Goal: Task Accomplishment & Management: Complete application form

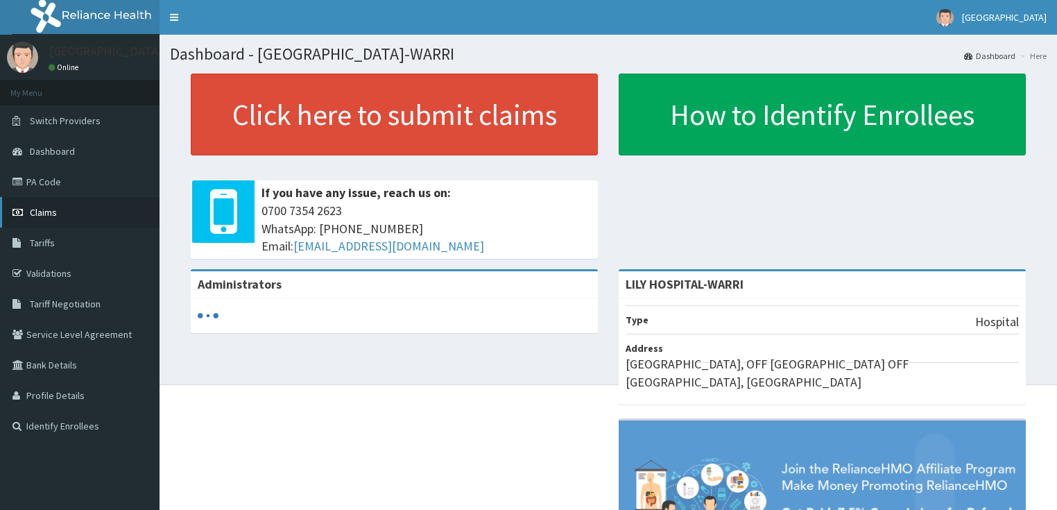
click at [59, 218] on link "Claims" at bounding box center [79, 212] width 159 height 31
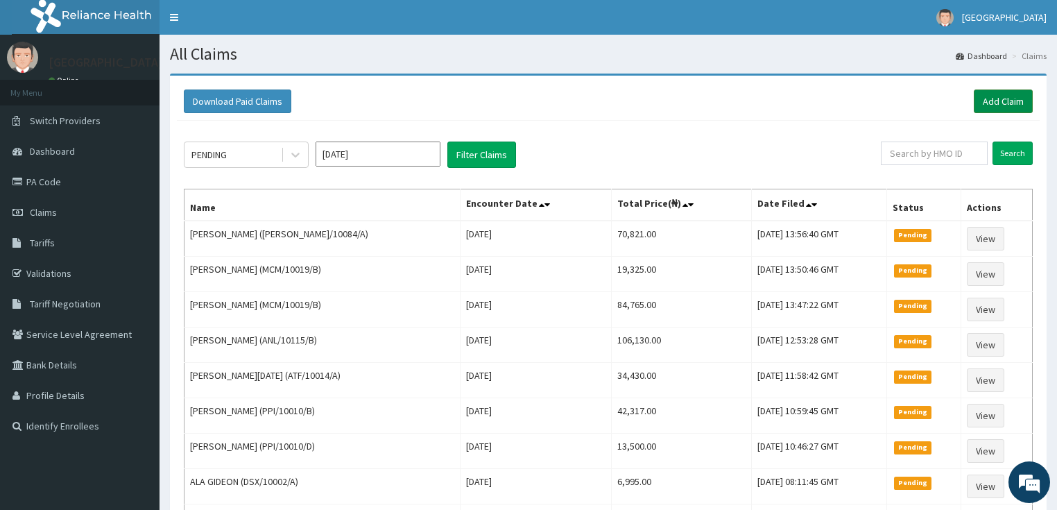
click at [1018, 99] on link "Add Claim" at bounding box center [1002, 101] width 59 height 24
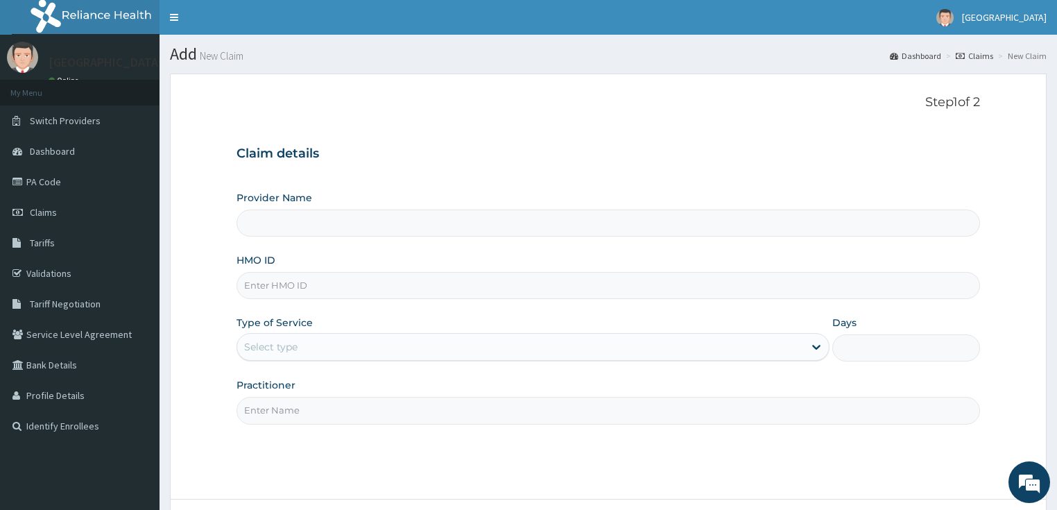
type input "LILY HOSPITAL-WARRI"
click at [275, 282] on input "HMO ID" at bounding box center [608, 285] width 744 height 27
paste input "[PERSON_NAME]/10044/D"
type input "ELI/10044/D"
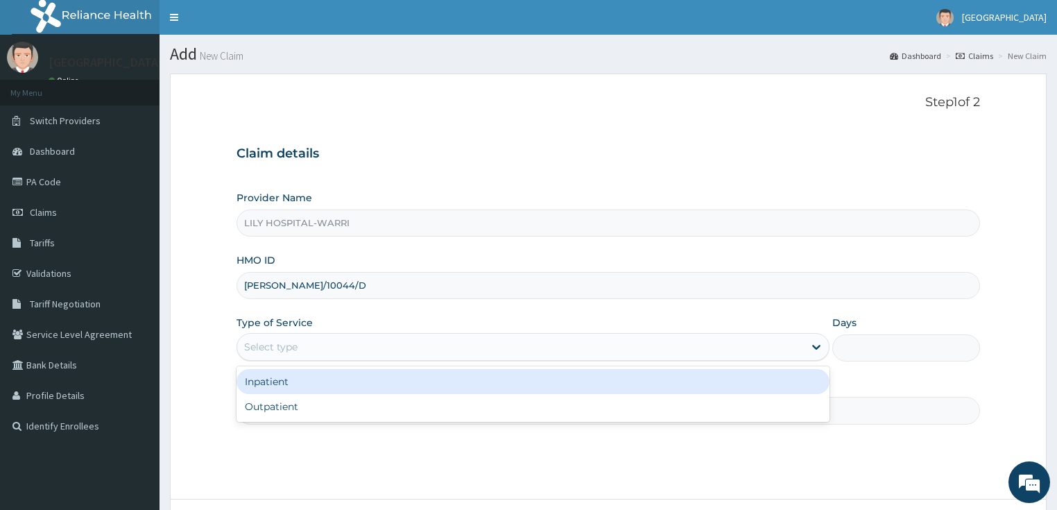
drag, startPoint x: 253, startPoint y: 353, endPoint x: 261, endPoint y: 380, distance: 28.3
click at [252, 352] on div "Select type" at bounding box center [520, 347] width 566 height 22
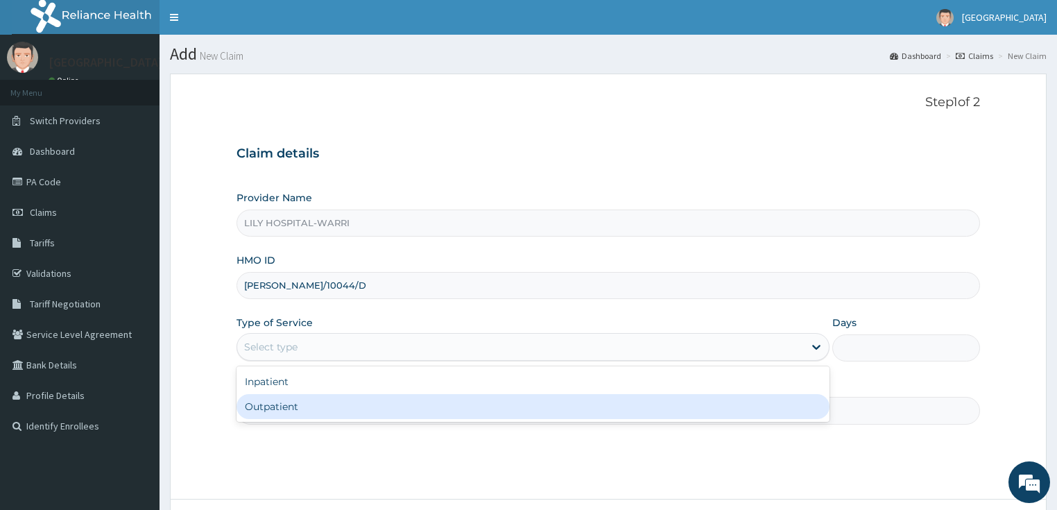
click at [254, 410] on div "Outpatient" at bounding box center [532, 406] width 593 height 25
type input "1"
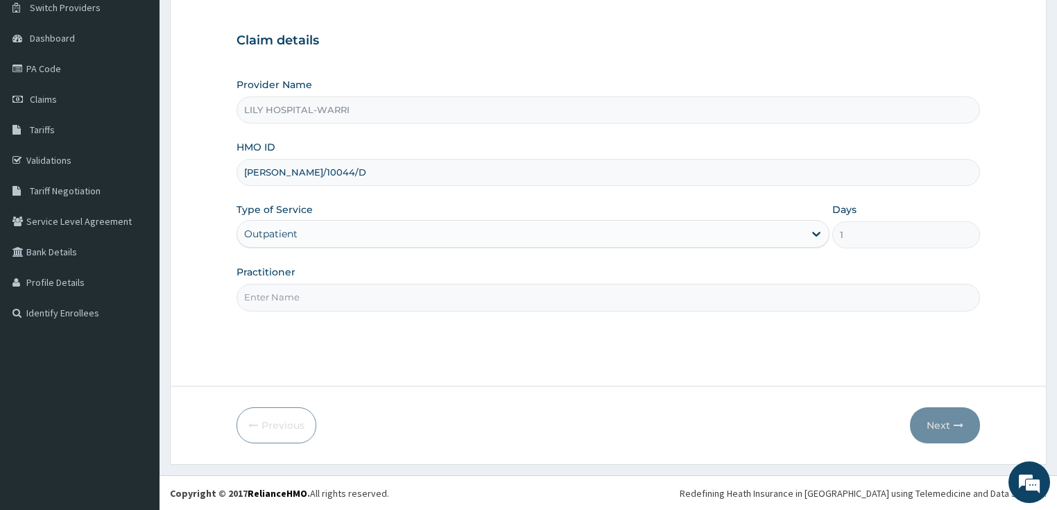
click at [272, 303] on input "Practitioner" at bounding box center [608, 297] width 744 height 27
type input "General practitioner"
click at [930, 419] on button "Next" at bounding box center [945, 425] width 70 height 36
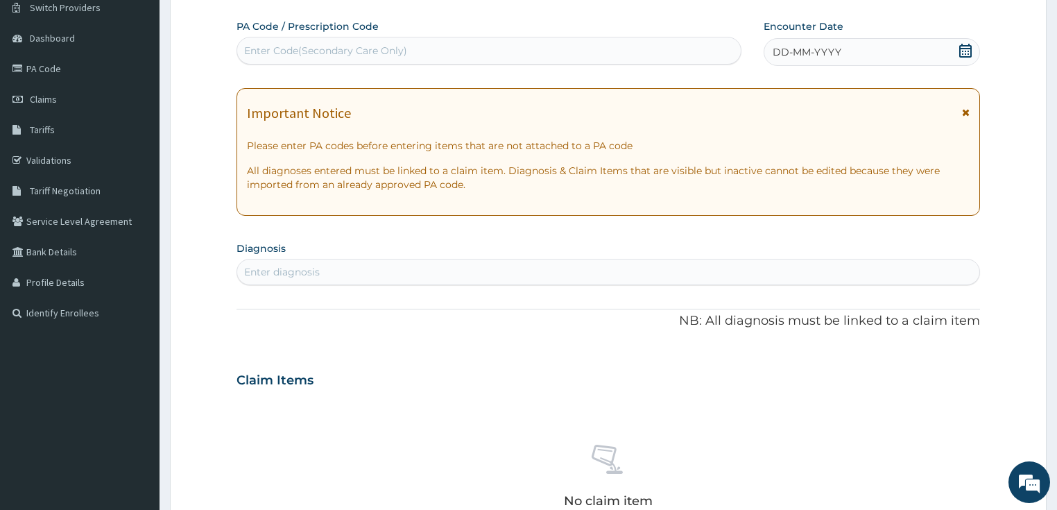
click at [826, 46] on span "DD-MM-YYYY" at bounding box center [806, 52] width 69 height 14
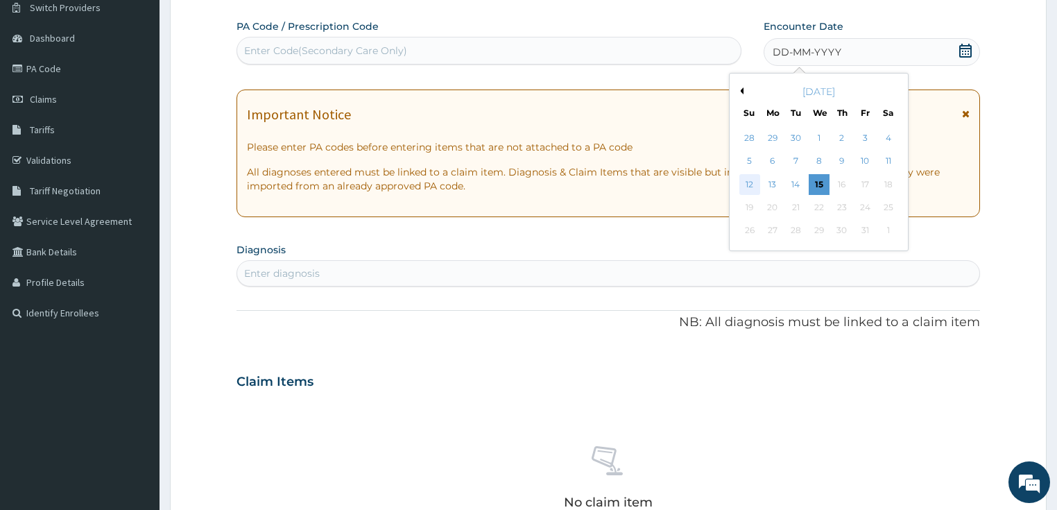
click at [743, 183] on div "12" at bounding box center [749, 184] width 21 height 21
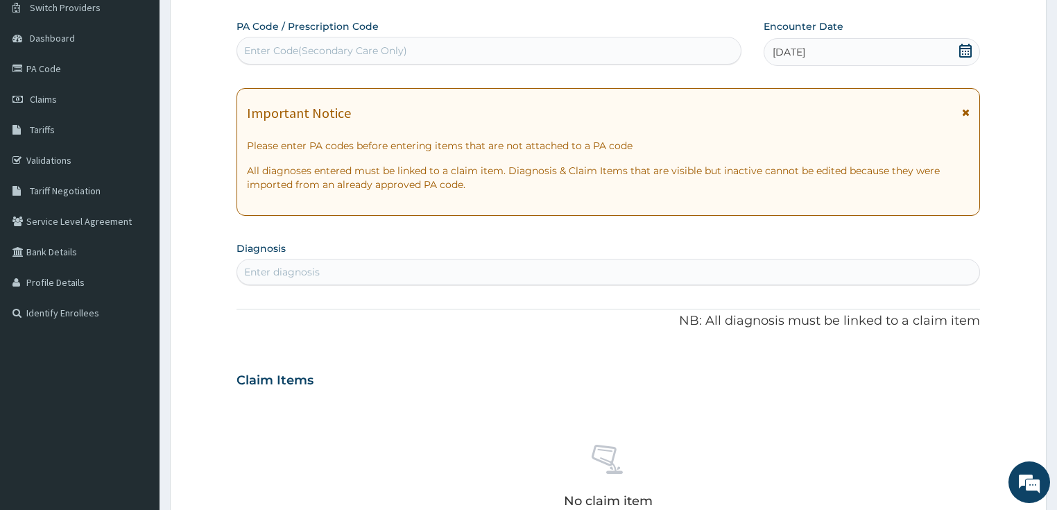
click at [318, 262] on div "Enter diagnosis" at bounding box center [608, 272] width 742 height 22
type input "bacterial"
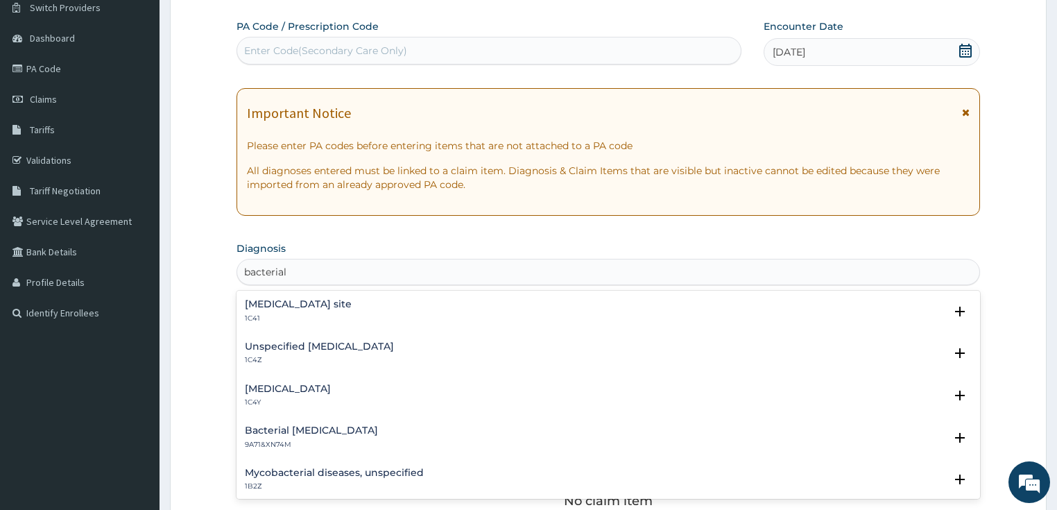
click at [312, 358] on p "1C4Z" at bounding box center [319, 360] width 149 height 10
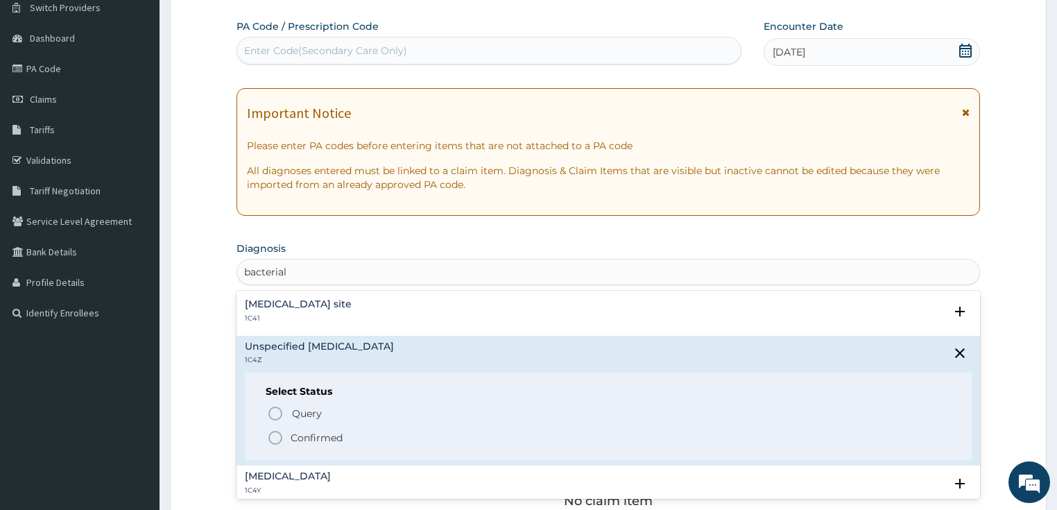
click at [305, 432] on p "Confirmed" at bounding box center [316, 438] width 52 height 14
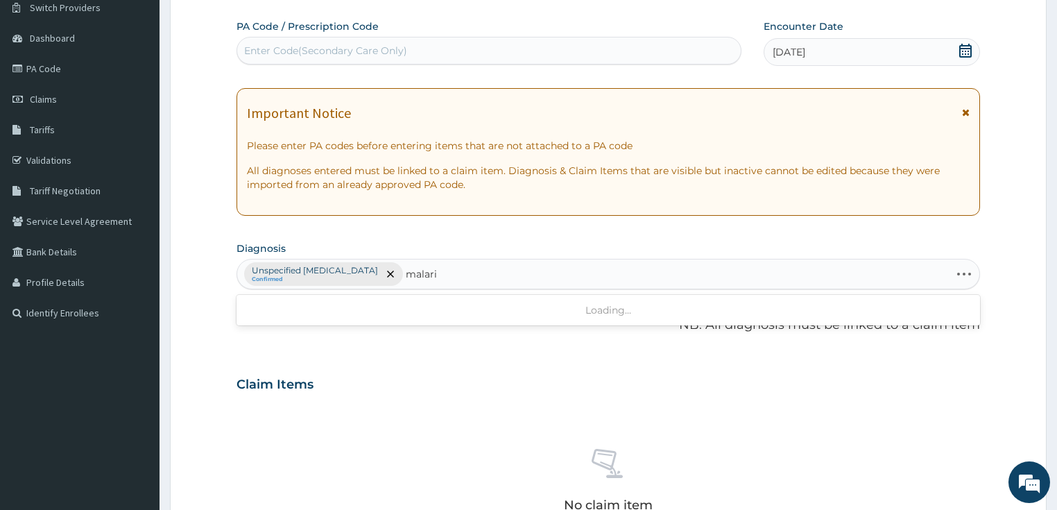
type input "[MEDICAL_DATA]"
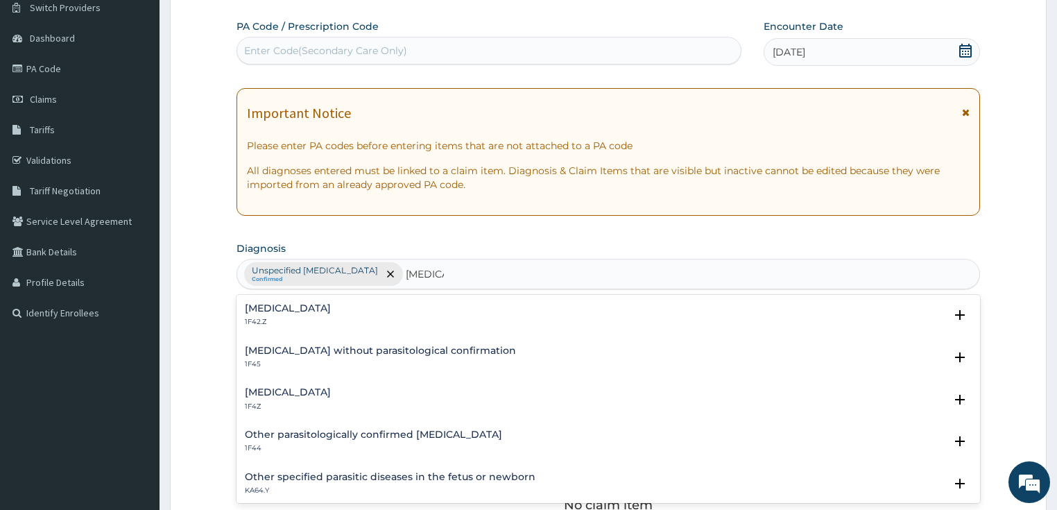
click at [311, 397] on h4 "[MEDICAL_DATA]" at bounding box center [288, 392] width 86 height 10
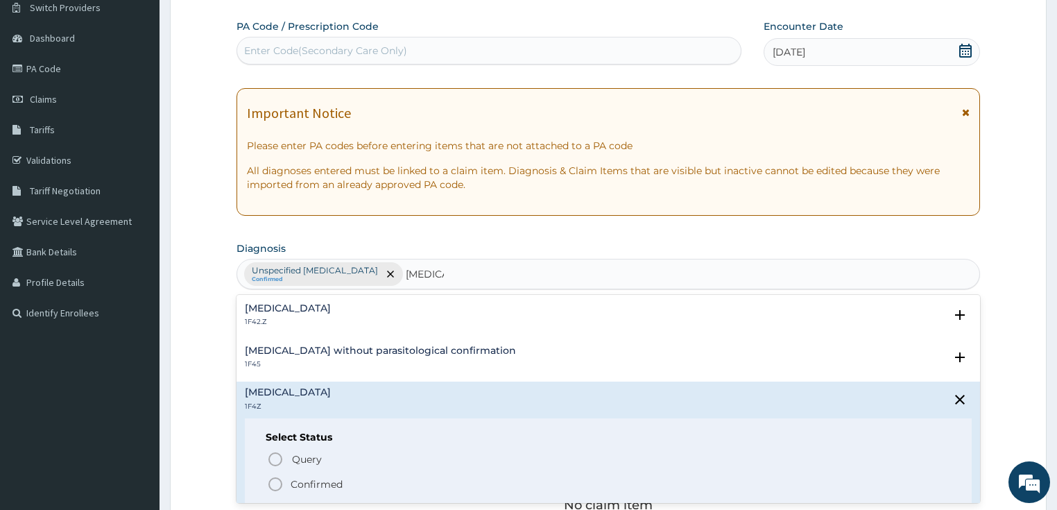
click at [306, 488] on p "Confirmed" at bounding box center [316, 484] width 52 height 14
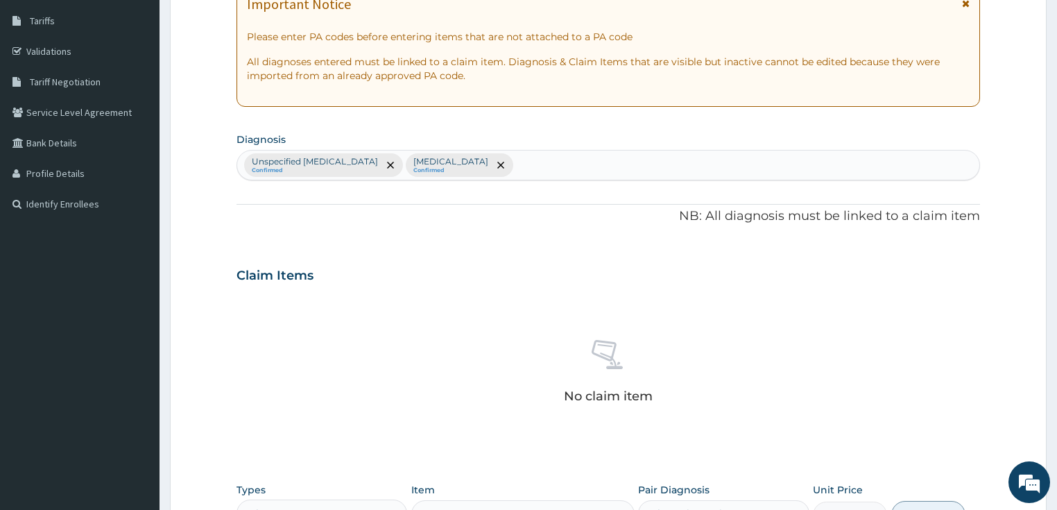
scroll to position [279, 0]
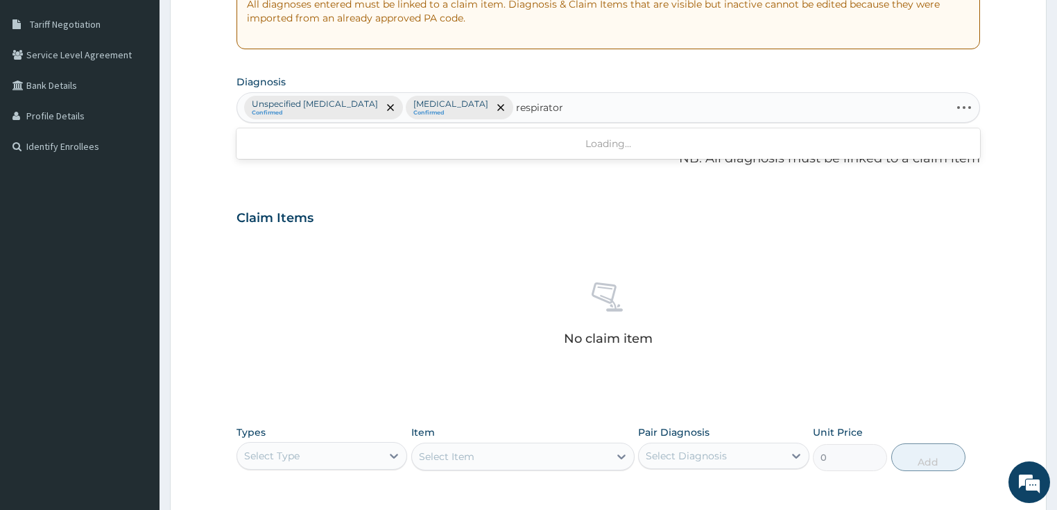
type input "respiratory"
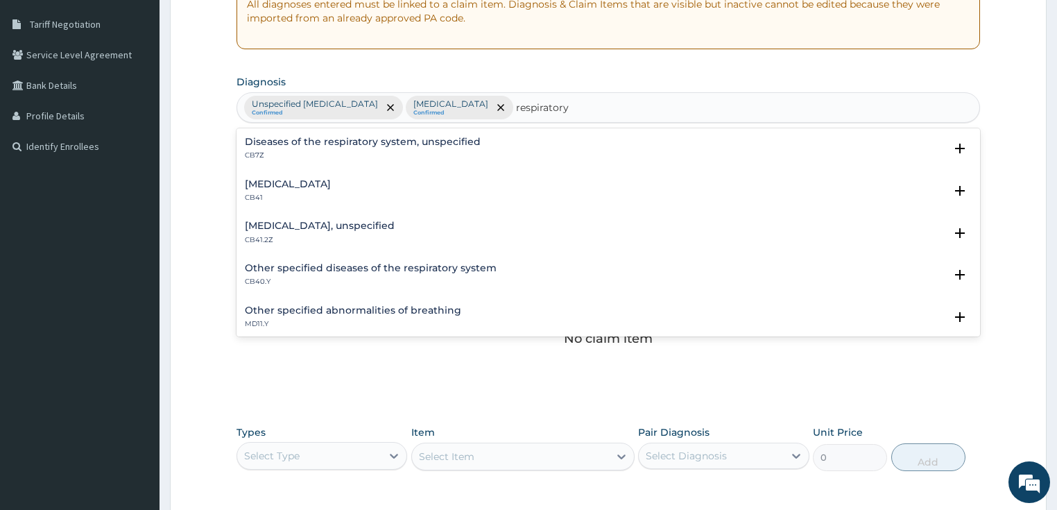
click at [298, 144] on h4 "Diseases of the respiratory system, unspecified" at bounding box center [363, 142] width 236 height 10
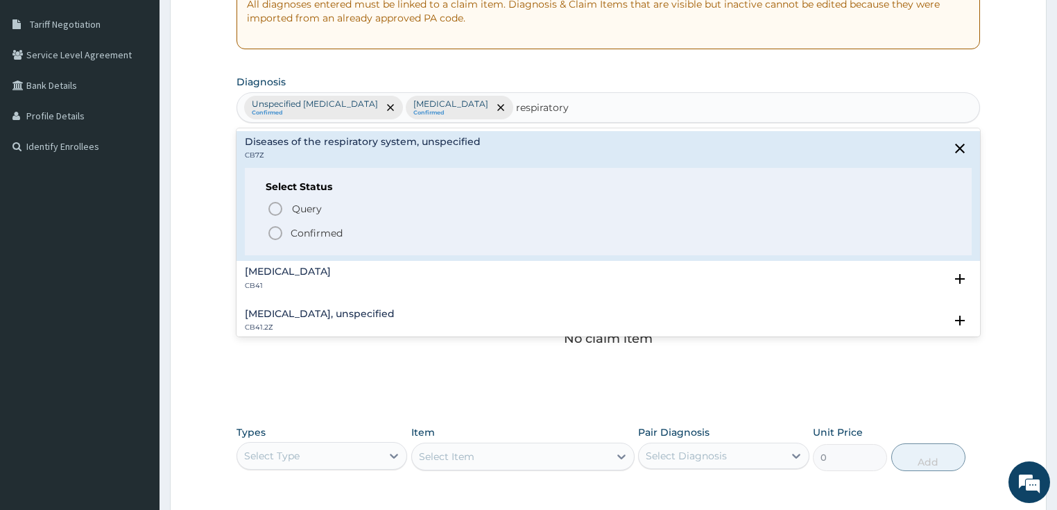
click at [297, 236] on p "Confirmed" at bounding box center [316, 233] width 52 height 14
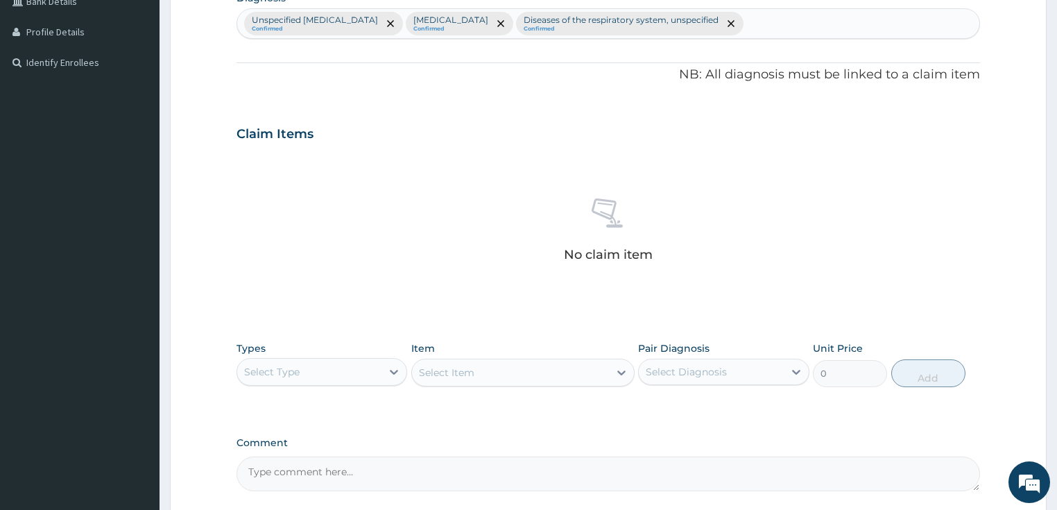
scroll to position [390, 0]
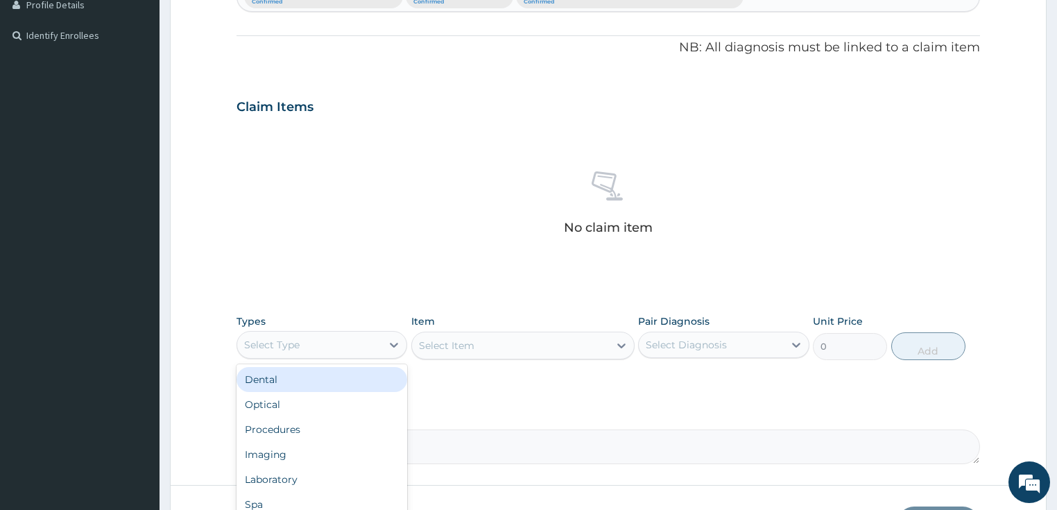
click at [309, 345] on div "Select Type" at bounding box center [309, 344] width 145 height 22
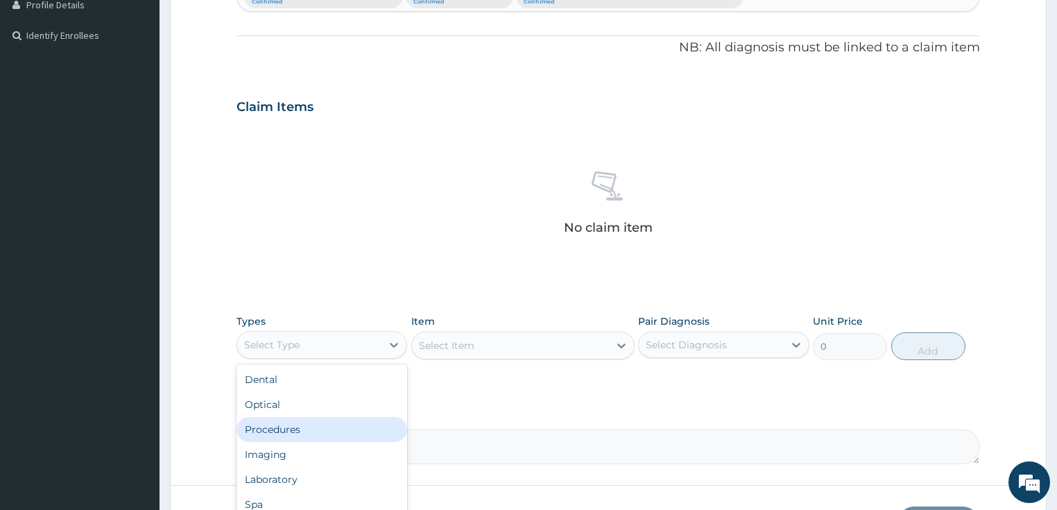
click at [319, 435] on div "Procedures" at bounding box center [321, 429] width 171 height 25
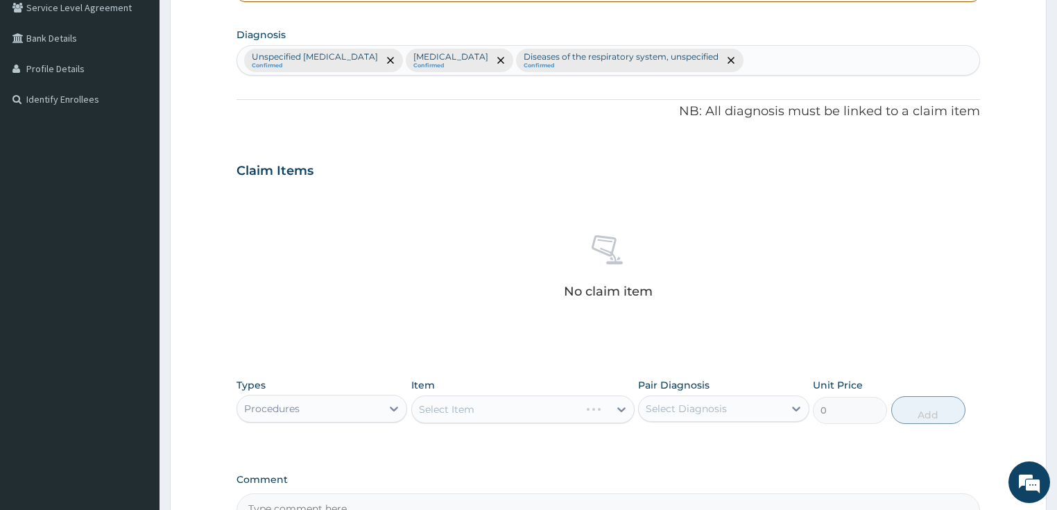
scroll to position [322, 0]
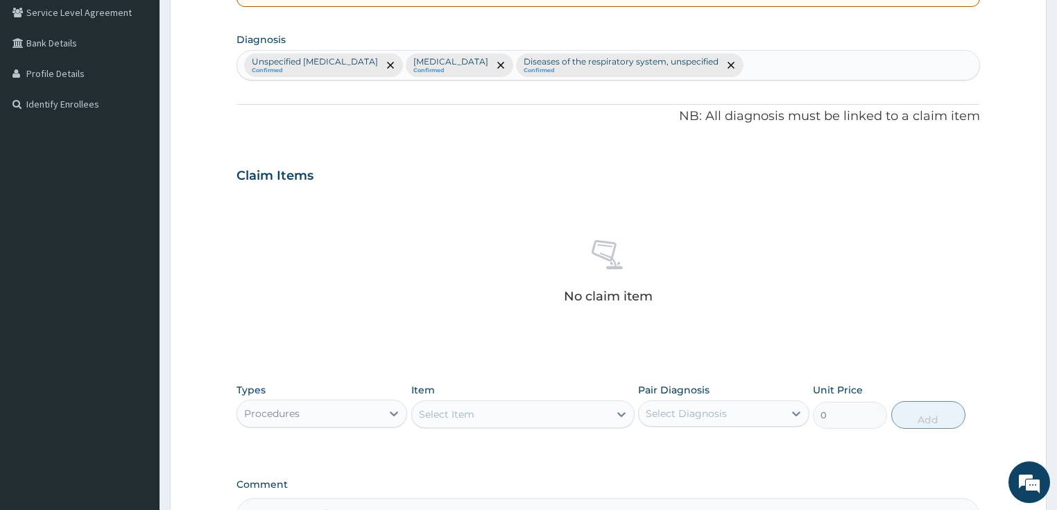
click at [509, 411] on div "Select Item" at bounding box center [510, 414] width 197 height 22
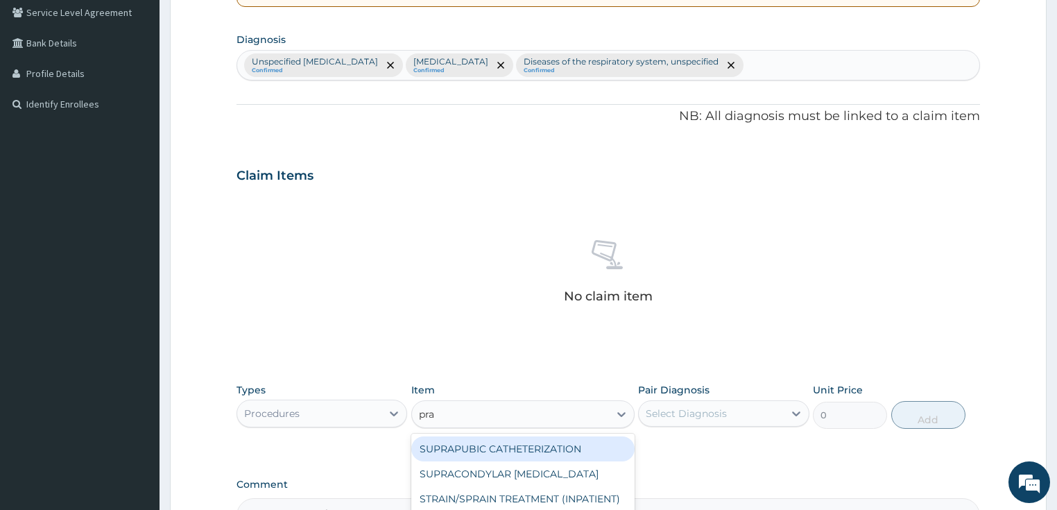
type input "prac"
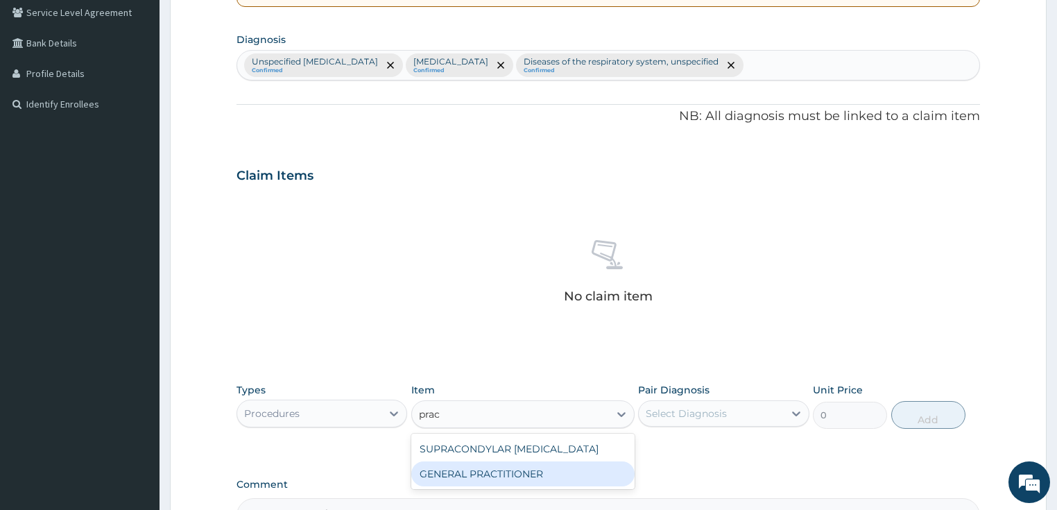
click at [549, 478] on div "GENERAL PRACTITIONER" at bounding box center [522, 473] width 223 height 25
type input "3125"
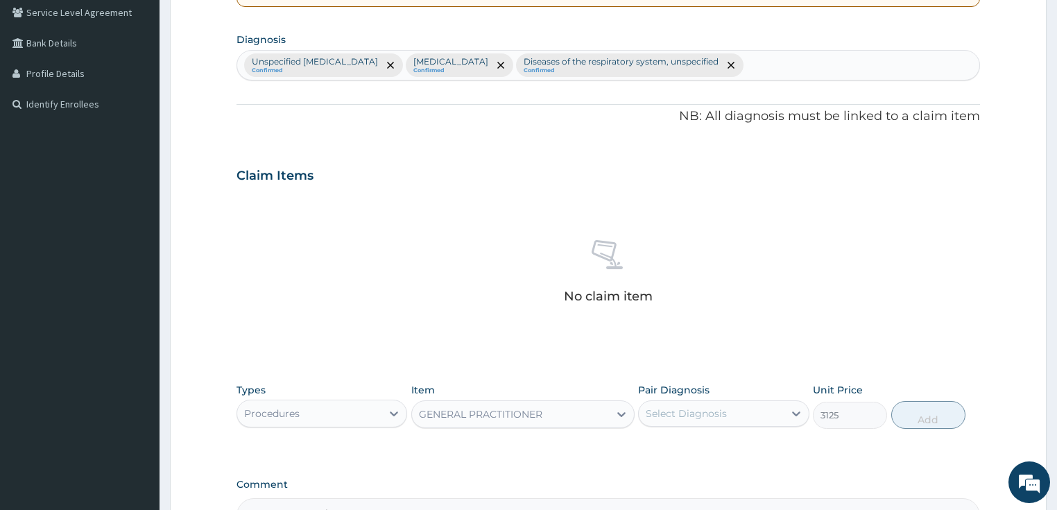
click at [713, 415] on div "Select Diagnosis" at bounding box center [685, 413] width 81 height 14
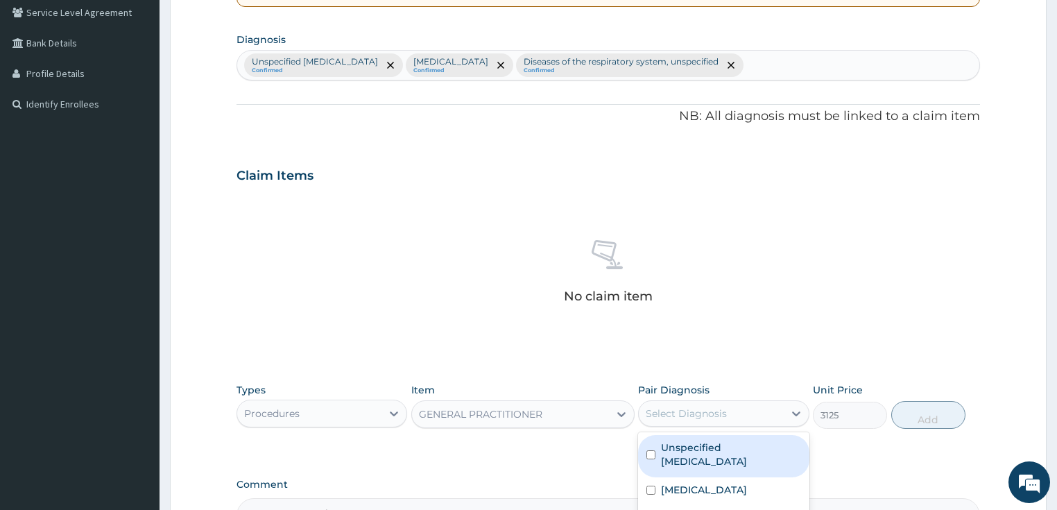
click at [723, 461] on label "Unspecified [MEDICAL_DATA]" at bounding box center [731, 454] width 140 height 28
checkbox input "true"
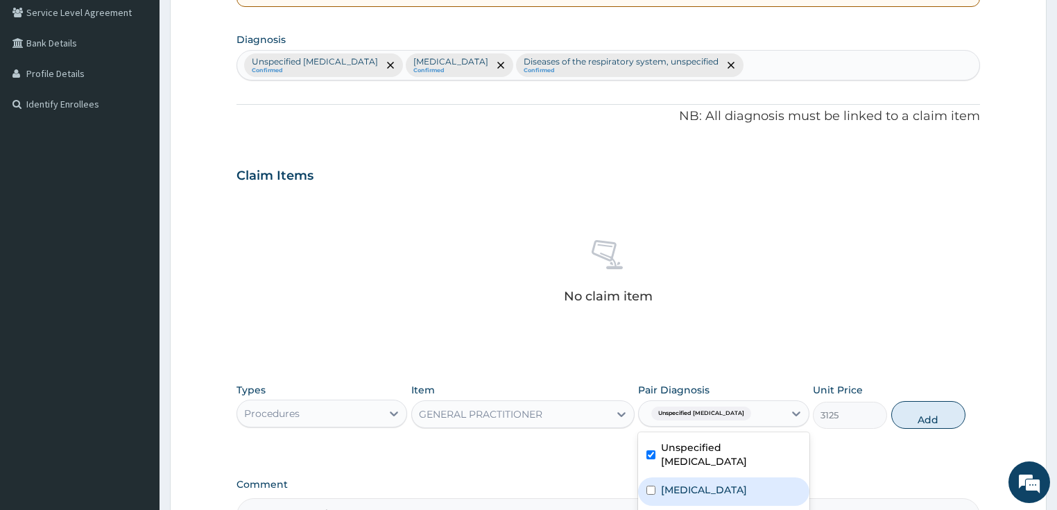
click at [710, 487] on label "[MEDICAL_DATA]" at bounding box center [704, 490] width 86 height 14
checkbox input "true"
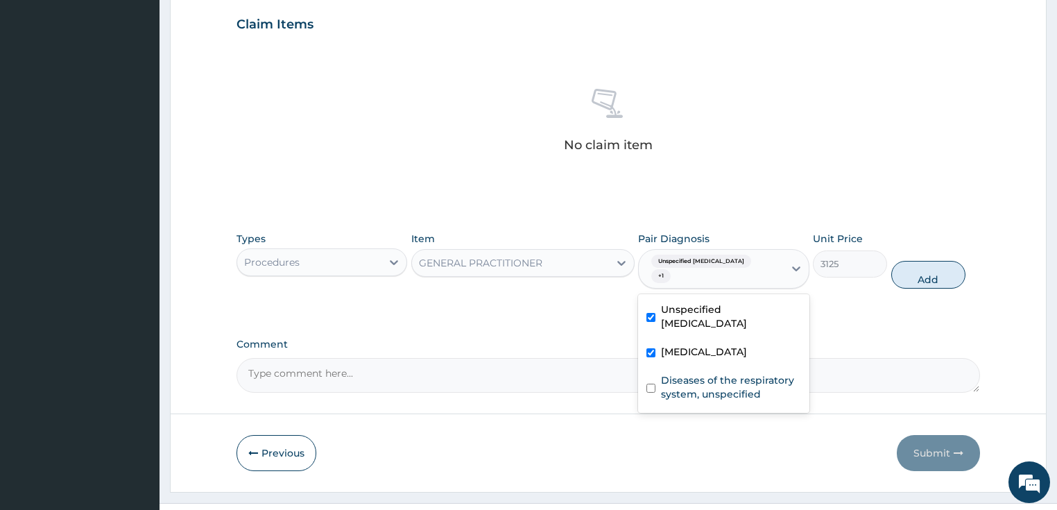
scroll to position [488, 0]
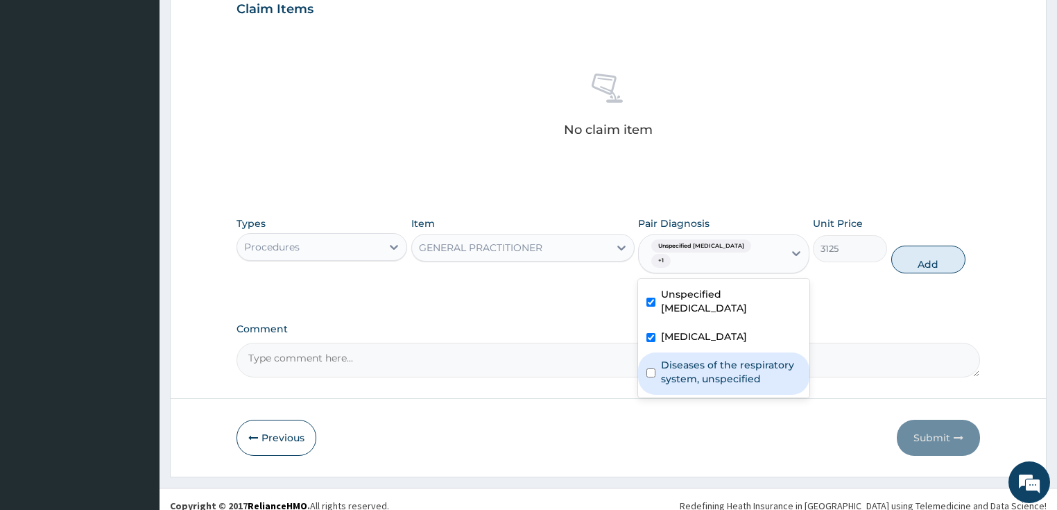
click at [711, 367] on label "Diseases of the respiratory system, unspecified" at bounding box center [731, 372] width 140 height 28
checkbox input "true"
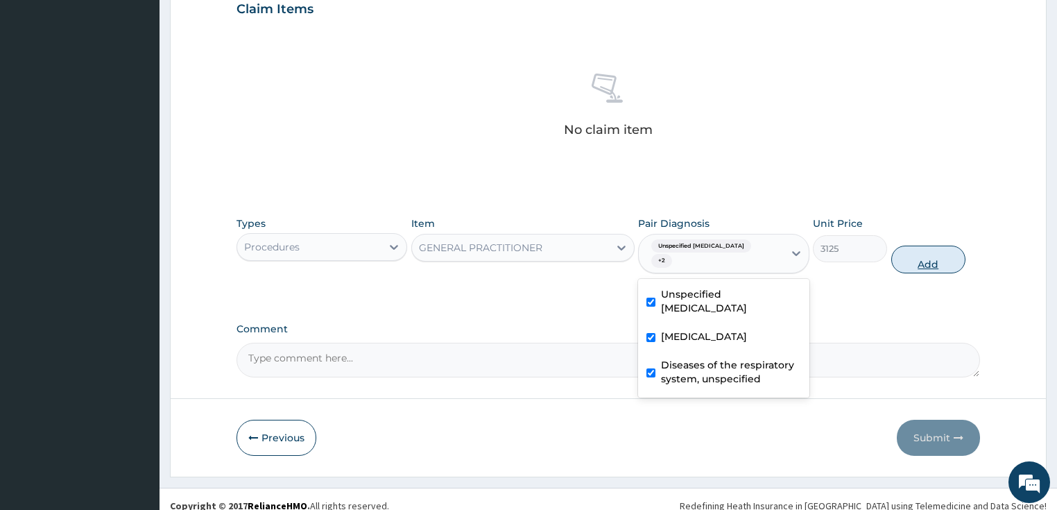
click at [905, 252] on button "Add" at bounding box center [928, 259] width 74 height 28
type input "0"
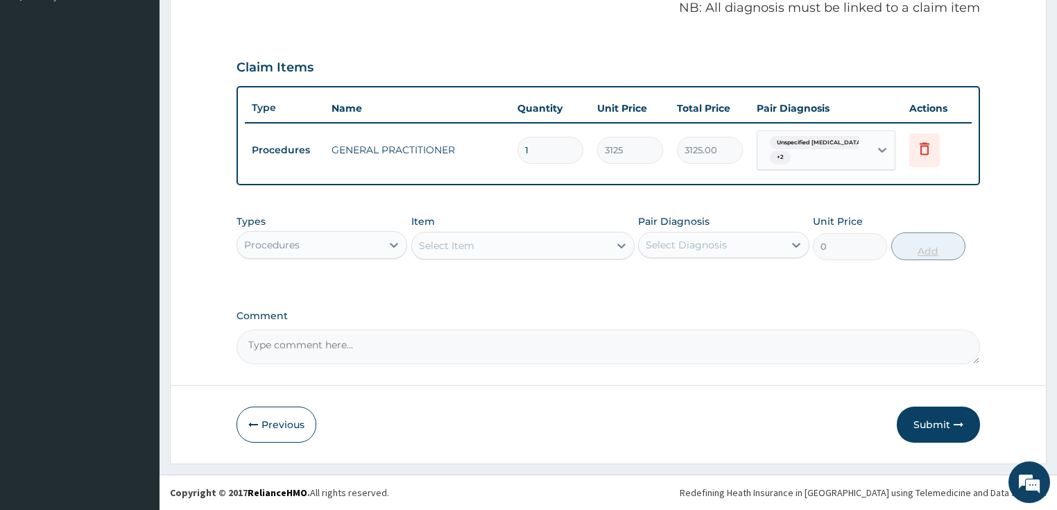
scroll to position [427, 0]
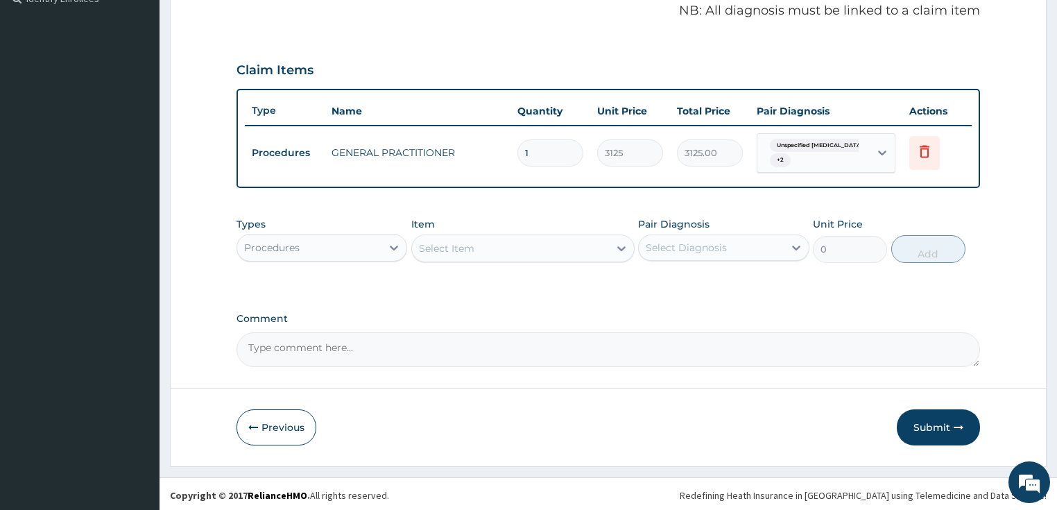
click at [355, 243] on div "Procedures" at bounding box center [309, 247] width 145 height 22
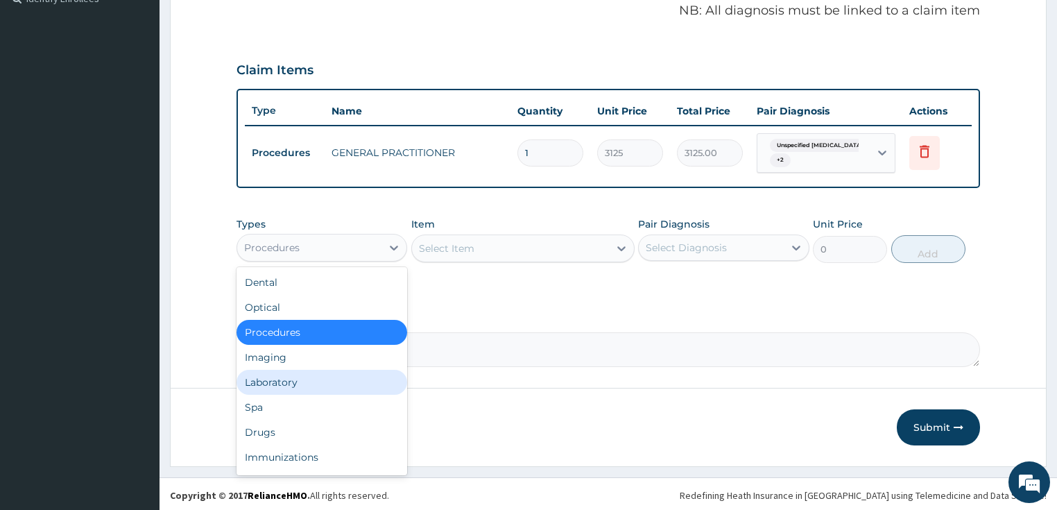
click at [297, 382] on div "Laboratory" at bounding box center [321, 382] width 171 height 25
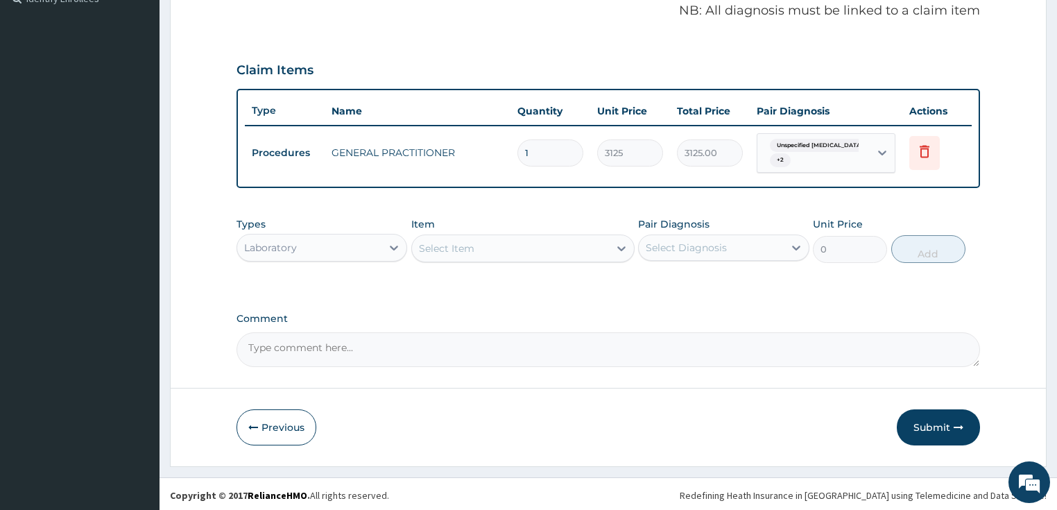
click at [502, 247] on div "Select Item" at bounding box center [510, 248] width 197 height 22
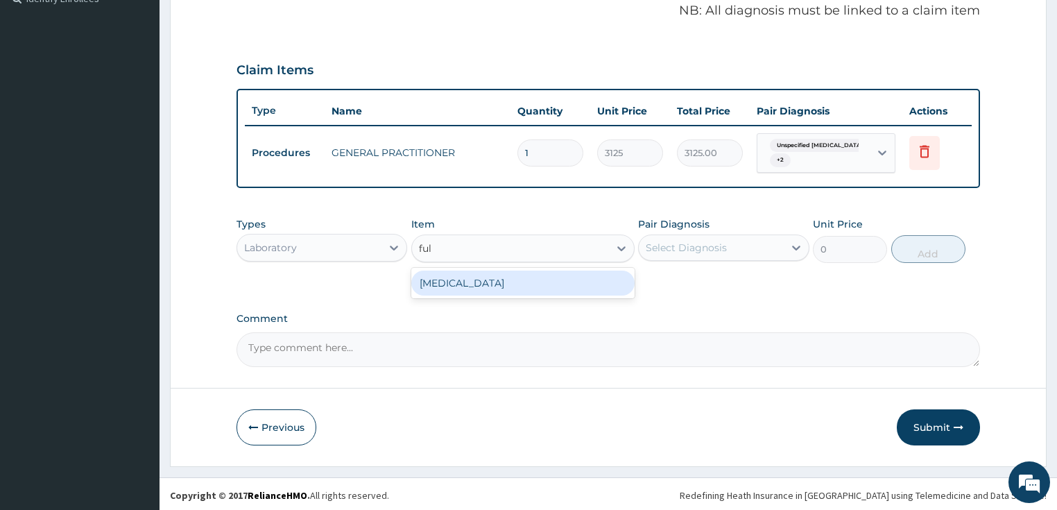
type input "full"
click at [507, 280] on div "[MEDICAL_DATA]" at bounding box center [522, 282] width 223 height 25
type input "3375"
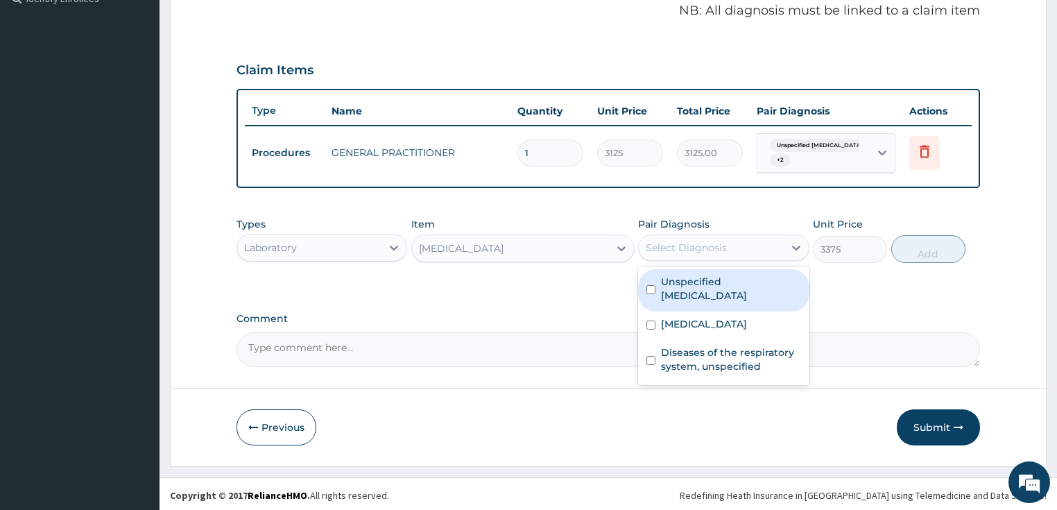
click at [686, 257] on div "Select Diagnosis" at bounding box center [723, 247] width 171 height 26
click at [720, 282] on label "Unspecified [MEDICAL_DATA]" at bounding box center [731, 289] width 140 height 28
checkbox input "true"
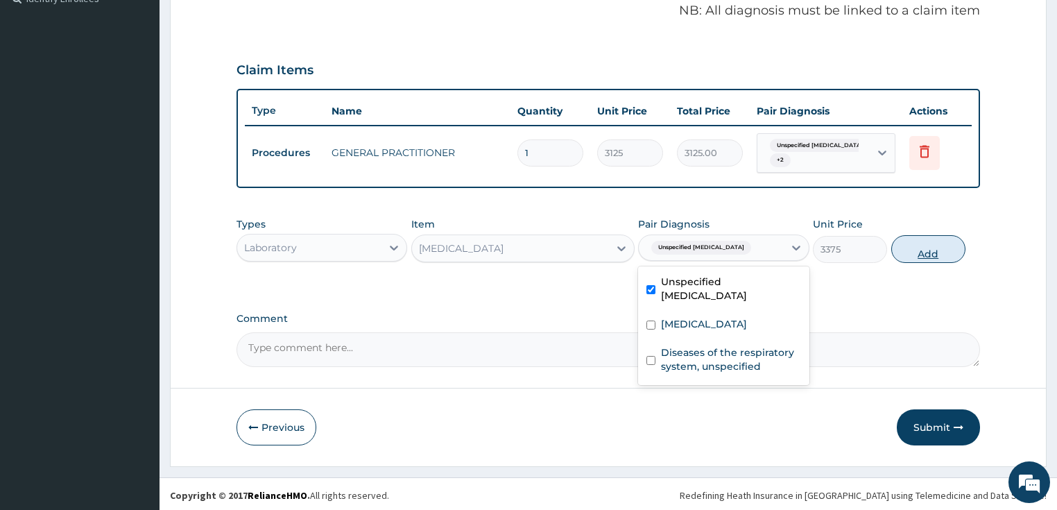
click at [923, 247] on button "Add" at bounding box center [928, 249] width 74 height 28
type input "0"
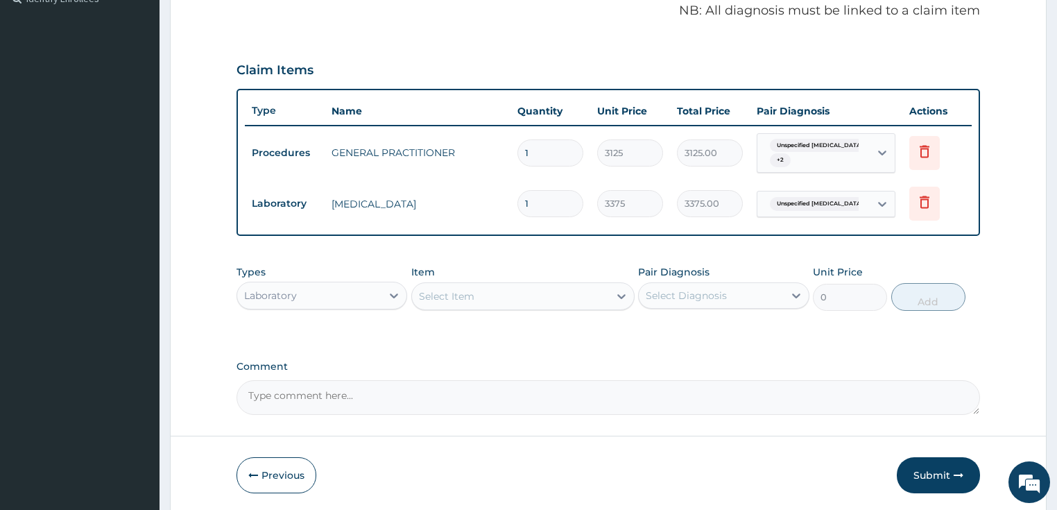
click at [493, 297] on div "Select Item" at bounding box center [510, 296] width 197 height 22
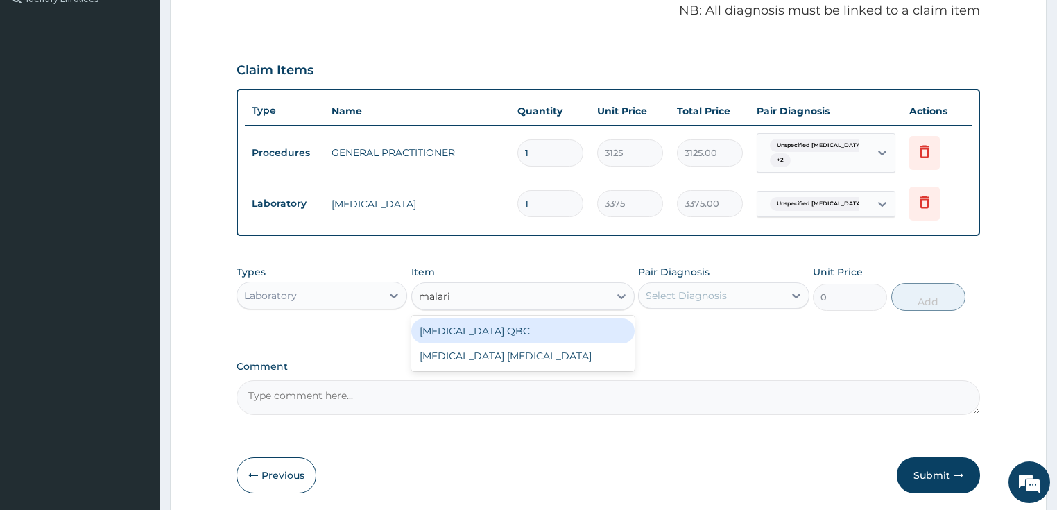
type input "[MEDICAL_DATA]"
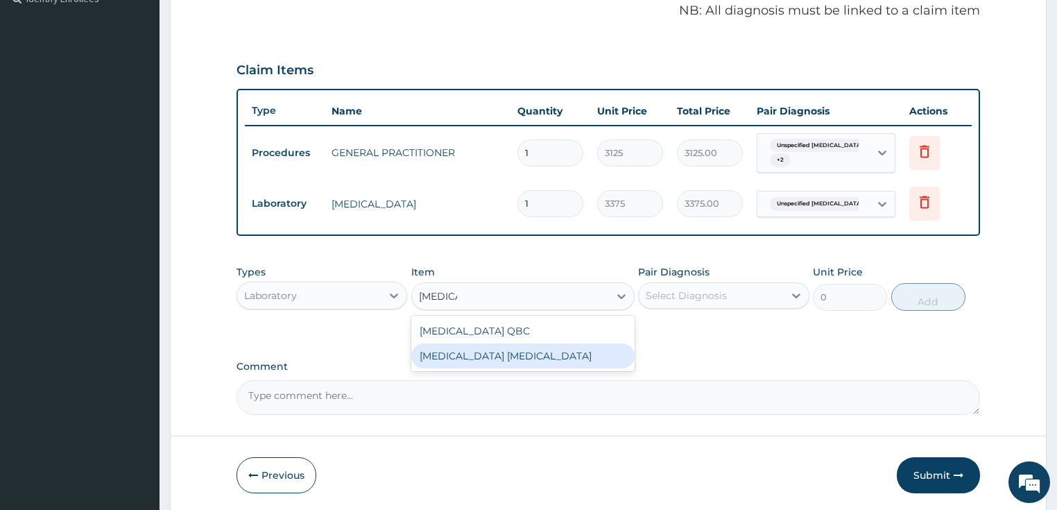
click at [495, 347] on div "[MEDICAL_DATA] [MEDICAL_DATA]" at bounding box center [522, 355] width 223 height 25
type input "2025"
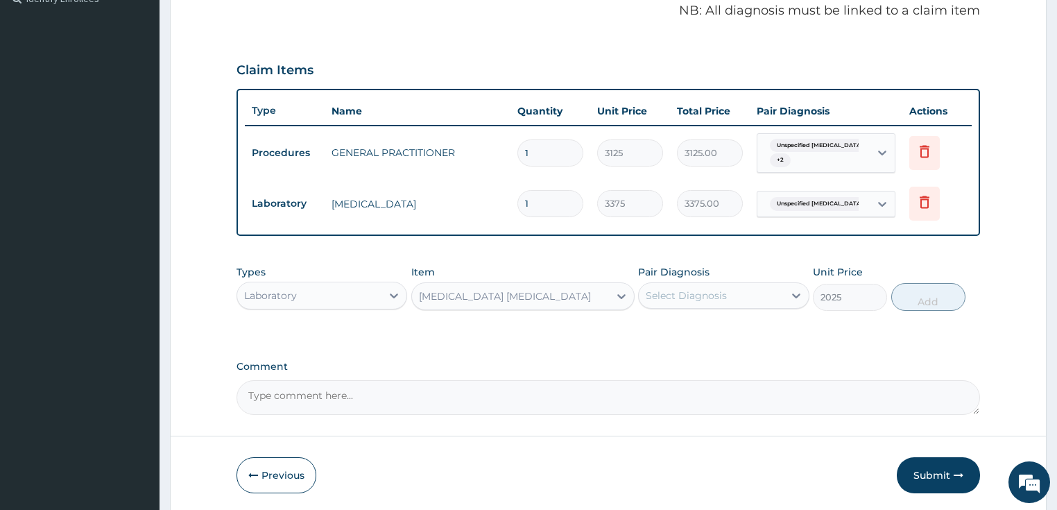
click at [740, 291] on div "Select Diagnosis" at bounding box center [710, 295] width 145 height 22
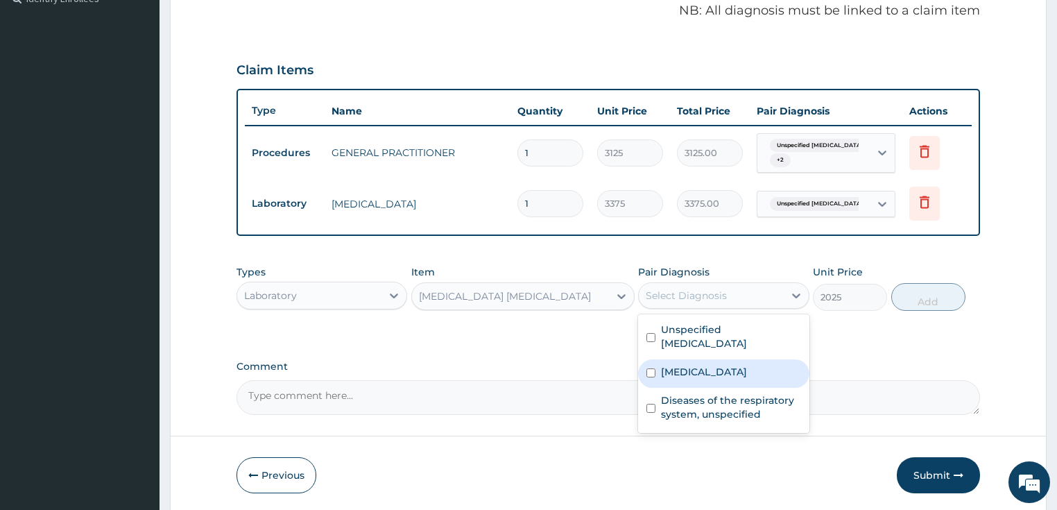
click at [729, 376] on div "[MEDICAL_DATA]" at bounding box center [723, 373] width 171 height 28
checkbox input "true"
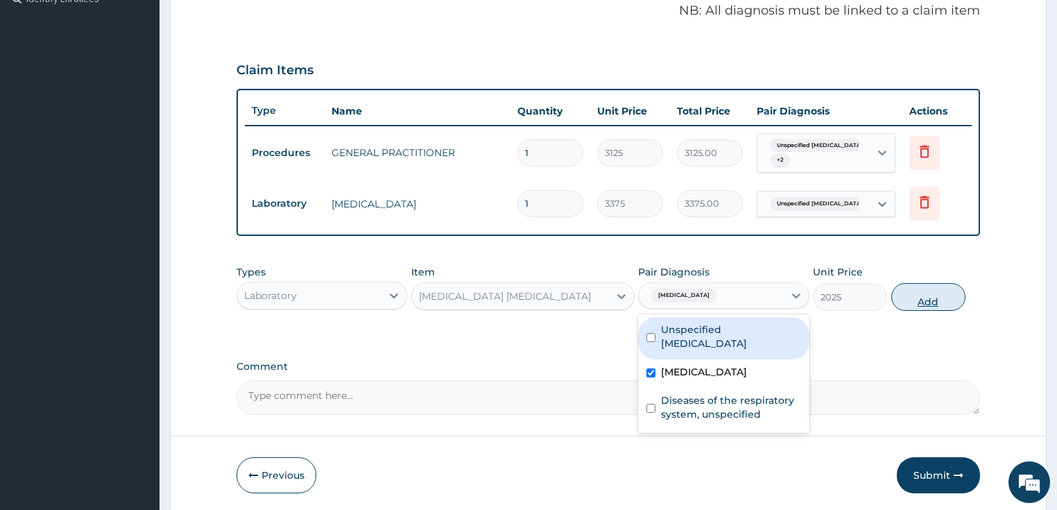
click at [932, 290] on button "Add" at bounding box center [928, 297] width 74 height 28
type input "0"
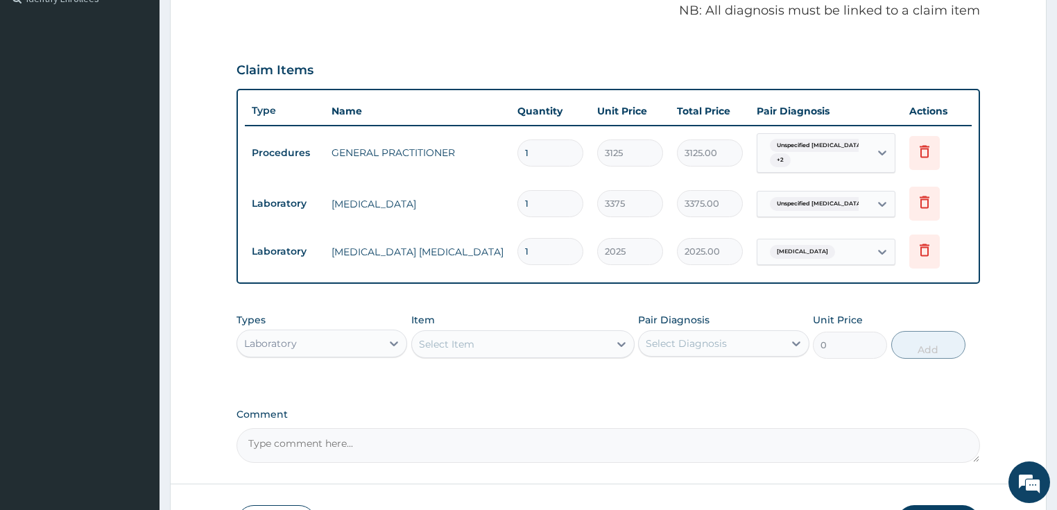
scroll to position [523, 0]
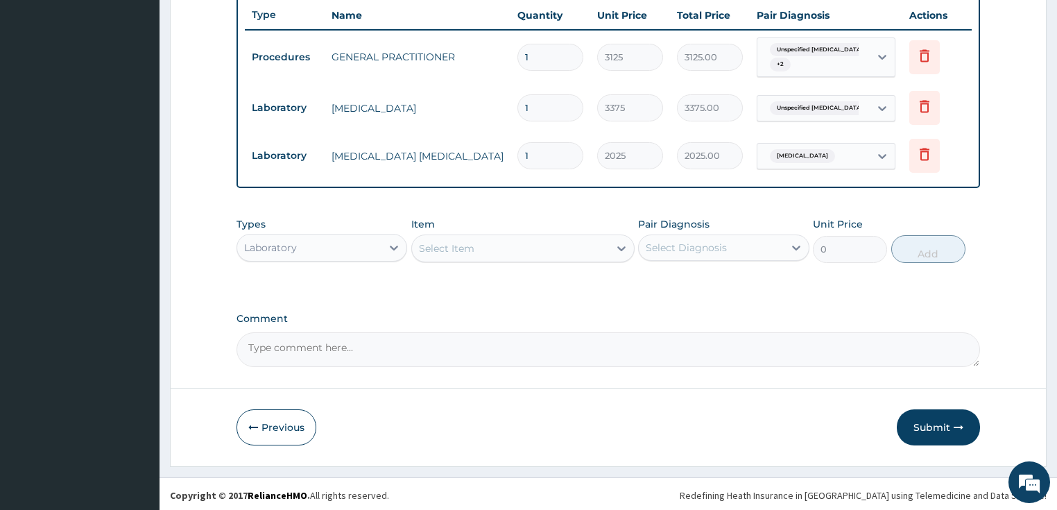
click at [257, 241] on div "Laboratory" at bounding box center [270, 248] width 53 height 14
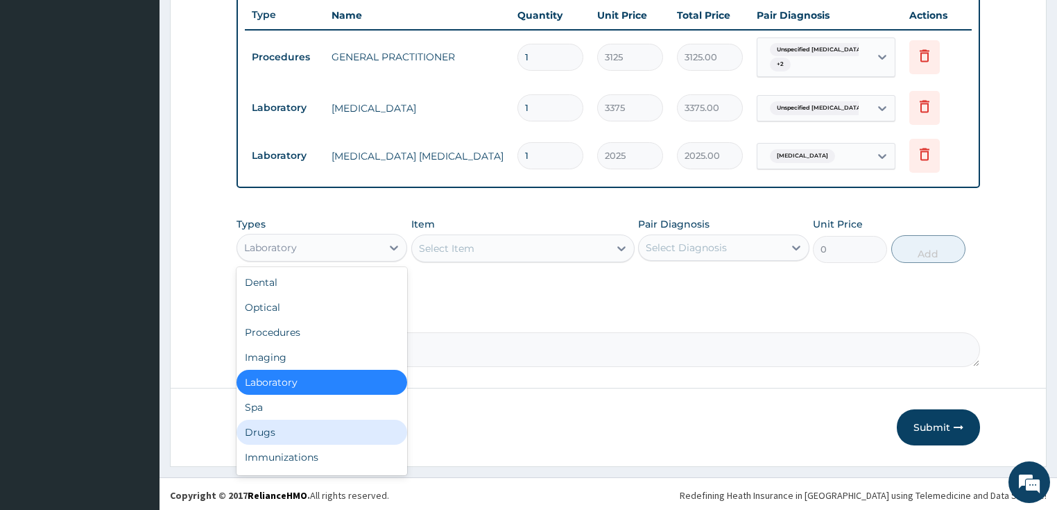
click at [286, 431] on div "Drugs" at bounding box center [321, 431] width 171 height 25
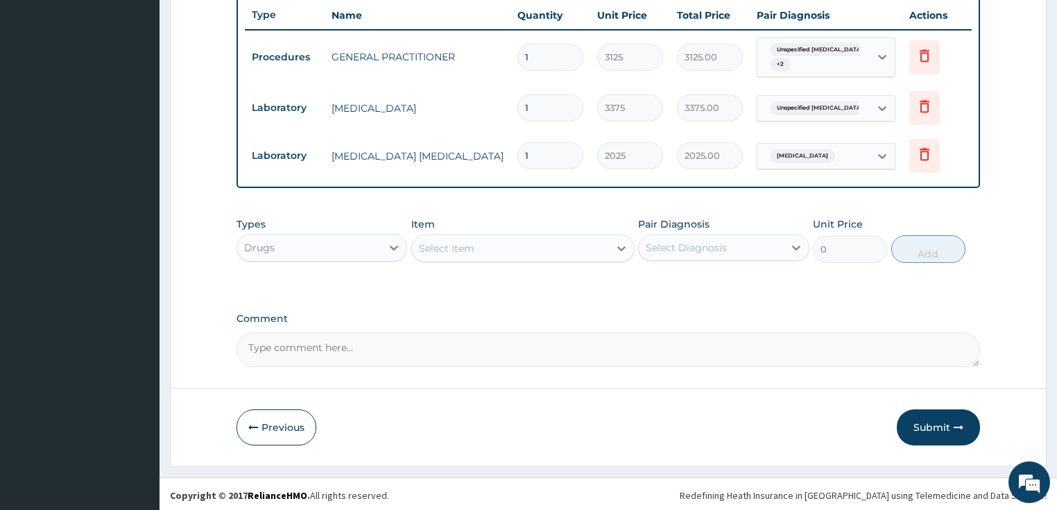
click at [535, 244] on div "Select Item" at bounding box center [510, 248] width 197 height 22
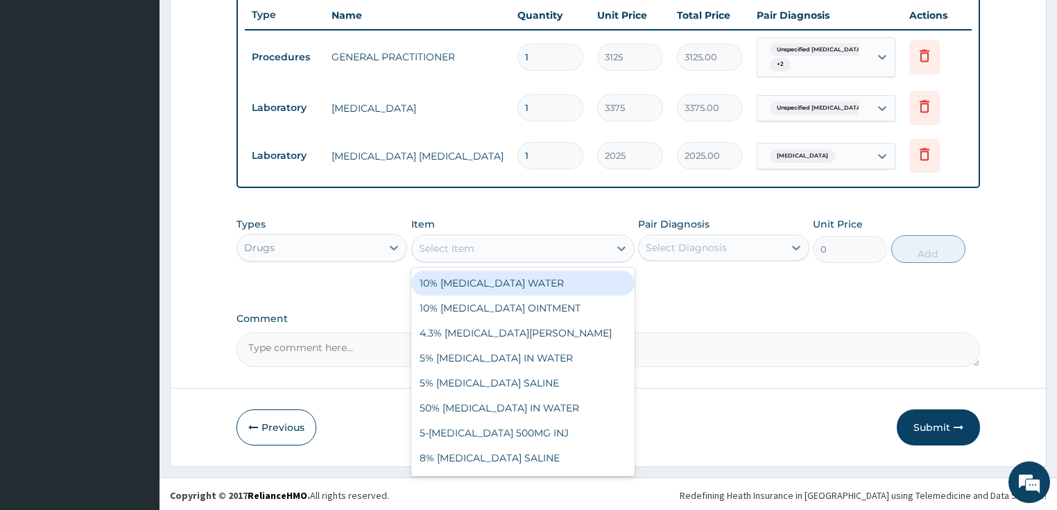
paste input "COUGH SYR WITH [MEDICAL_DATA] (ADULT)"
type input "COUGH SYR WITH [MEDICAL_DATA] (ADULT)"
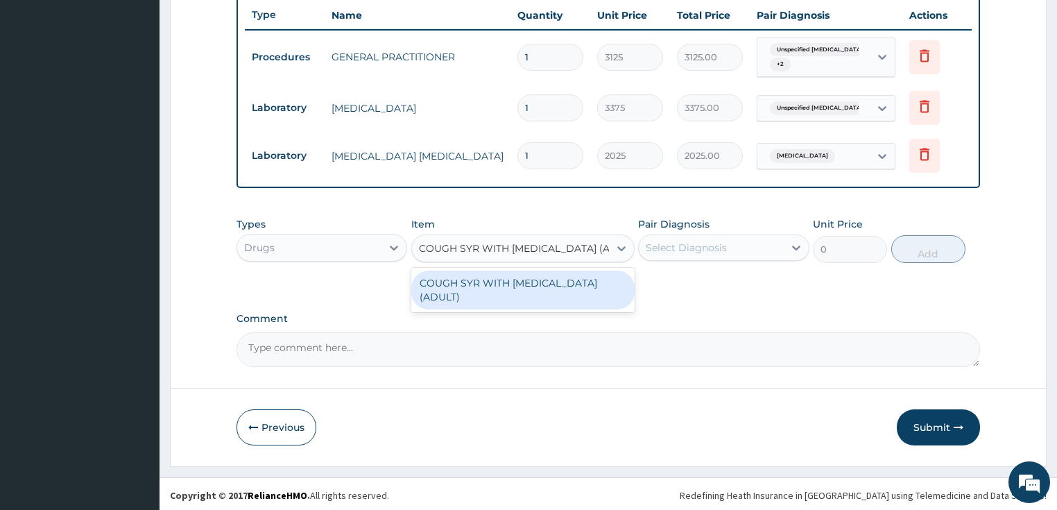
click at [548, 284] on div "COUGH SYR WITH CETIRIZINE (ADULT)" at bounding box center [522, 289] width 223 height 39
type input "790"
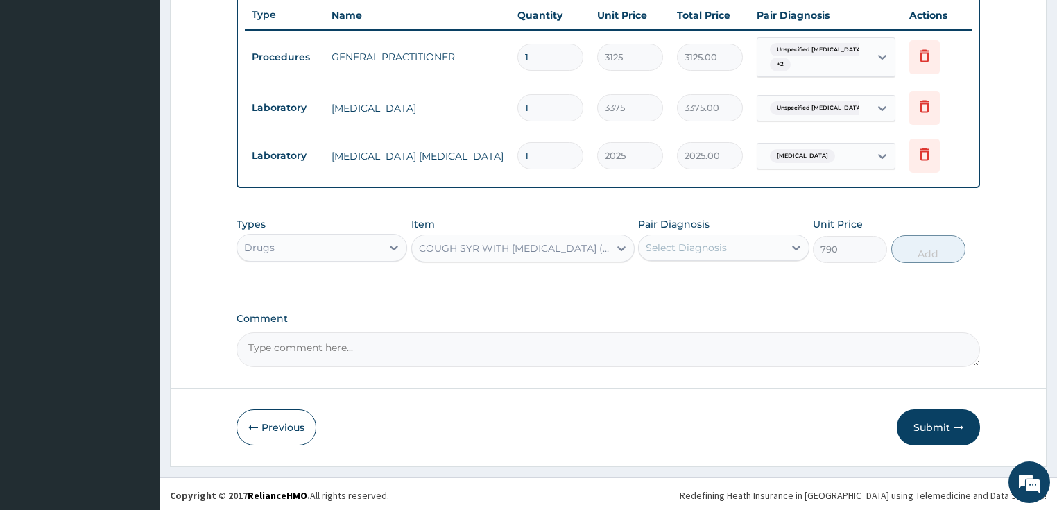
click at [672, 244] on div "Select Diagnosis" at bounding box center [685, 248] width 81 height 14
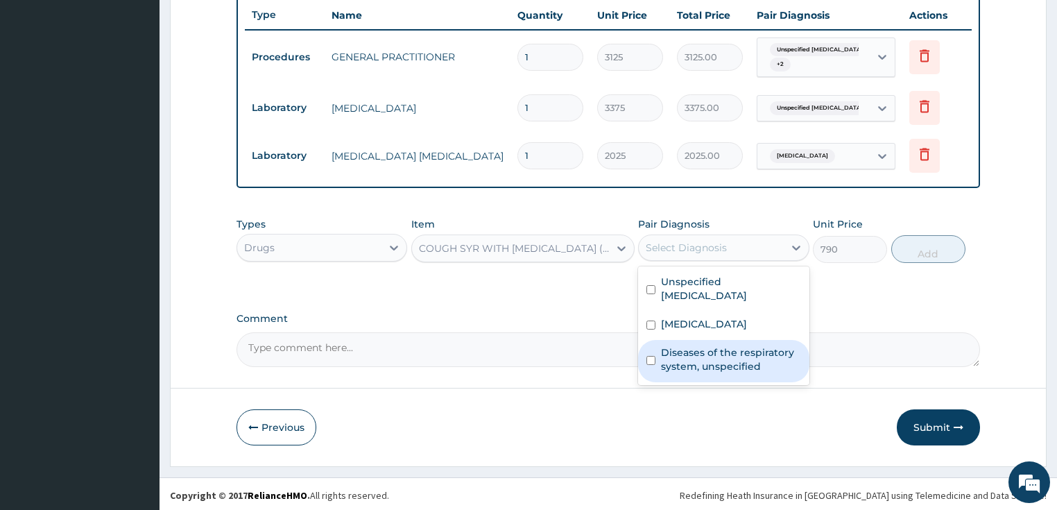
click at [682, 355] on label "Diseases of the respiratory system, unspecified" at bounding box center [731, 359] width 140 height 28
checkbox input "true"
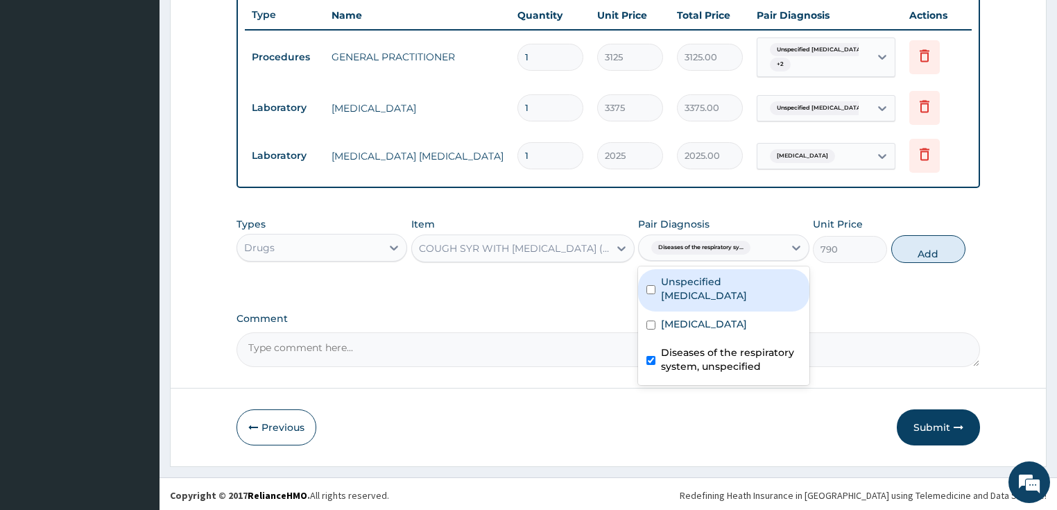
click at [936, 244] on button "Add" at bounding box center [928, 249] width 74 height 28
type input "0"
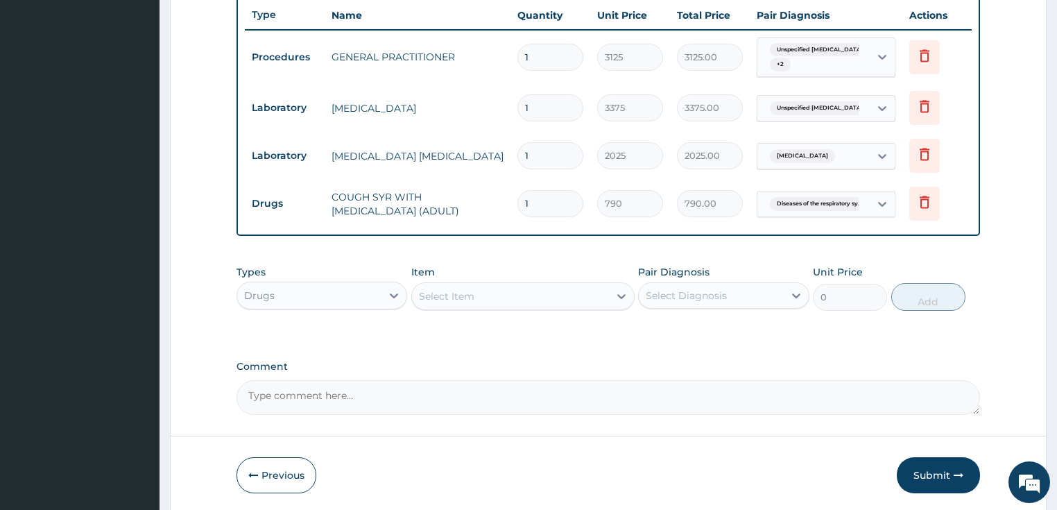
click at [469, 300] on div "Select Item" at bounding box center [446, 296] width 55 height 14
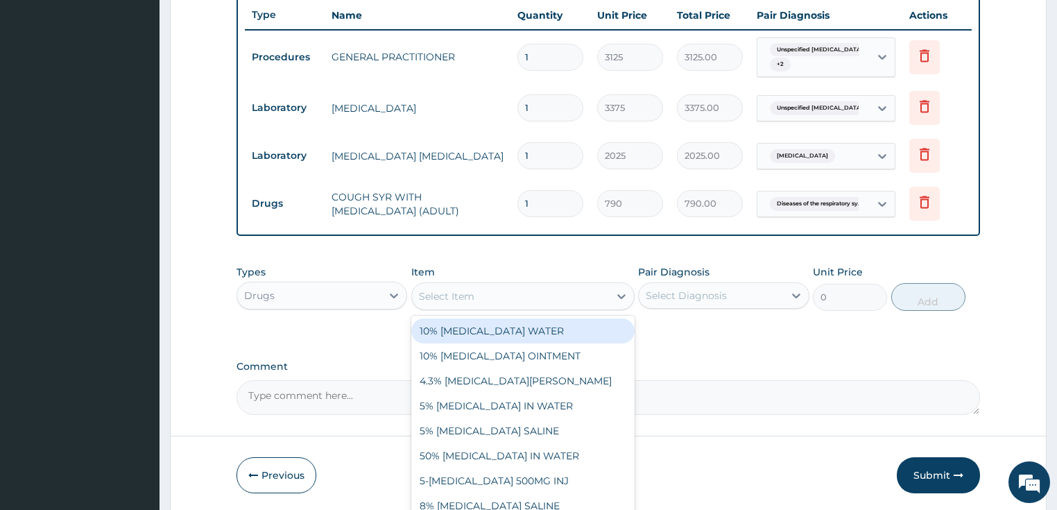
paste input "ARTEMETHER AND LUMEFANTRIN 80/480MG TAB (AMATEM)"
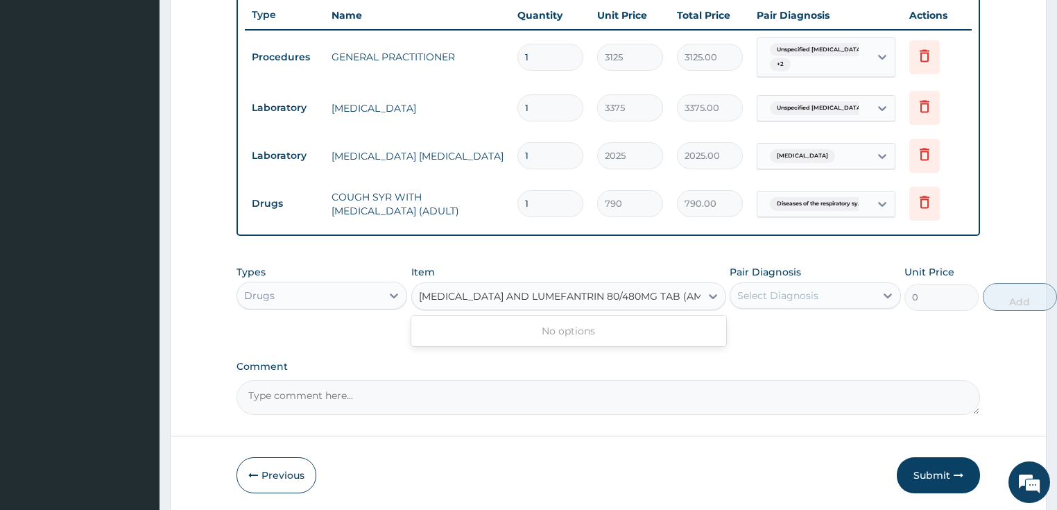
scroll to position [0, 17]
type input "ARTEMETHER AND LUMEFANTRIN 80/480MG TA"
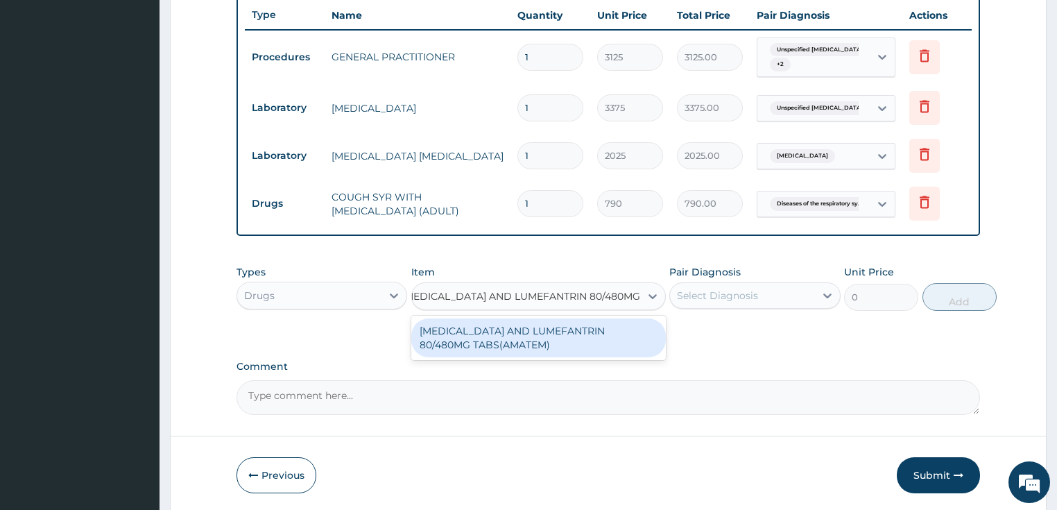
click at [607, 342] on div "ARTEMETHER AND LUMEFANTRIN 80/480MG TABS(AMATEM)" at bounding box center [538, 337] width 254 height 39
type input "550"
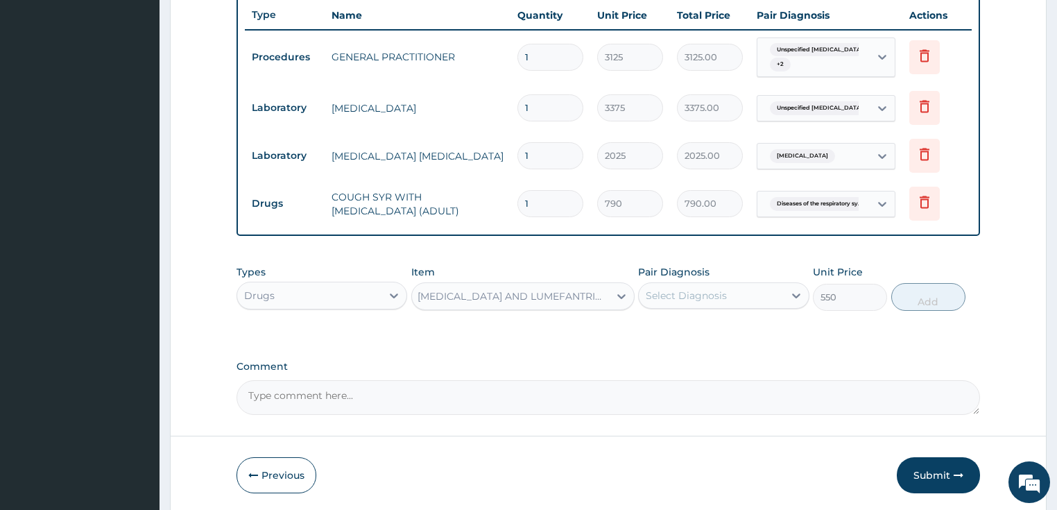
scroll to position [0, 1]
click at [702, 284] on div "Select Diagnosis" at bounding box center [710, 295] width 145 height 22
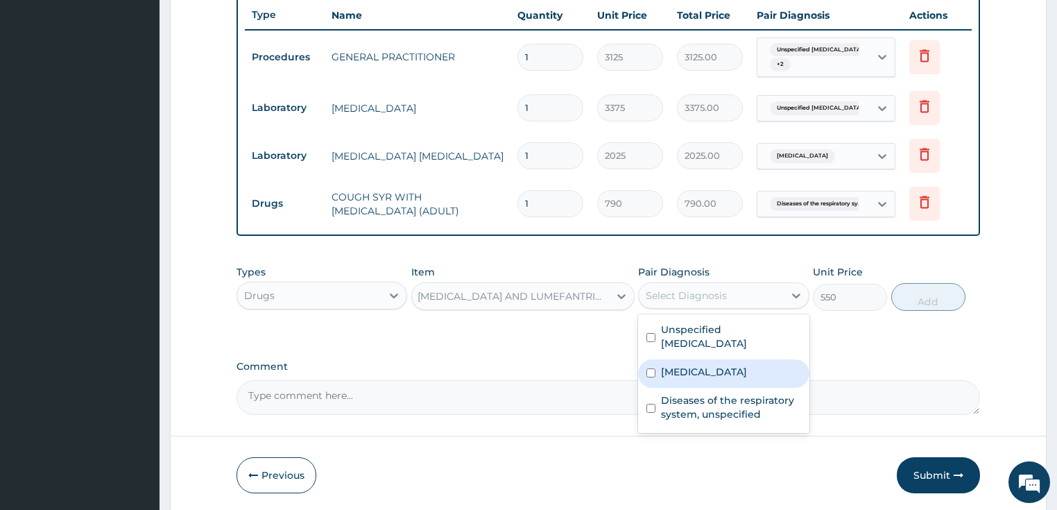
drag, startPoint x: 711, startPoint y: 372, endPoint x: 759, endPoint y: 320, distance: 70.6
click at [710, 372] on label "Malaria, unspecified" at bounding box center [704, 372] width 86 height 14
checkbox input "true"
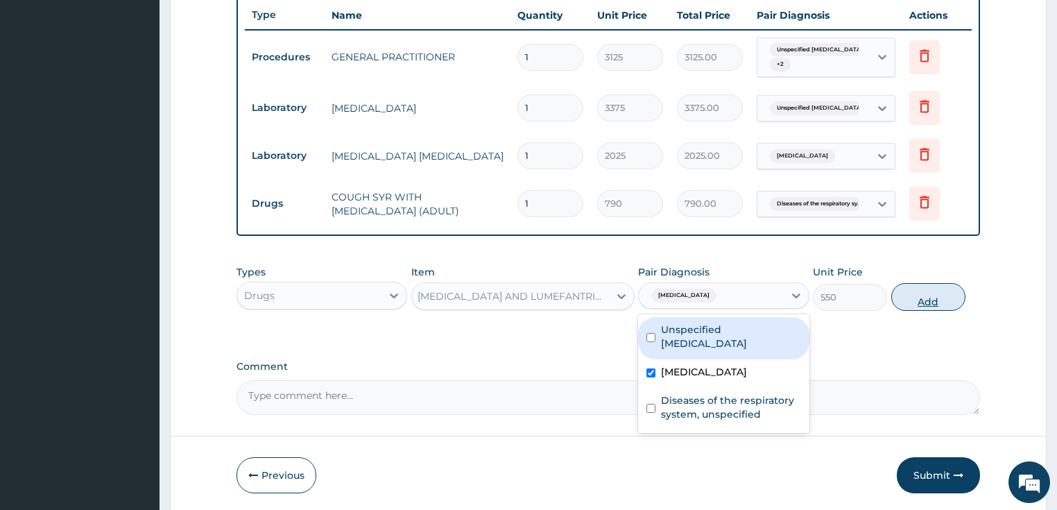
click at [929, 297] on button "Add" at bounding box center [928, 297] width 74 height 28
type input "0"
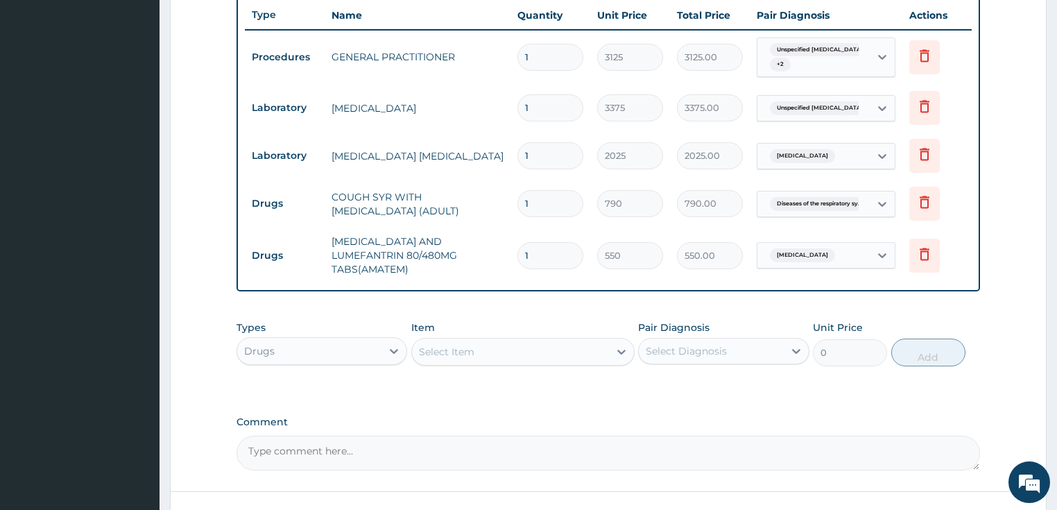
scroll to position [0, 0]
type input "0.00"
type input "6"
type input "3300.00"
type input "6"
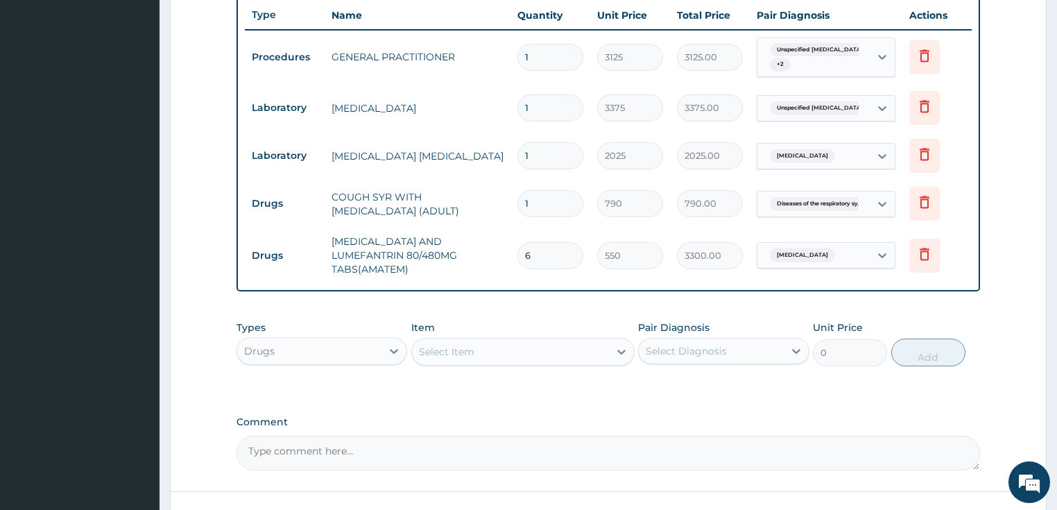
click at [479, 350] on div "Select Item" at bounding box center [510, 351] width 197 height 22
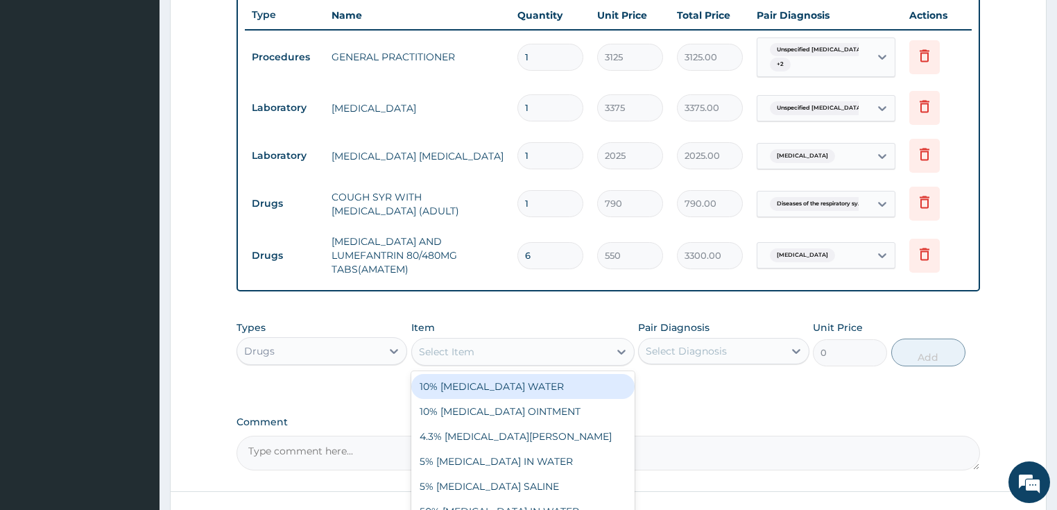
paste input "PARACETAMOL 500MG TAB"
type input "PARACETAMOL 500MG TAB"
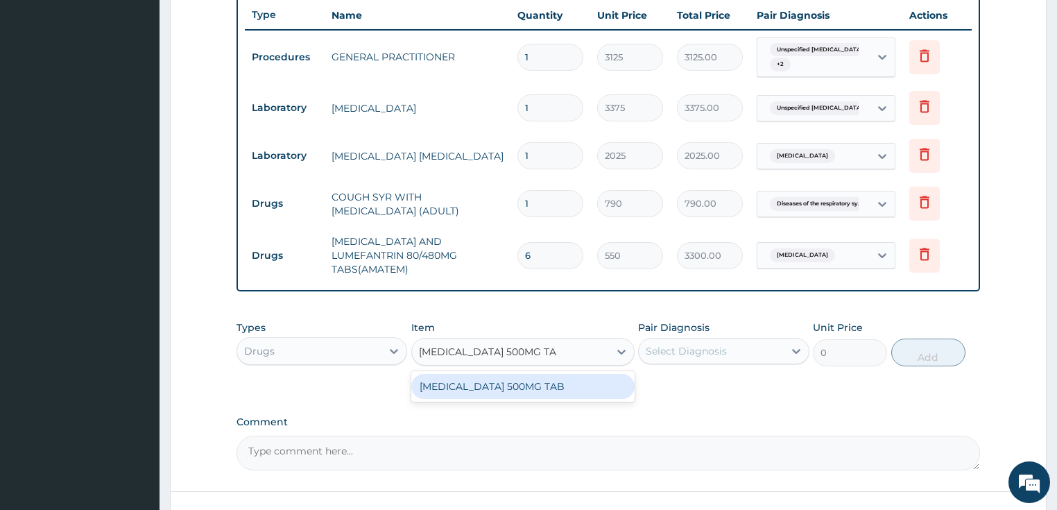
click at [560, 383] on div "PARACETAMOL 500MG TAB" at bounding box center [522, 386] width 223 height 25
type input "20"
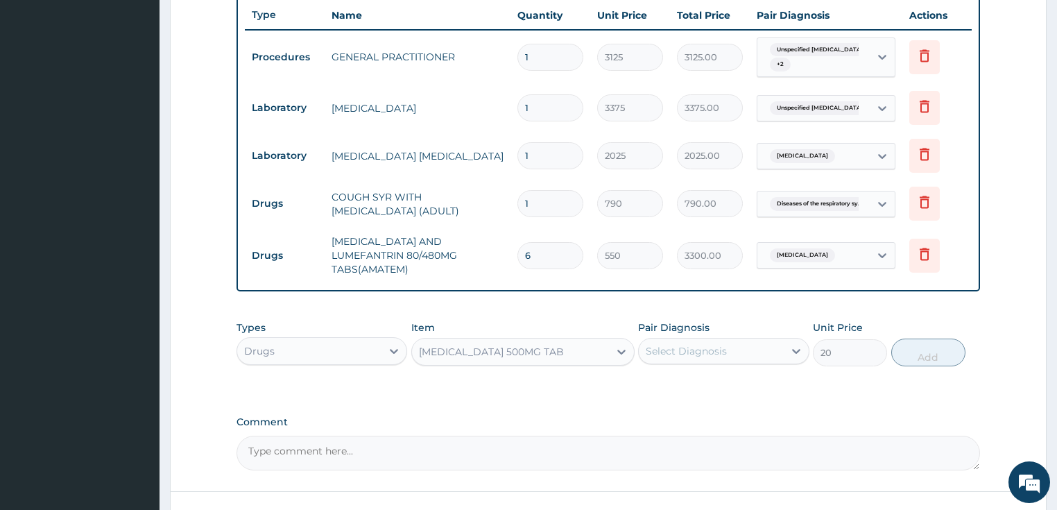
click at [690, 344] on div "Select Diagnosis" at bounding box center [685, 351] width 81 height 14
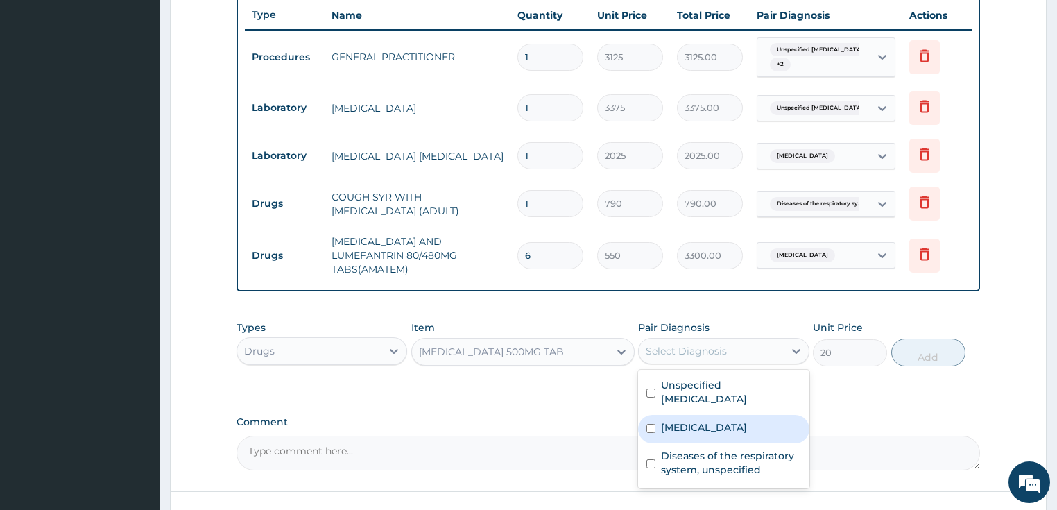
click at [702, 424] on label "Malaria, unspecified" at bounding box center [704, 427] width 86 height 14
checkbox input "true"
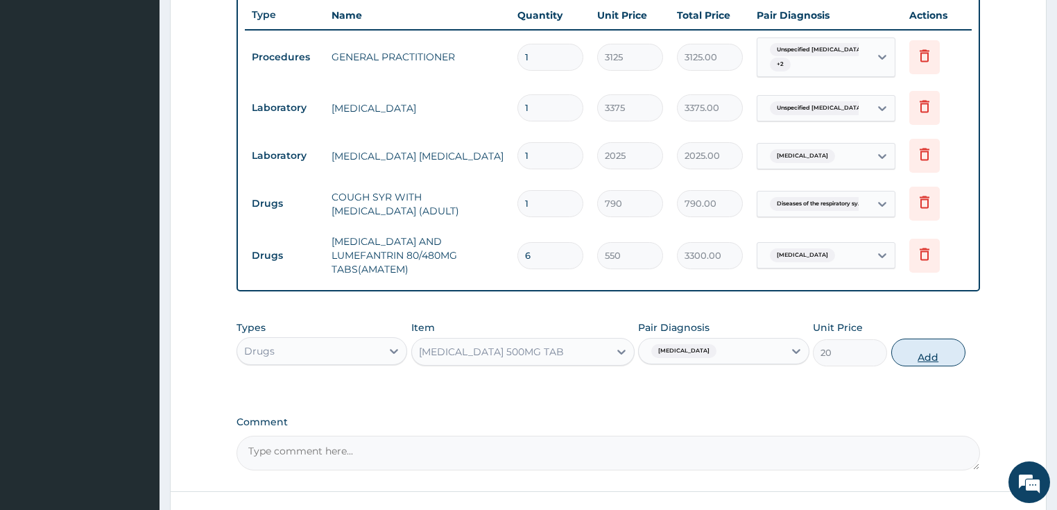
click at [898, 347] on button "Add" at bounding box center [928, 352] width 74 height 28
type input "0"
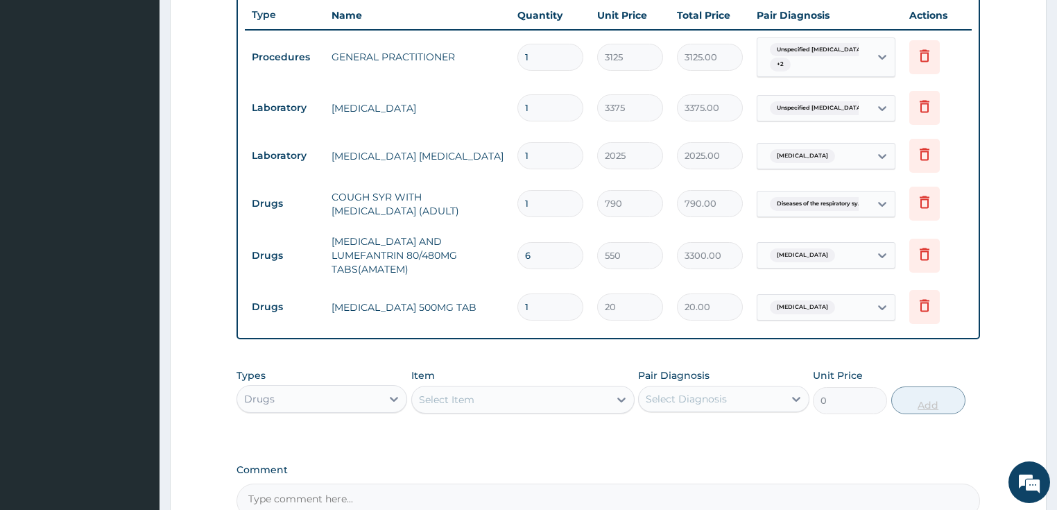
type input "18"
type input "360.00"
type input "18"
click at [525, 438] on div "PA Code / Prescription Code Enter Code(Secondary Care Only) Encounter Date 12-1…" at bounding box center [608, 64] width 744 height 908
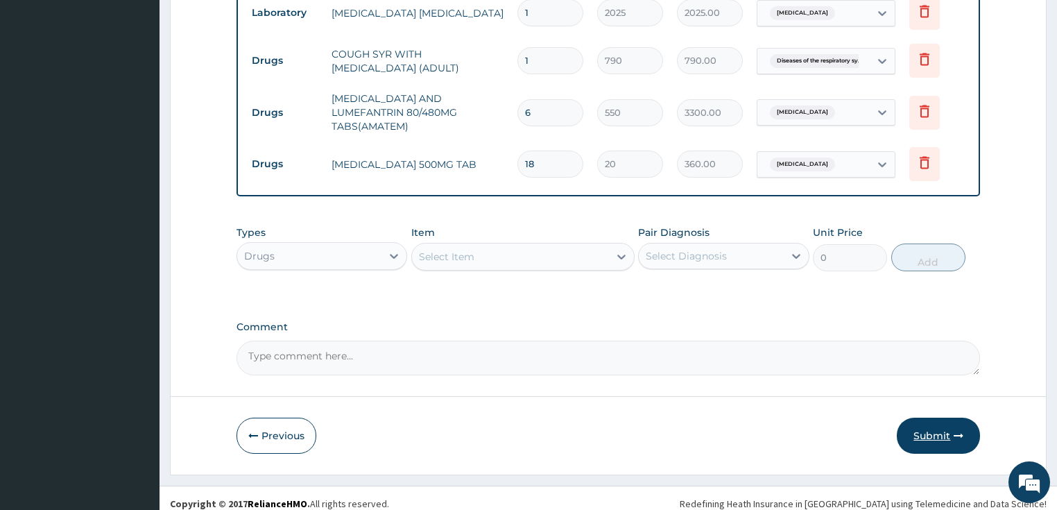
click at [921, 422] on button "Submit" at bounding box center [937, 435] width 83 height 36
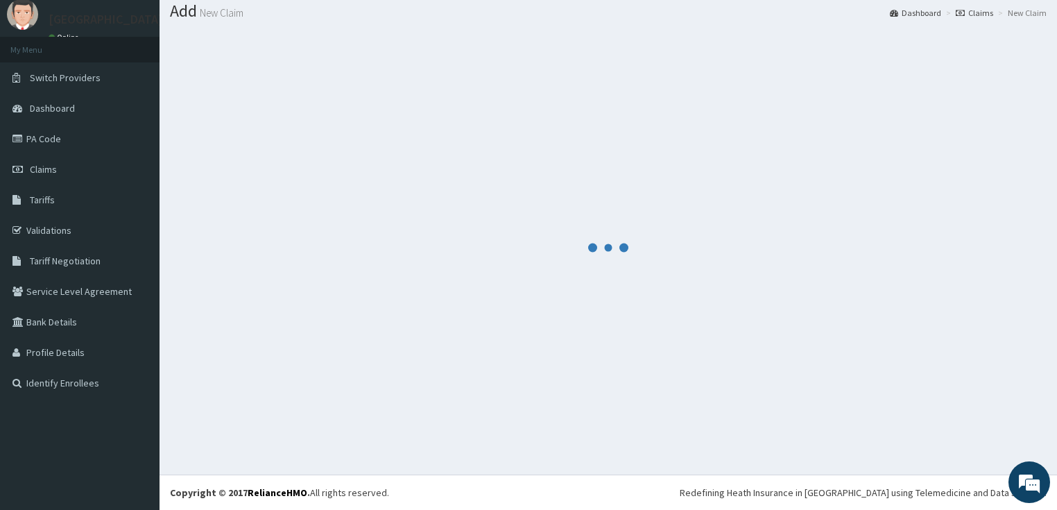
scroll to position [42, 0]
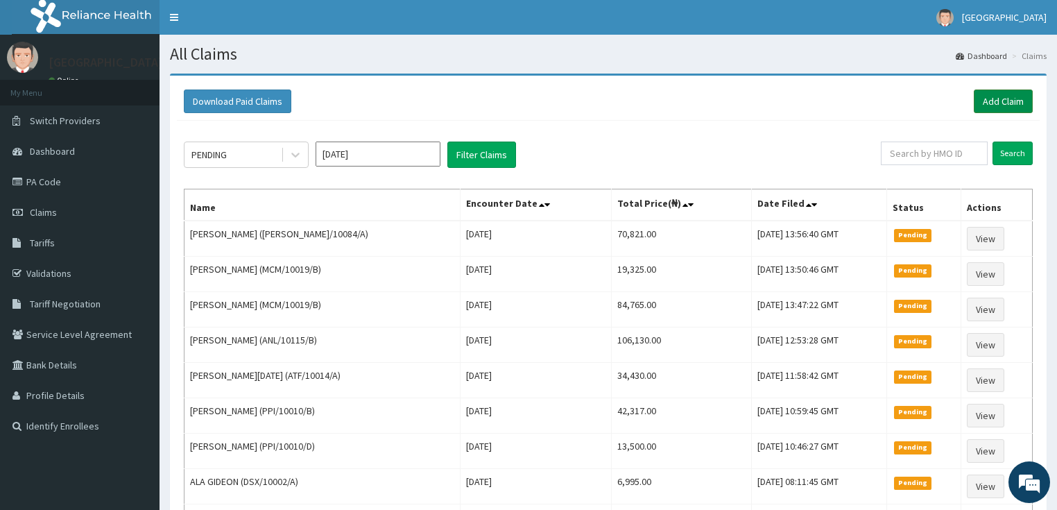
click at [1023, 103] on link "Add Claim" at bounding box center [1002, 101] width 59 height 24
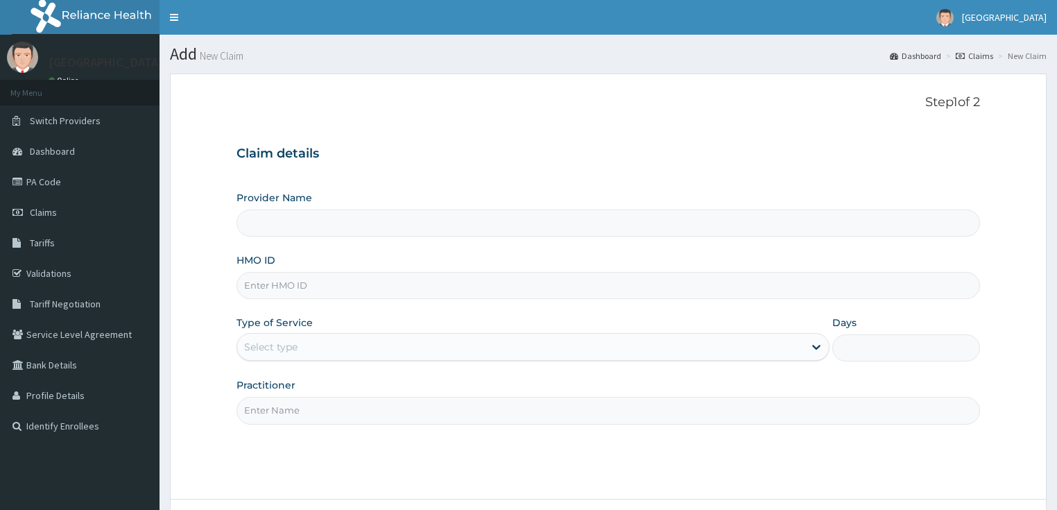
type input "LILY HOSPITAL-WARRI"
click at [261, 281] on input "HMO ID" at bounding box center [608, 285] width 744 height 27
paste input "ELI/10044/B"
type input "ELI/10044/B"
click at [255, 351] on div "Select type" at bounding box center [270, 347] width 53 height 14
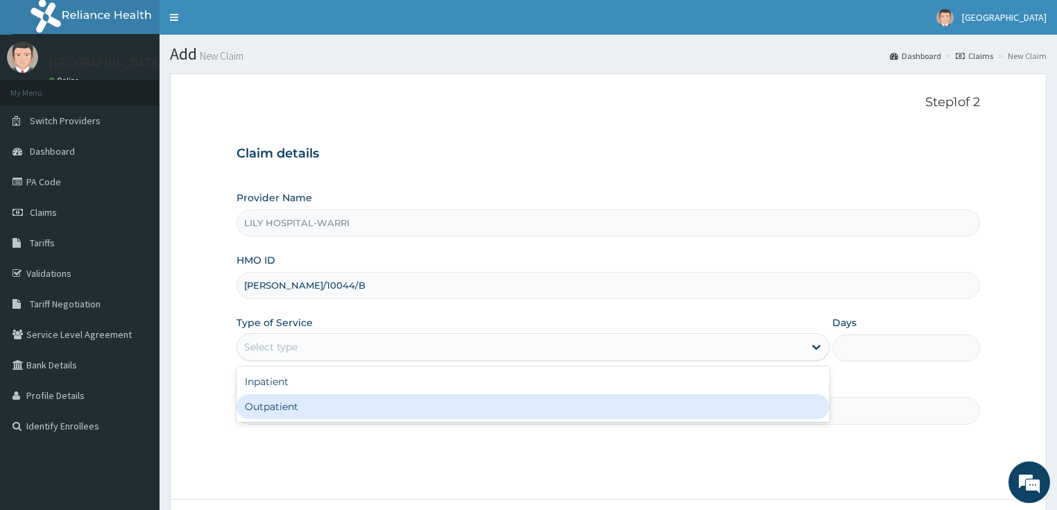
click at [272, 403] on div "Outpatient" at bounding box center [532, 406] width 593 height 25
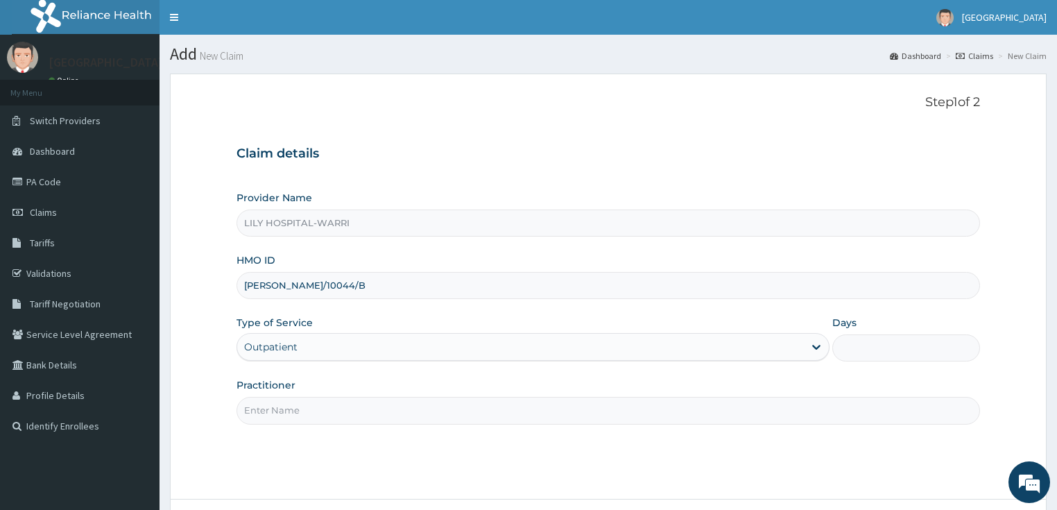
type input "1"
click at [263, 407] on input "Practitioner" at bounding box center [608, 410] width 744 height 27
type input "General practitioner"
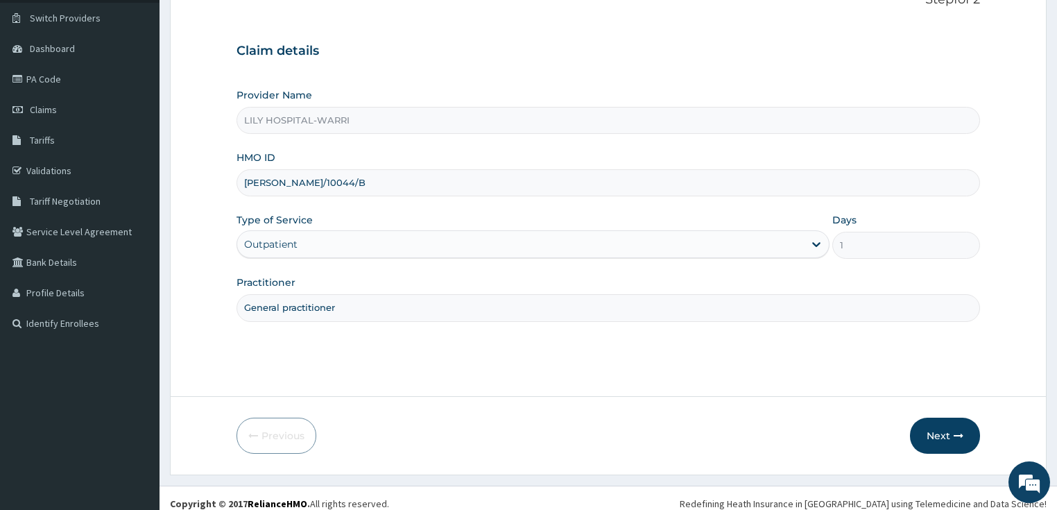
scroll to position [113, 0]
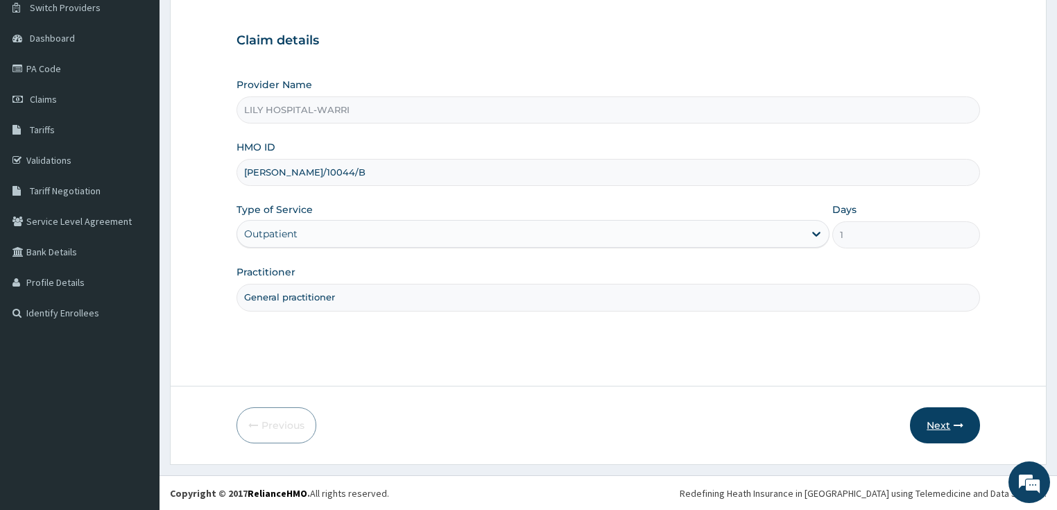
click at [940, 433] on button "Next" at bounding box center [945, 425] width 70 height 36
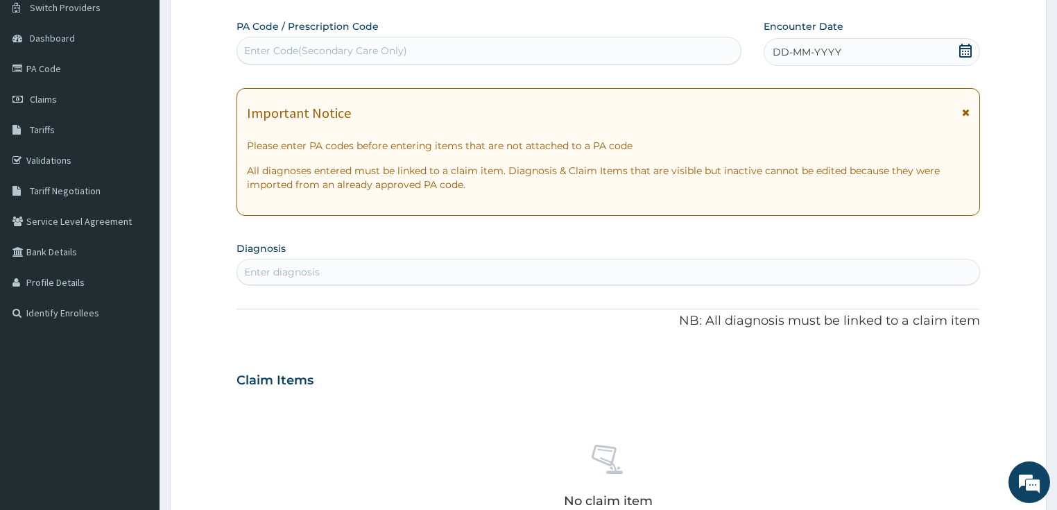
click at [291, 53] on div "Enter Code(Secondary Care Only)" at bounding box center [325, 51] width 163 height 14
paste input "PA/CBD316"
type input "PA/CBD316"
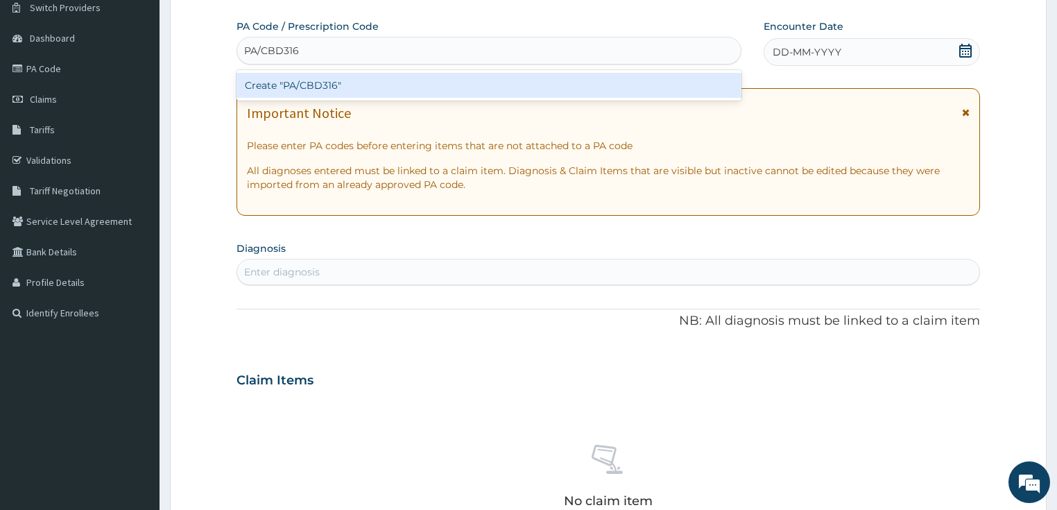
click at [280, 91] on div "Create "PA/CBD316"" at bounding box center [488, 85] width 505 height 25
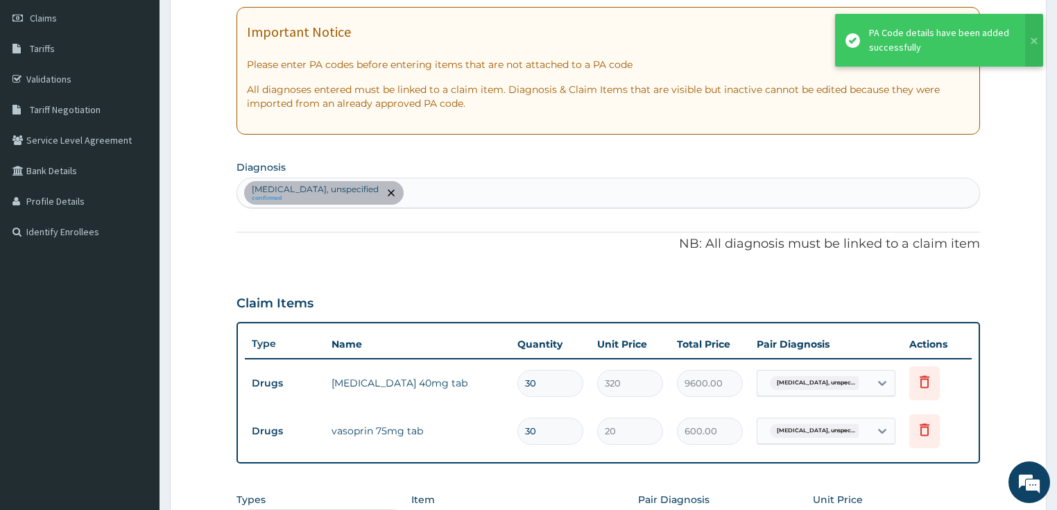
scroll to position [127, 0]
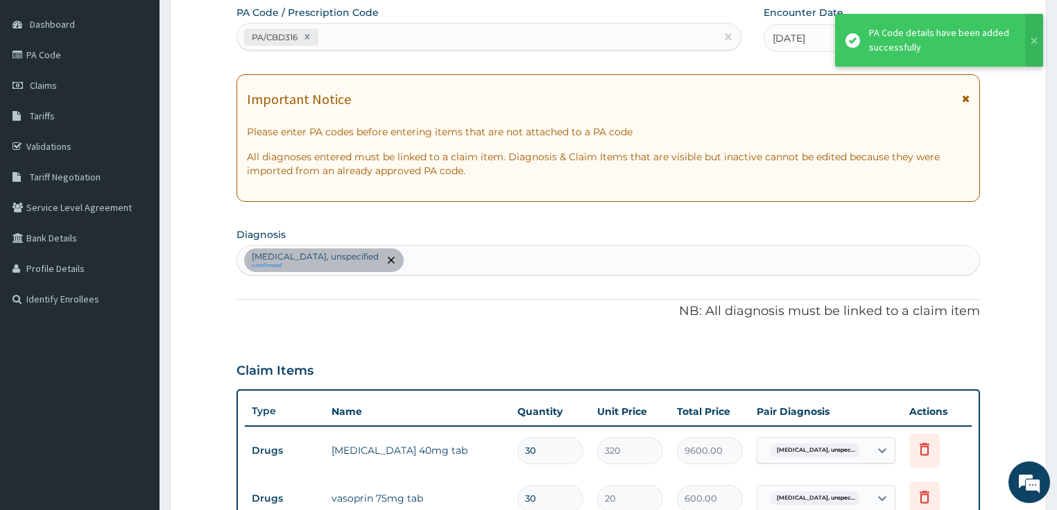
click at [455, 250] on div "Essential hypertension, unspecified confirmed" at bounding box center [608, 259] width 742 height 29
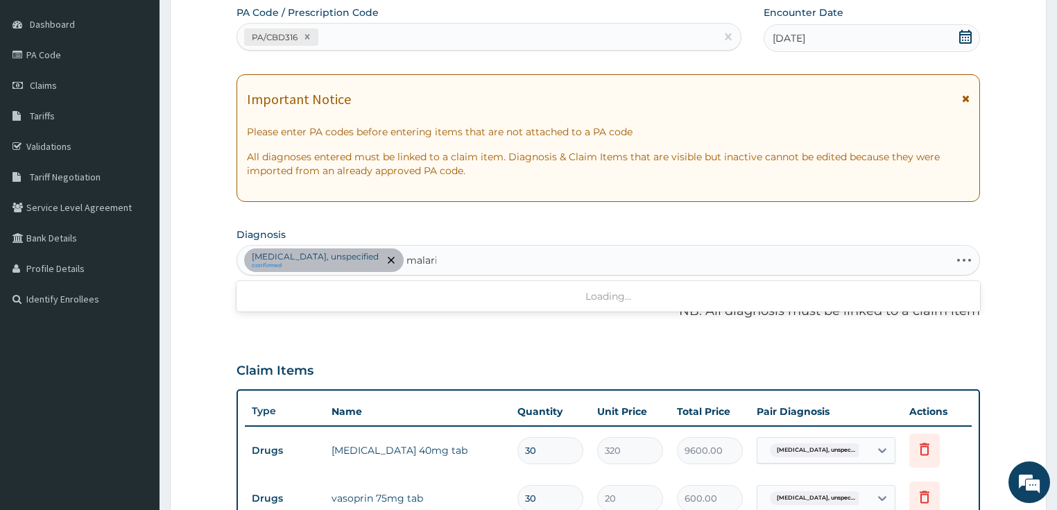
type input "malaria"
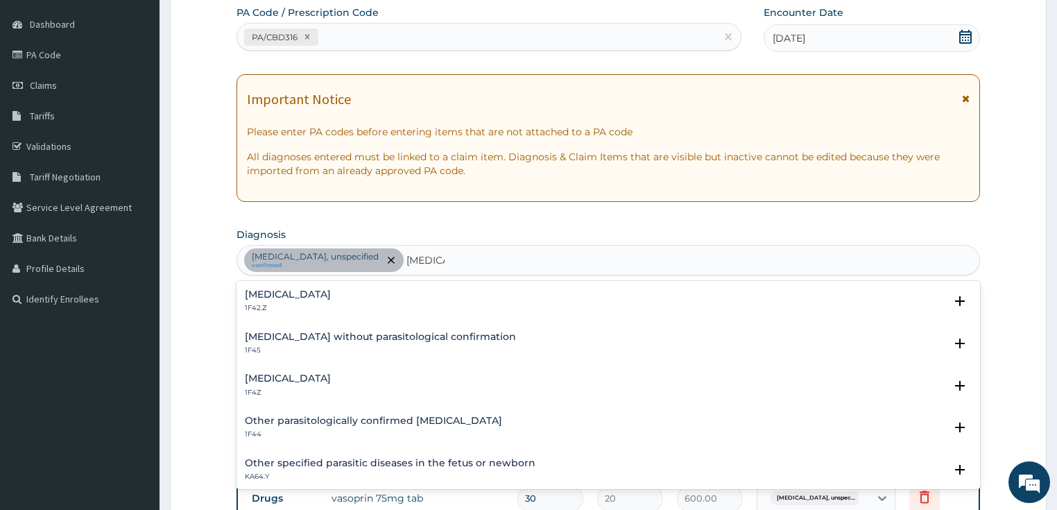
click at [313, 379] on h4 "Malaria, unspecified" at bounding box center [288, 378] width 86 height 10
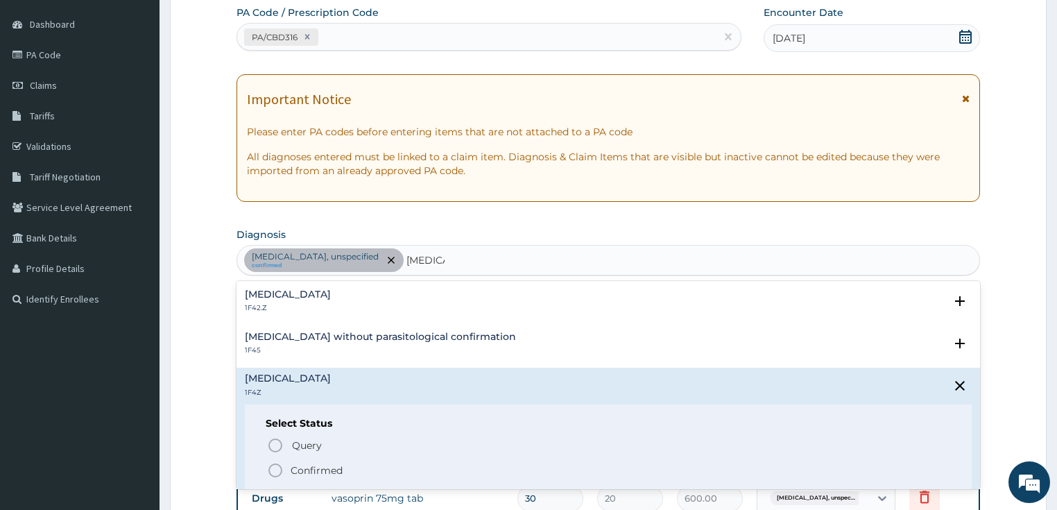
click at [310, 468] on p "Confirmed" at bounding box center [316, 470] width 52 height 14
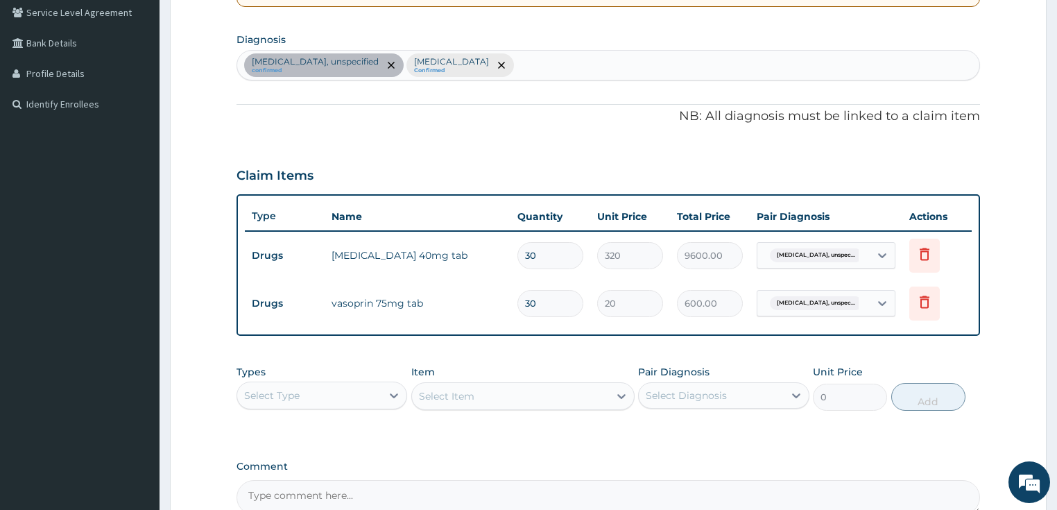
scroll to position [293, 0]
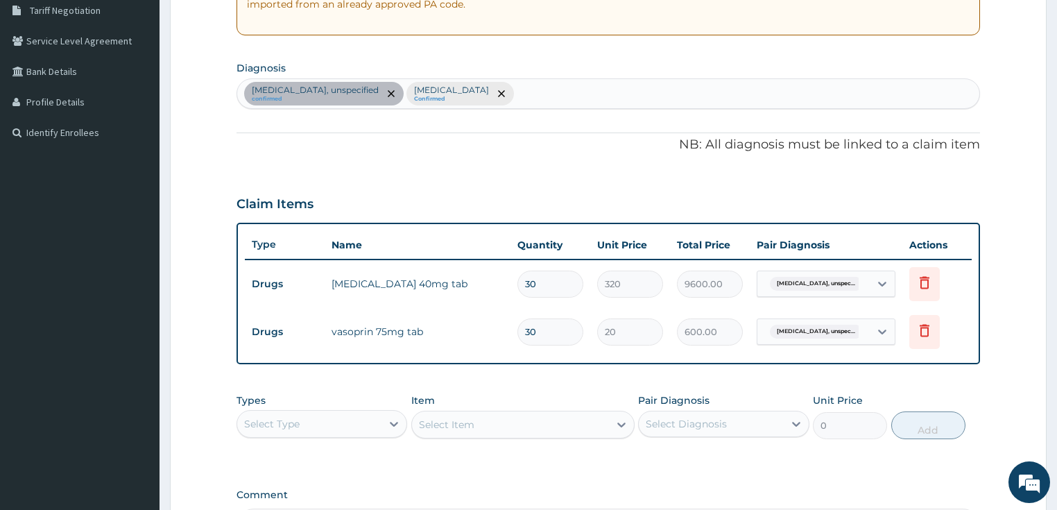
click at [568, 102] on div "Essential hypertension, unspecified confirmed Malaria, unspecified Confirmed" at bounding box center [608, 93] width 742 height 29
type input "bacterial"
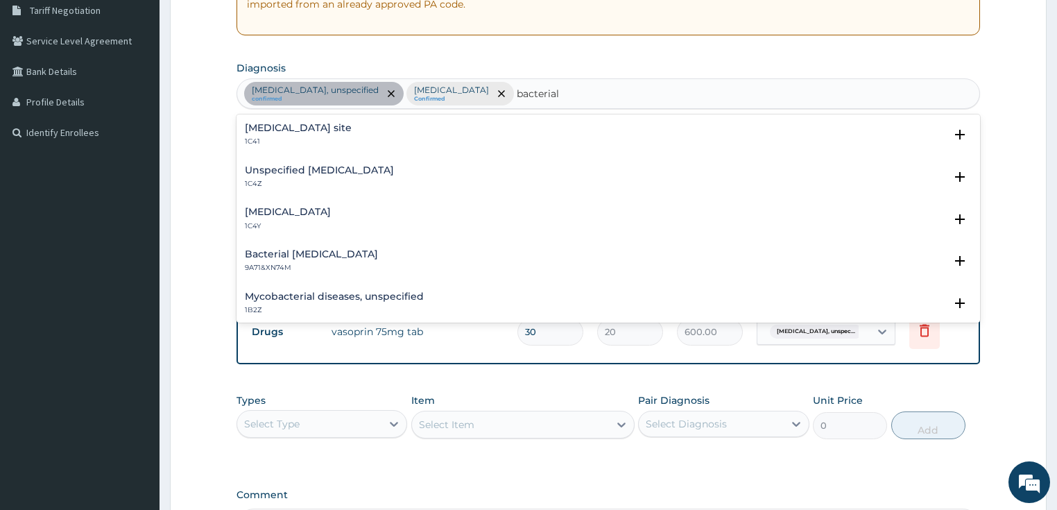
click at [318, 165] on h4 "Unspecified [MEDICAL_DATA]" at bounding box center [319, 170] width 149 height 10
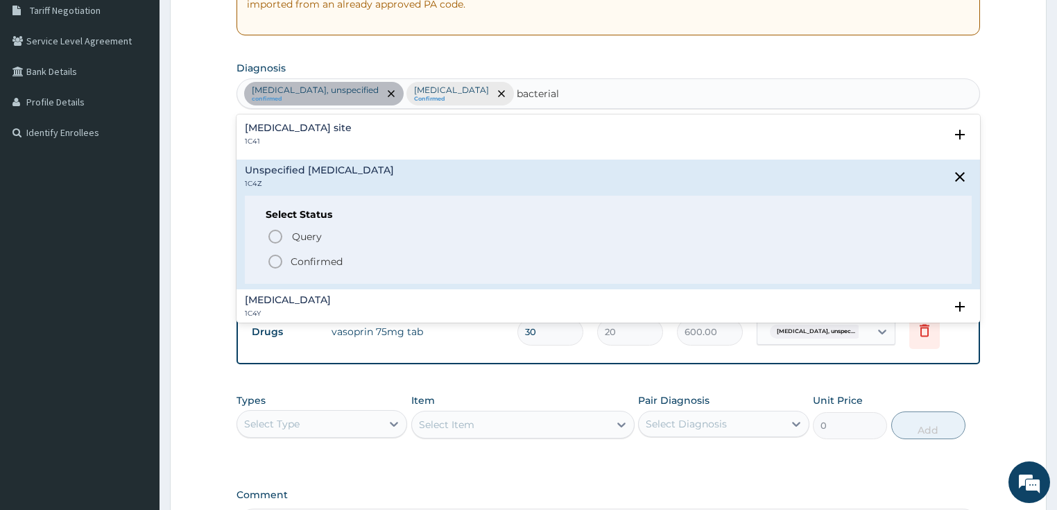
click at [310, 259] on p "Confirmed" at bounding box center [316, 261] width 52 height 14
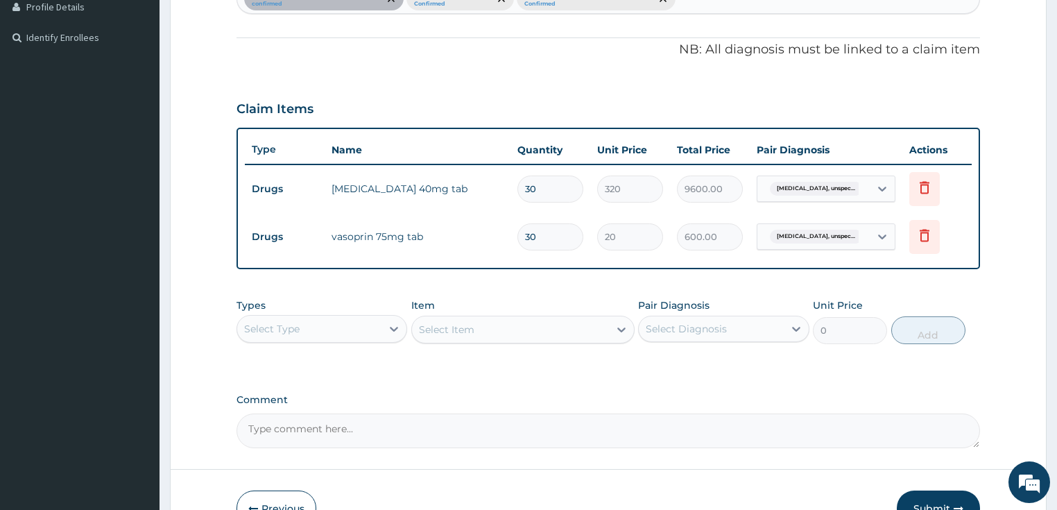
scroll to position [469, 0]
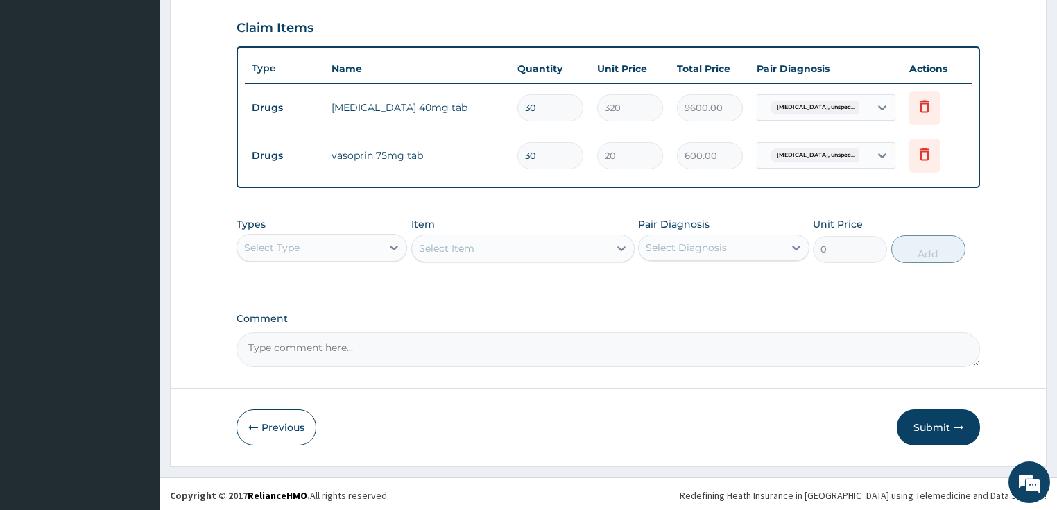
click at [272, 246] on div "Select Type" at bounding box center [271, 248] width 55 height 14
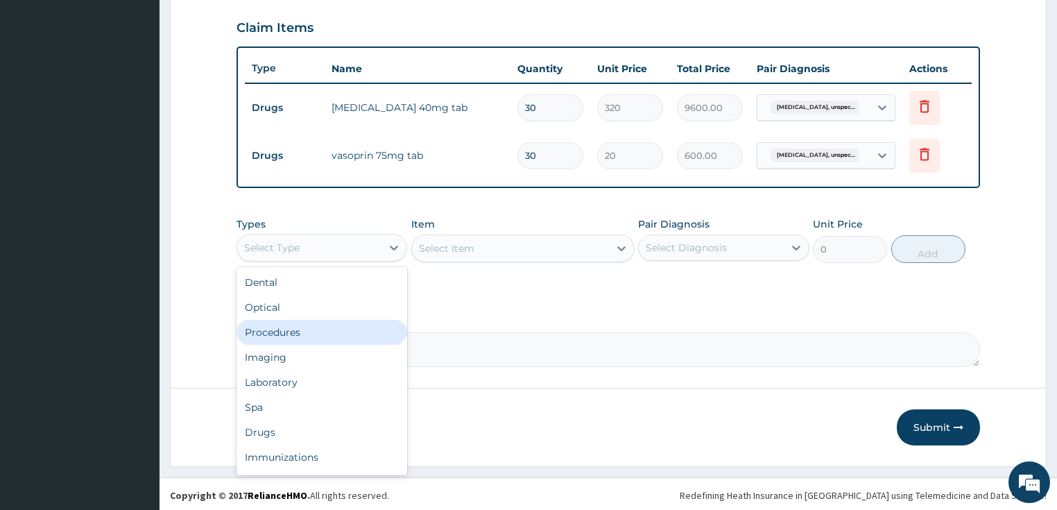
click at [291, 325] on div "Procedures" at bounding box center [321, 332] width 171 height 25
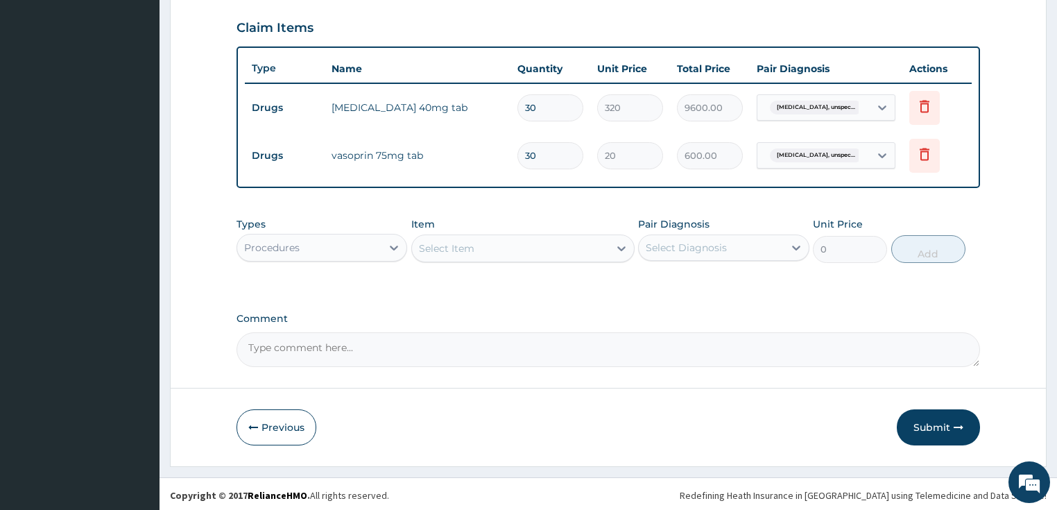
click at [477, 245] on div "Select Item" at bounding box center [510, 248] width 197 height 22
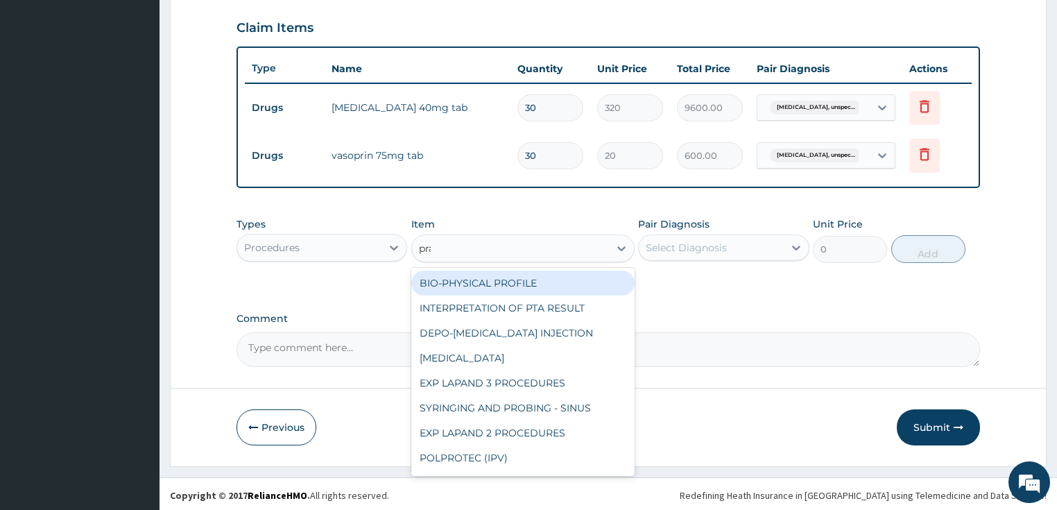
type input "prac"
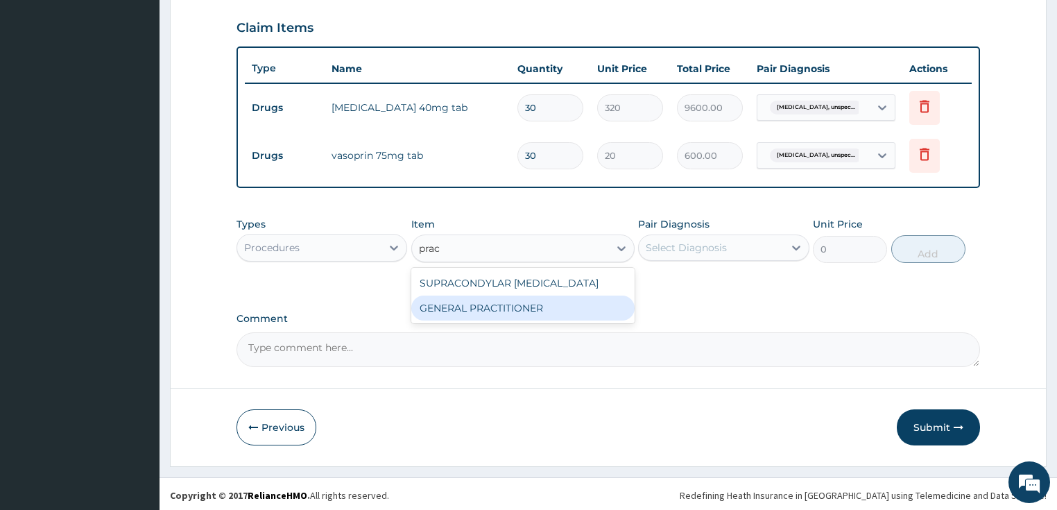
click at [480, 308] on div "GENERAL PRACTITIONER" at bounding box center [522, 307] width 223 height 25
type input "3125"
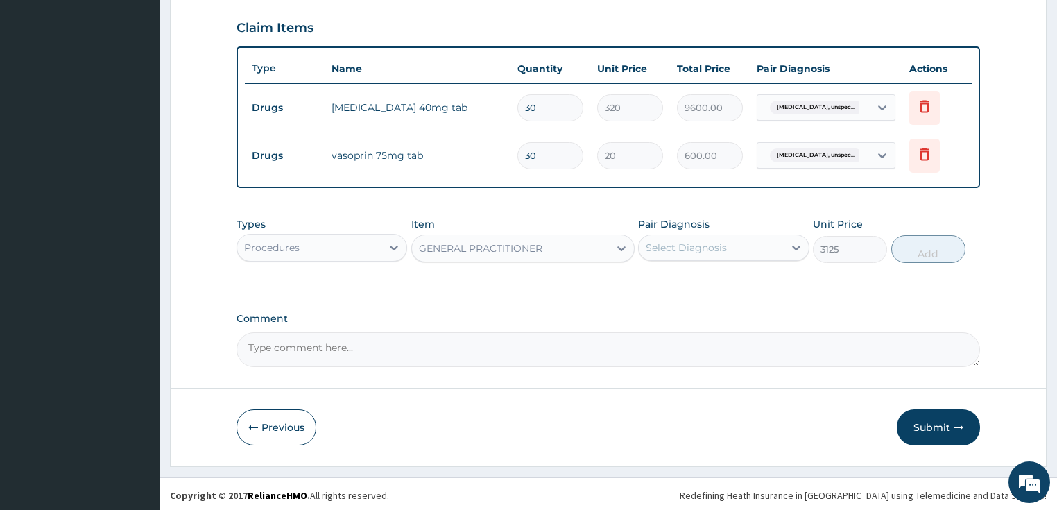
click at [684, 246] on div "Select Diagnosis" at bounding box center [685, 248] width 81 height 14
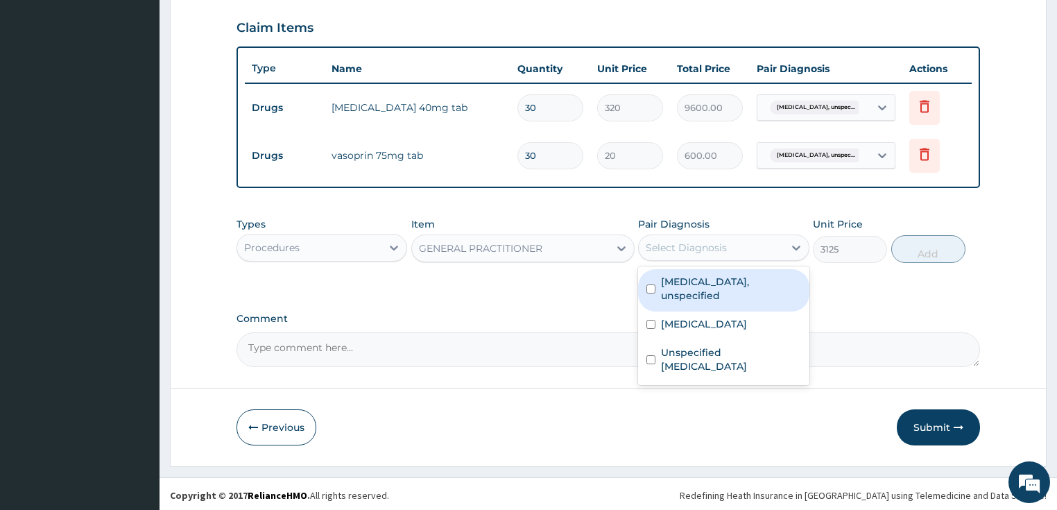
drag, startPoint x: 709, startPoint y: 280, endPoint x: 699, endPoint y: 328, distance: 48.8
click at [709, 281] on label "[MEDICAL_DATA], unspecified" at bounding box center [731, 289] width 140 height 28
checkbox input "true"
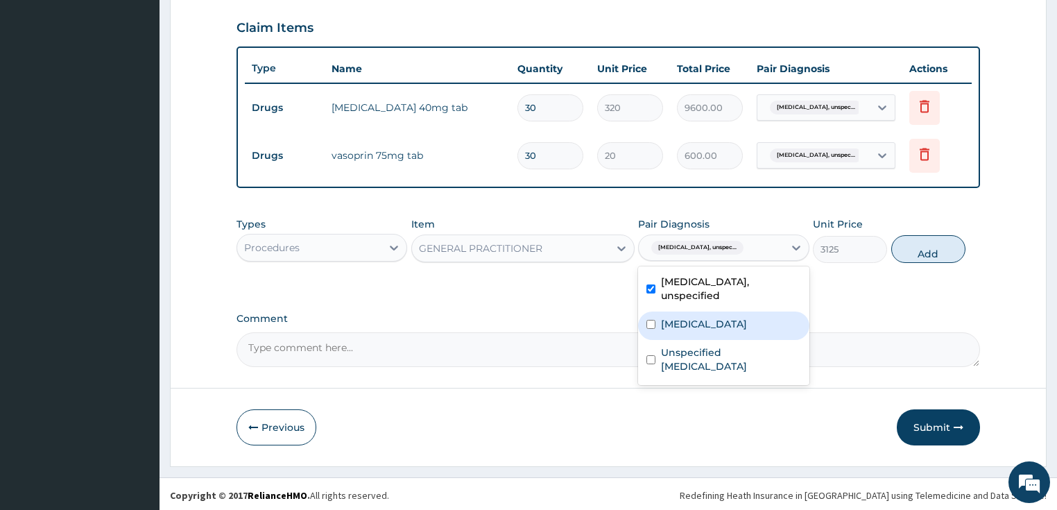
click at [699, 329] on div "[MEDICAL_DATA]" at bounding box center [723, 325] width 171 height 28
checkbox input "true"
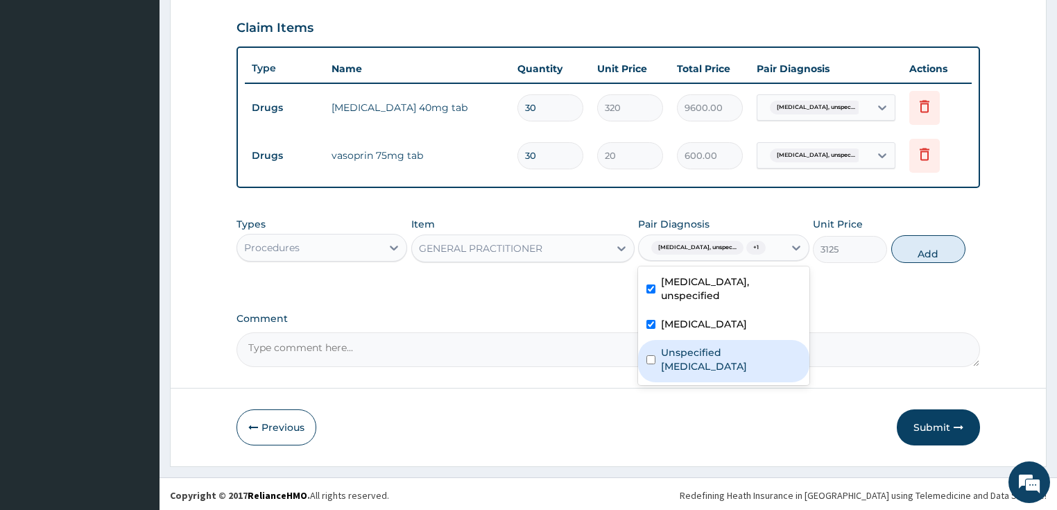
click at [695, 358] on label "Unspecified [MEDICAL_DATA]" at bounding box center [731, 359] width 140 height 28
checkbox input "true"
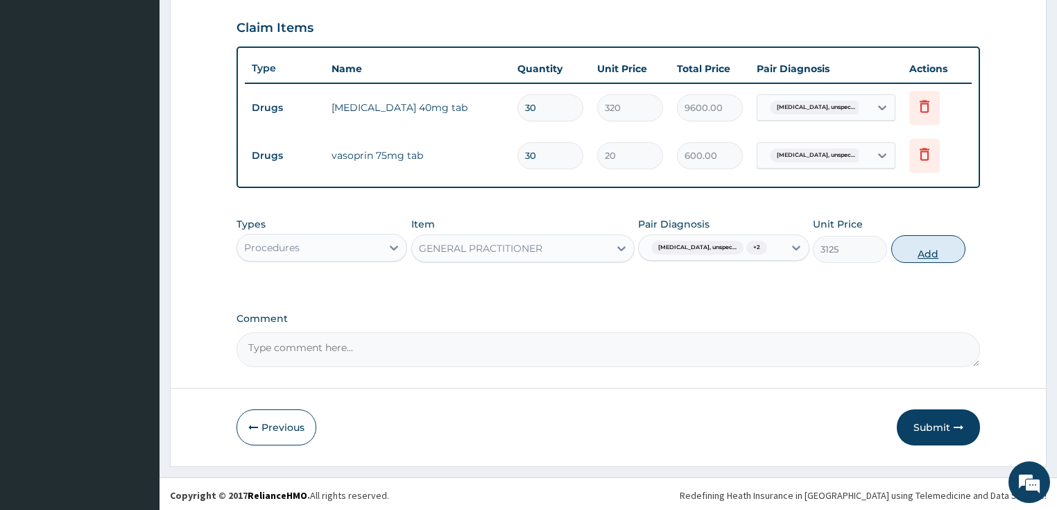
click at [937, 259] on button "Add" at bounding box center [928, 249] width 74 height 28
type input "0"
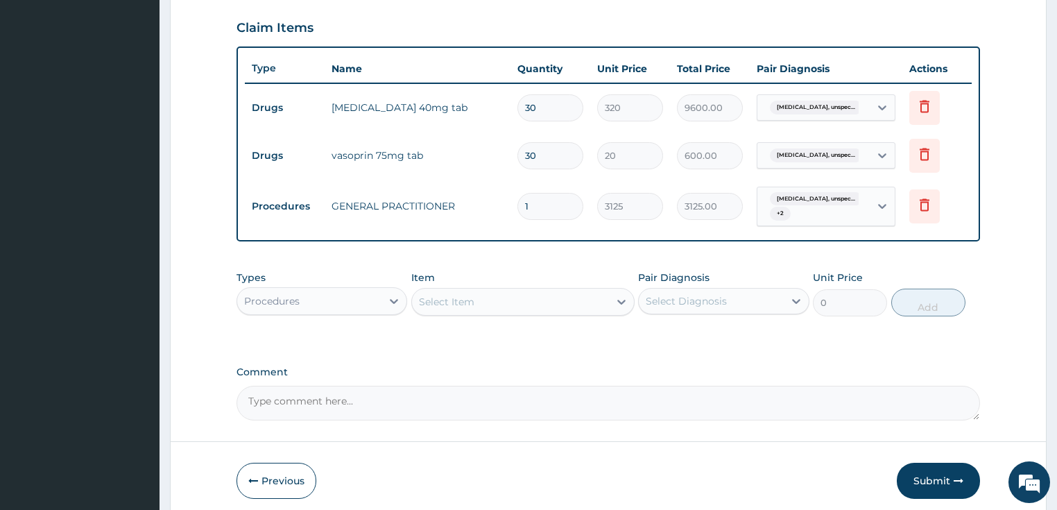
click at [367, 313] on div "Types Procedures" at bounding box center [321, 293] width 171 height 46
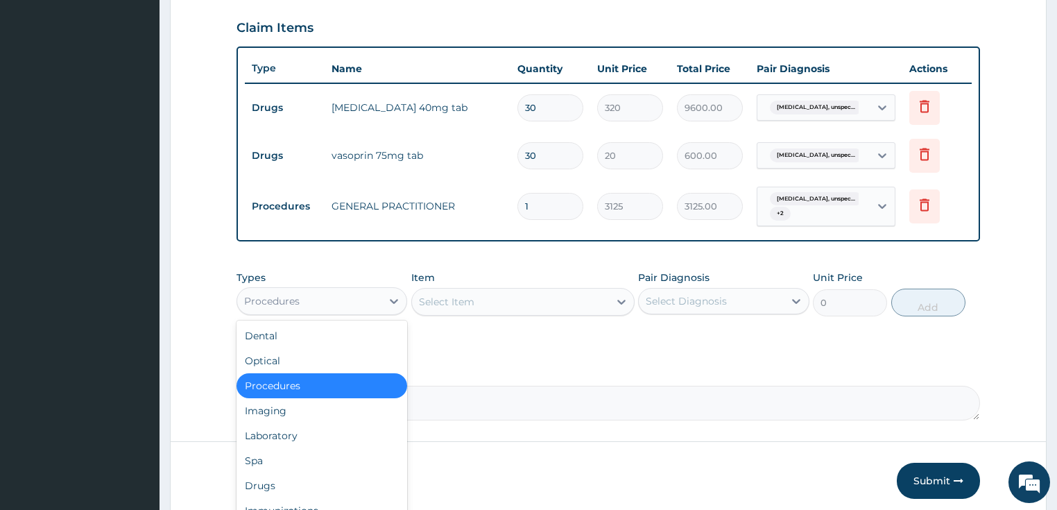
click at [286, 296] on div "Procedures" at bounding box center [271, 301] width 55 height 14
click at [291, 438] on div "Laboratory" at bounding box center [321, 435] width 171 height 25
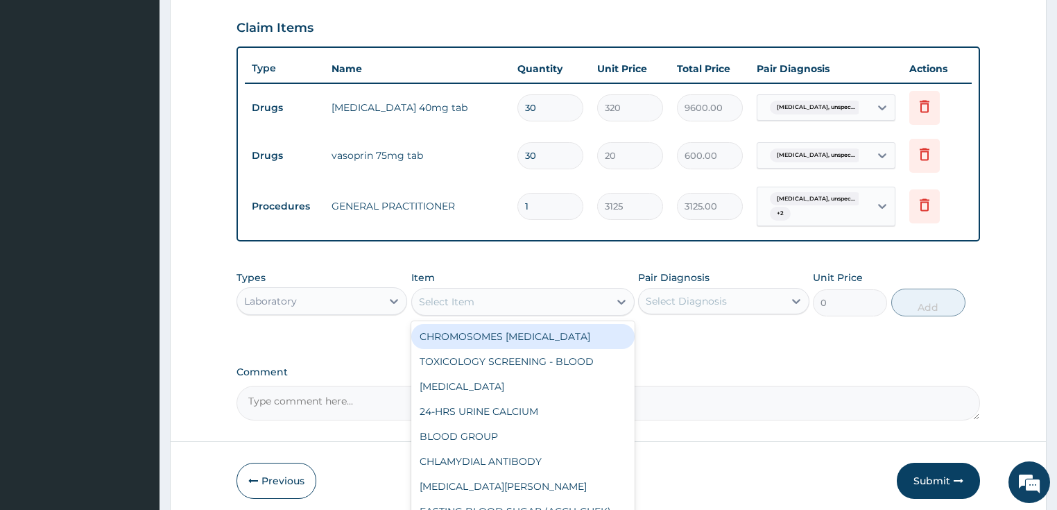
click at [454, 304] on div "Select Item" at bounding box center [446, 302] width 55 height 14
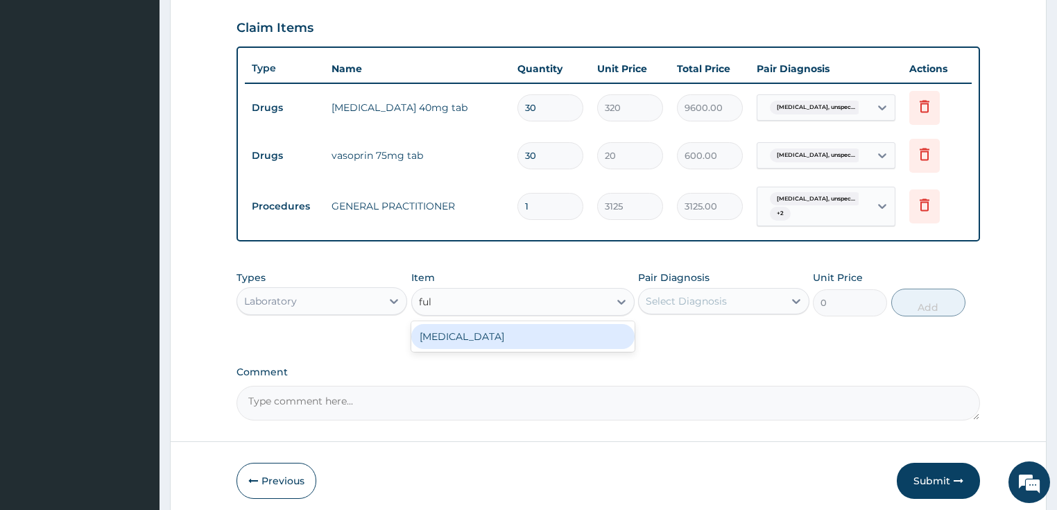
type input "full"
click at [473, 336] on div "[MEDICAL_DATA]" at bounding box center [522, 336] width 223 height 25
type input "3375"
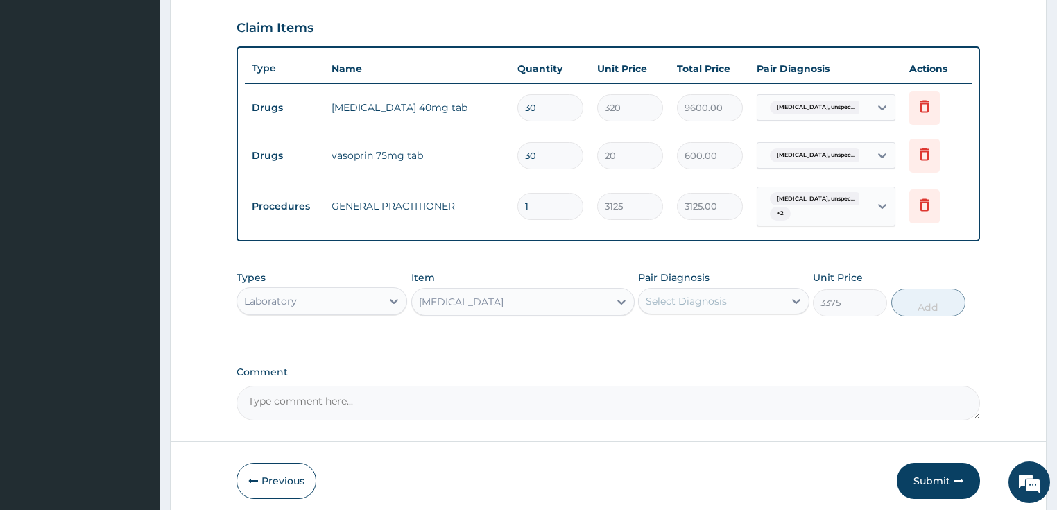
click at [674, 299] on div "Select Diagnosis" at bounding box center [685, 301] width 81 height 14
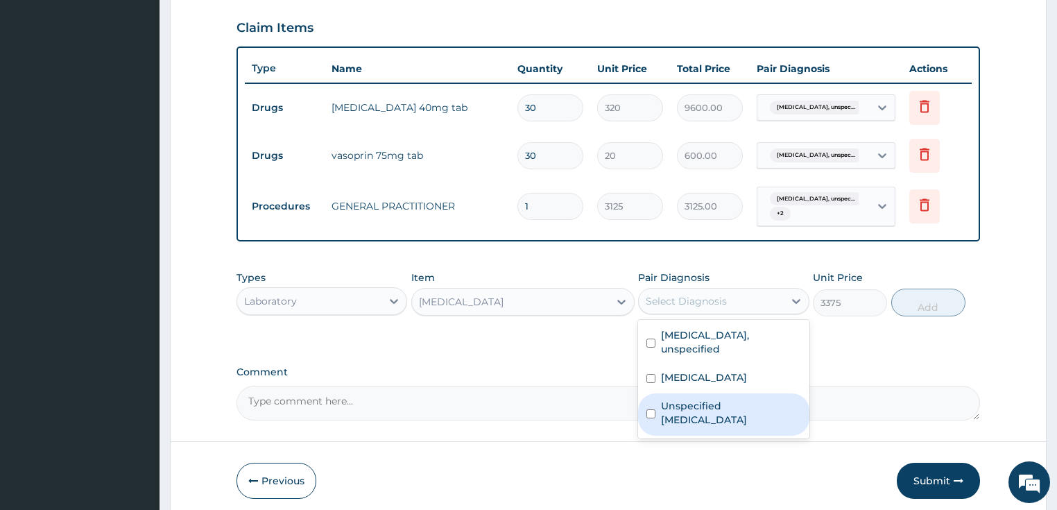
click at [727, 410] on label "Unspecified [MEDICAL_DATA]" at bounding box center [731, 413] width 140 height 28
checkbox input "true"
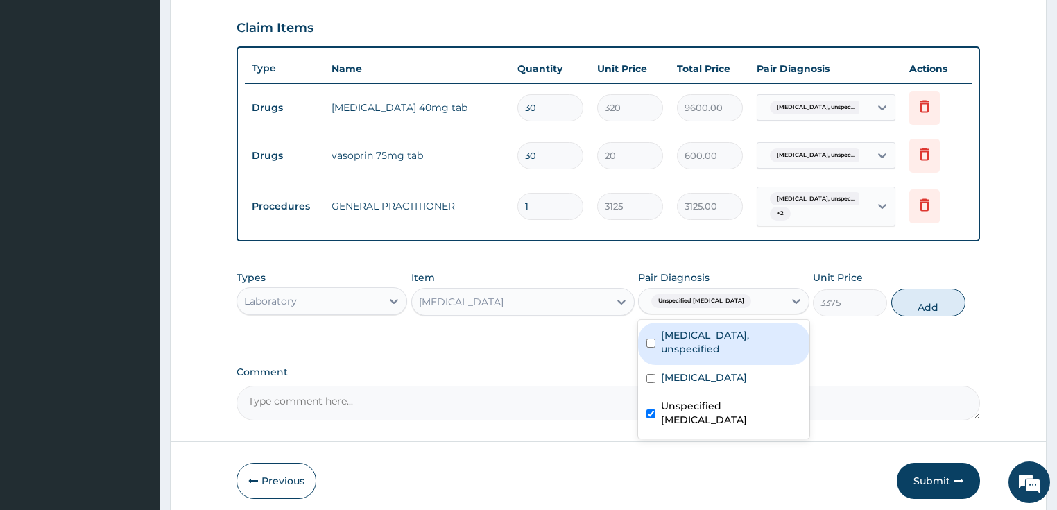
click at [932, 302] on button "Add" at bounding box center [928, 302] width 74 height 28
type input "0"
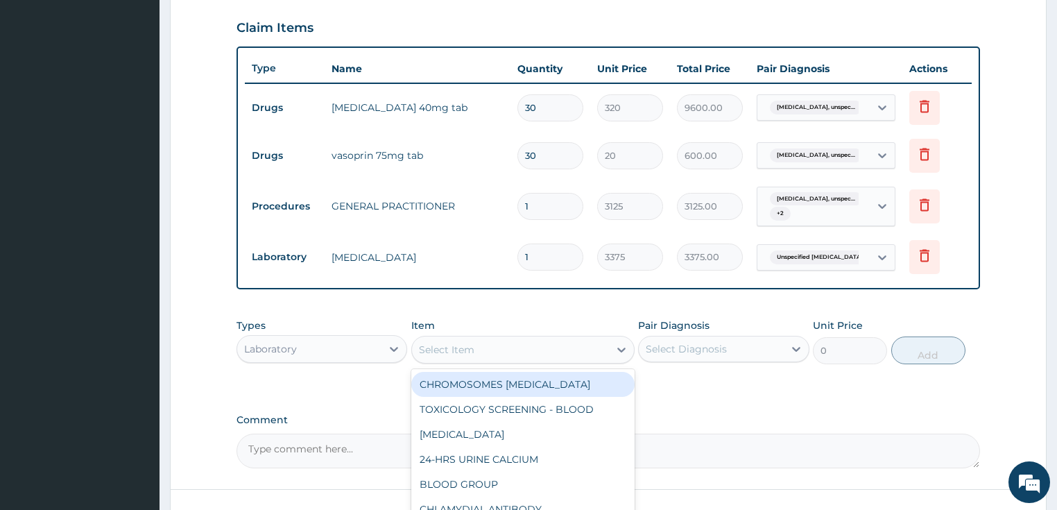
click at [544, 355] on div "Select Item" at bounding box center [510, 349] width 197 height 22
type input "[MEDICAL_DATA]"
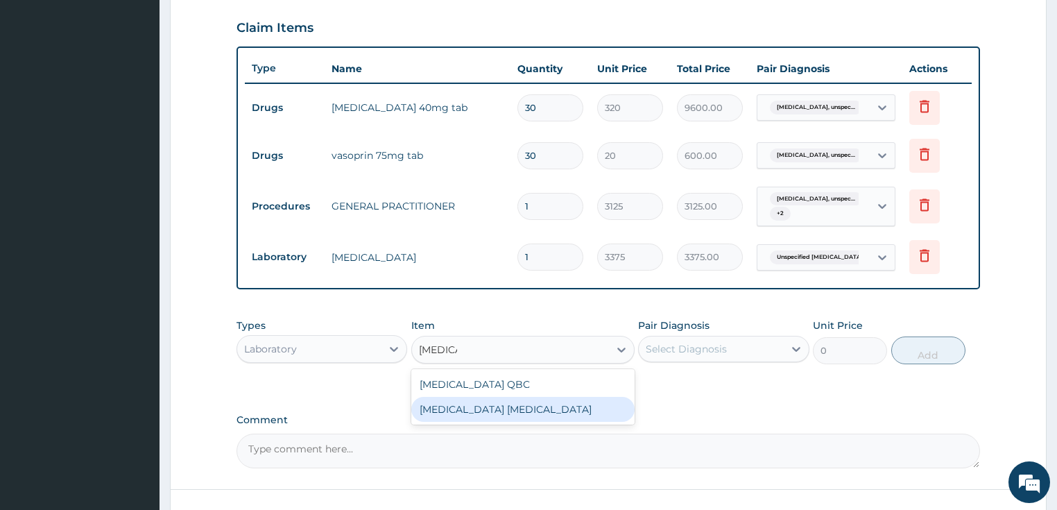
click at [523, 412] on div "[MEDICAL_DATA] [MEDICAL_DATA]" at bounding box center [522, 409] width 223 height 25
type input "2025"
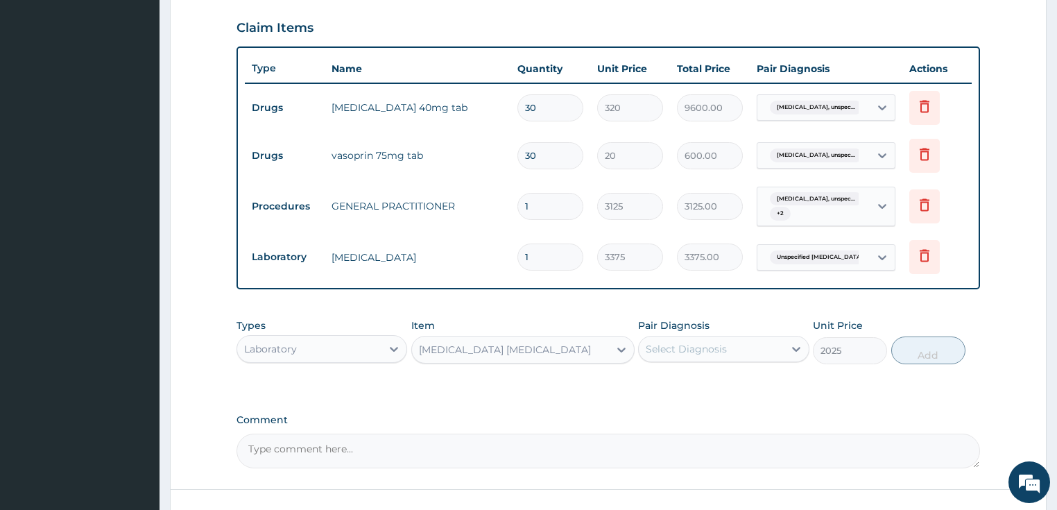
click at [718, 350] on div "Select Diagnosis" at bounding box center [685, 349] width 81 height 14
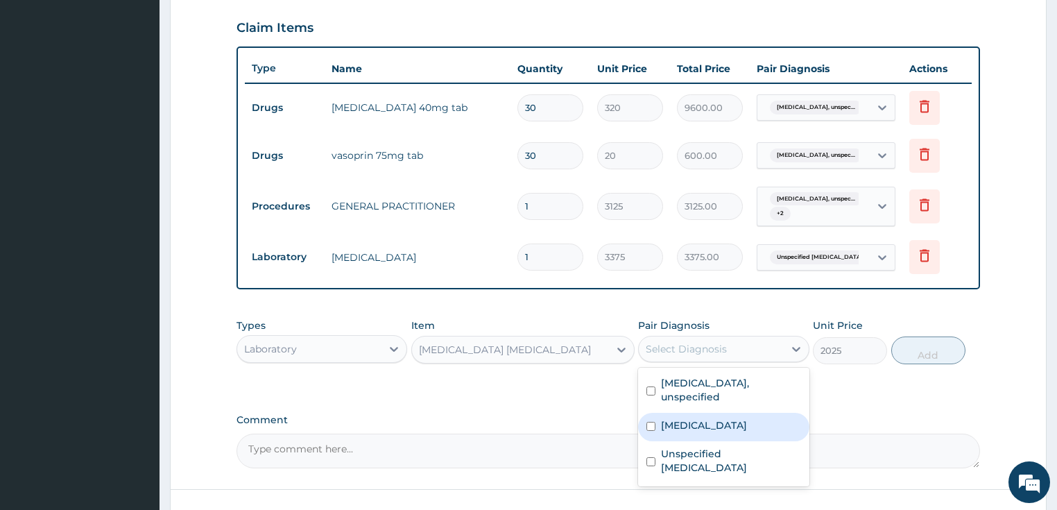
click at [729, 418] on label "[MEDICAL_DATA]" at bounding box center [704, 425] width 86 height 14
checkbox input "true"
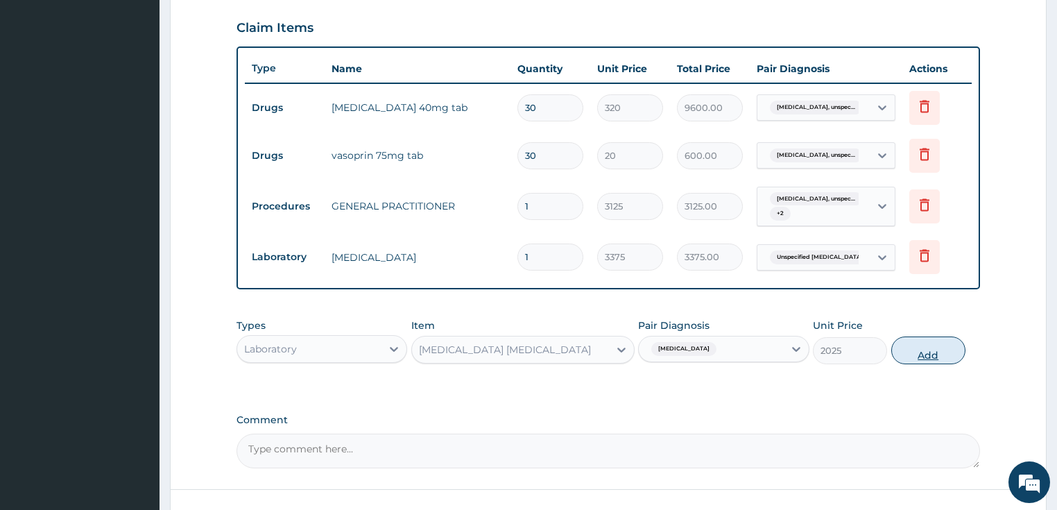
click at [925, 346] on button "Add" at bounding box center [928, 350] width 74 height 28
type input "0"
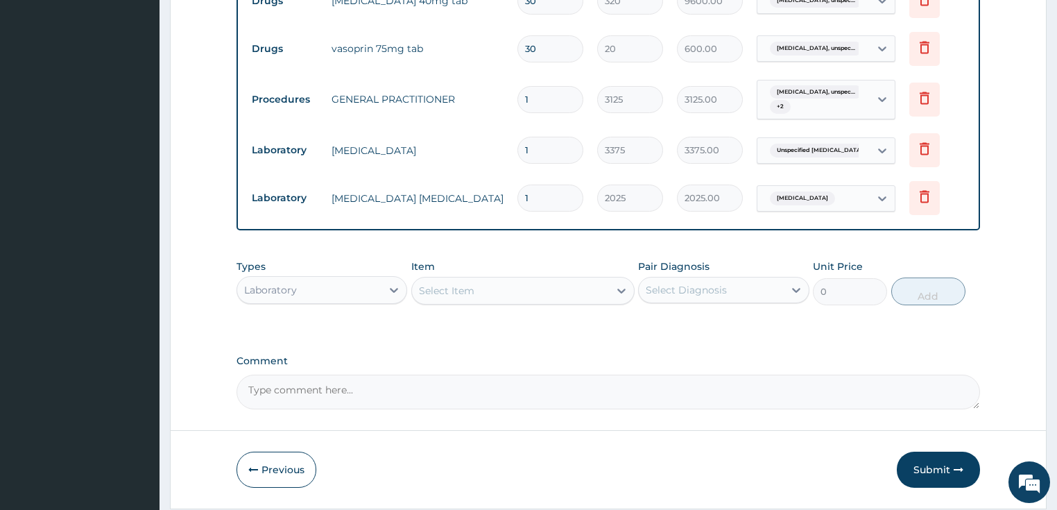
scroll to position [618, 0]
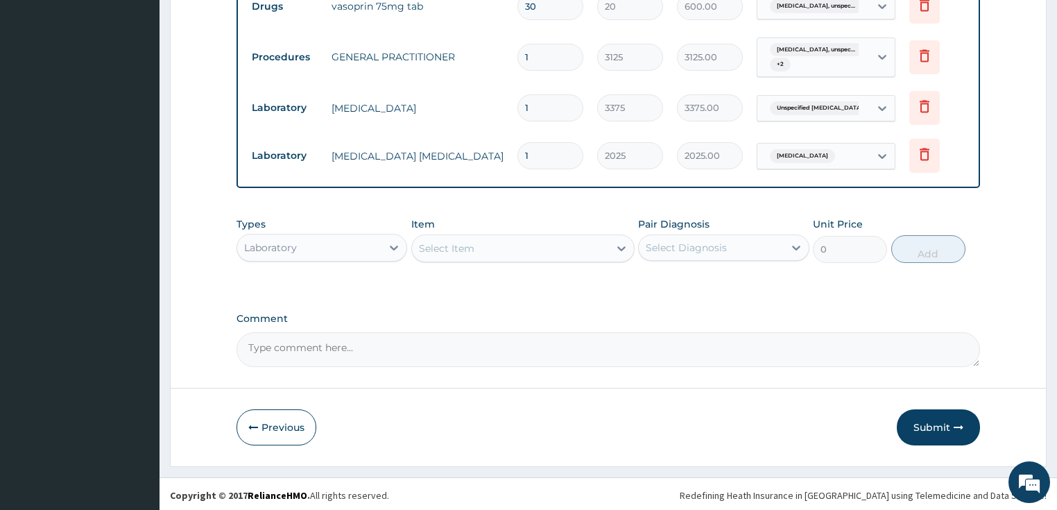
click at [302, 253] on div "Laboratory" at bounding box center [309, 247] width 145 height 22
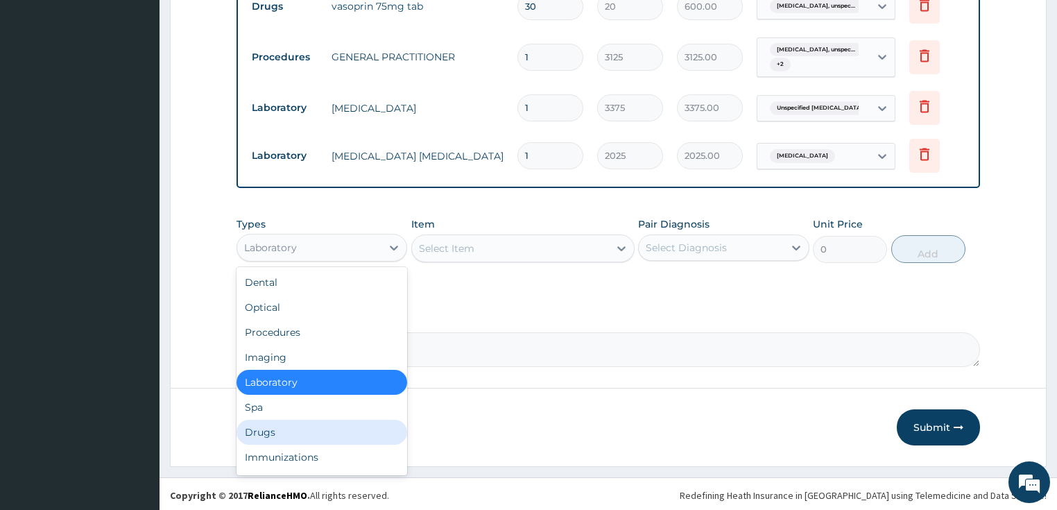
click at [297, 428] on div "Drugs" at bounding box center [321, 431] width 171 height 25
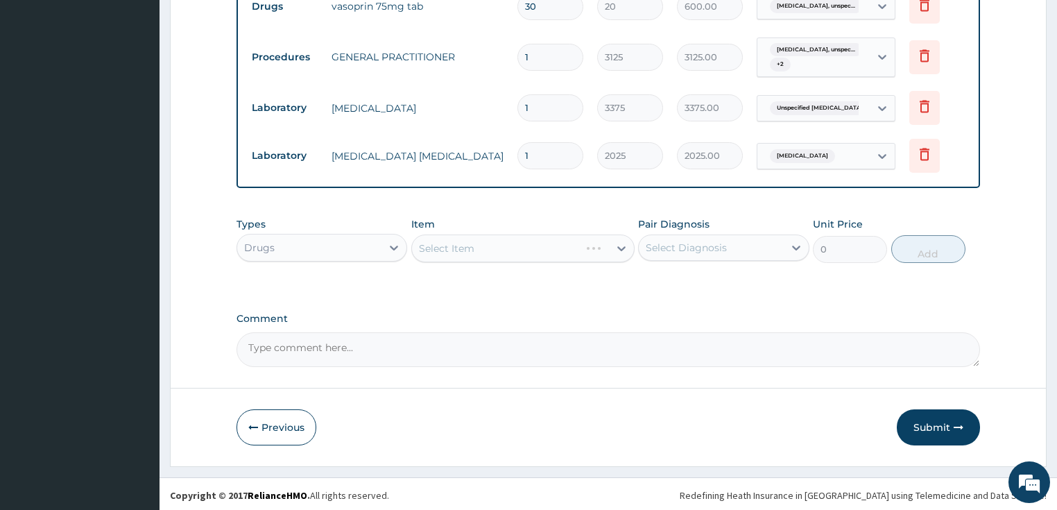
click at [462, 250] on div "Select Item" at bounding box center [522, 248] width 223 height 28
click at [463, 247] on div "Select Item" at bounding box center [446, 248] width 55 height 14
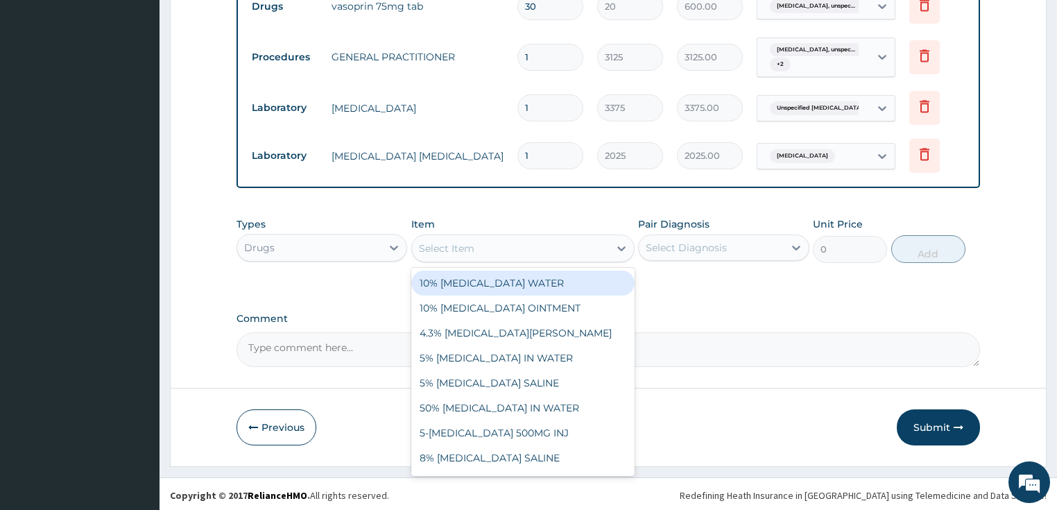
paste input "ARTEMETHER AND LUMEFANTRIN 80/480MG TAB (AMATEM)"
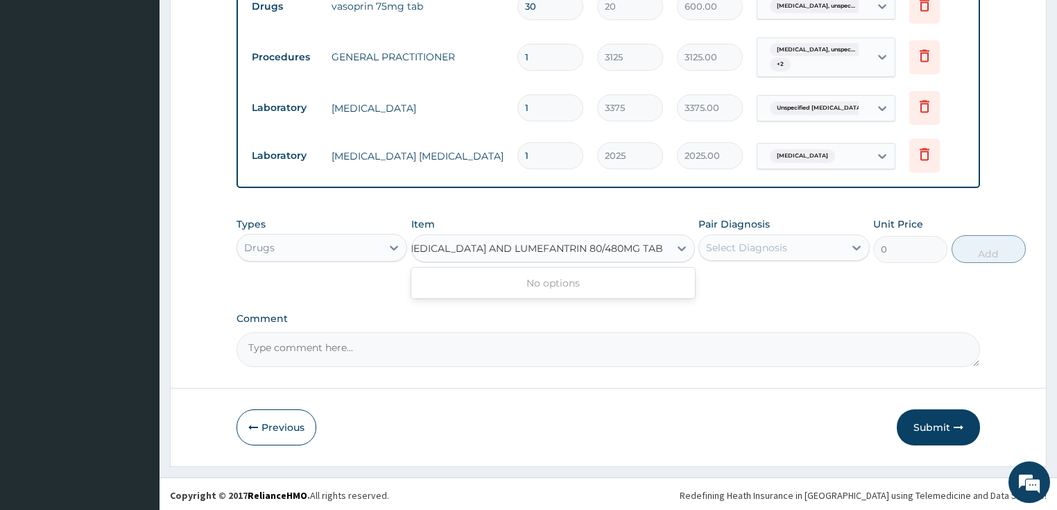
type input "ARTEMETHER AND LUMEFANTRIN 80/480MG TAB"
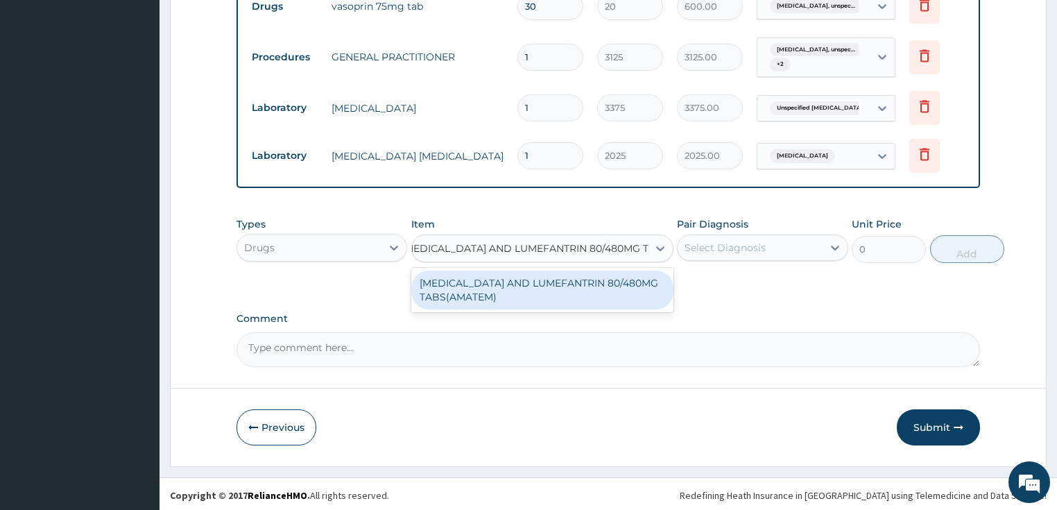
click at [565, 288] on div "[MEDICAL_DATA] AND LUMEFANTRIN 80/480MG TABS(AMATEM)" at bounding box center [542, 289] width 262 height 39
type input "550"
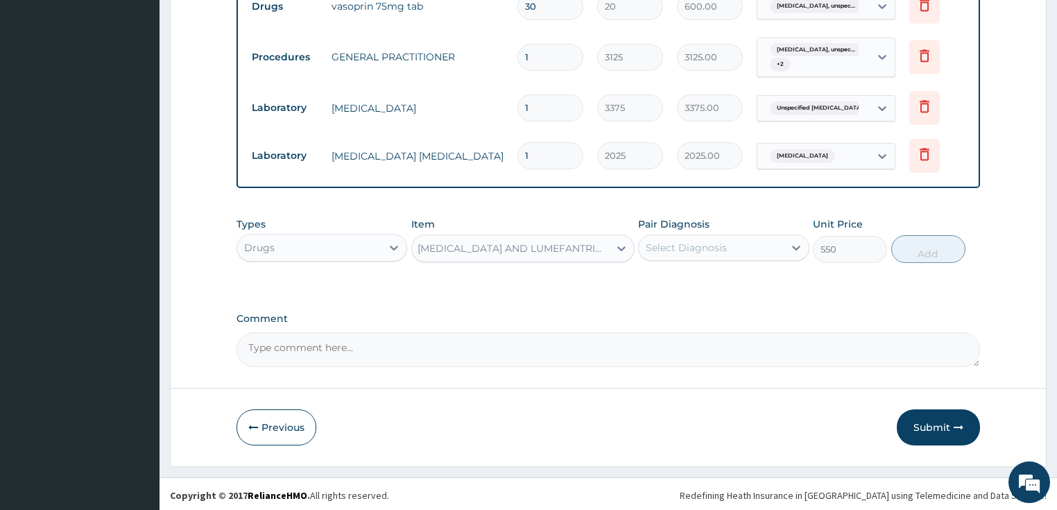
scroll to position [0, 1]
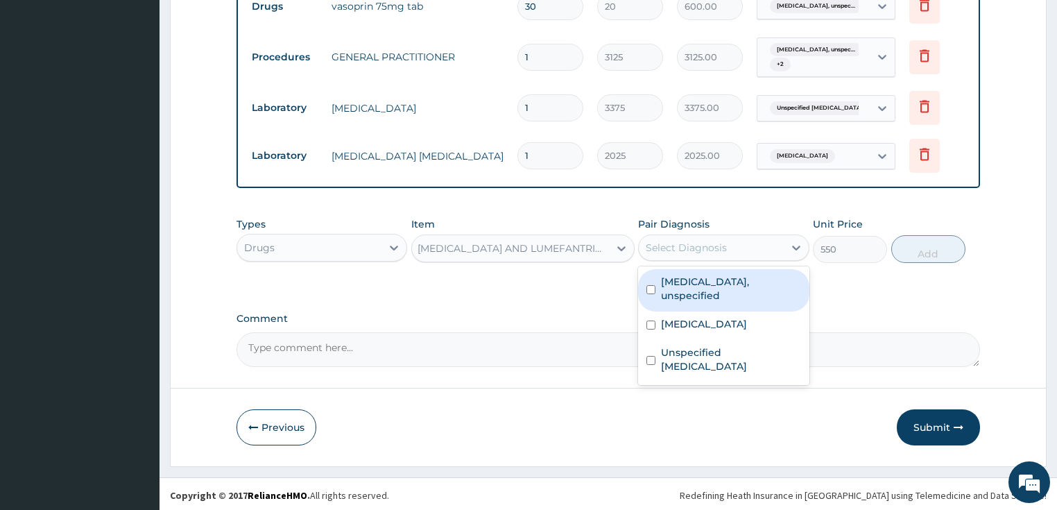
click at [722, 241] on div "Select Diagnosis" at bounding box center [685, 248] width 81 height 14
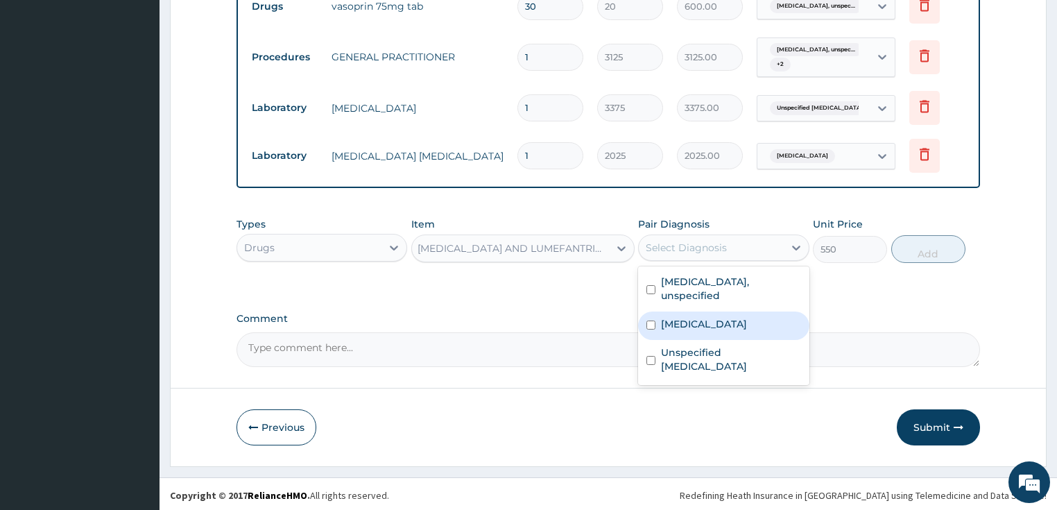
click at [699, 317] on label "[MEDICAL_DATA]" at bounding box center [704, 324] width 86 height 14
checkbox input "true"
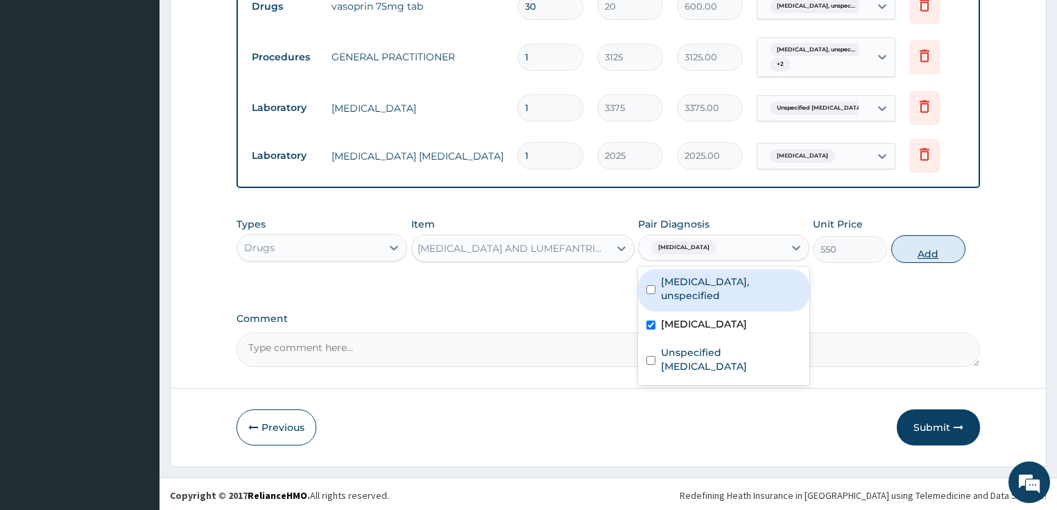
drag, startPoint x: 895, startPoint y: 254, endPoint x: 914, endPoint y: 255, distance: 19.4
click at [896, 255] on button "Add" at bounding box center [928, 249] width 74 height 28
type input "0"
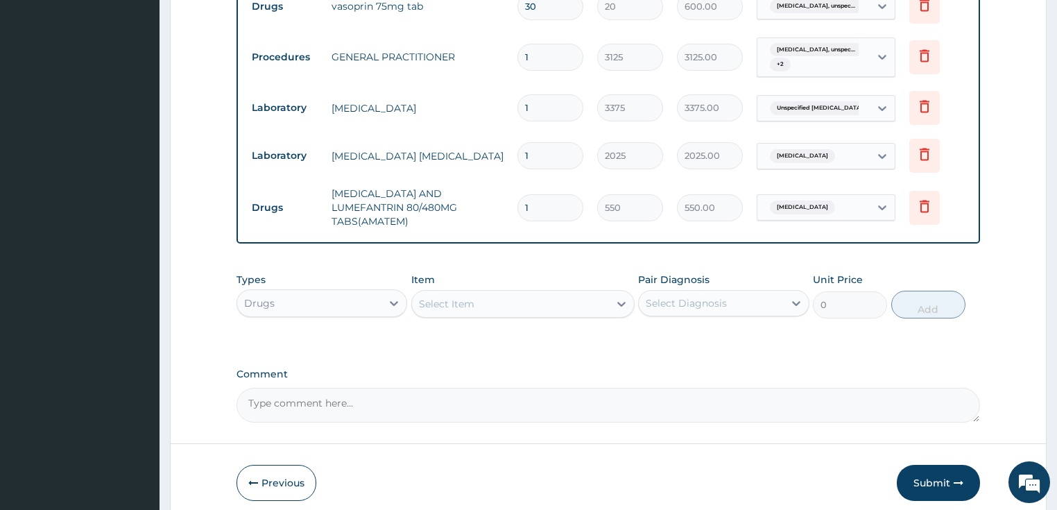
scroll to position [0, 0]
type input "0.00"
type input "6"
type input "3300.00"
type input "6"
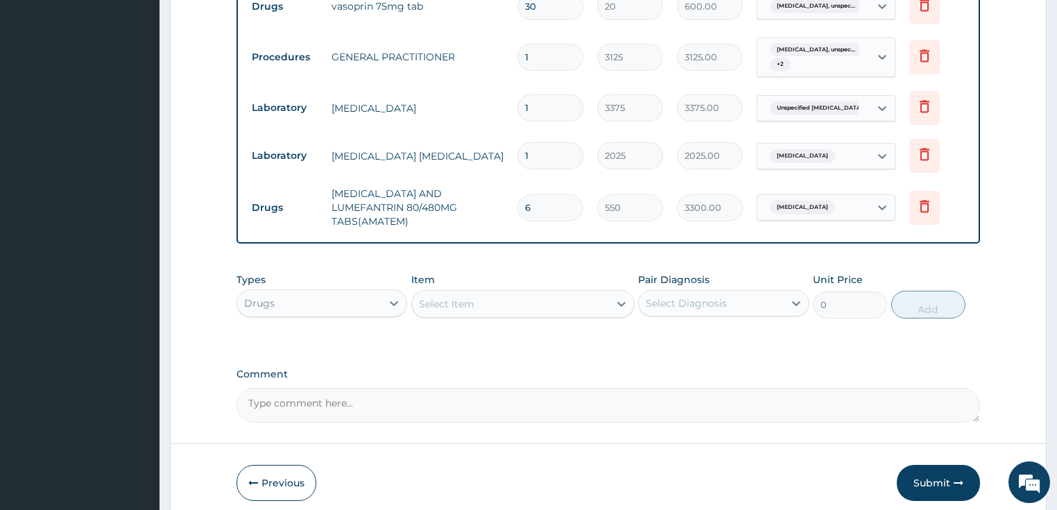
click at [460, 297] on div "Select Item" at bounding box center [446, 304] width 55 height 14
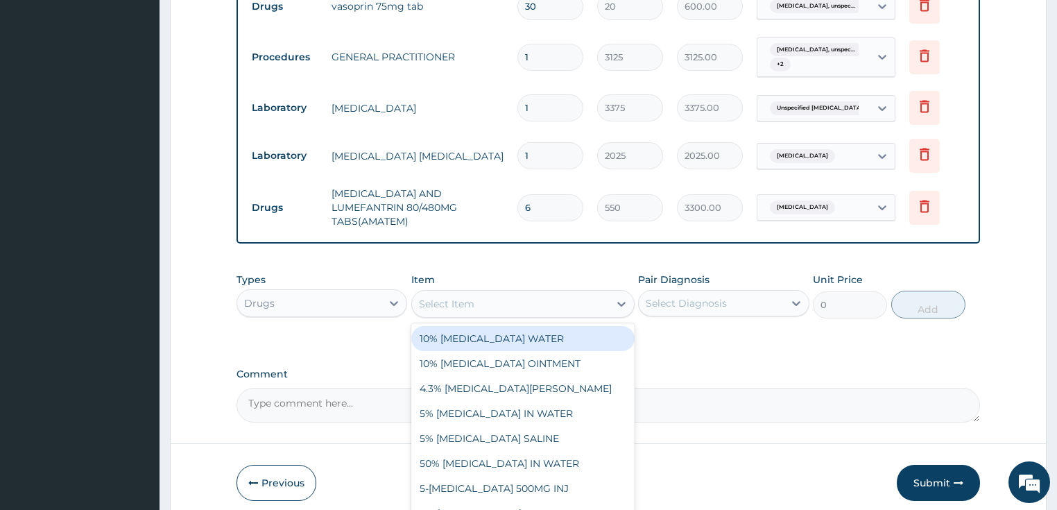
paste input "[MEDICAL_DATA] 200MG CAP"
type input "[MEDICAL_DATA] 200MG CAP"
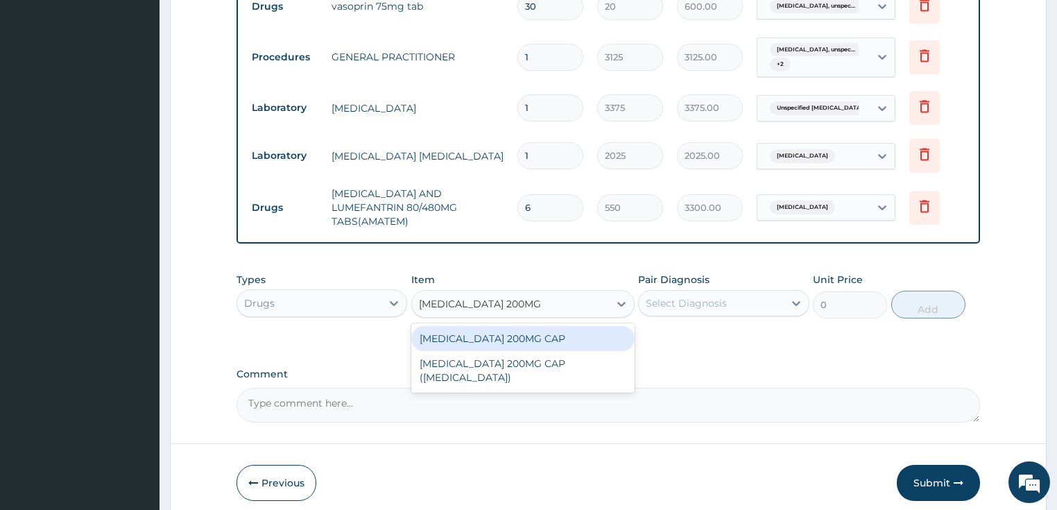
click at [497, 329] on div "[MEDICAL_DATA] 200MG CAP" at bounding box center [522, 338] width 223 height 25
type input "190"
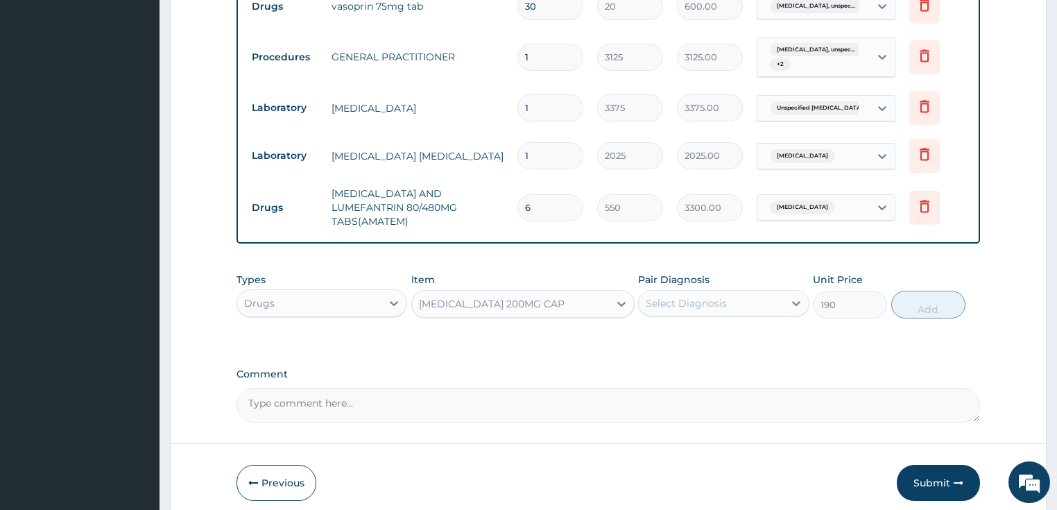
click at [691, 296] on div "Select Diagnosis" at bounding box center [685, 303] width 81 height 14
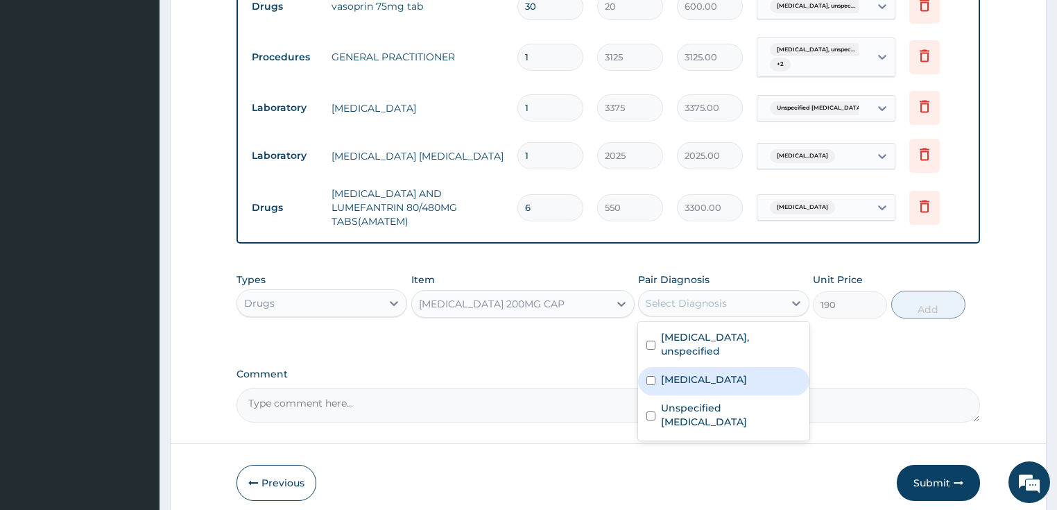
click at [677, 372] on label "[MEDICAL_DATA]" at bounding box center [704, 379] width 86 height 14
checkbox input "true"
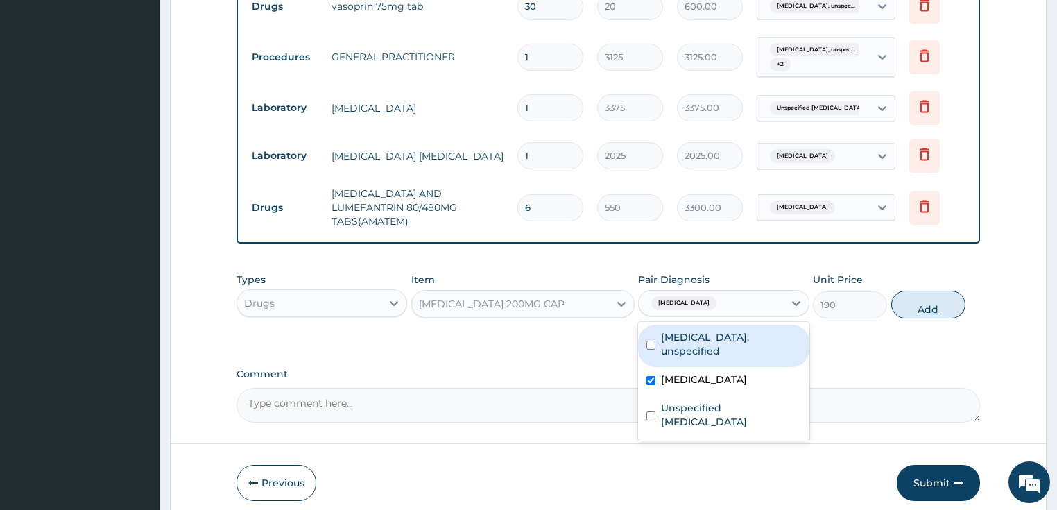
click at [919, 294] on button "Add" at bounding box center [928, 304] width 74 height 28
type input "0"
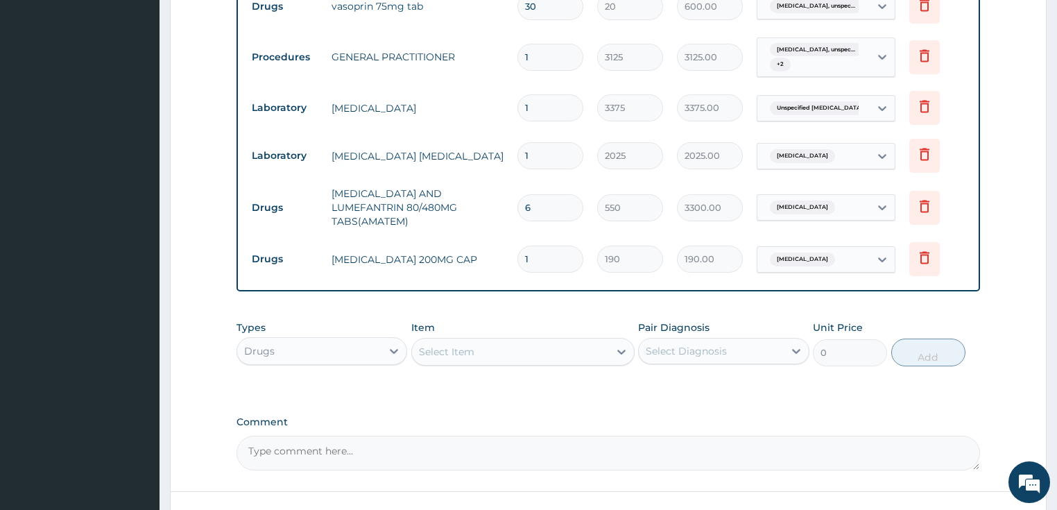
type input "0.00"
type input "2"
type input "380.00"
type input "28"
type input "5320.00"
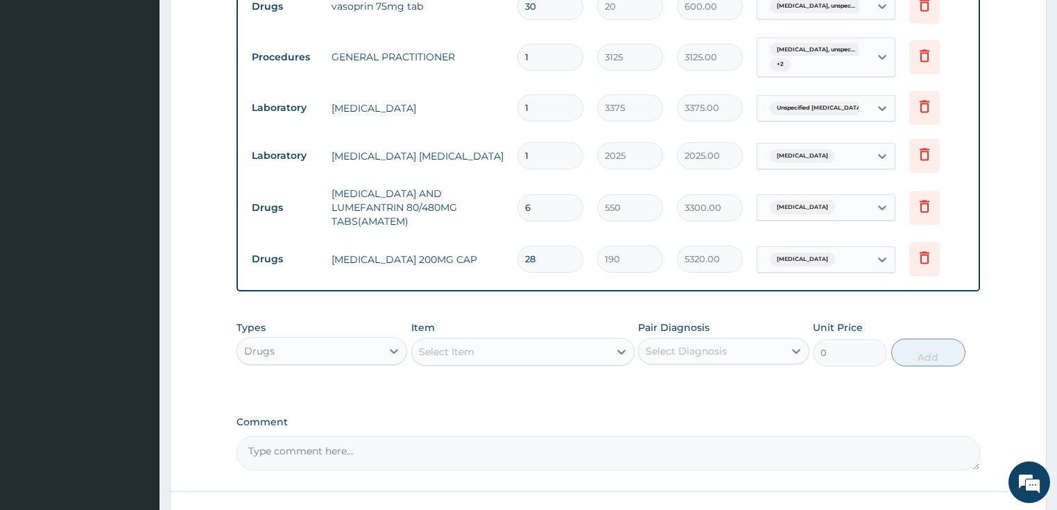
type input "28"
click at [452, 345] on div "Select Item" at bounding box center [446, 352] width 55 height 14
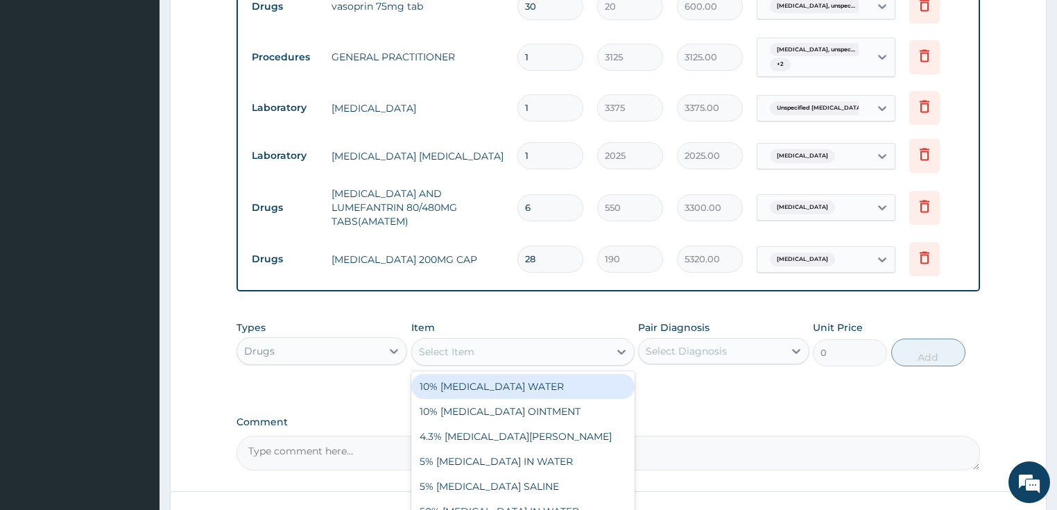
paste input "[MEDICAL_DATA] 500MG TAB"
type input "[MEDICAL_DATA] 500MG TAB"
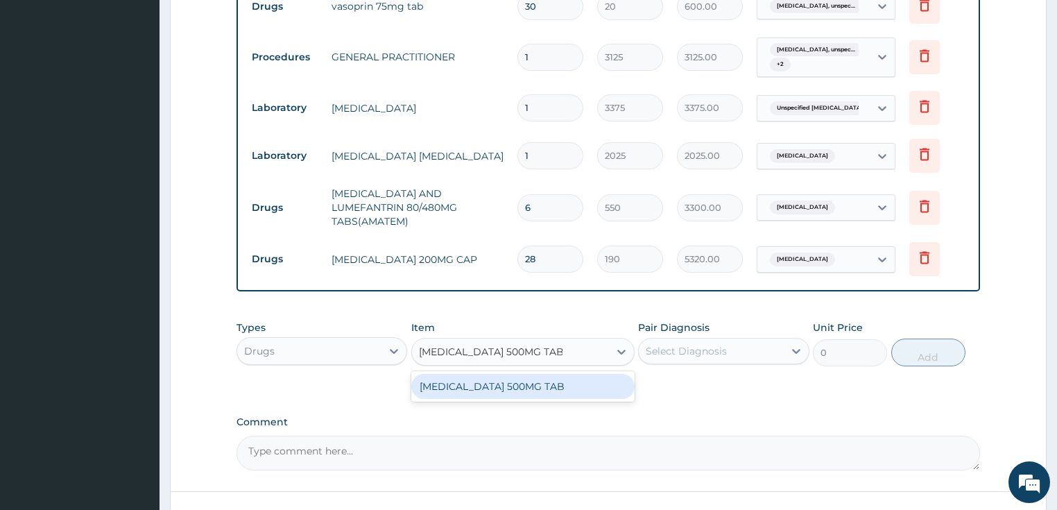
click at [496, 375] on div "[MEDICAL_DATA] 500MG TAB" at bounding box center [522, 386] width 223 height 25
type input "20"
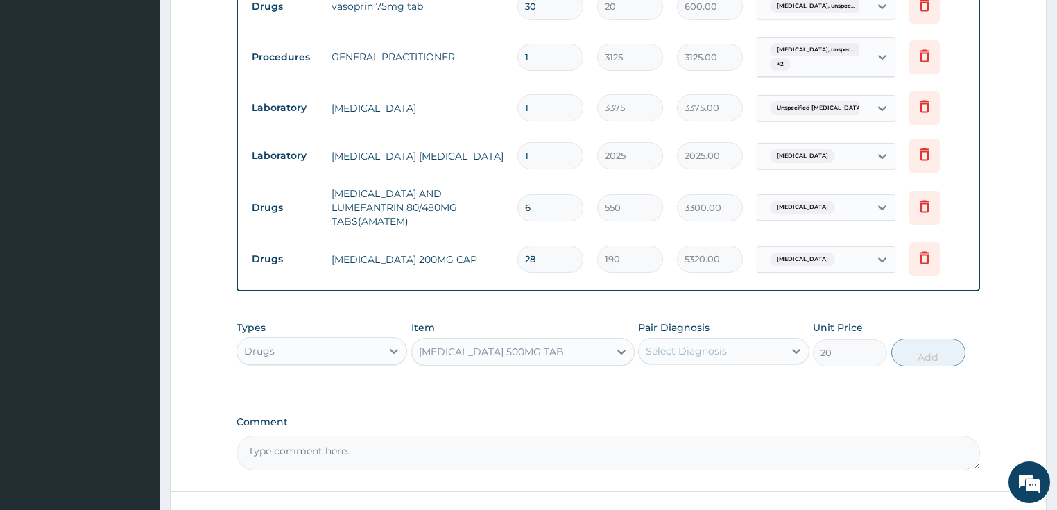
drag, startPoint x: 638, startPoint y: 344, endPoint x: 654, endPoint y: 344, distance: 15.9
click at [646, 344] on div "Select Diagnosis" at bounding box center [710, 351] width 145 height 22
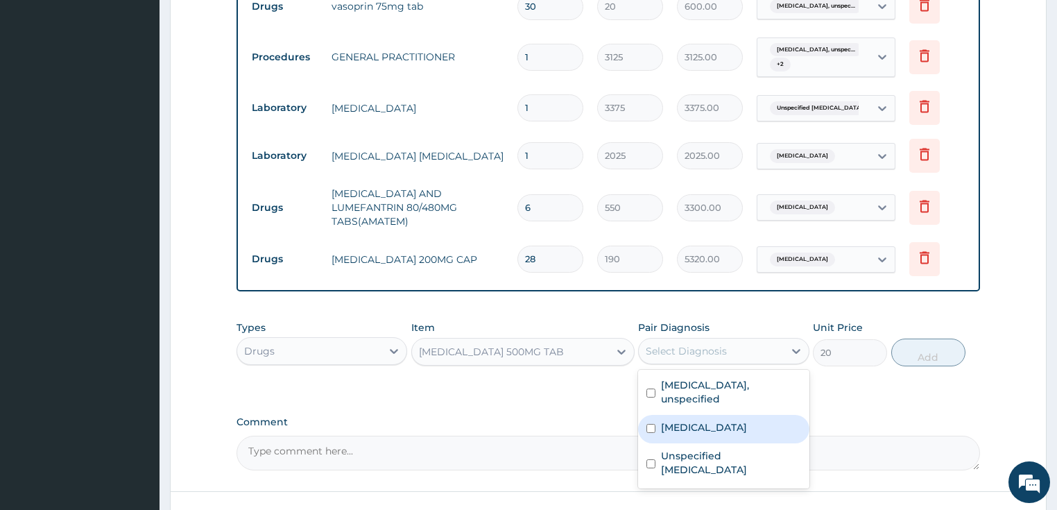
click at [692, 421] on label "[MEDICAL_DATA]" at bounding box center [704, 427] width 86 height 14
checkbox input "true"
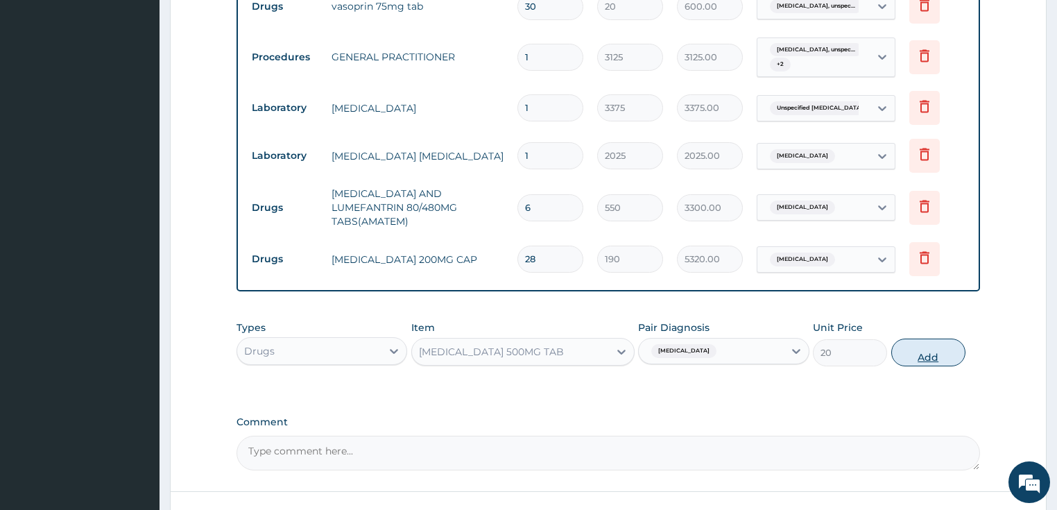
click at [924, 345] on button "Add" at bounding box center [928, 352] width 74 height 28
type input "0"
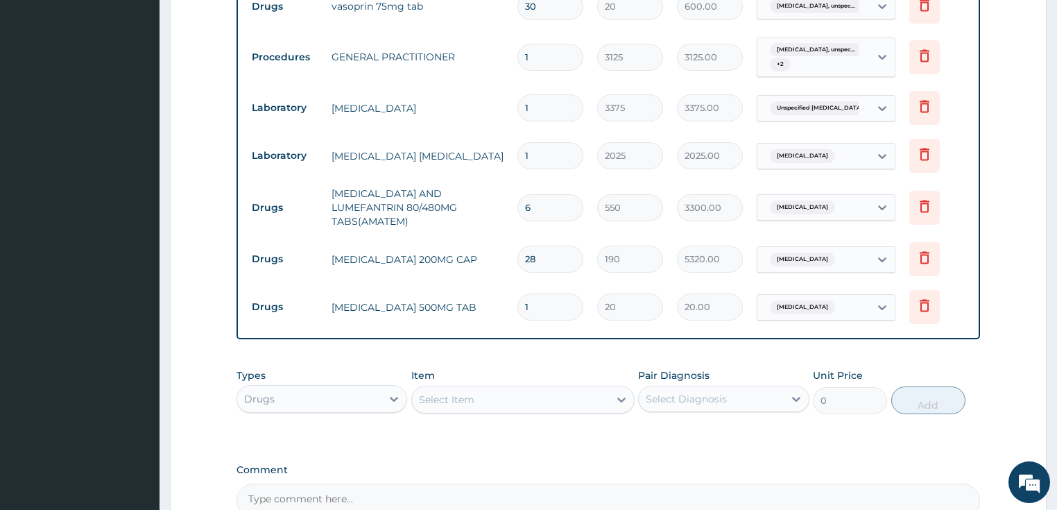
type input "18"
type input "360.00"
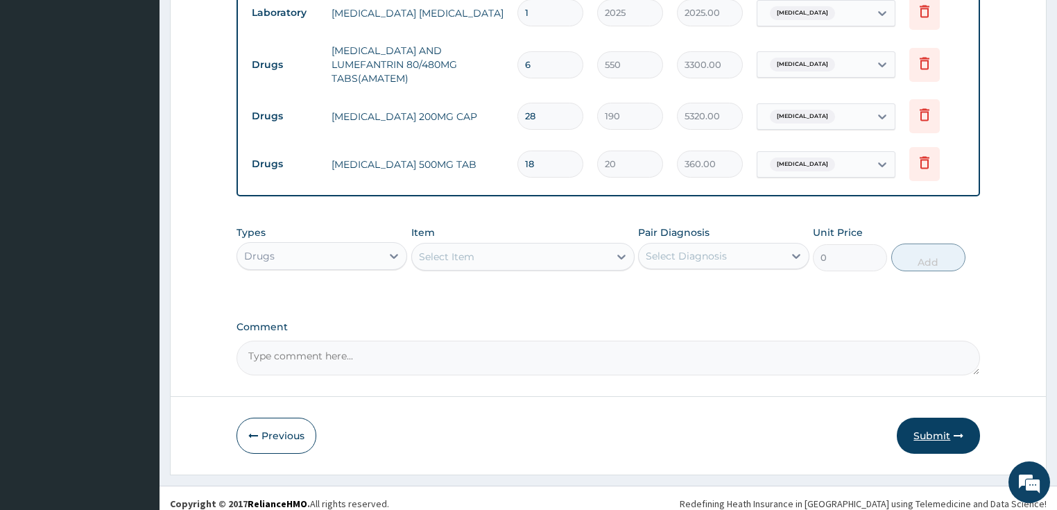
type input "18"
click at [934, 417] on button "Submit" at bounding box center [937, 435] width 83 height 36
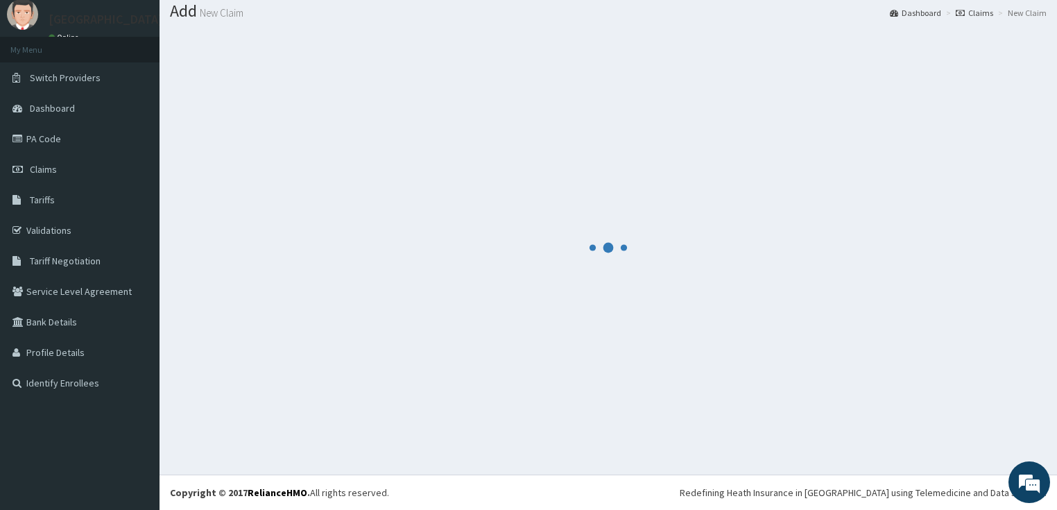
scroll to position [42, 0]
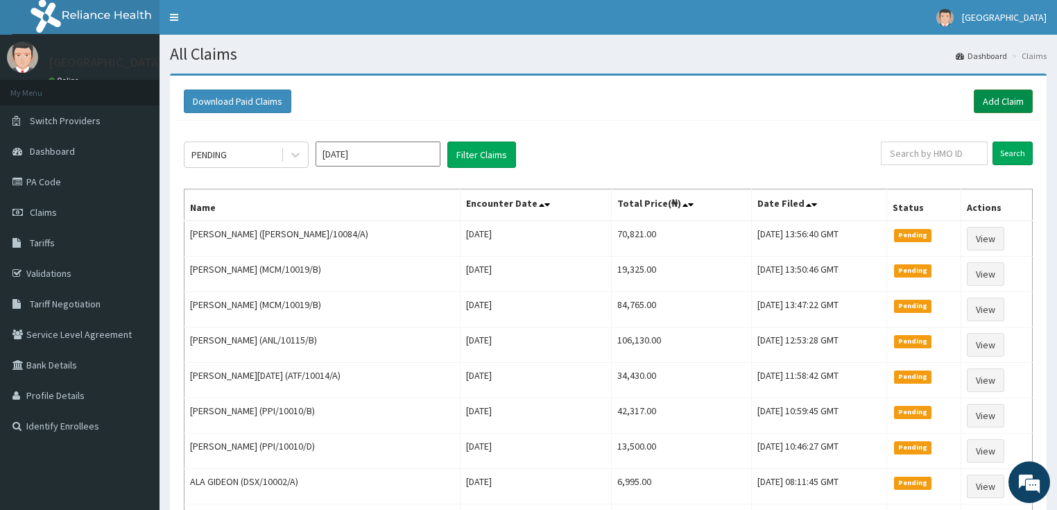
click at [1029, 97] on link "Add Claim" at bounding box center [1002, 101] width 59 height 24
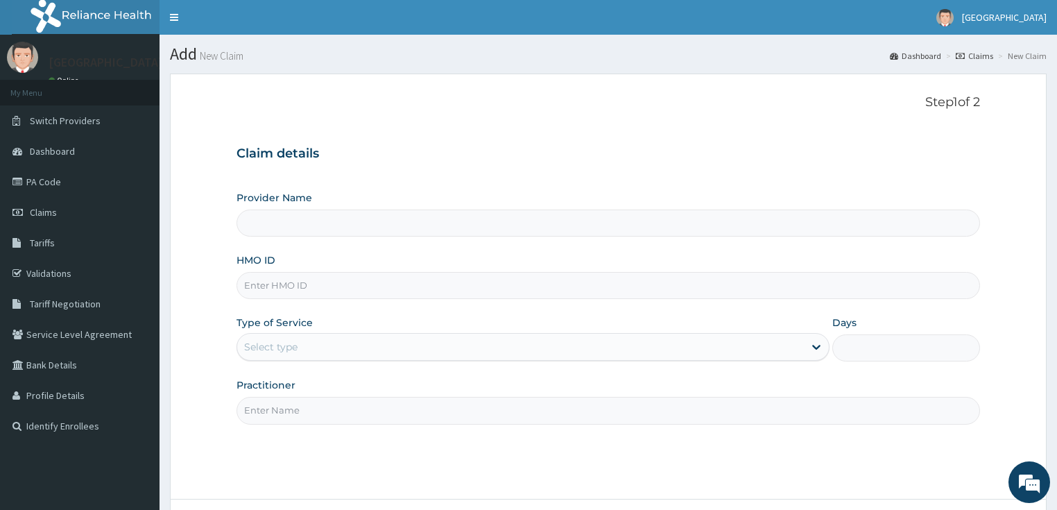
type input "LILY HOSPITAL-WARRI"
click at [281, 279] on input "HMO ID" at bounding box center [608, 285] width 744 height 27
paste input "ELI/10044/C"
type input "ELI/10044/C"
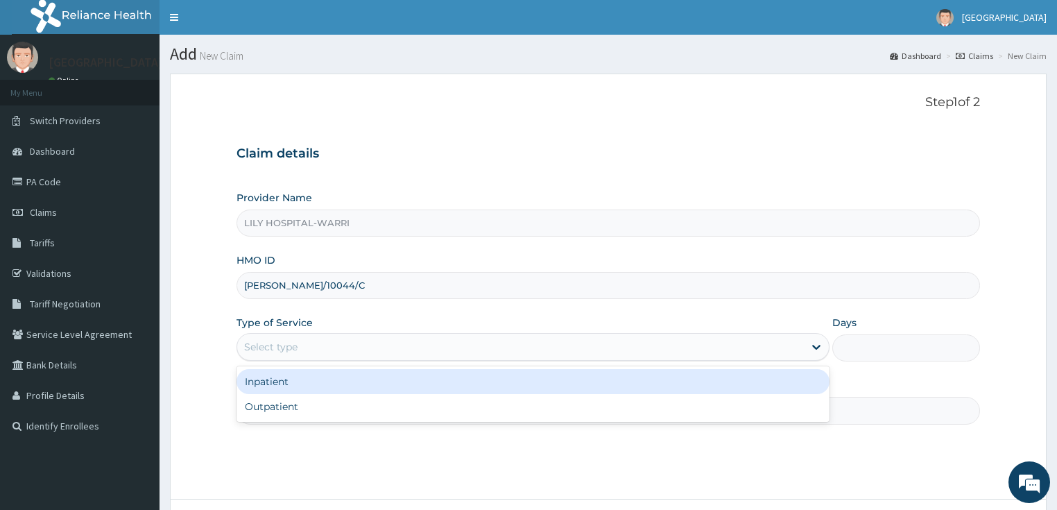
click at [261, 344] on div "Select type" at bounding box center [270, 347] width 53 height 14
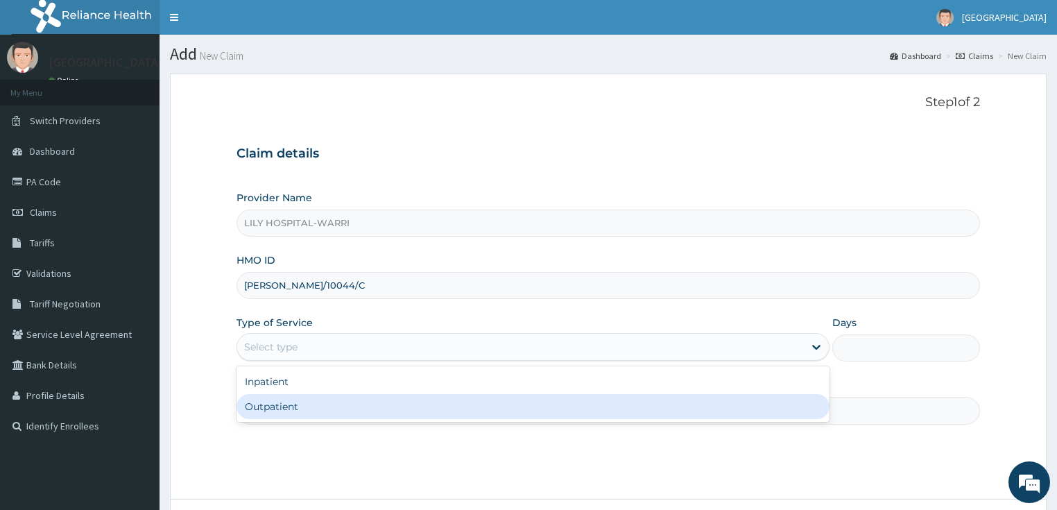
click at [258, 400] on div "Outpatient" at bounding box center [532, 406] width 593 height 25
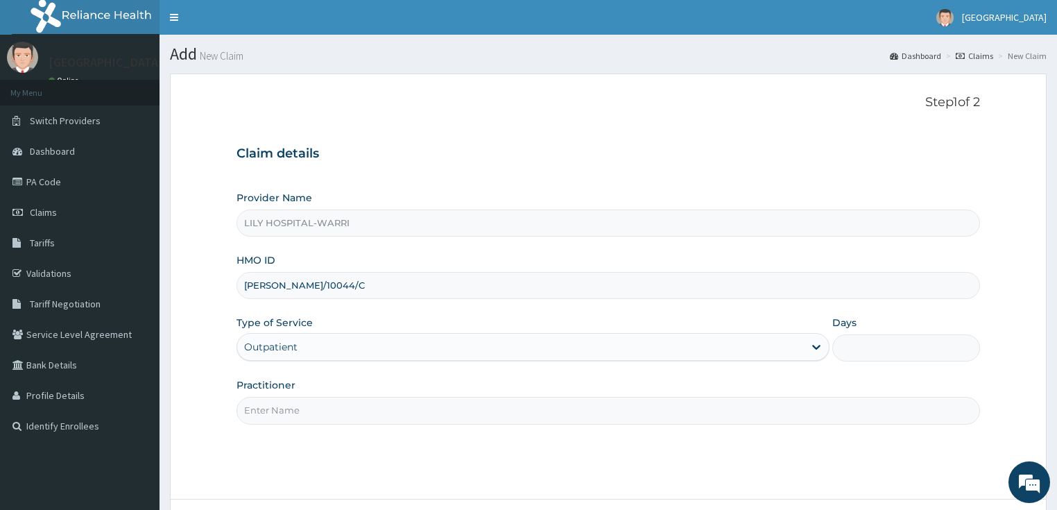
type input "1"
click at [266, 413] on input "Practitioner" at bounding box center [608, 410] width 744 height 27
type input "General practitioner"
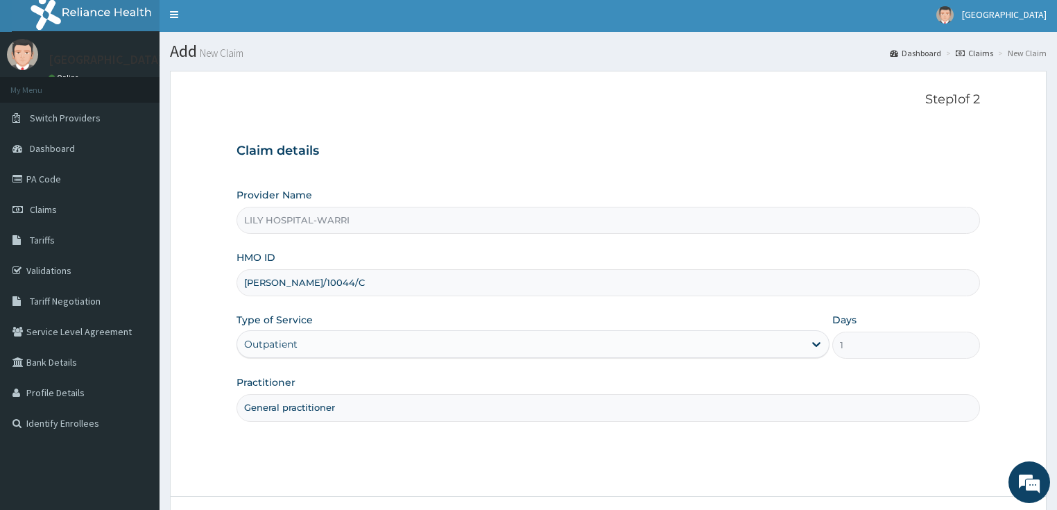
scroll to position [55, 0]
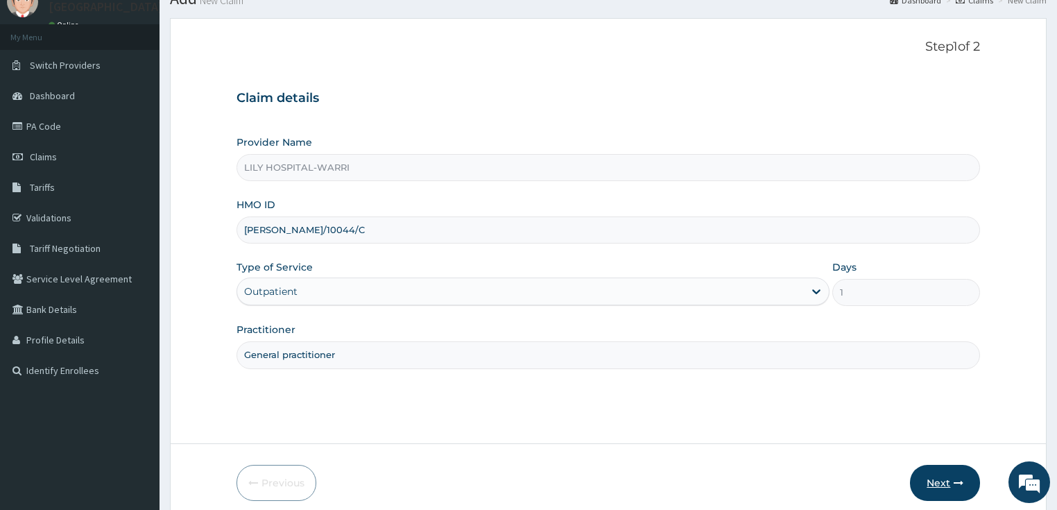
click at [950, 473] on button "Next" at bounding box center [945, 482] width 70 height 36
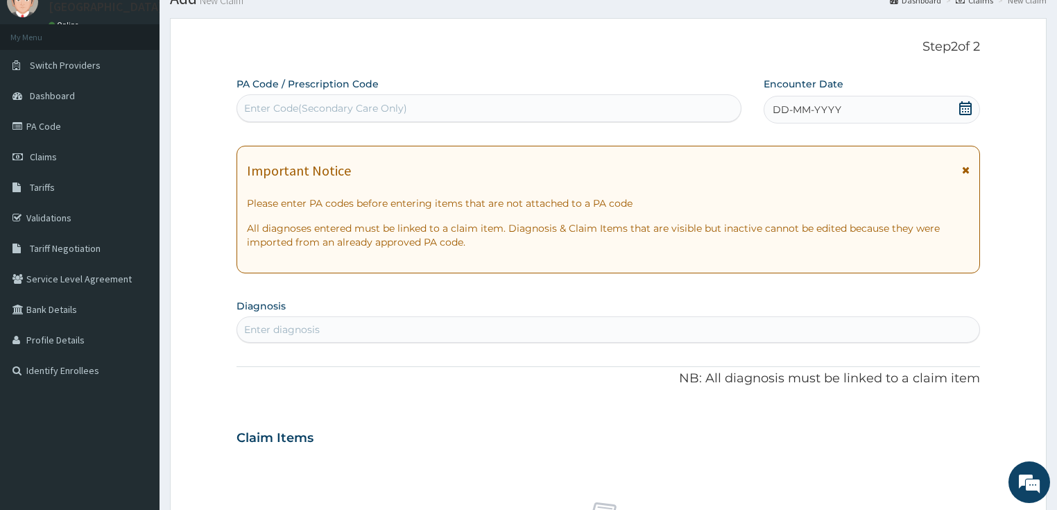
click at [835, 106] on span "DD-MM-YYYY" at bounding box center [806, 110] width 69 height 14
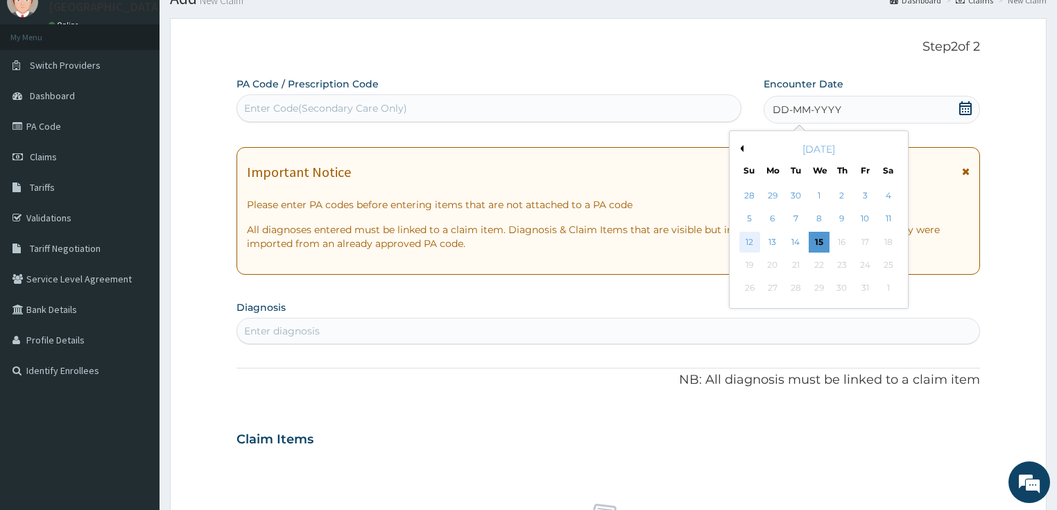
click at [749, 246] on div "12" at bounding box center [749, 242] width 21 height 21
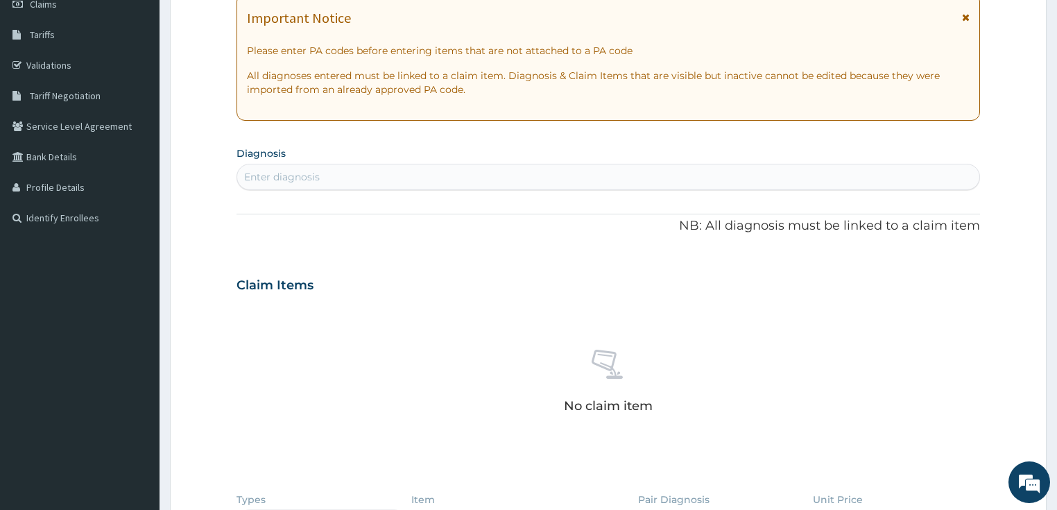
scroll to position [222, 0]
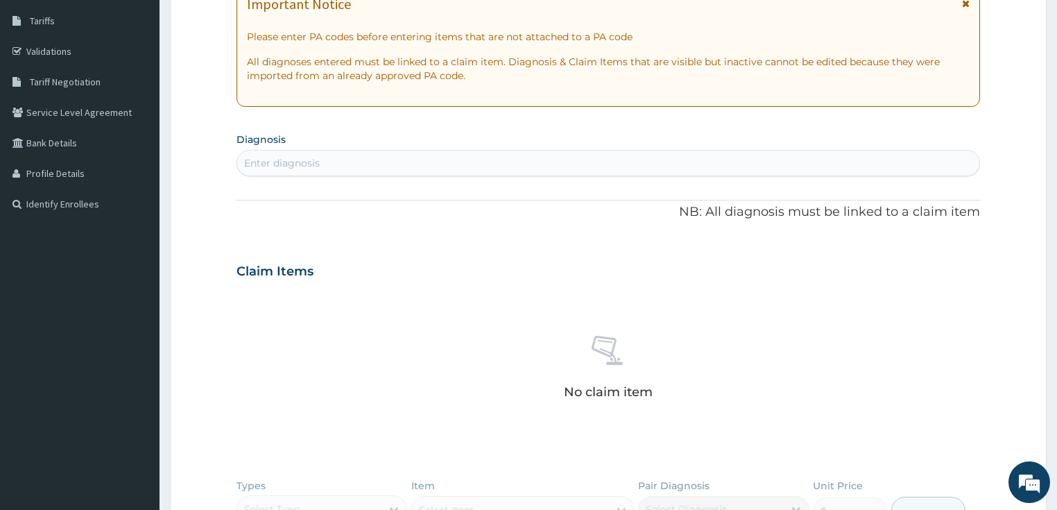
click at [287, 154] on div "Enter diagnosis" at bounding box center [608, 163] width 742 height 22
type input "[MEDICAL_DATA]"
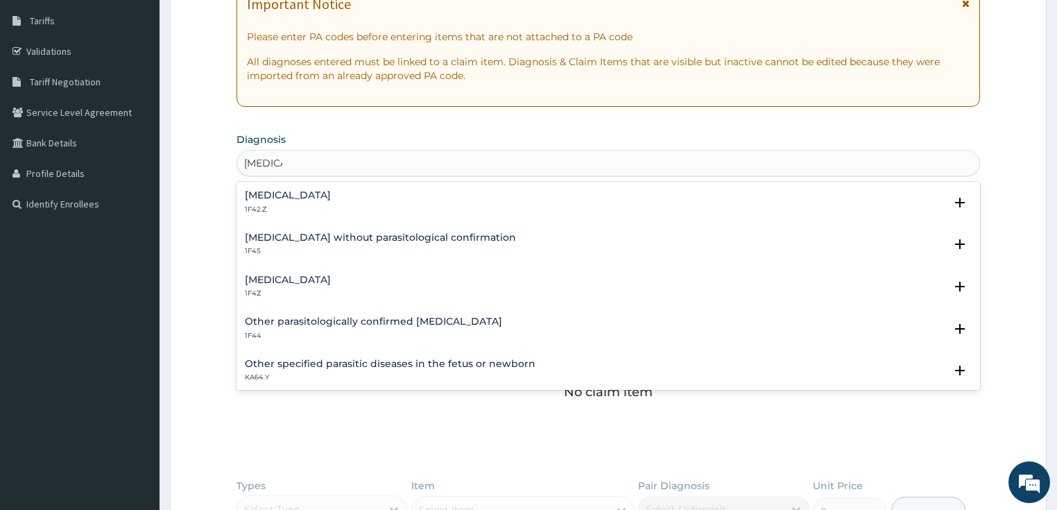
click at [308, 278] on h4 "[MEDICAL_DATA]" at bounding box center [288, 280] width 86 height 10
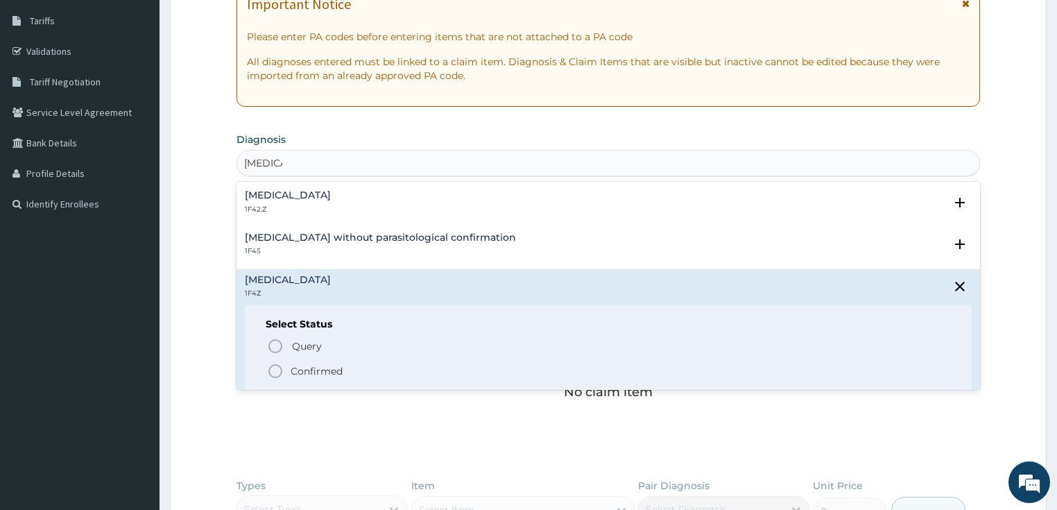
click at [313, 374] on p "Confirmed" at bounding box center [316, 371] width 52 height 14
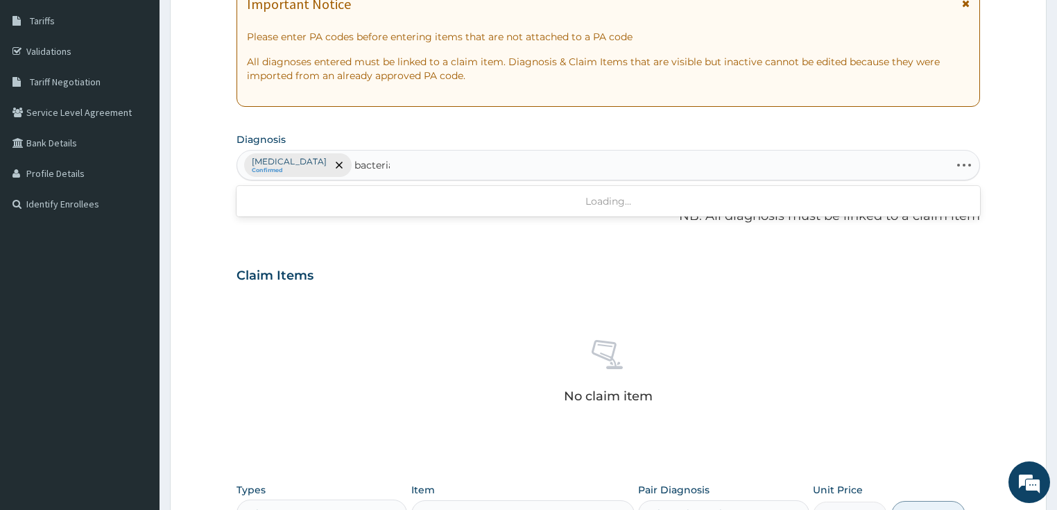
type input "bacterial"
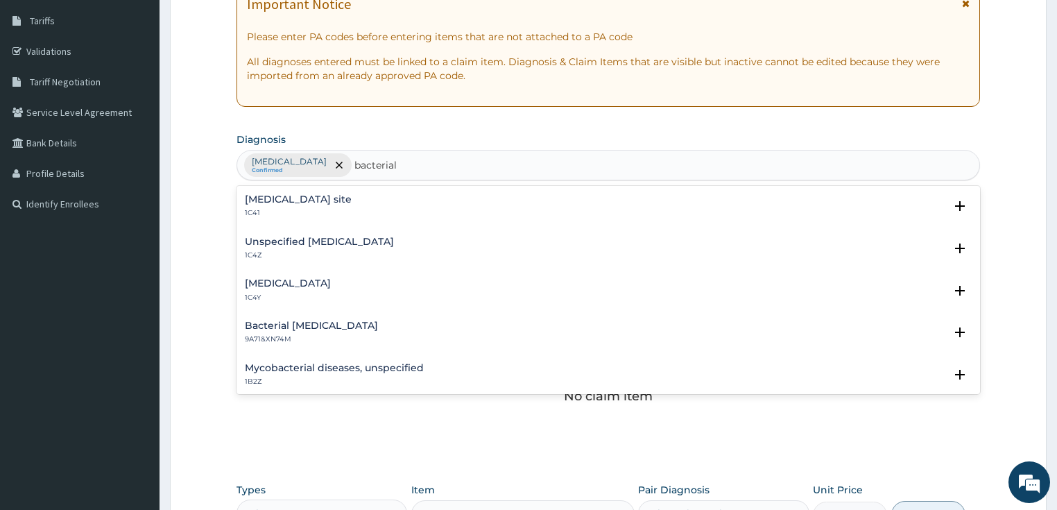
click at [313, 238] on h4 "Unspecified [MEDICAL_DATA]" at bounding box center [319, 241] width 149 height 10
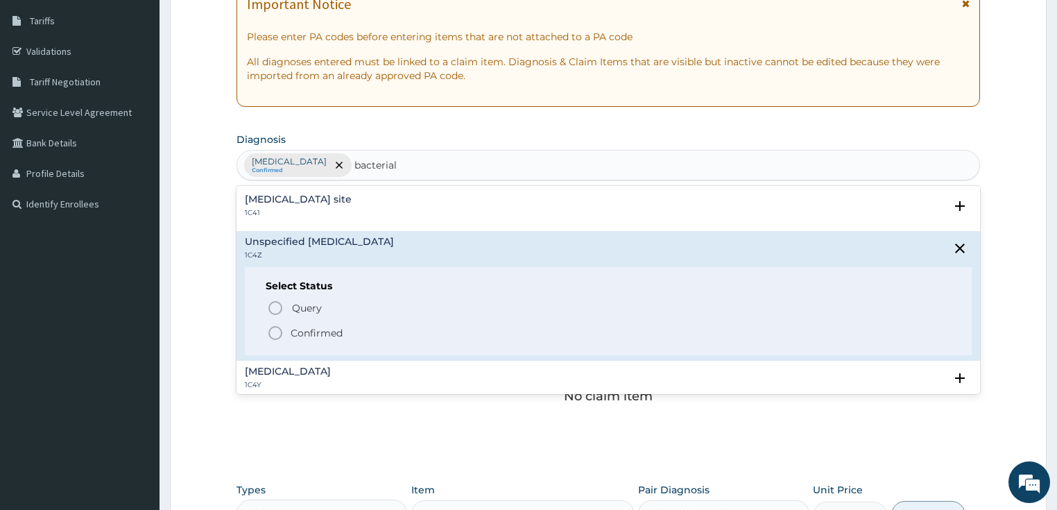
click at [302, 332] on p "Confirmed" at bounding box center [316, 333] width 52 height 14
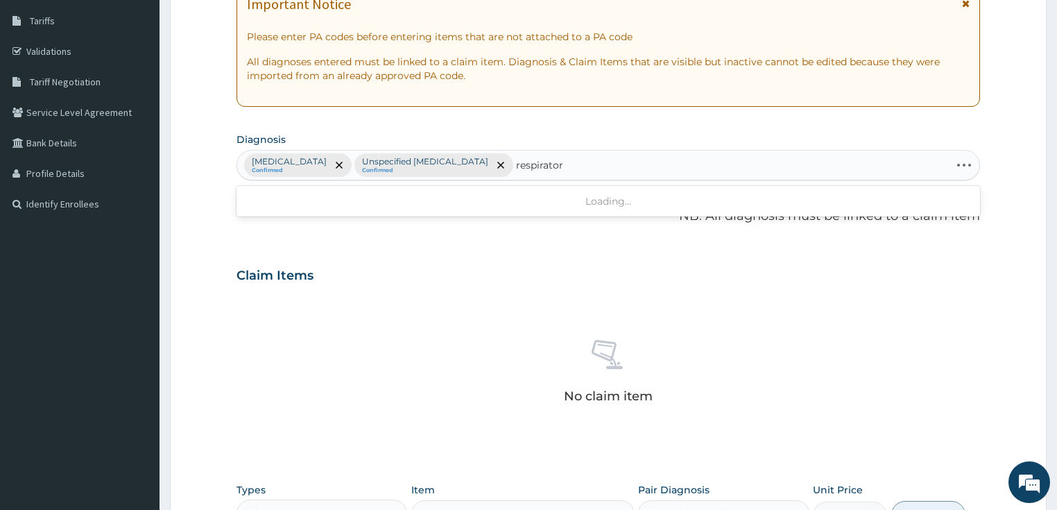
type input "respiratory"
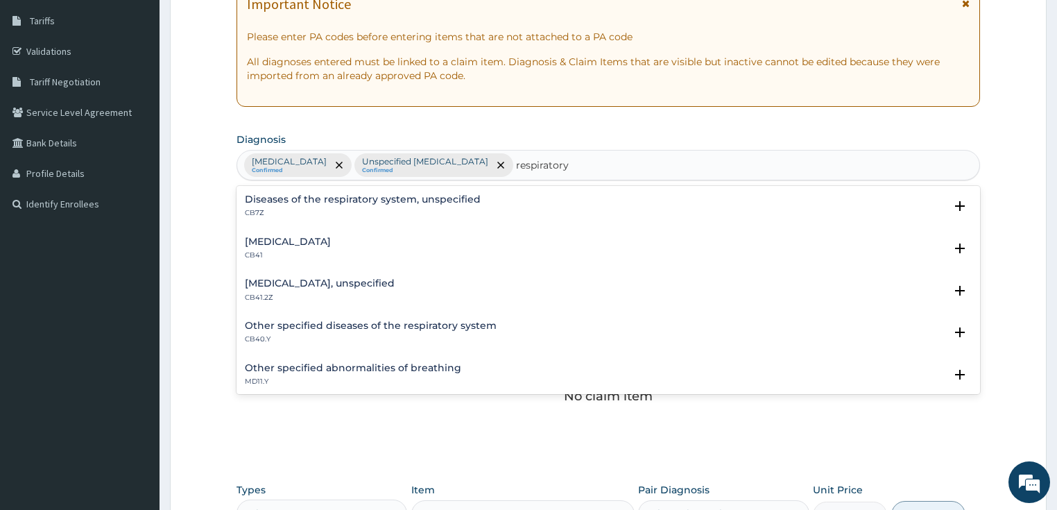
click at [301, 200] on h4 "Diseases of the respiratory system, unspecified" at bounding box center [363, 199] width 236 height 10
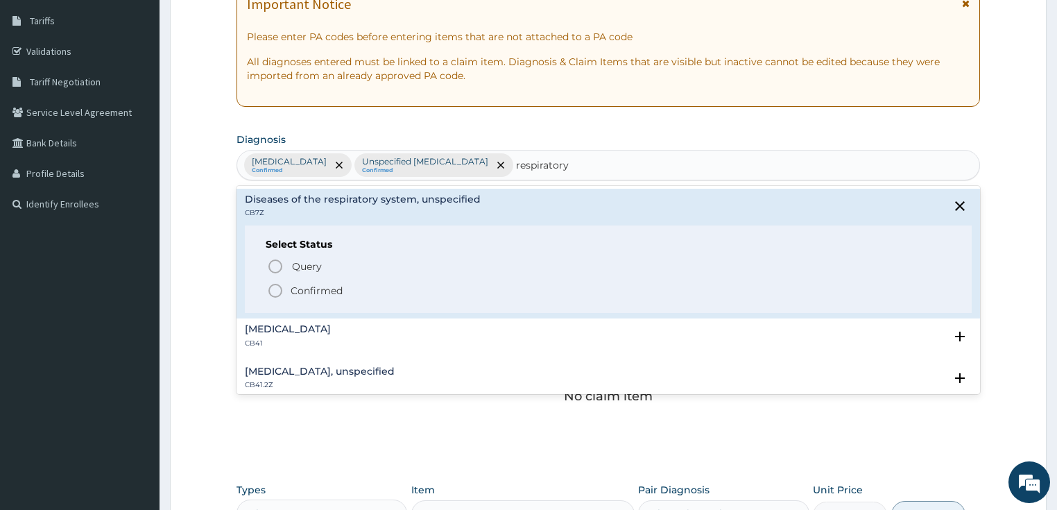
click at [305, 294] on p "Confirmed" at bounding box center [316, 291] width 52 height 14
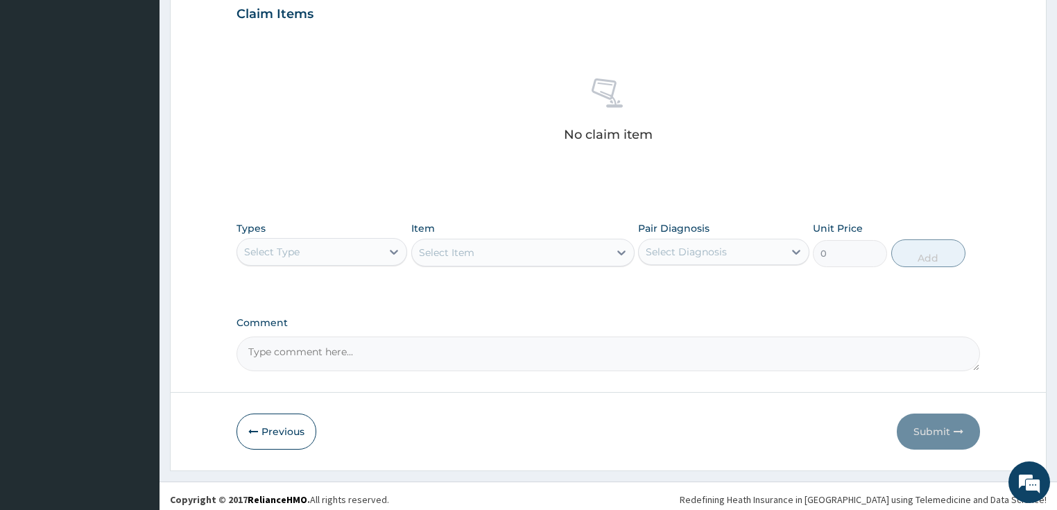
scroll to position [488, 0]
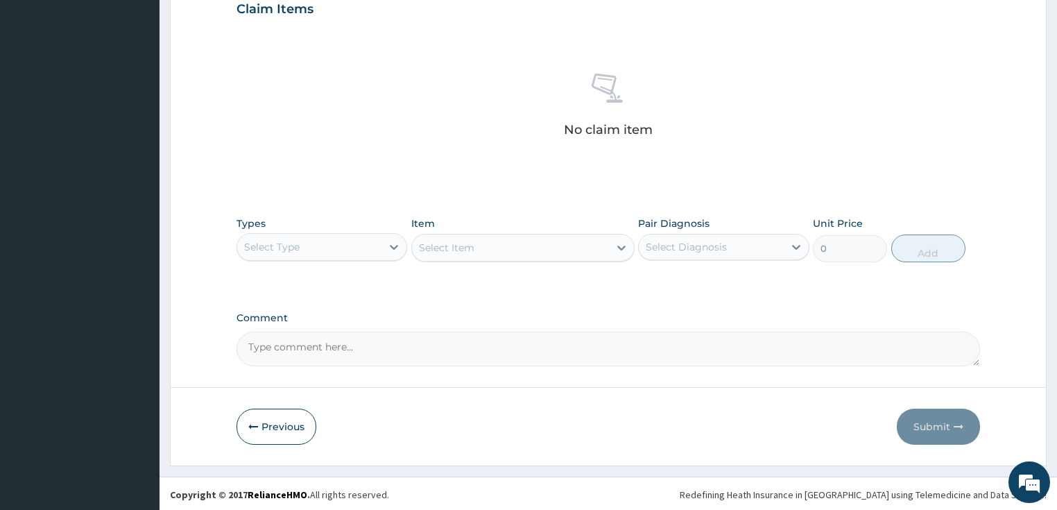
click at [319, 247] on div "Select Type" at bounding box center [309, 247] width 145 height 22
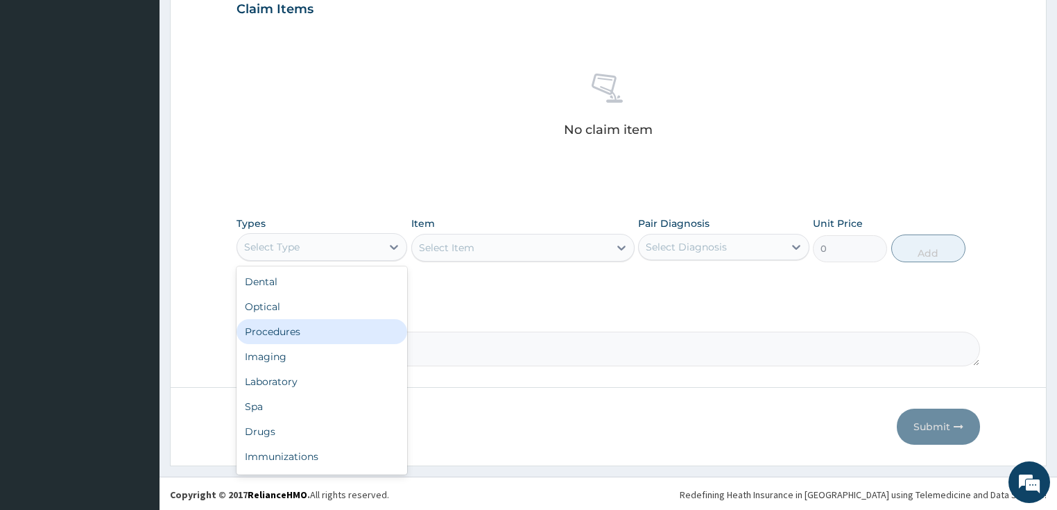
click at [313, 331] on div "Procedures" at bounding box center [321, 331] width 171 height 25
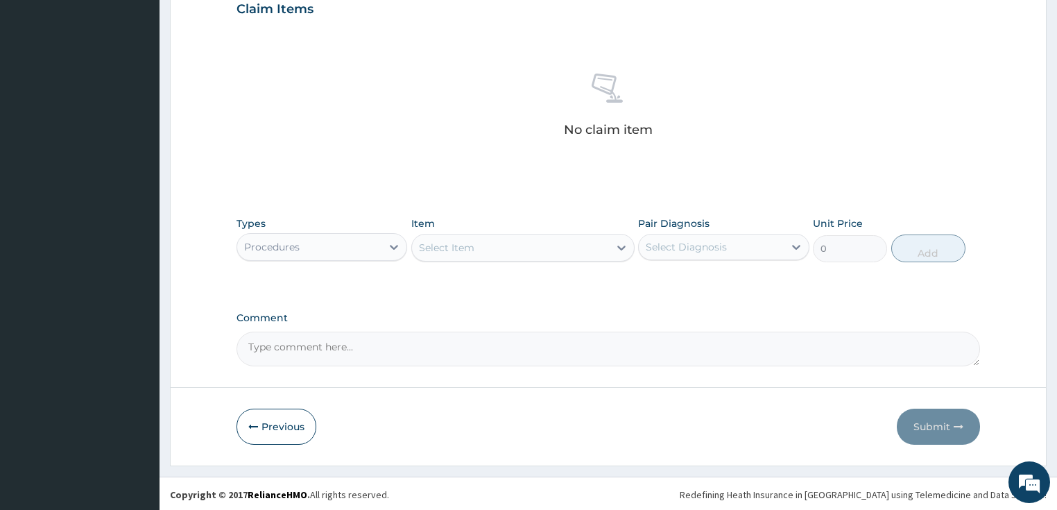
click at [483, 251] on div "Select Item" at bounding box center [510, 247] width 197 height 22
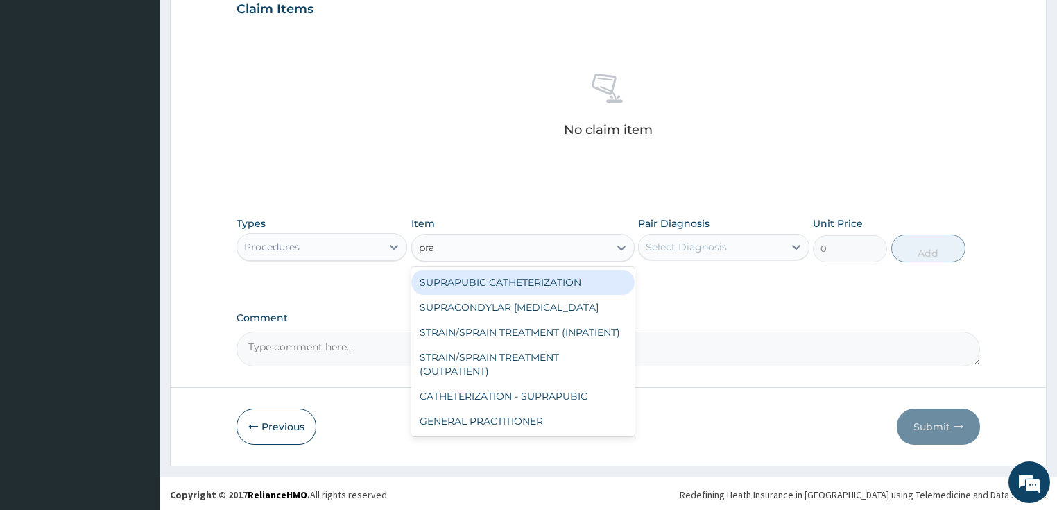
type input "prac"
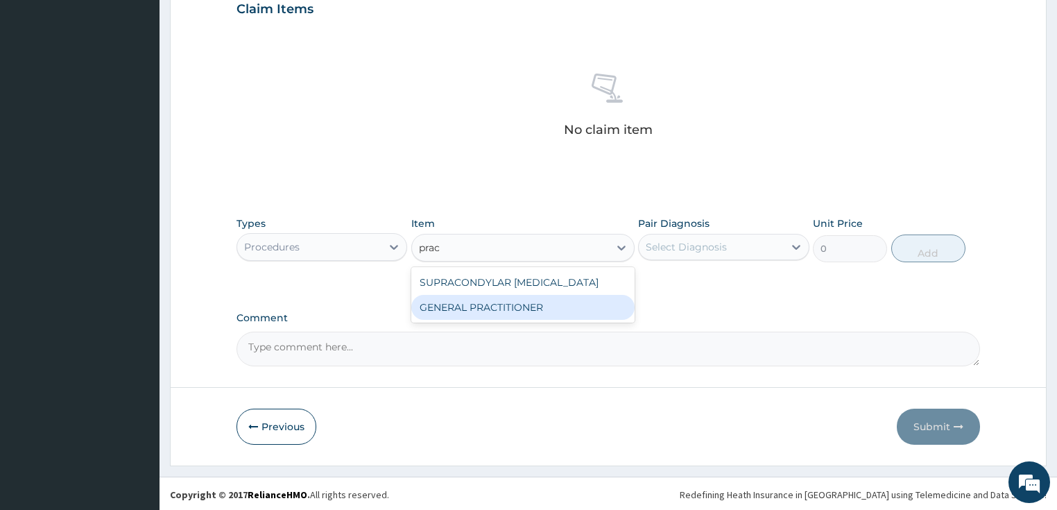
click at [498, 304] on div "GENERAL PRACTITIONER" at bounding box center [522, 307] width 223 height 25
type input "3125"
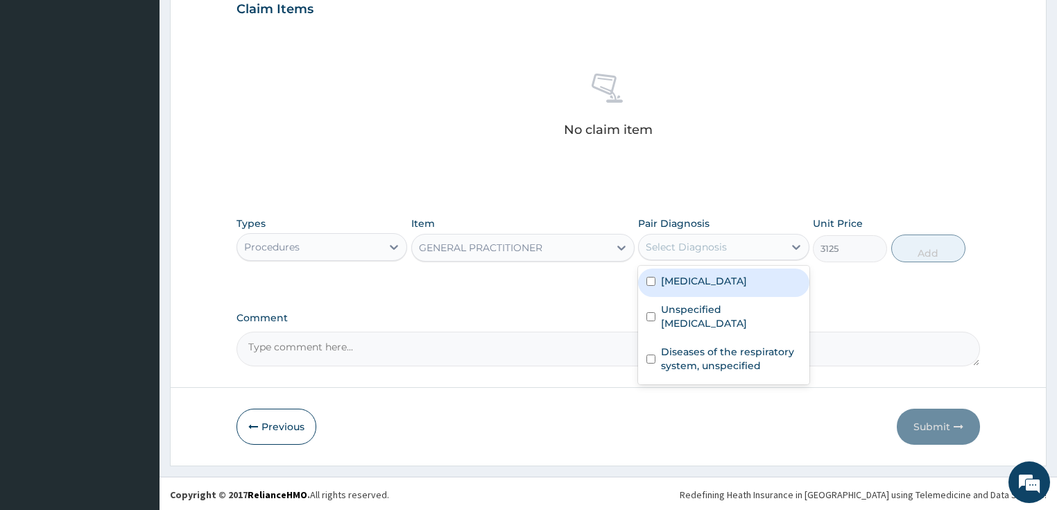
click at [687, 245] on div "Select Diagnosis" at bounding box center [685, 247] width 81 height 14
click at [727, 286] on div "[MEDICAL_DATA]" at bounding box center [723, 282] width 171 height 28
checkbox input "true"
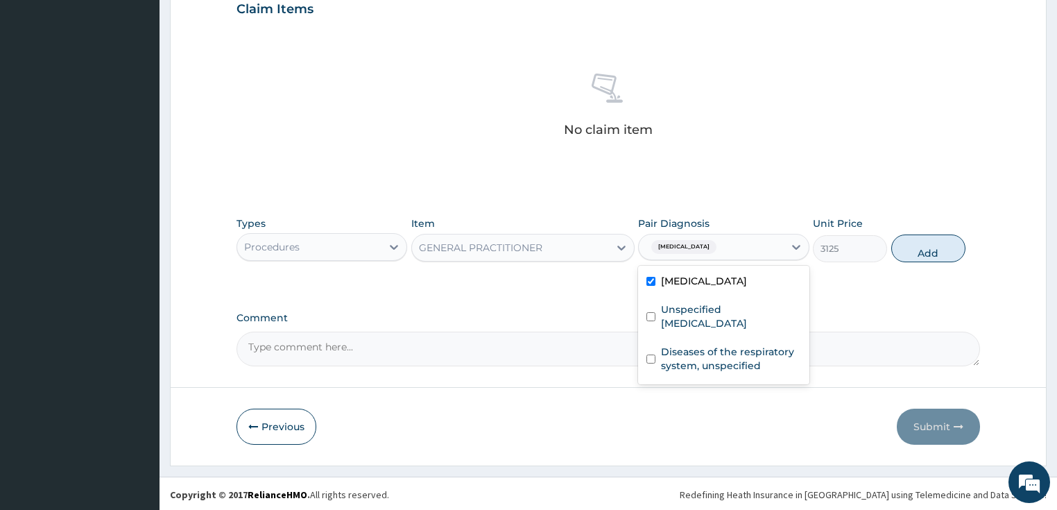
click at [715, 309] on label "Unspecified [MEDICAL_DATA]" at bounding box center [731, 316] width 140 height 28
checkbox input "true"
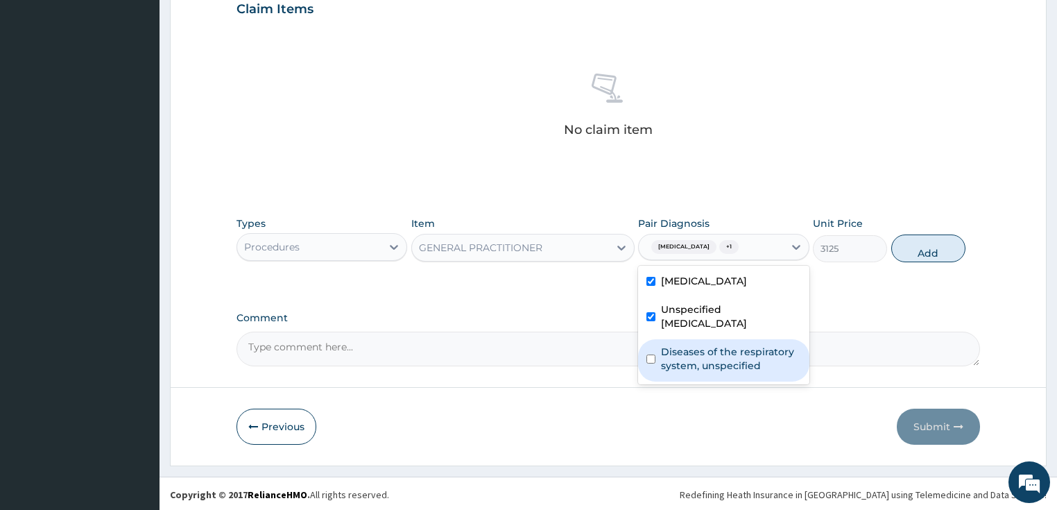
click at [702, 365] on label "Diseases of the respiratory system, unspecified" at bounding box center [731, 359] width 140 height 28
checkbox input "true"
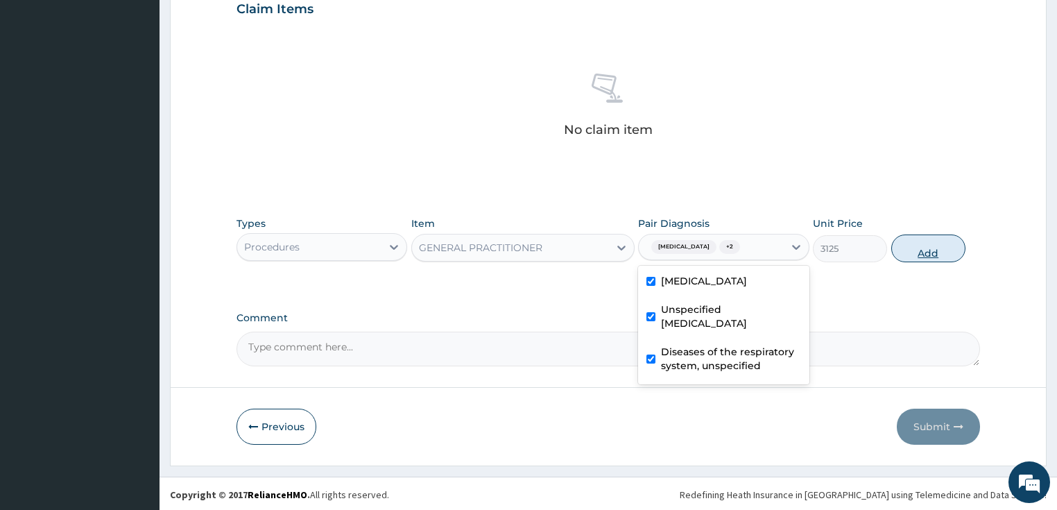
click at [938, 240] on button "Add" at bounding box center [928, 248] width 74 height 28
type input "0"
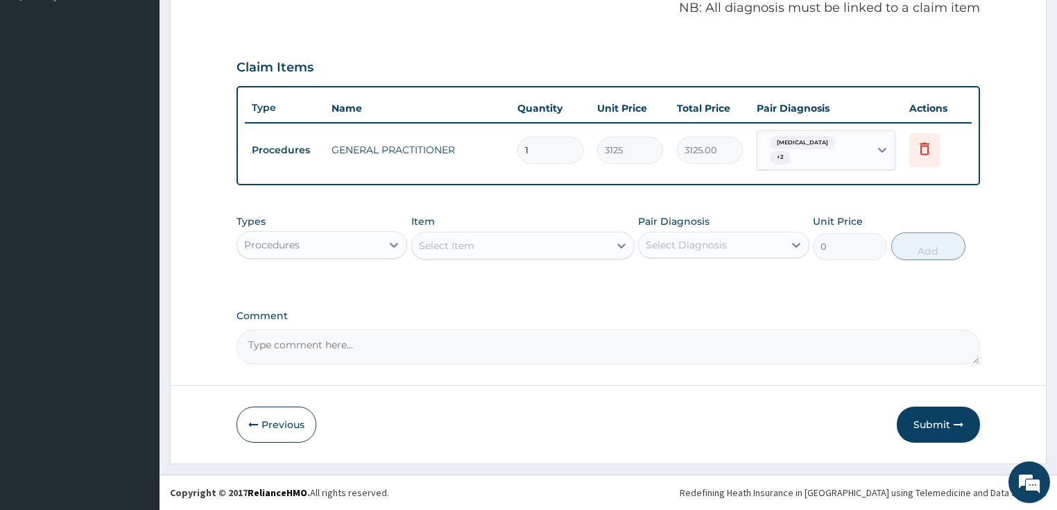
scroll to position [427, 0]
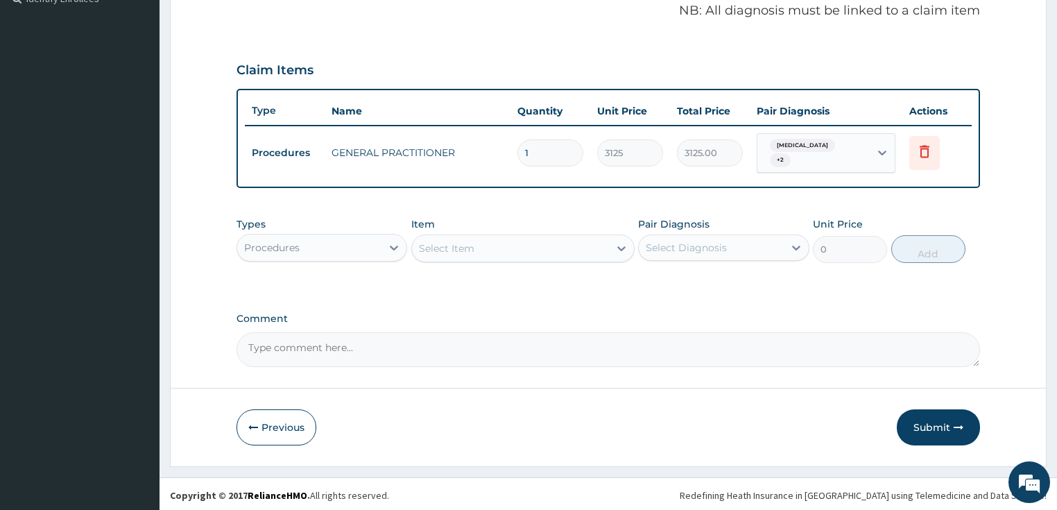
click at [341, 236] on div "Procedures" at bounding box center [309, 247] width 145 height 22
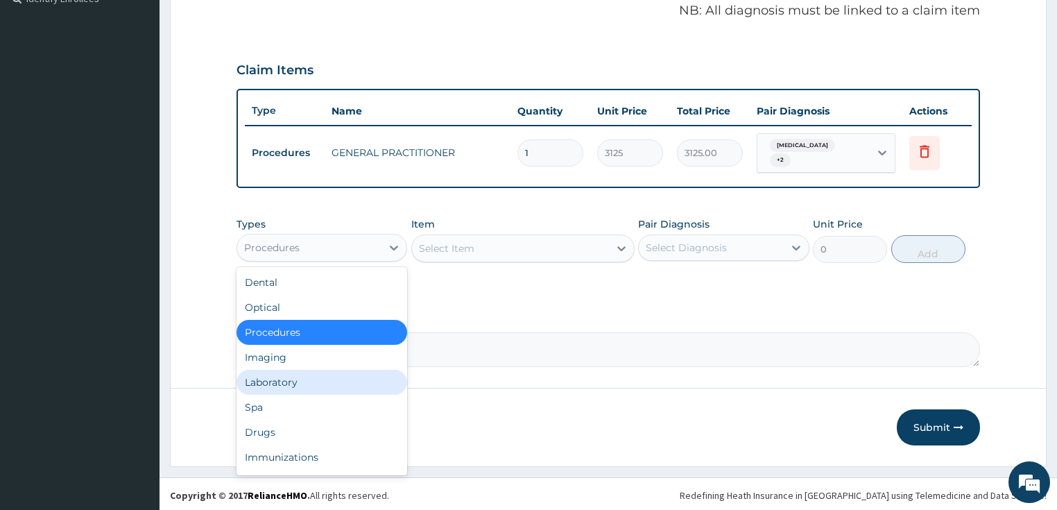
click at [302, 380] on div "Laboratory" at bounding box center [321, 382] width 171 height 25
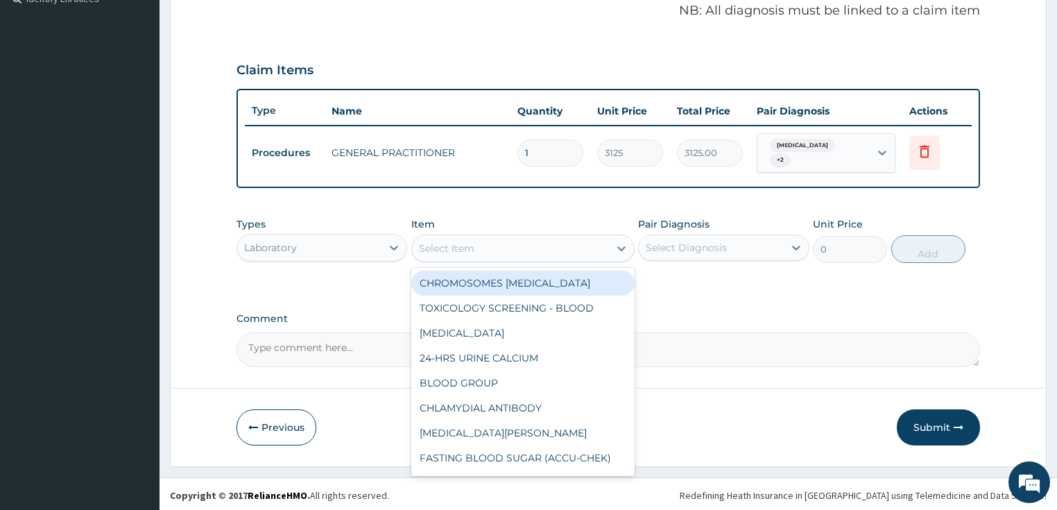
click at [441, 247] on div "Select Item" at bounding box center [446, 248] width 55 height 14
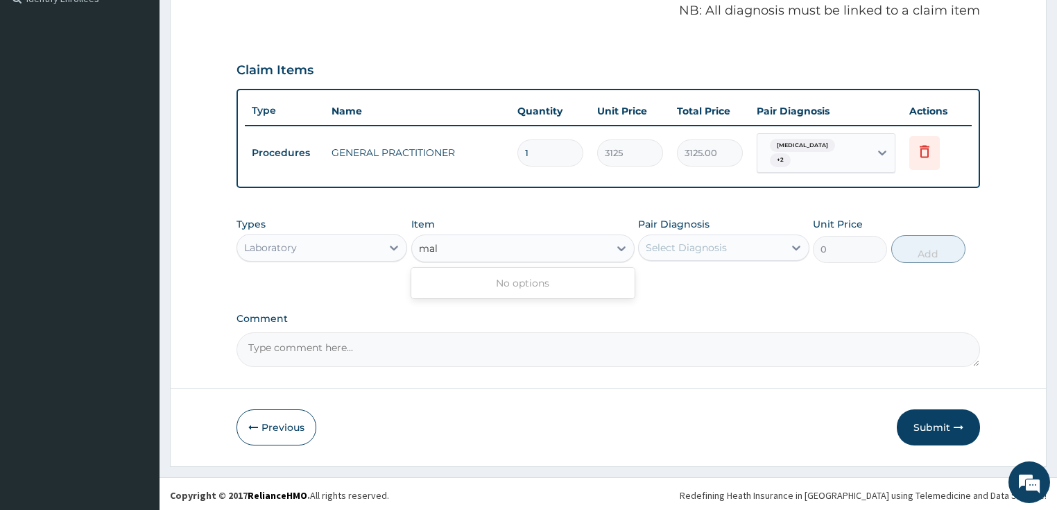
type input "mala"
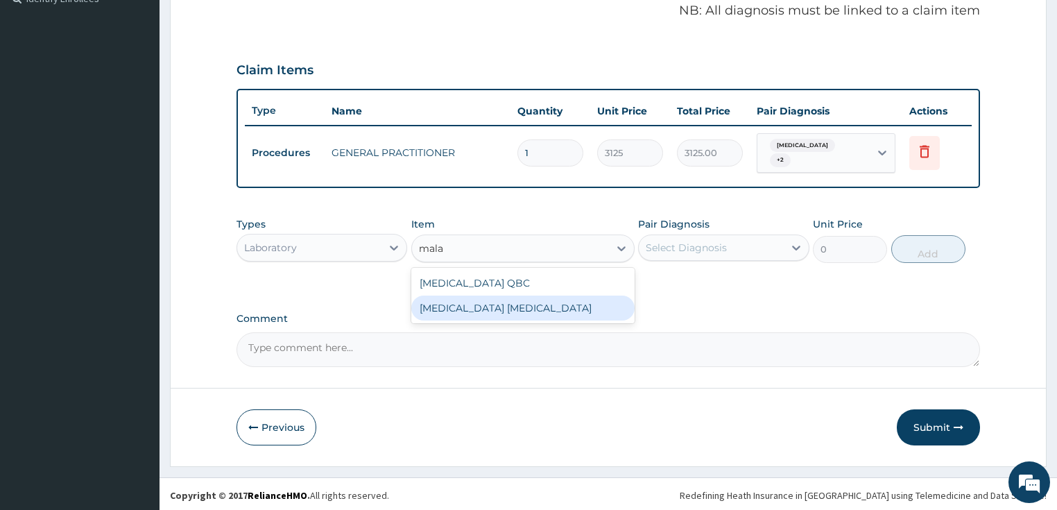
click at [485, 303] on div "[MEDICAL_DATA] [MEDICAL_DATA]" at bounding box center [522, 307] width 223 height 25
type input "2025"
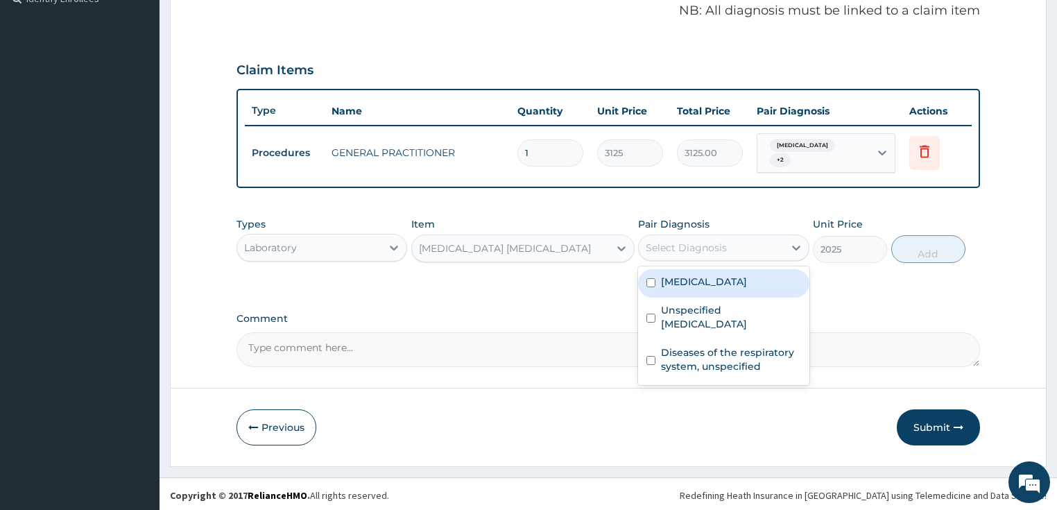
click at [722, 245] on div "Select Diagnosis" at bounding box center [685, 248] width 81 height 14
click at [735, 278] on label "[MEDICAL_DATA]" at bounding box center [704, 282] width 86 height 14
checkbox input "true"
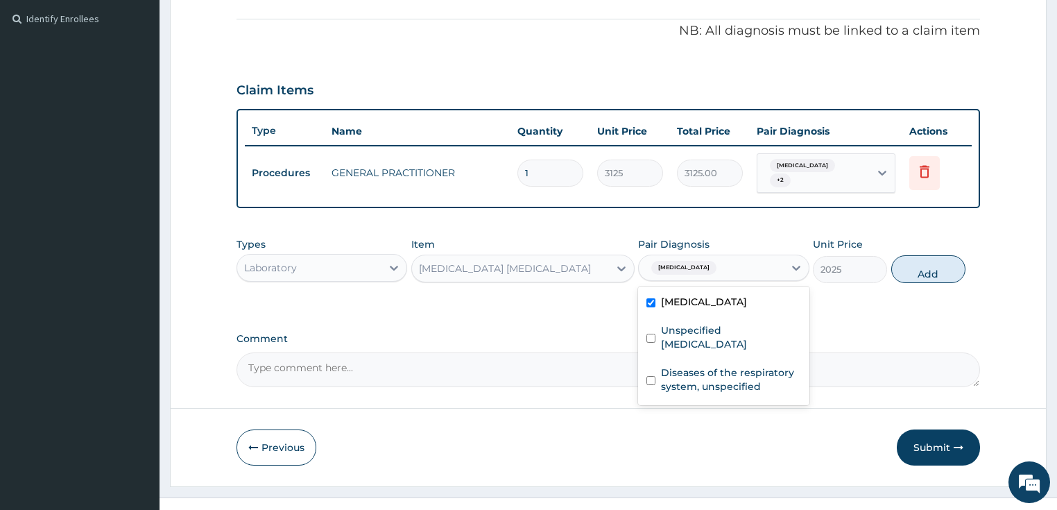
scroll to position [372, 0]
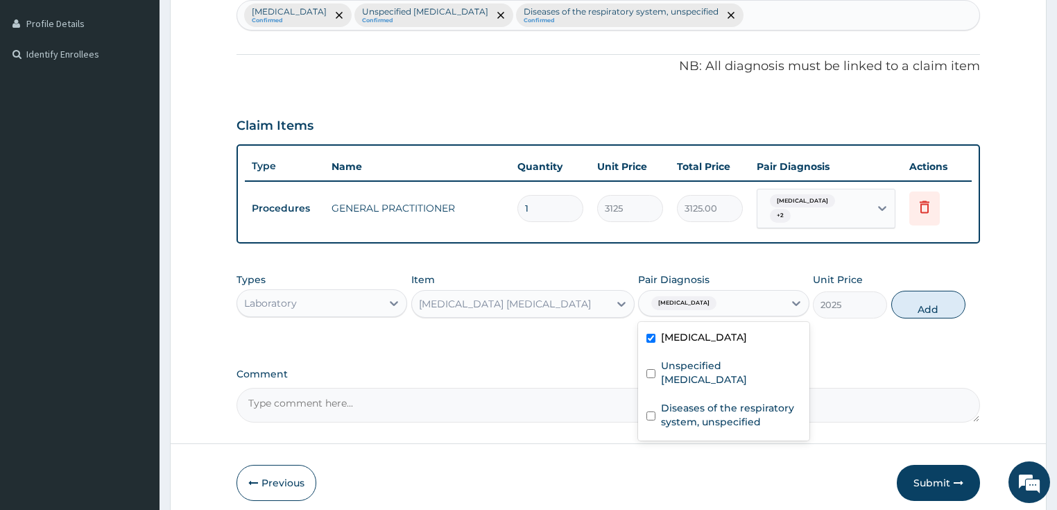
click at [926, 342] on div "Types Laboratory Item MALARIA PARASITE Pair Diagnosis option Malaria, unspecifi…" at bounding box center [608, 306] width 744 height 80
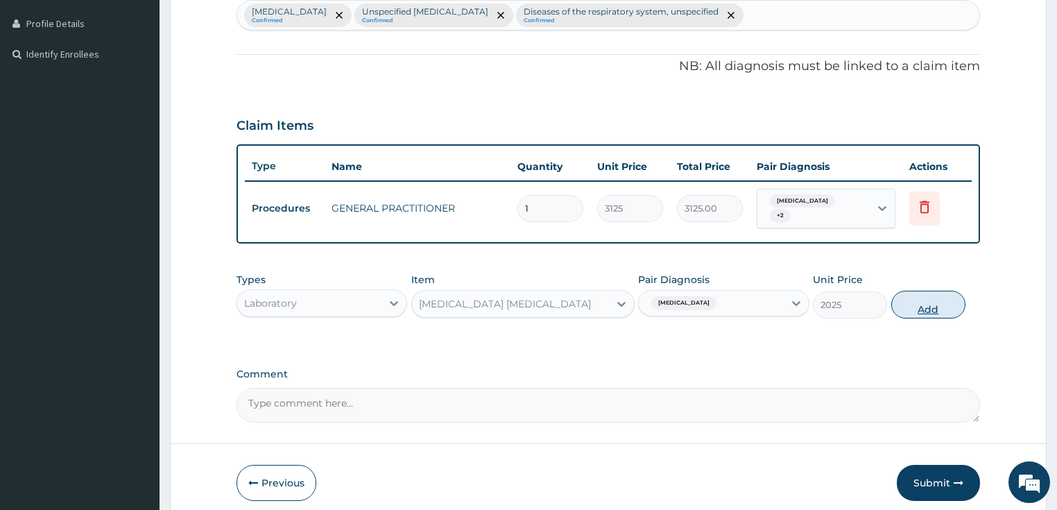
click at [930, 307] on button "Add" at bounding box center [928, 304] width 74 height 28
type input "0"
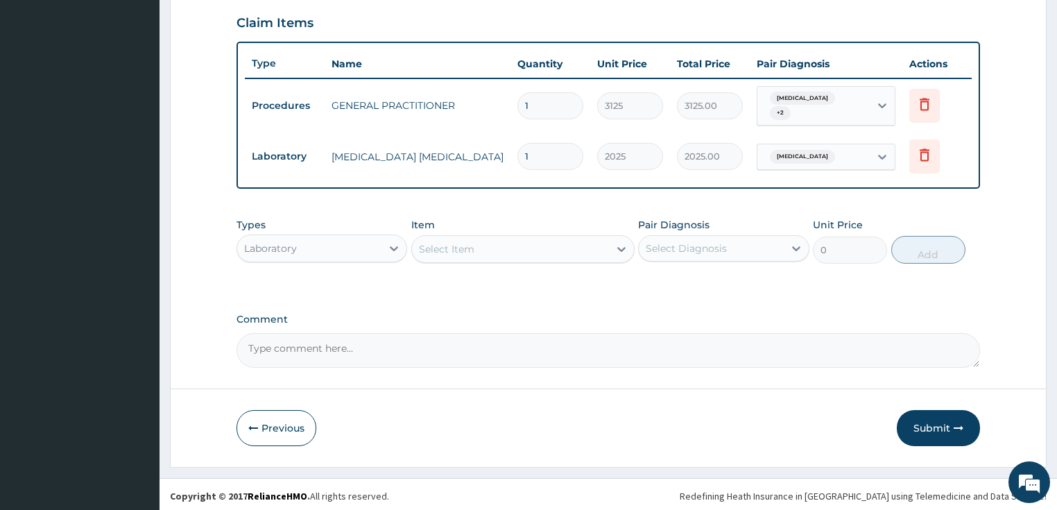
scroll to position [475, 0]
click at [455, 251] on div "Select Item" at bounding box center [446, 248] width 55 height 14
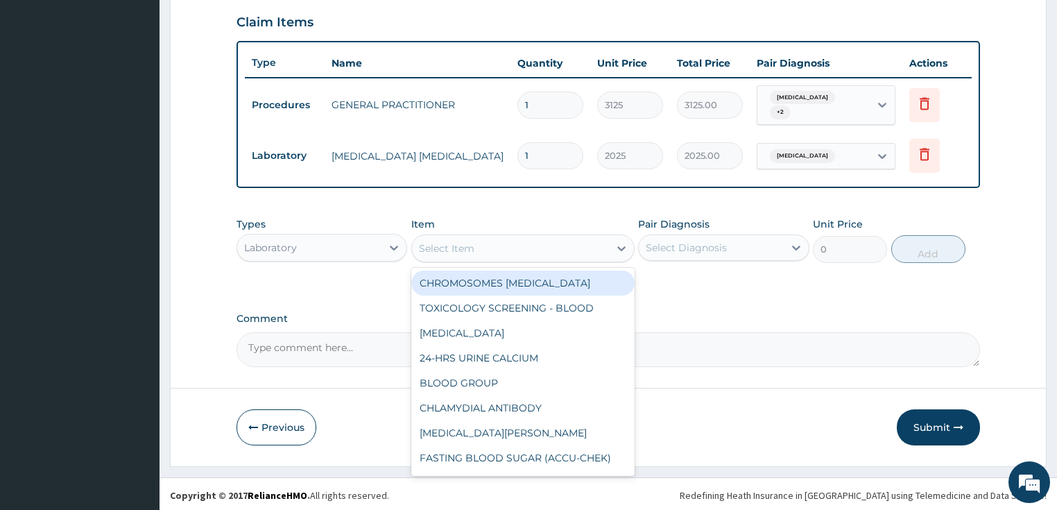
paste input "FULL BLOOD COUNT"
type input "FULL BLOOD COUNT"
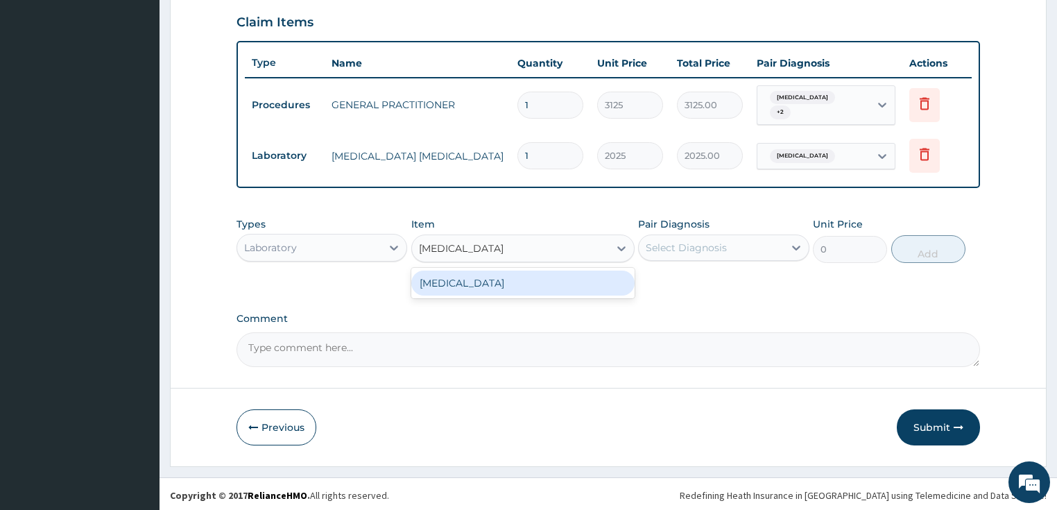
click at [483, 288] on div "FULL BLOOD COUNT" at bounding box center [522, 282] width 223 height 25
type input "3375"
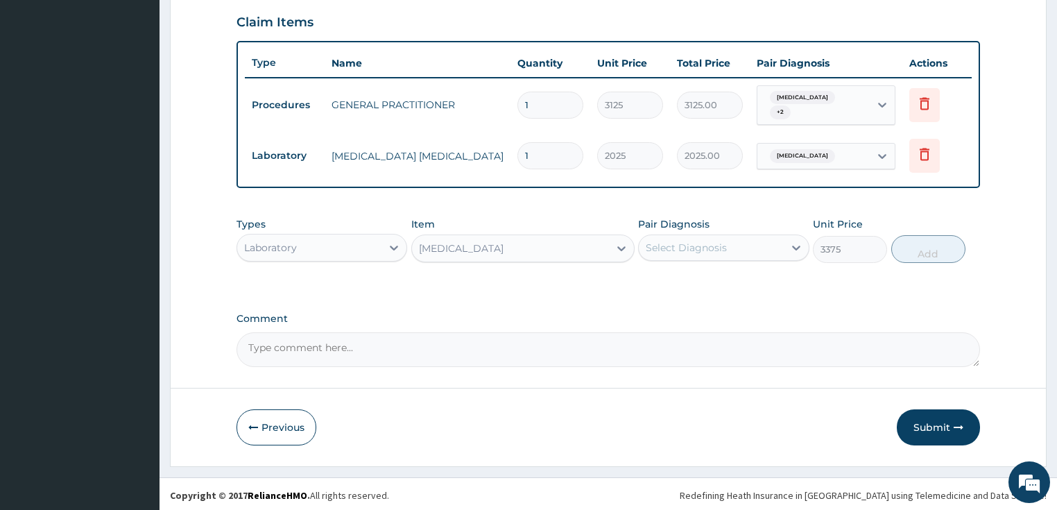
click at [705, 241] on div "Select Diagnosis" at bounding box center [685, 248] width 81 height 14
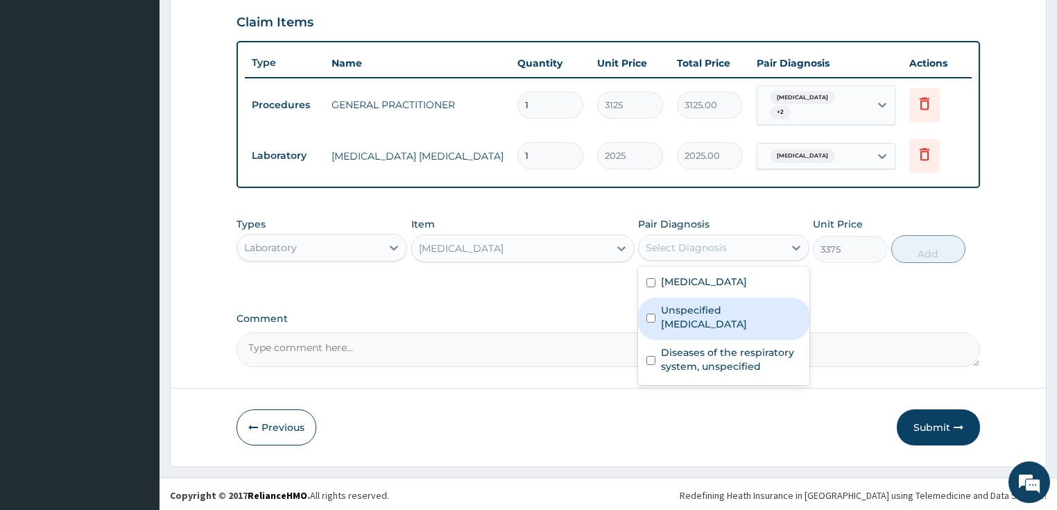
click at [708, 322] on label "Unspecified bacterial disease" at bounding box center [731, 317] width 140 height 28
checkbox input "true"
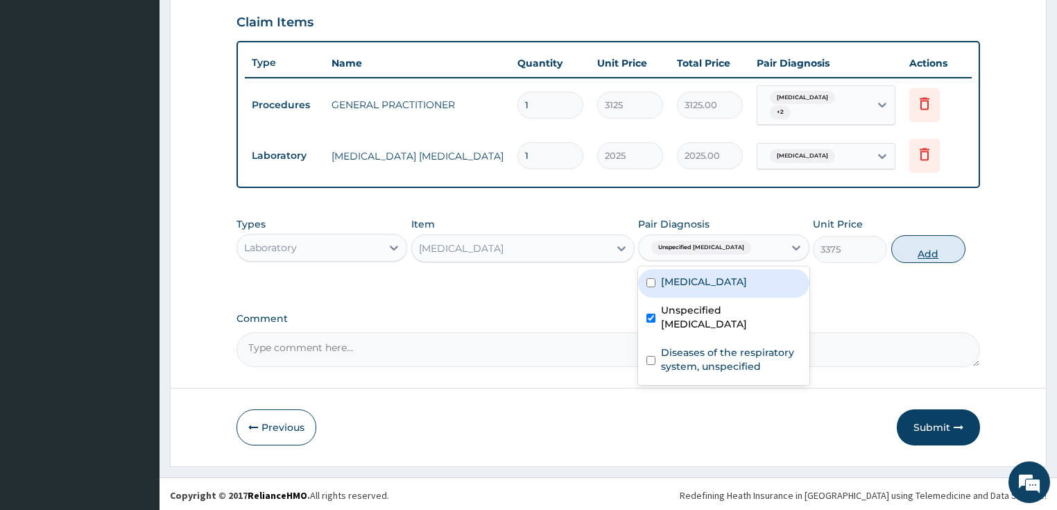
click at [930, 247] on button "Add" at bounding box center [928, 249] width 74 height 28
type input "0"
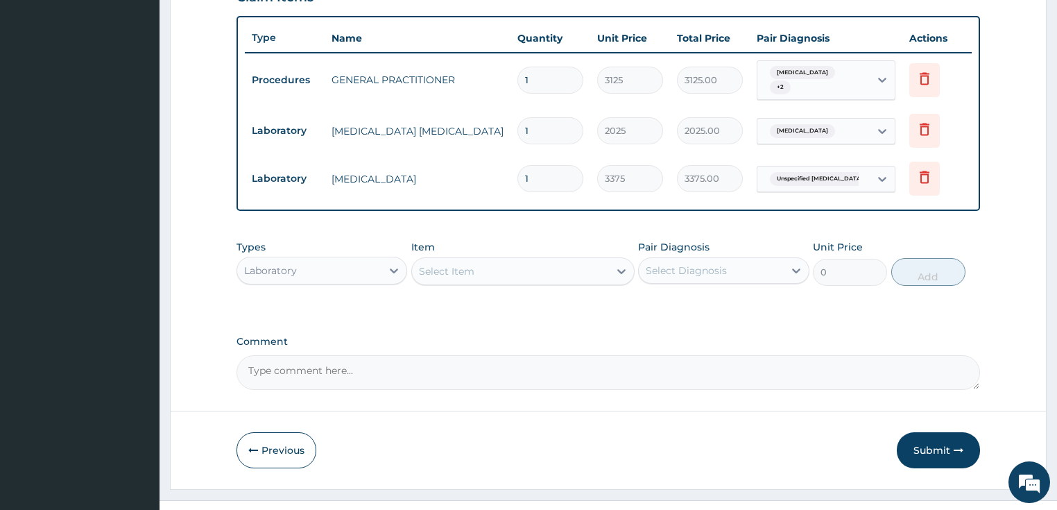
scroll to position [523, 0]
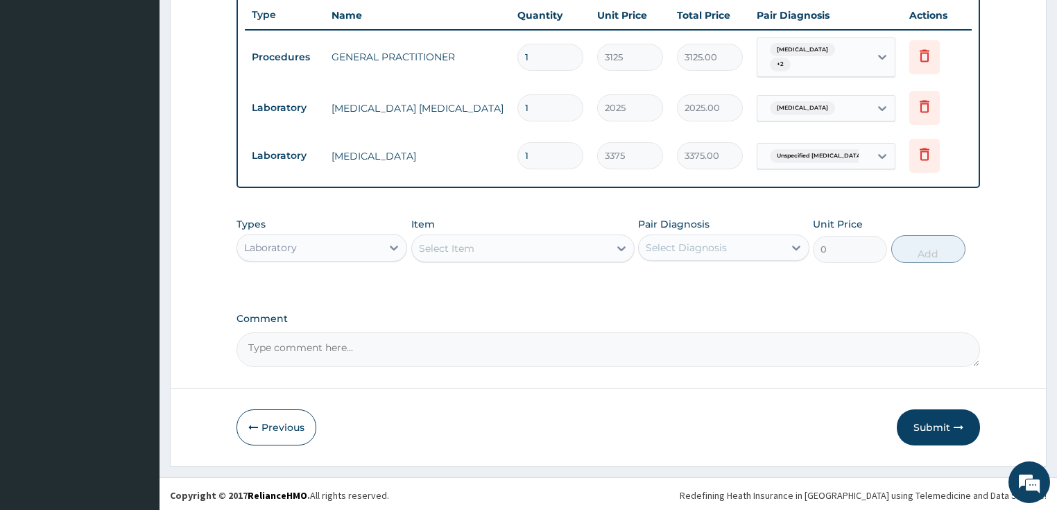
click at [317, 244] on div "Laboratory" at bounding box center [309, 247] width 145 height 22
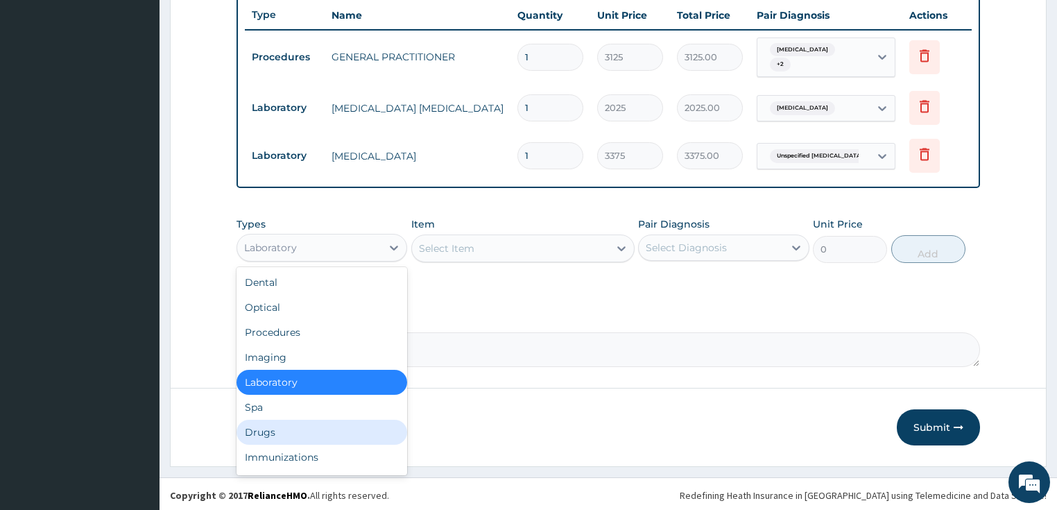
click at [289, 437] on div "Drugs" at bounding box center [321, 431] width 171 height 25
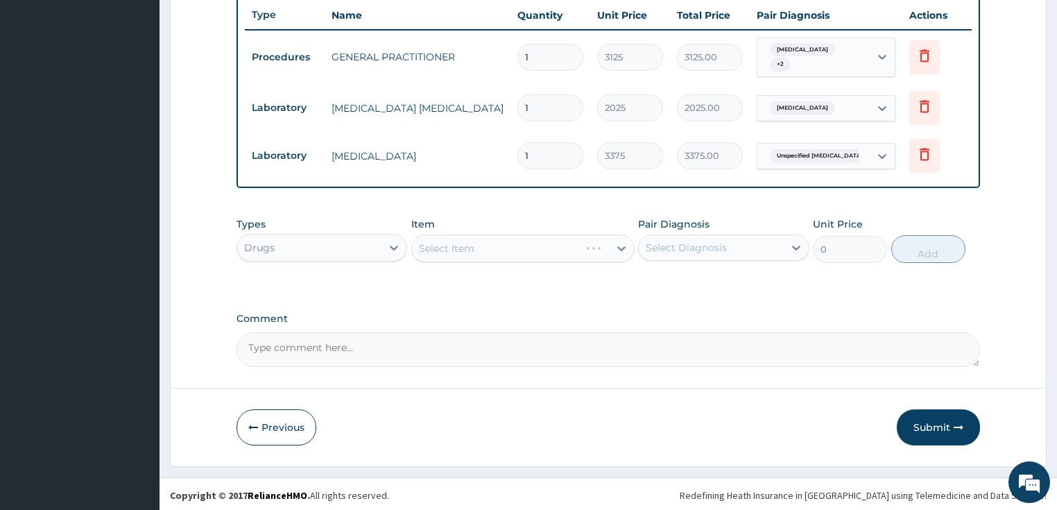
click at [453, 240] on div "Select Item" at bounding box center [522, 248] width 223 height 28
click at [515, 254] on div "Select Item" at bounding box center [510, 248] width 197 height 22
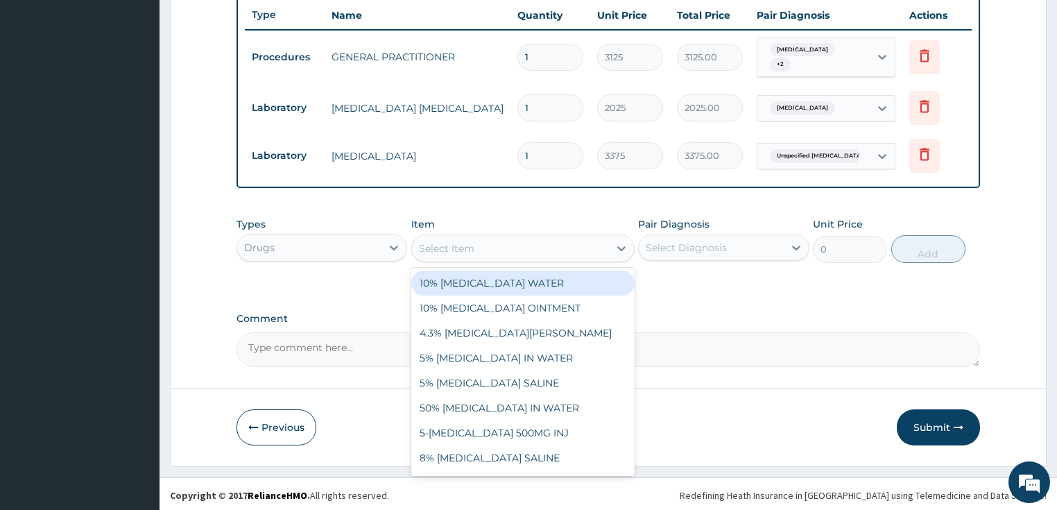
paste input "COUGH SYR WITH CETIRIZINE (ADULT)"
type input "COUGH SYR WITH CETIRIZINE (ADULT)"
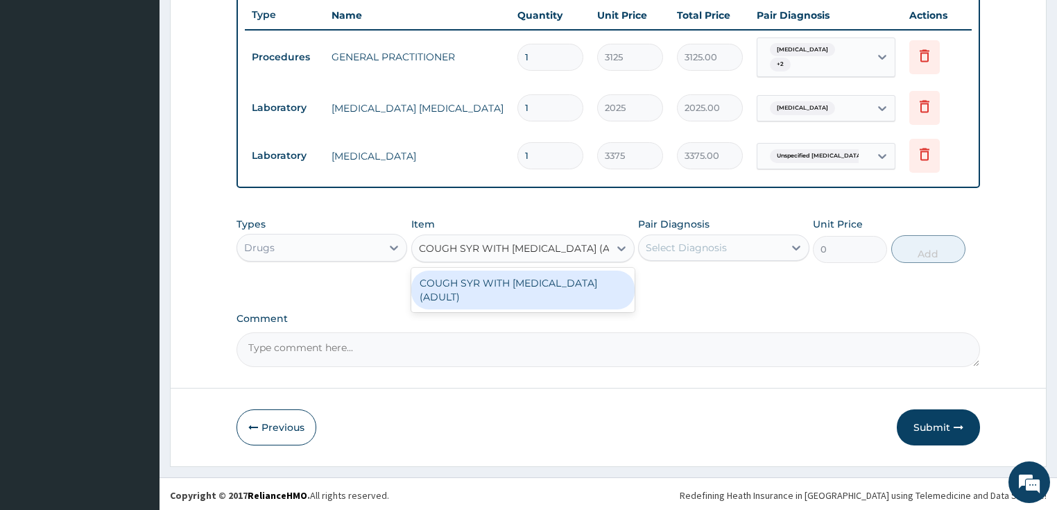
click at [547, 277] on div "COUGH SYR WITH CETIRIZINE (ADULT)" at bounding box center [522, 289] width 223 height 39
type input "790"
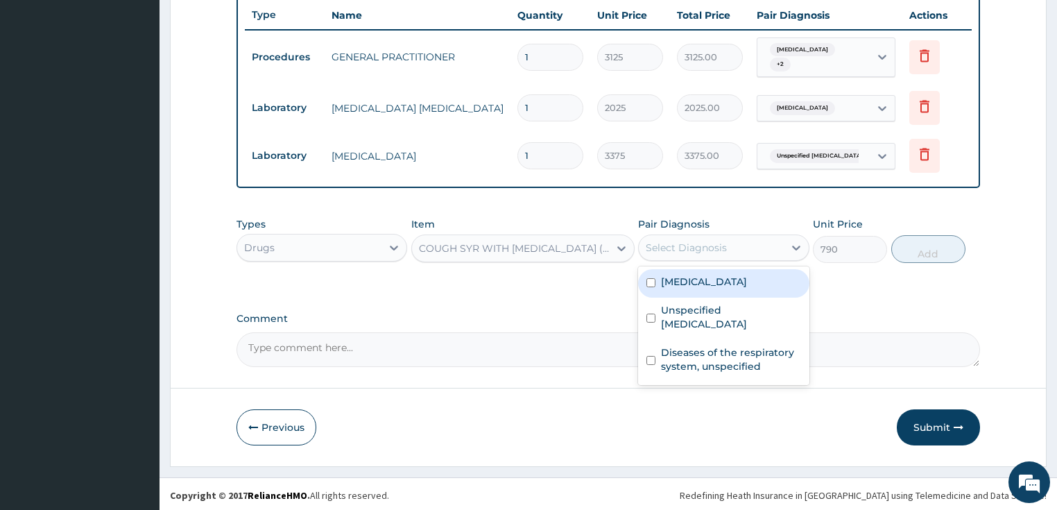
click at [699, 250] on div "Select Diagnosis" at bounding box center [685, 248] width 81 height 14
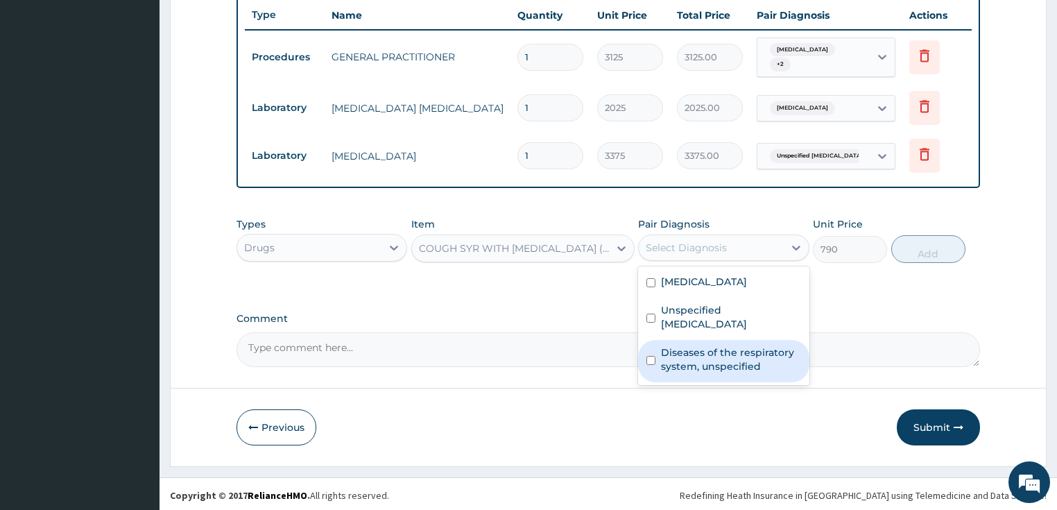
click at [726, 363] on label "Diseases of the respiratory system, unspecified" at bounding box center [731, 359] width 140 height 28
checkbox input "true"
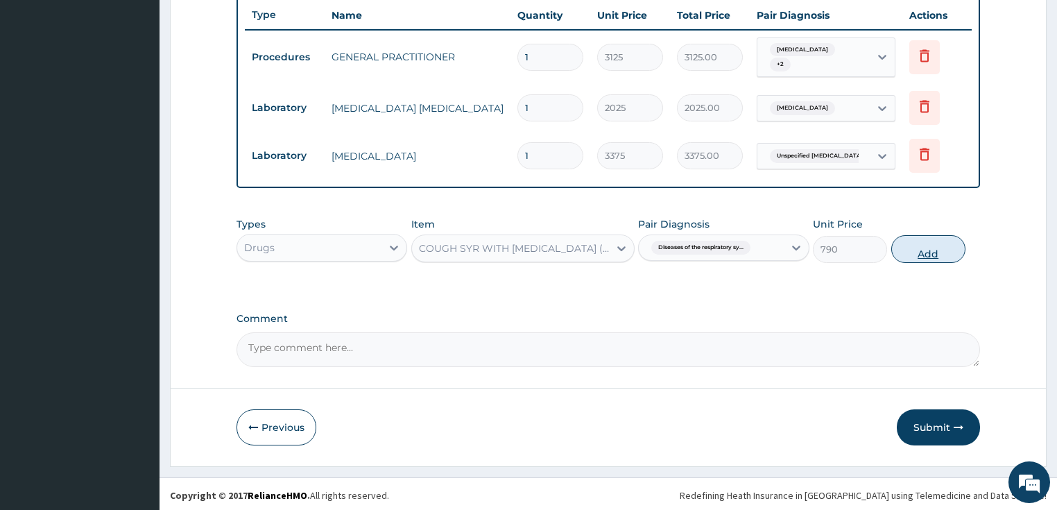
click at [950, 243] on button "Add" at bounding box center [928, 249] width 74 height 28
type input "0"
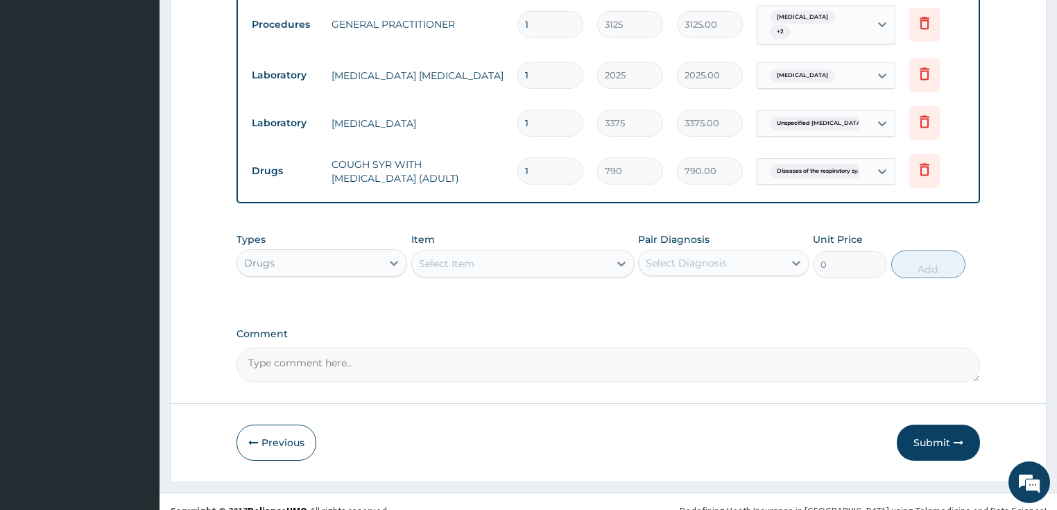
scroll to position [571, 0]
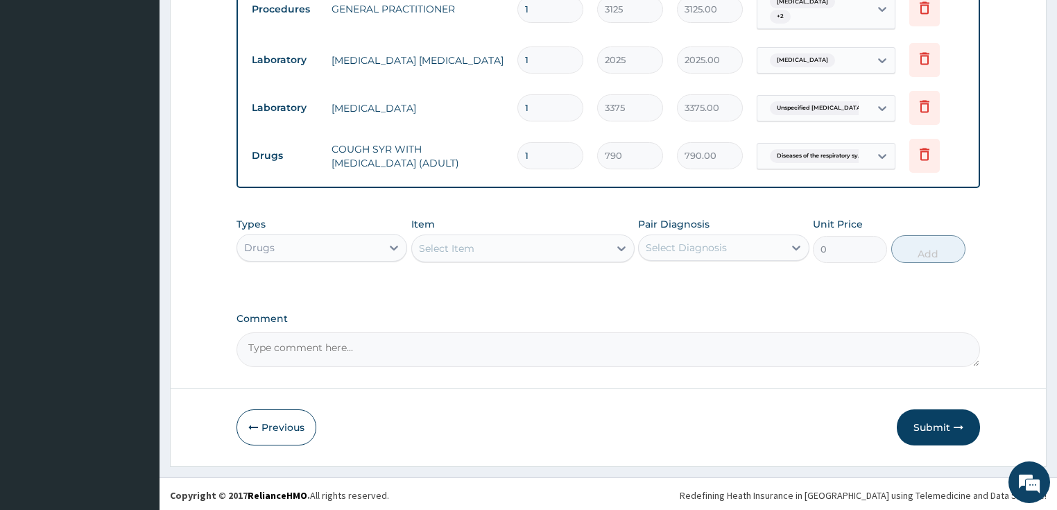
click at [462, 251] on div "Select Item" at bounding box center [446, 248] width 55 height 14
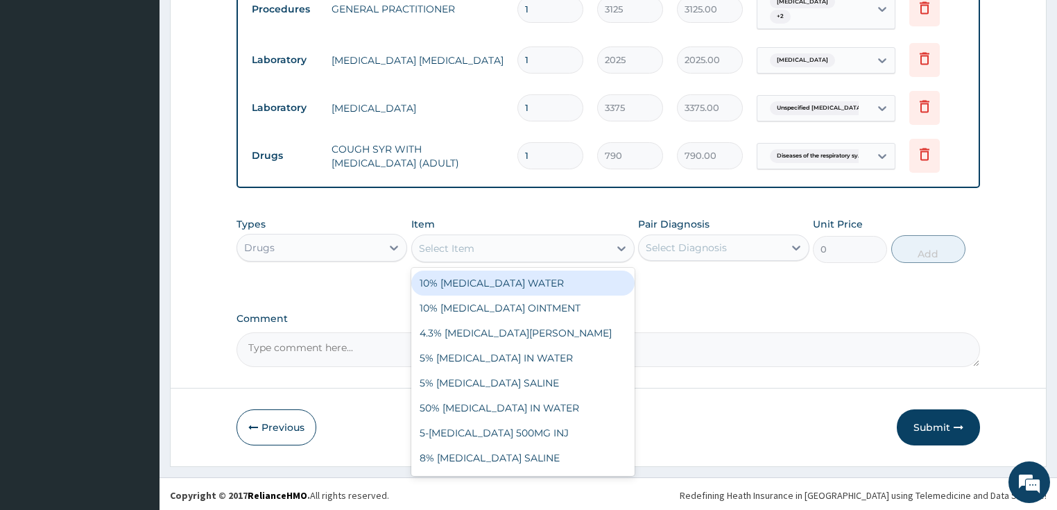
paste input "ARTEMETHER AND LUMEFANTRIN 80/480MG TAB (AMATEM)"
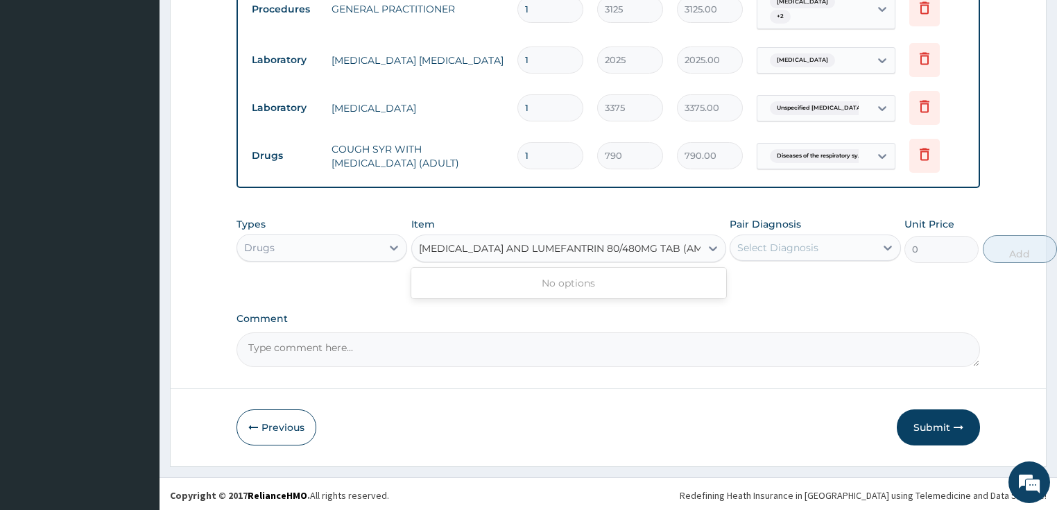
scroll to position [0, 17]
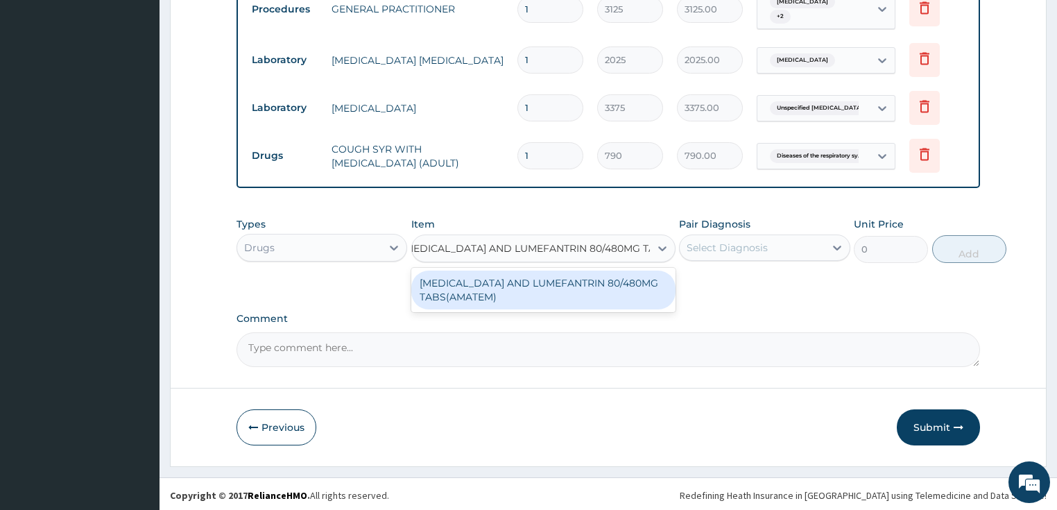
type input "ARTEMETHER AND LUMEFANTRIN 80/480MG TAB"
click at [611, 293] on div "ARTEMETHER AND LUMEFANTRIN 80/480MG TABS(AMATEM)" at bounding box center [542, 289] width 262 height 39
type input "550"
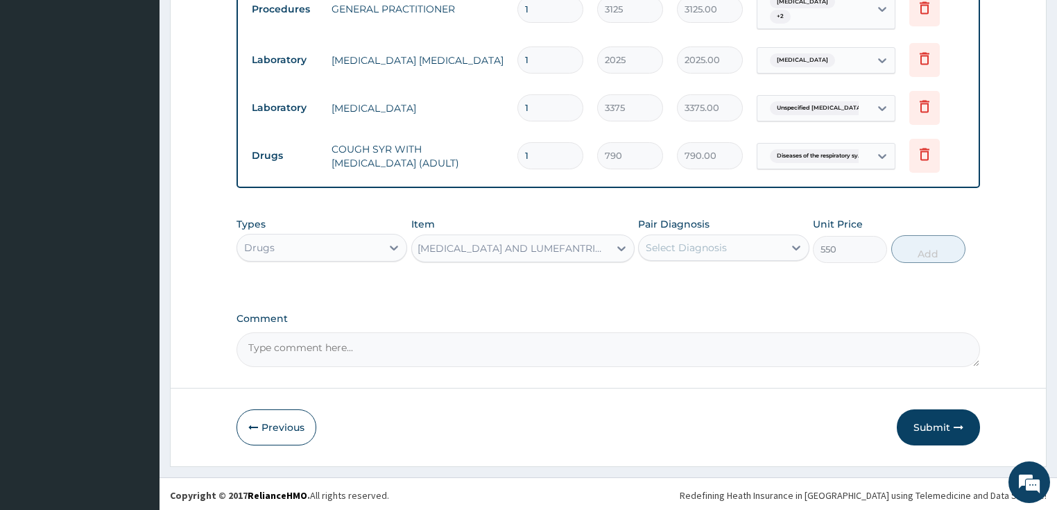
scroll to position [0, 1]
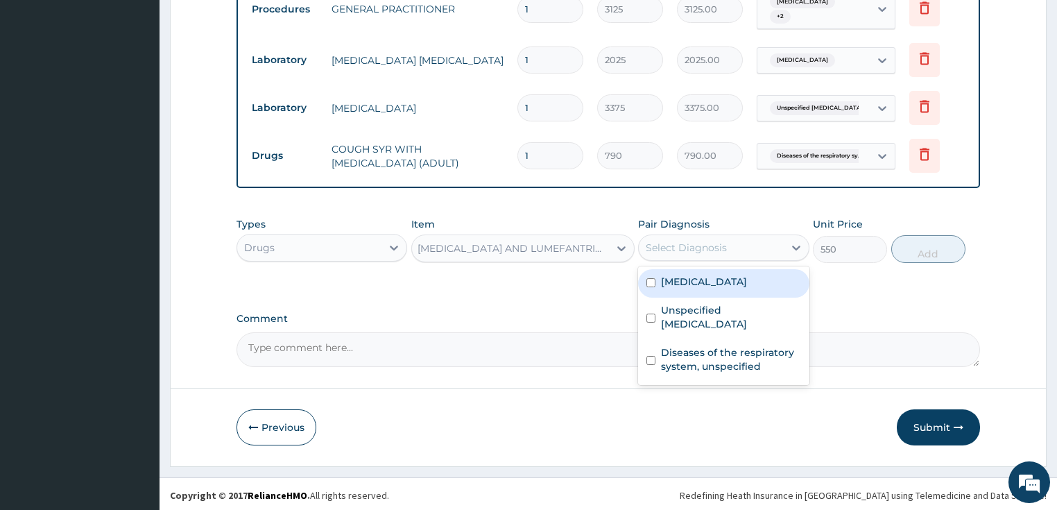
click at [721, 247] on div "Select Diagnosis" at bounding box center [685, 248] width 81 height 14
click at [723, 284] on label "Malaria, unspecified" at bounding box center [704, 282] width 86 height 14
checkbox input "true"
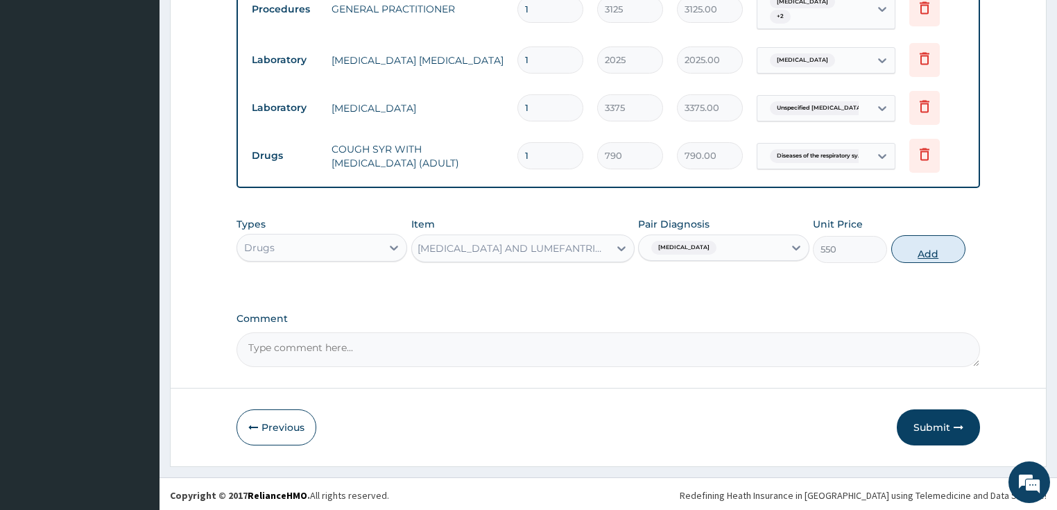
click at [933, 247] on button "Add" at bounding box center [928, 249] width 74 height 28
type input "0"
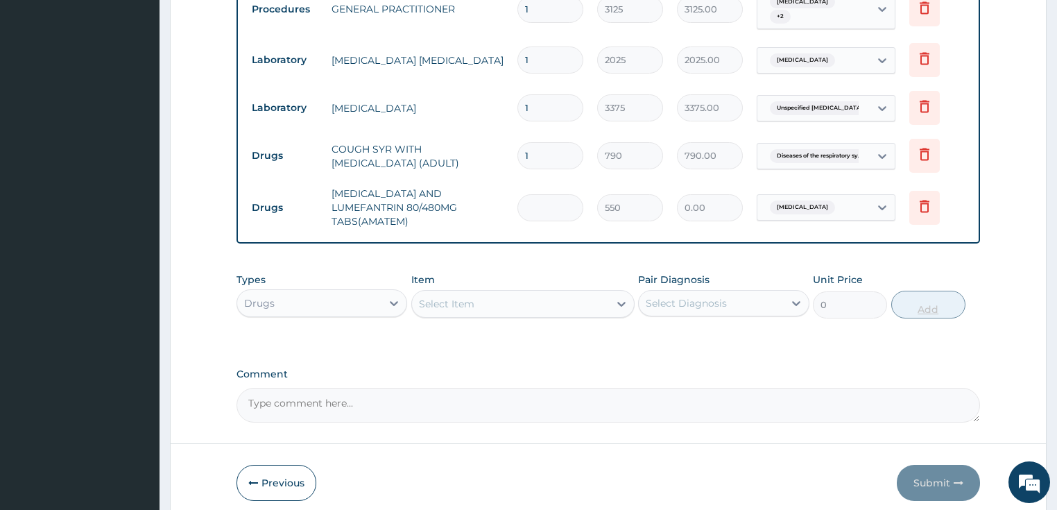
type input "6"
type input "3300.00"
type input "6"
click at [446, 297] on div "Select Item" at bounding box center [446, 304] width 55 height 14
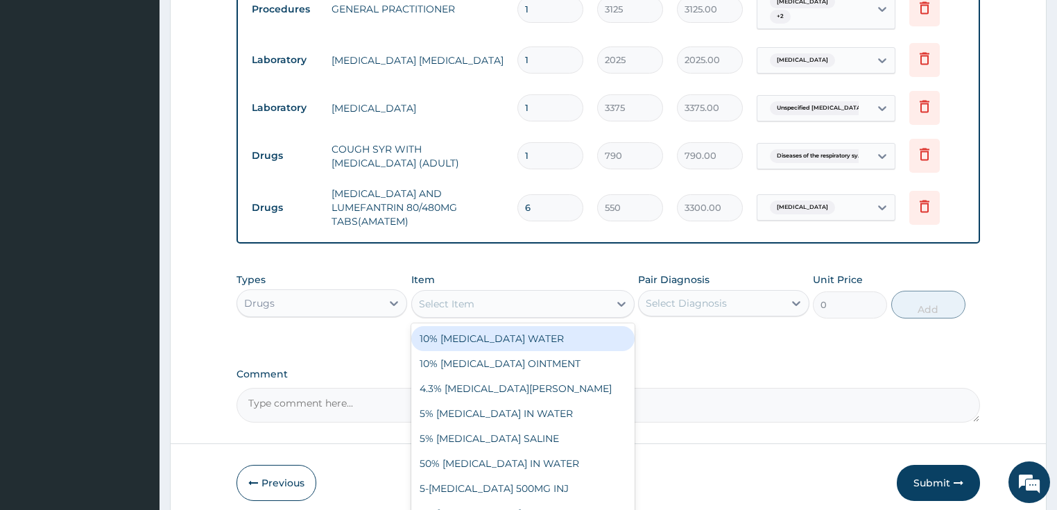
paste input "[MEDICAL_DATA] 400MG TAB"
type input "[MEDICAL_DATA] 400MG TAB"
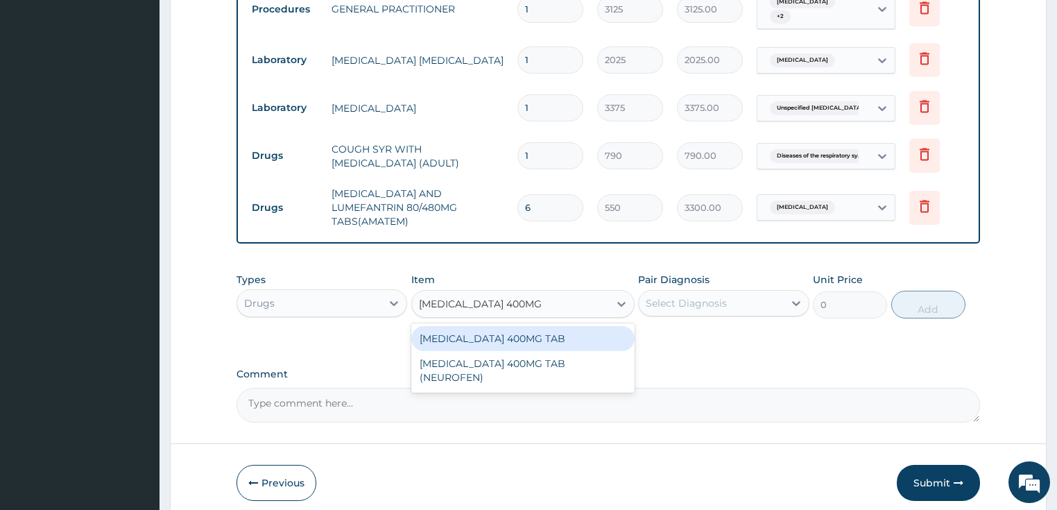
click at [474, 336] on div "[MEDICAL_DATA] 400MG TAB" at bounding box center [522, 338] width 223 height 25
type input "160"
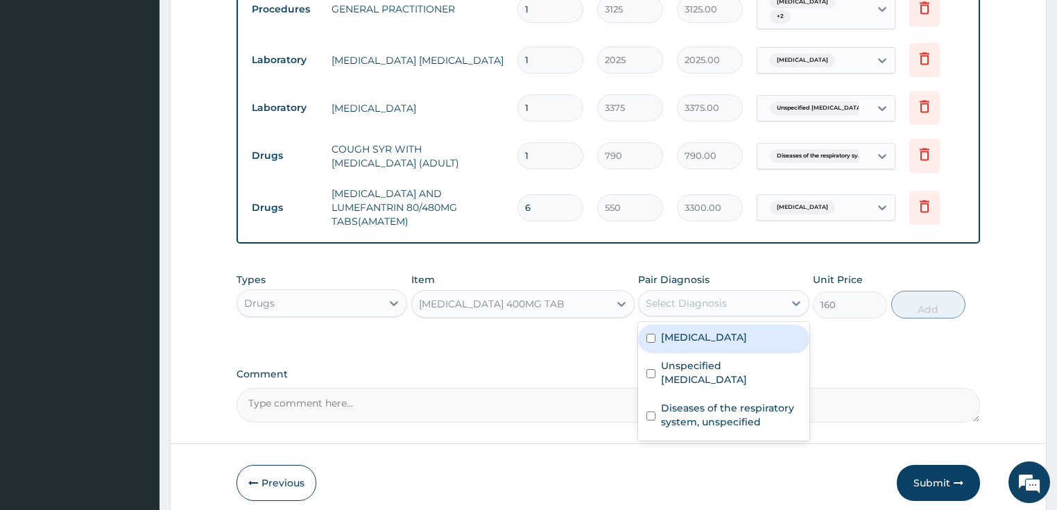
click at [720, 297] on div "Select Diagnosis" at bounding box center [685, 303] width 81 height 14
click at [707, 336] on div "Malaria, unspecified" at bounding box center [723, 338] width 171 height 28
checkbox input "true"
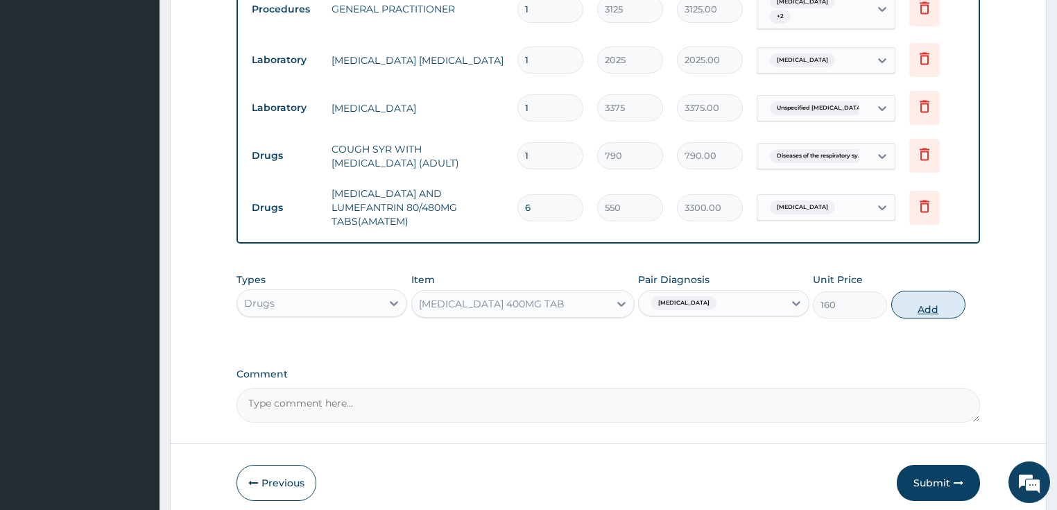
click at [921, 293] on button "Add" at bounding box center [928, 304] width 74 height 28
type input "0"
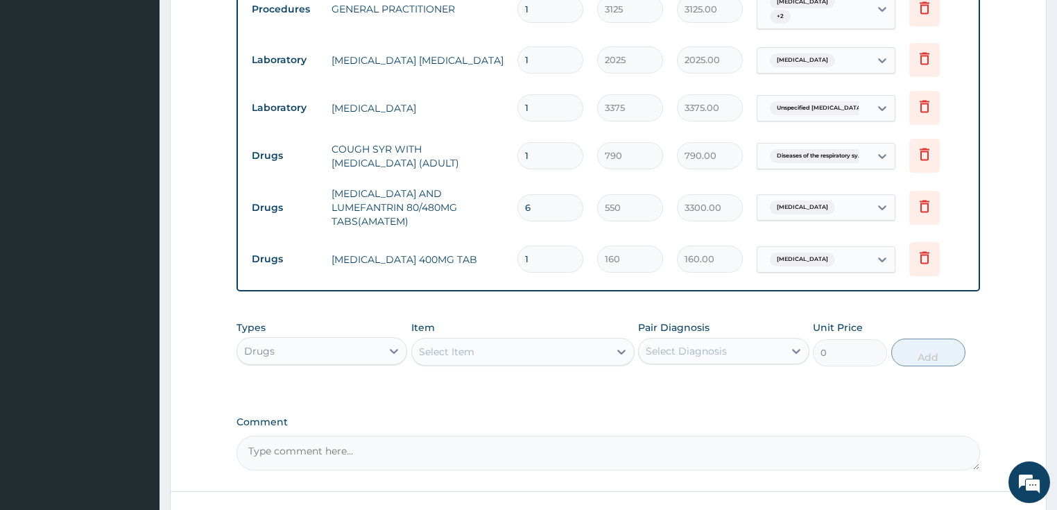
type input "0.00"
type input "9"
type input "1440.00"
type input "9"
click at [449, 345] on div "Select Item" at bounding box center [446, 352] width 55 height 14
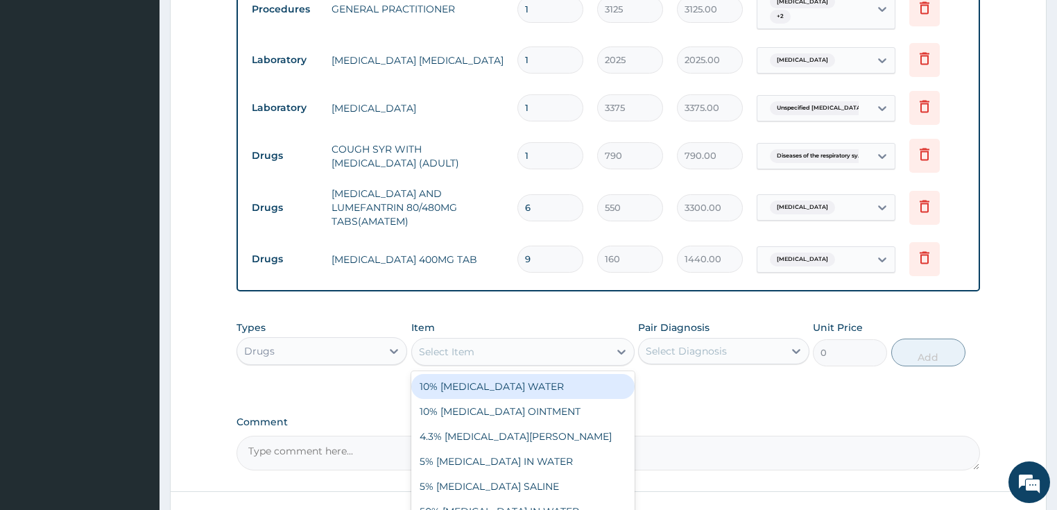
paste input "[MEDICAL_DATA] 500MG TAB"
type input "[MEDICAL_DATA] 500MG TAB"
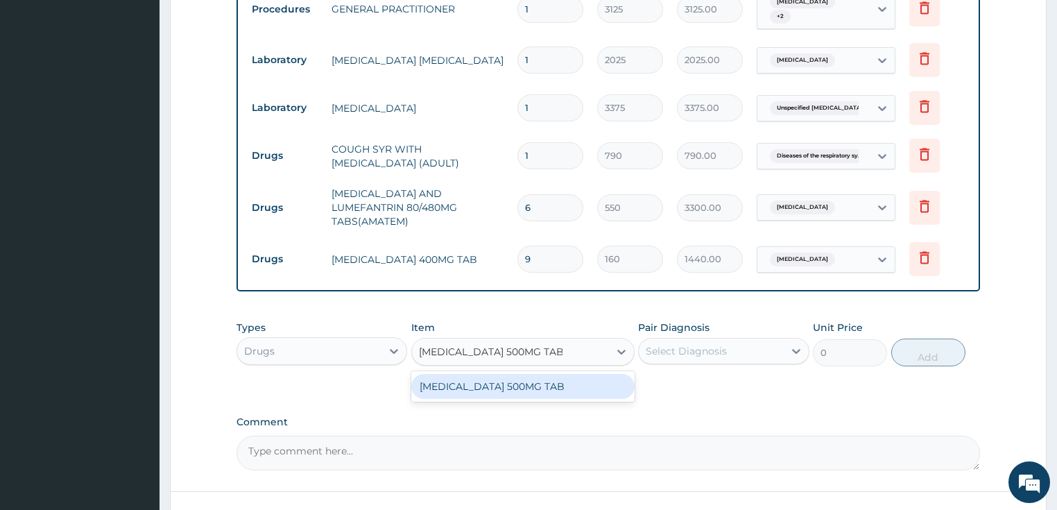
click at [557, 383] on div "[MEDICAL_DATA] 500MG TAB" at bounding box center [522, 386] width 223 height 25
type input "20"
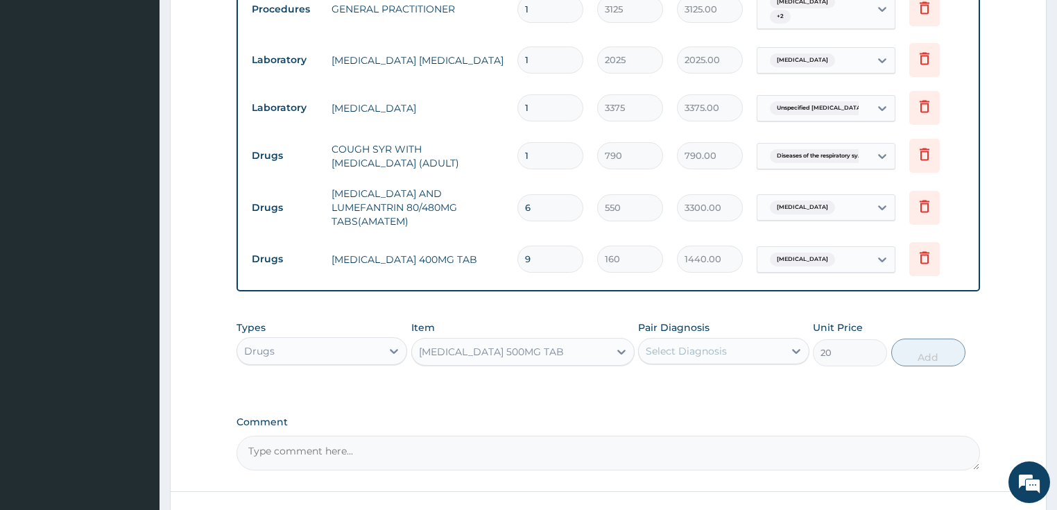
click at [701, 344] on div "Select Diagnosis" at bounding box center [685, 351] width 81 height 14
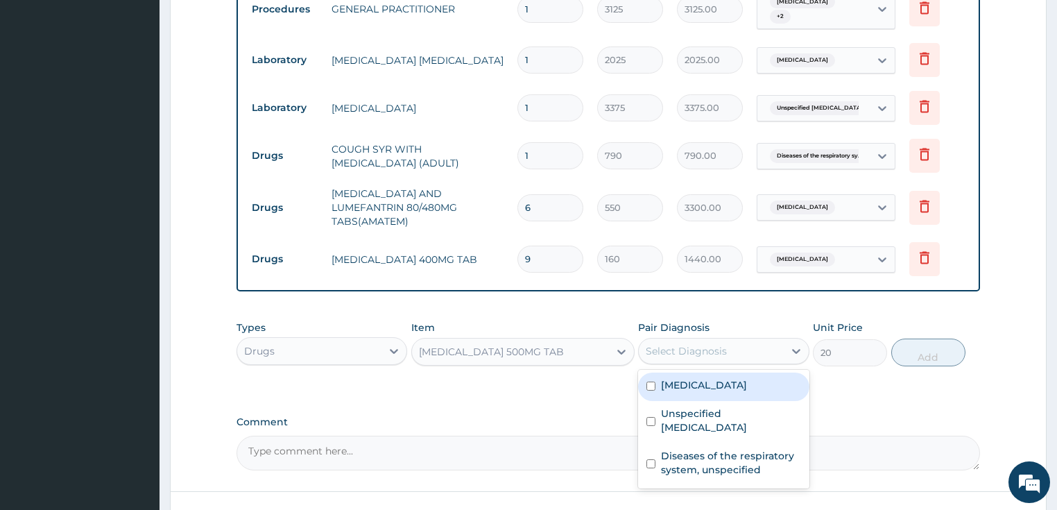
click at [735, 378] on label "Malaria, unspecified" at bounding box center [704, 385] width 86 height 14
checkbox input "true"
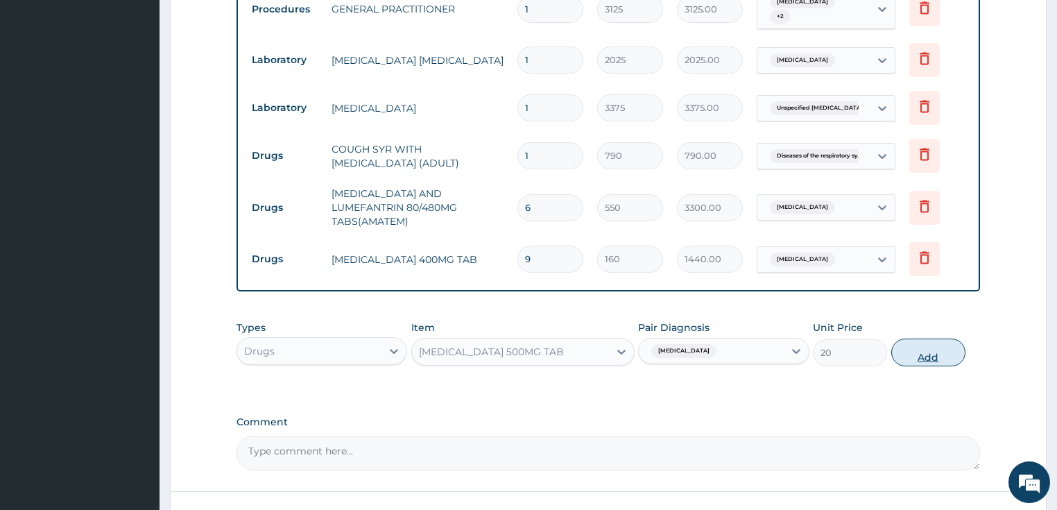
click at [930, 347] on button "Add" at bounding box center [928, 352] width 74 height 28
type input "0"
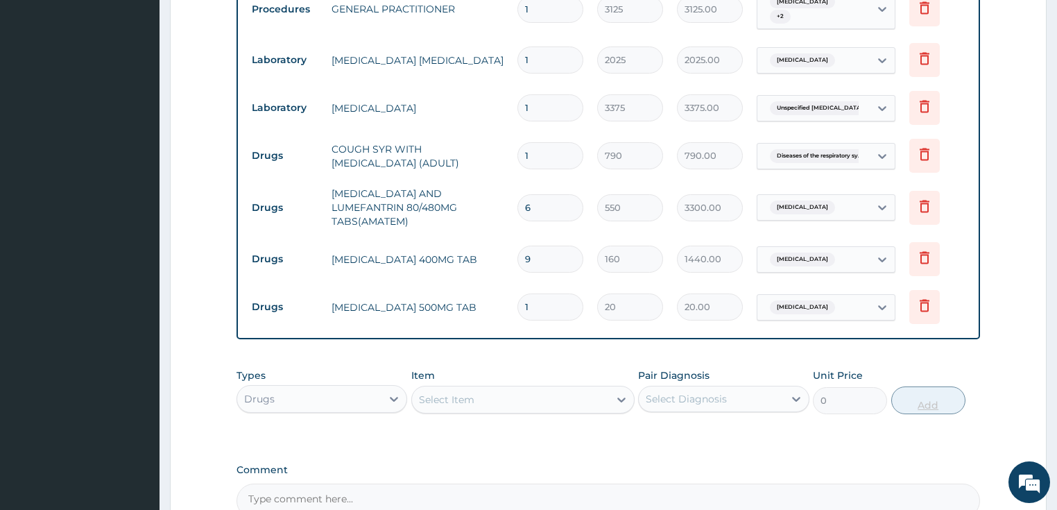
type input "18"
type input "360.00"
type input "18"
click at [573, 372] on div "Item Select Item" at bounding box center [522, 391] width 223 height 46
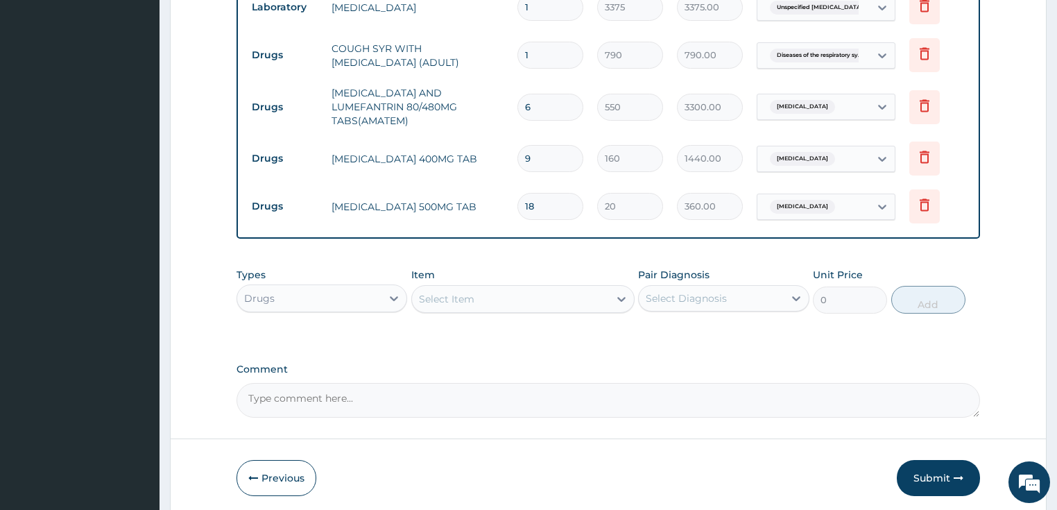
scroll to position [713, 0]
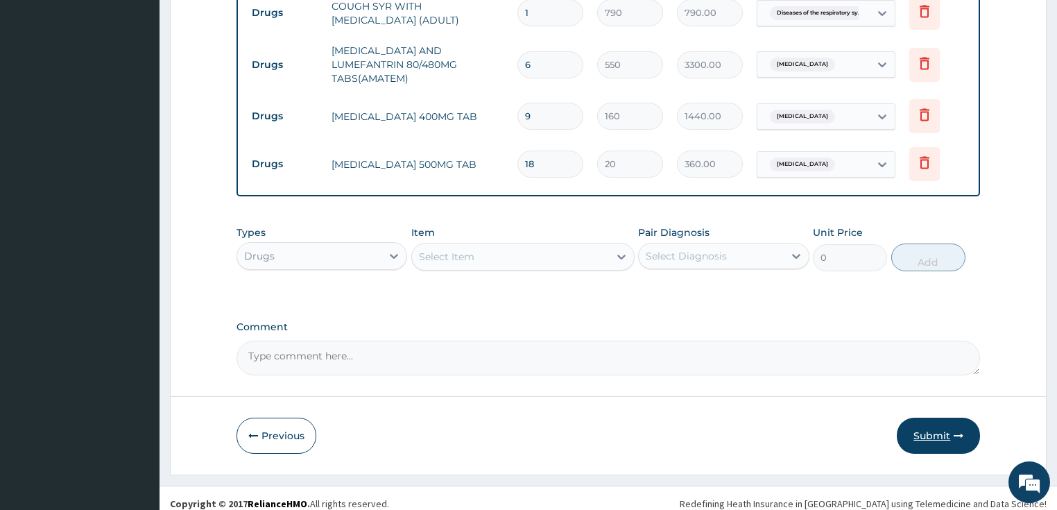
click at [932, 422] on button "Submit" at bounding box center [937, 435] width 83 height 36
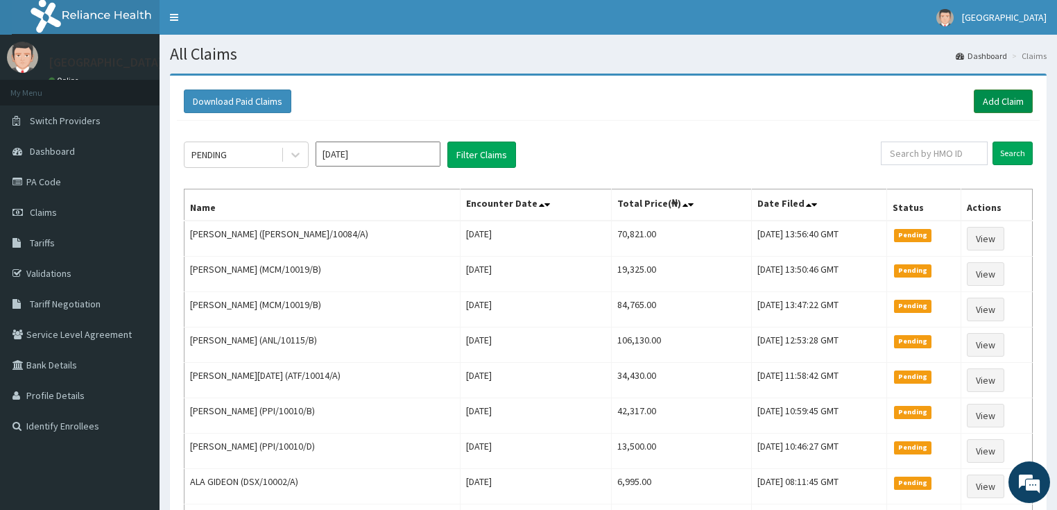
click at [998, 103] on link "Add Claim" at bounding box center [1002, 101] width 59 height 24
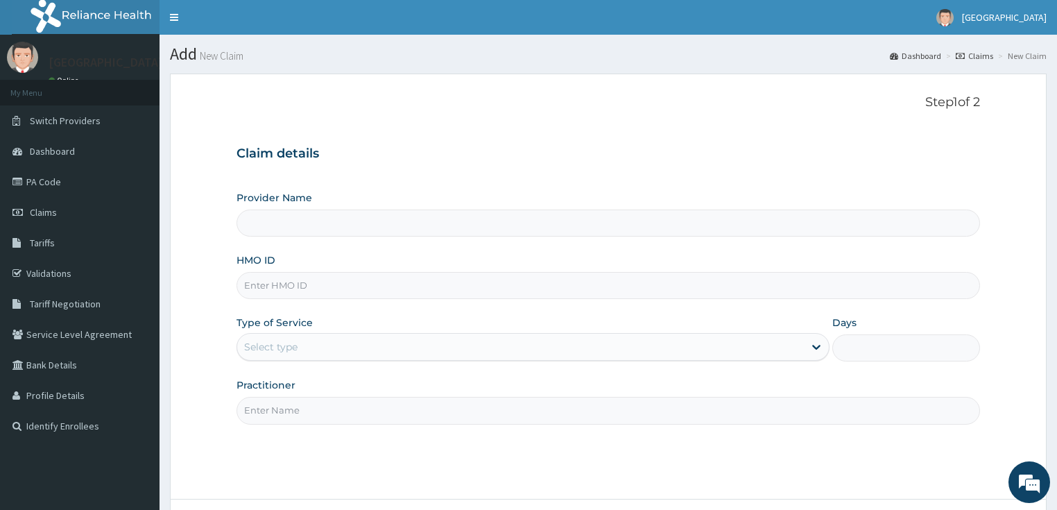
type input "LILY HOSPITAL-WARRI"
click at [288, 287] on input "HMO ID" at bounding box center [608, 285] width 744 height 27
paste input "[PERSON_NAME]/10044/A"
type input "[PERSON_NAME]/10044/A"
click at [266, 348] on div "Select type" at bounding box center [270, 347] width 53 height 14
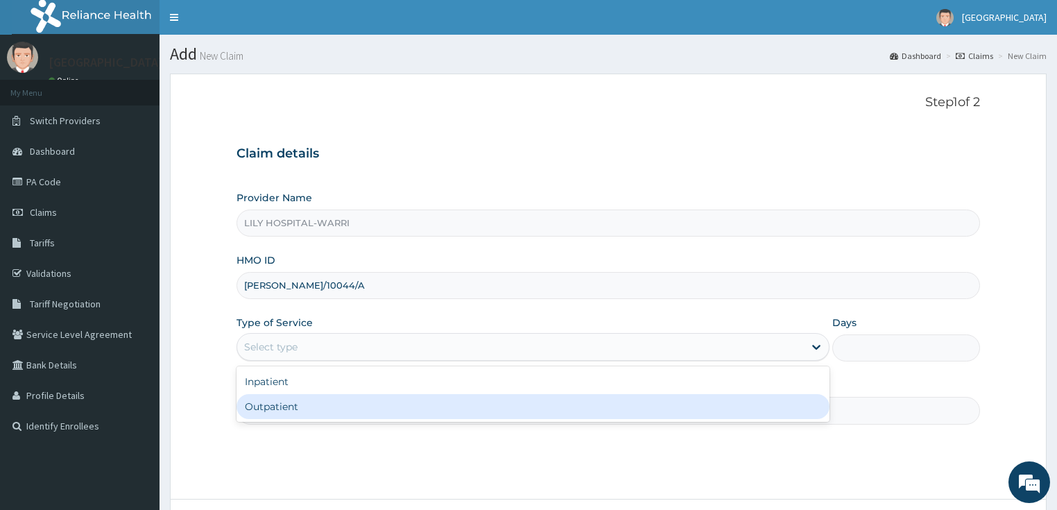
click at [266, 410] on div "Outpatient" at bounding box center [532, 406] width 593 height 25
type input "1"
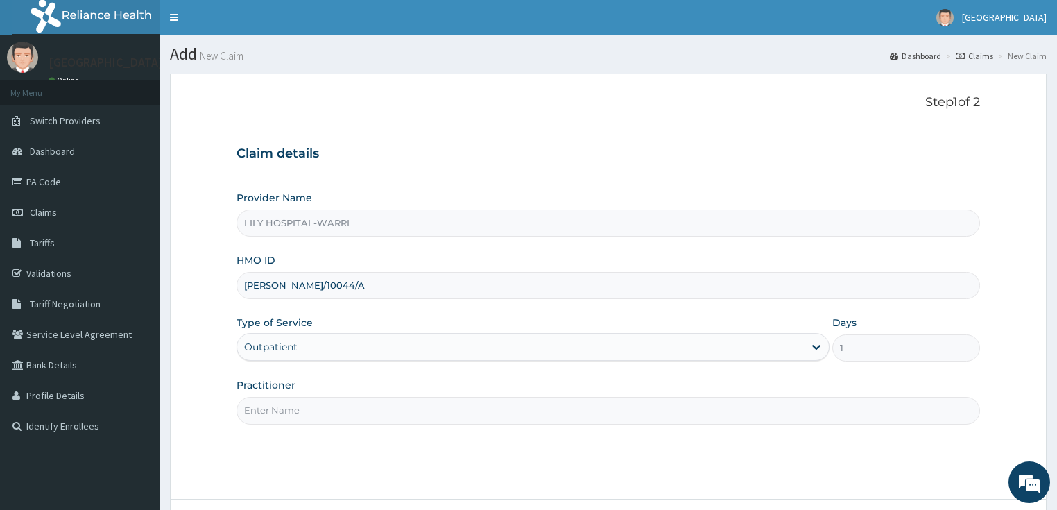
click at [266, 410] on input "Practitioner" at bounding box center [608, 410] width 744 height 27
type input "General practitioner"
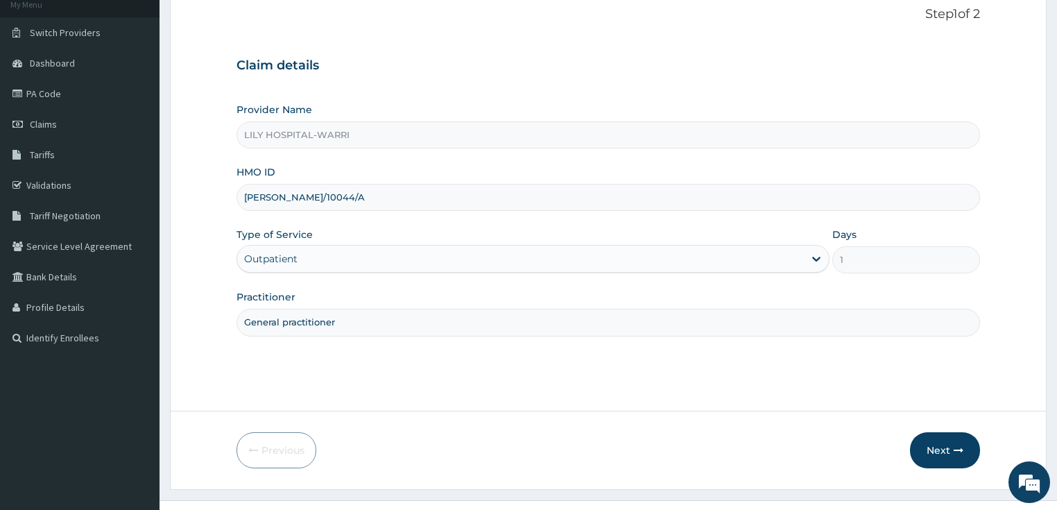
scroll to position [113, 0]
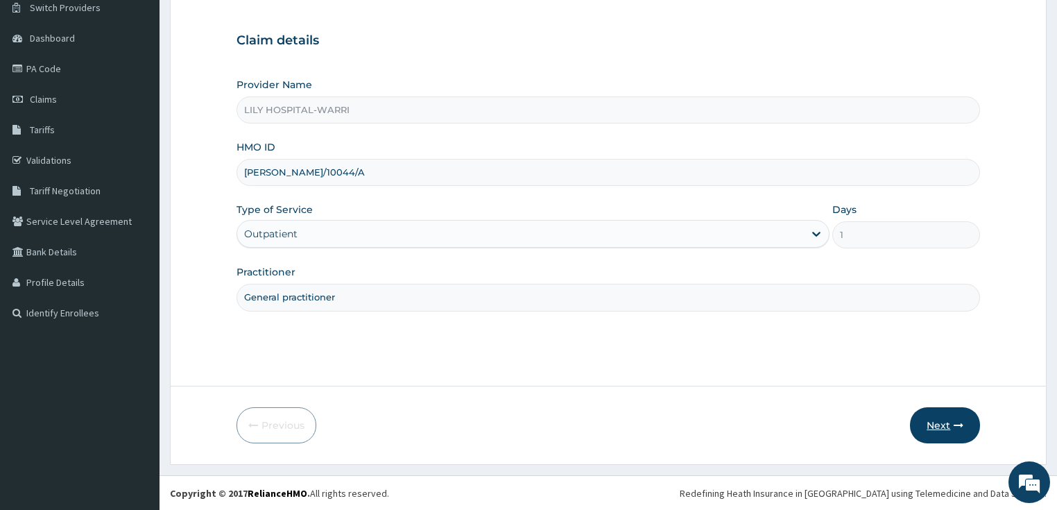
click at [937, 418] on button "Next" at bounding box center [945, 425] width 70 height 36
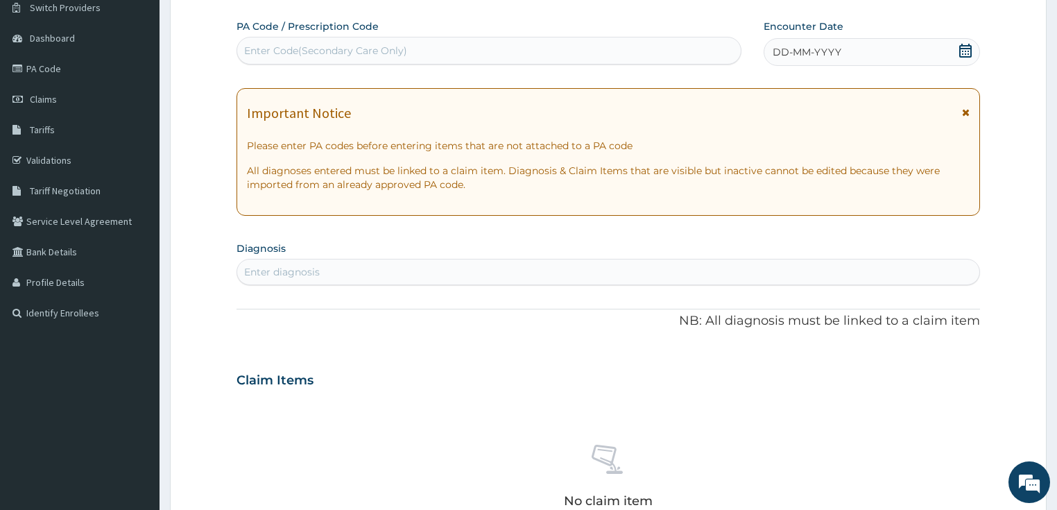
click at [288, 52] on div "Enter Code(Secondary Care Only)" at bounding box center [325, 51] width 163 height 14
paste input "PA/47C9D9"
type input "PA/47C9D9"
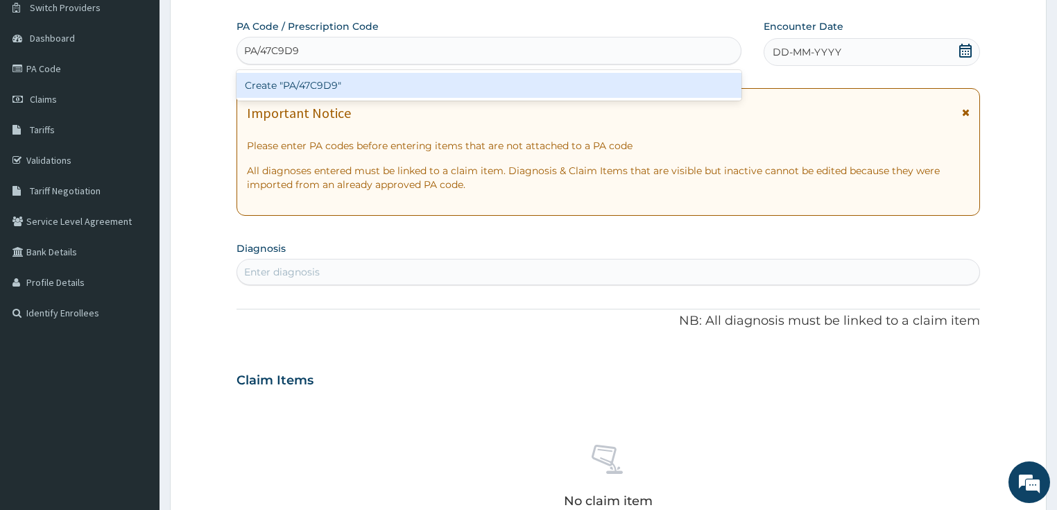
click at [283, 89] on div "Create "PA/47C9D9"" at bounding box center [488, 85] width 505 height 25
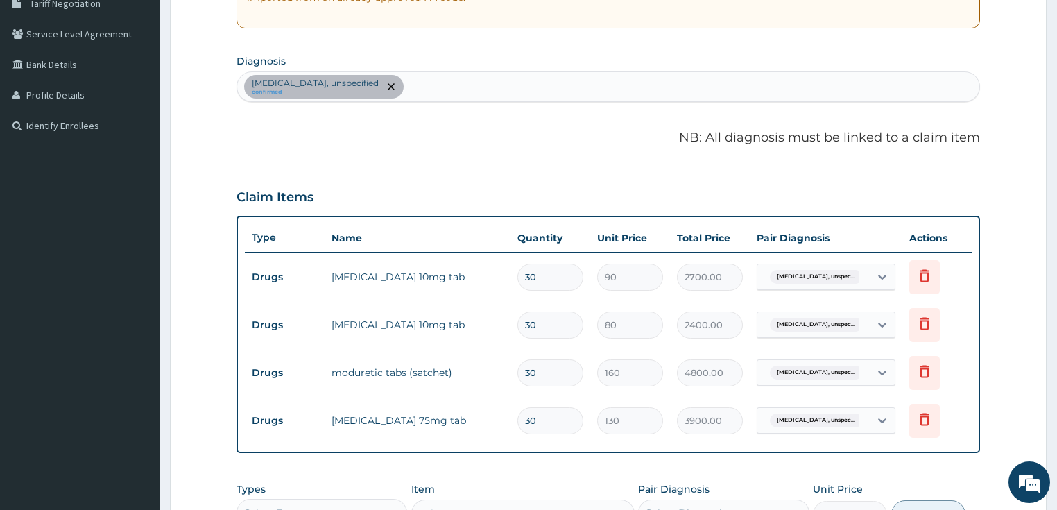
scroll to position [241, 0]
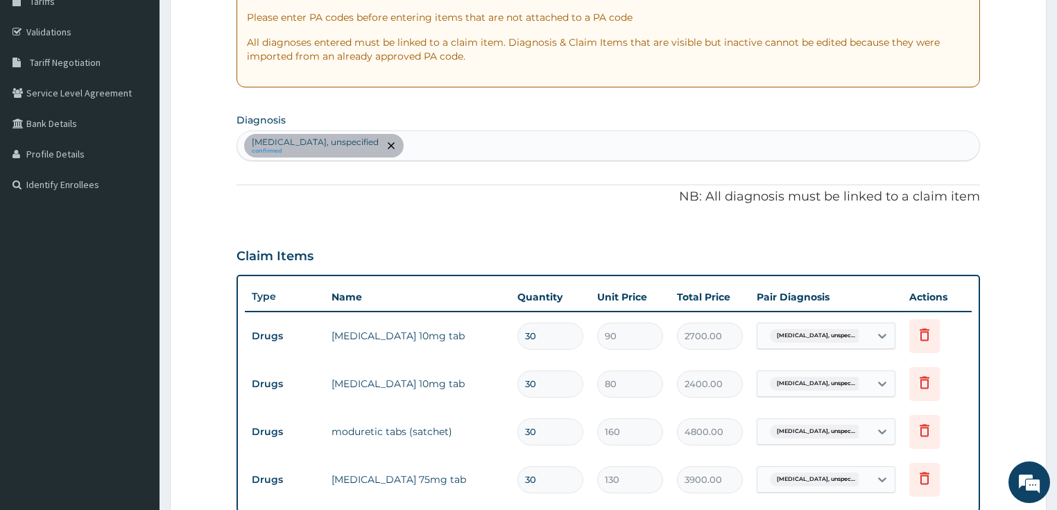
click at [455, 149] on div "[MEDICAL_DATA], unspecified confirmed" at bounding box center [608, 145] width 742 height 29
type input "bacterial"
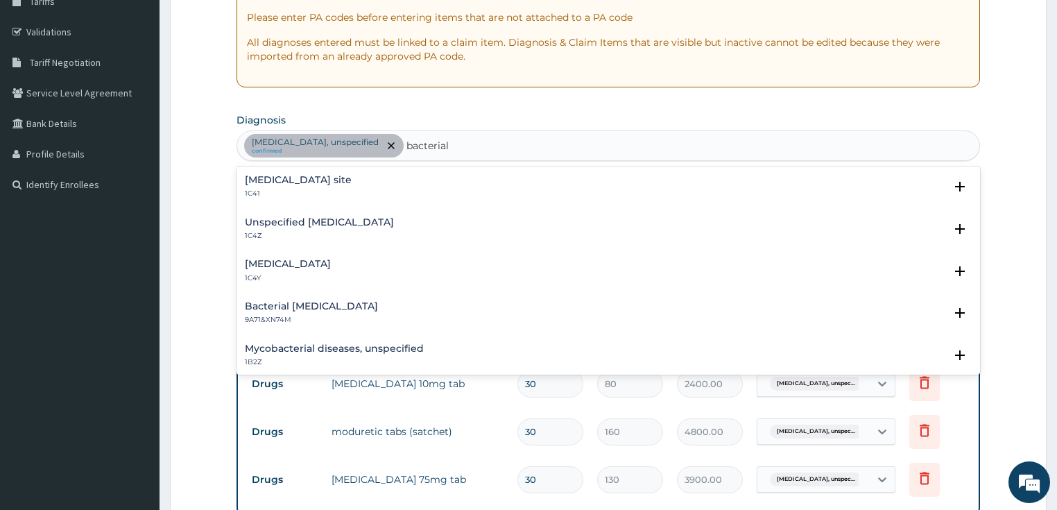
click at [311, 226] on h4 "Unspecified [MEDICAL_DATA]" at bounding box center [319, 222] width 149 height 10
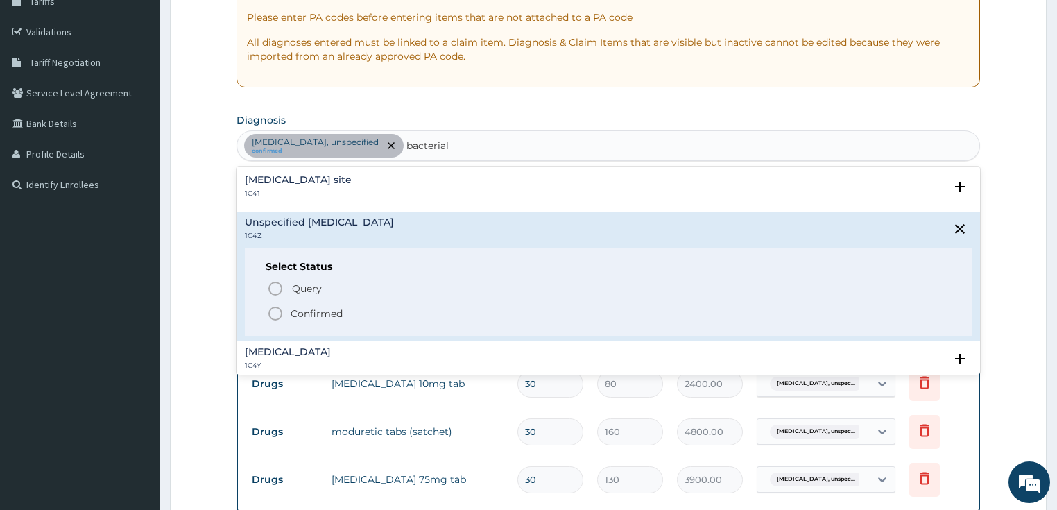
click at [313, 309] on p "Confirmed" at bounding box center [316, 313] width 52 height 14
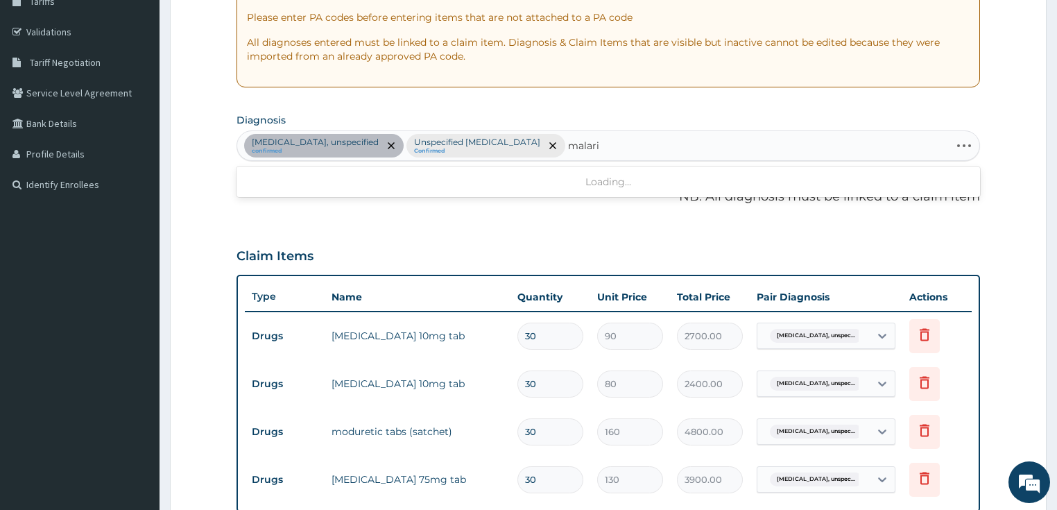
type input "[MEDICAL_DATA]"
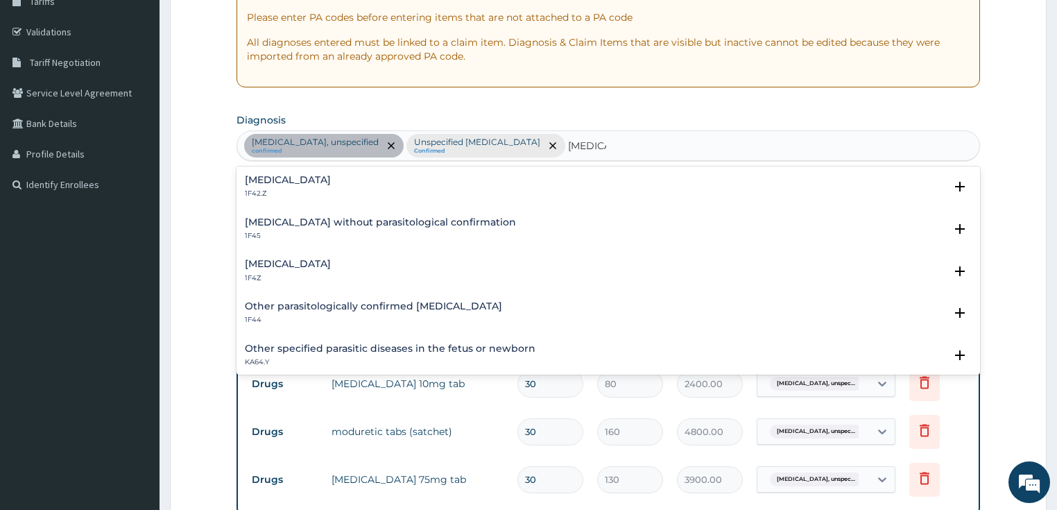
click at [302, 270] on div "[MEDICAL_DATA] 1F4Z" at bounding box center [288, 271] width 86 height 24
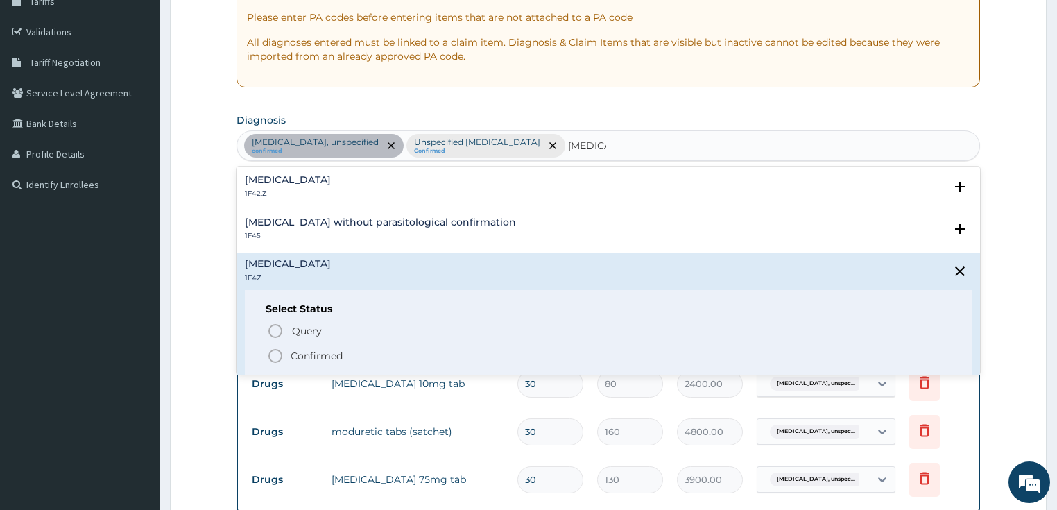
click at [333, 352] on p "Confirmed" at bounding box center [316, 356] width 52 height 14
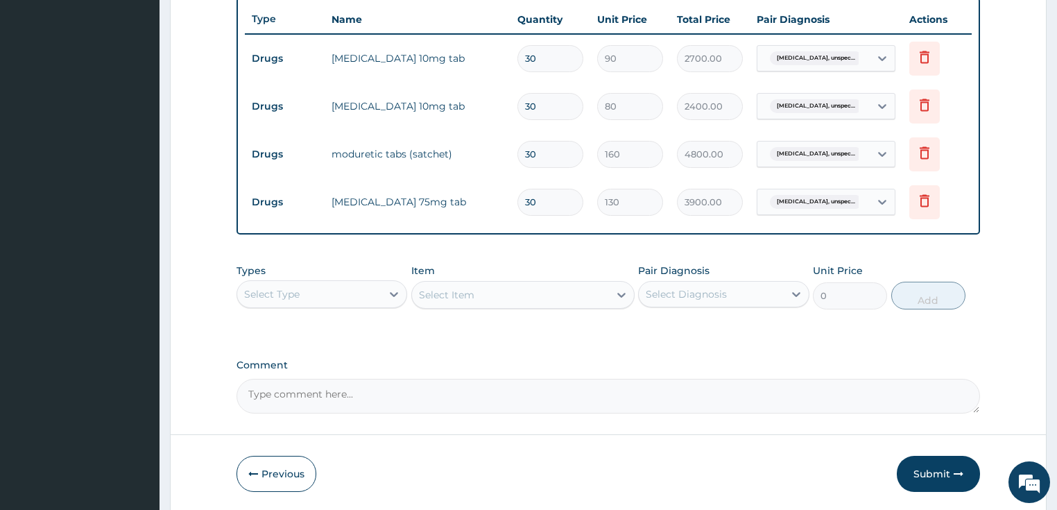
scroll to position [565, 0]
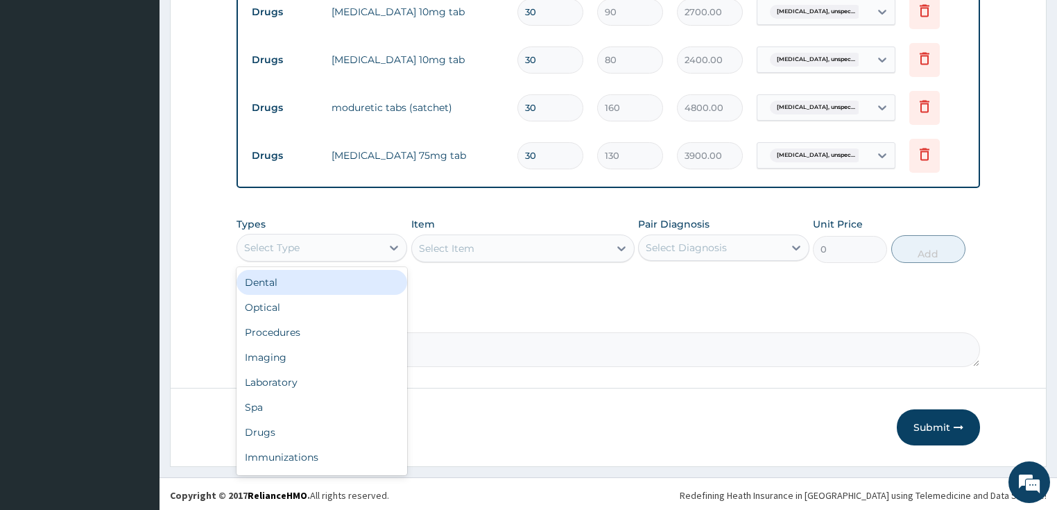
click at [329, 249] on div "Select Type" at bounding box center [309, 247] width 145 height 22
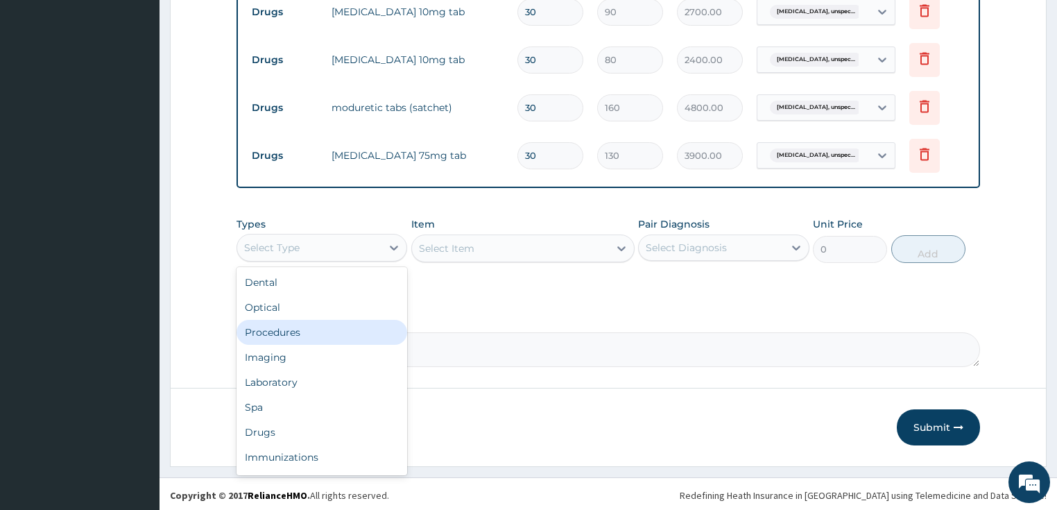
click at [308, 333] on div "Procedures" at bounding box center [321, 332] width 171 height 25
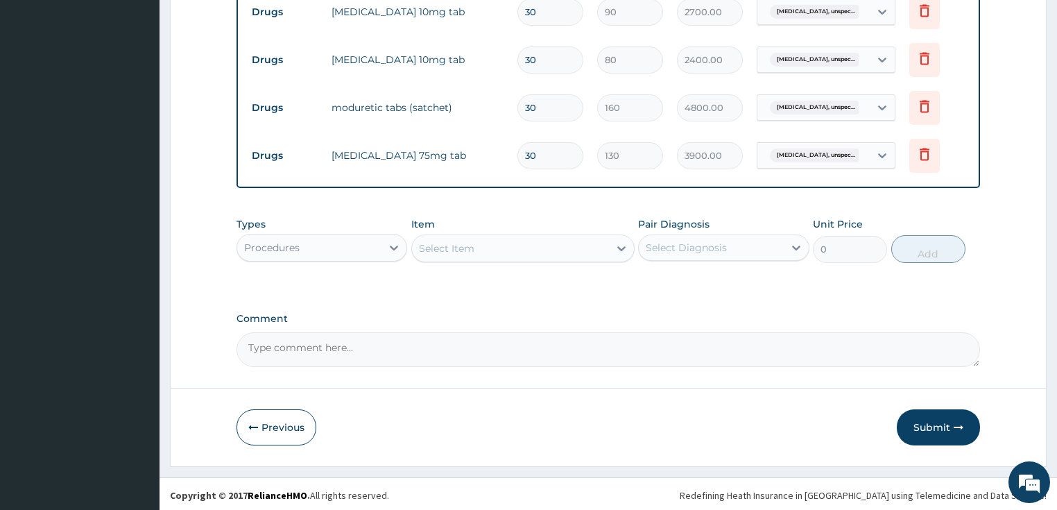
click at [499, 253] on div "Select Item" at bounding box center [510, 248] width 197 height 22
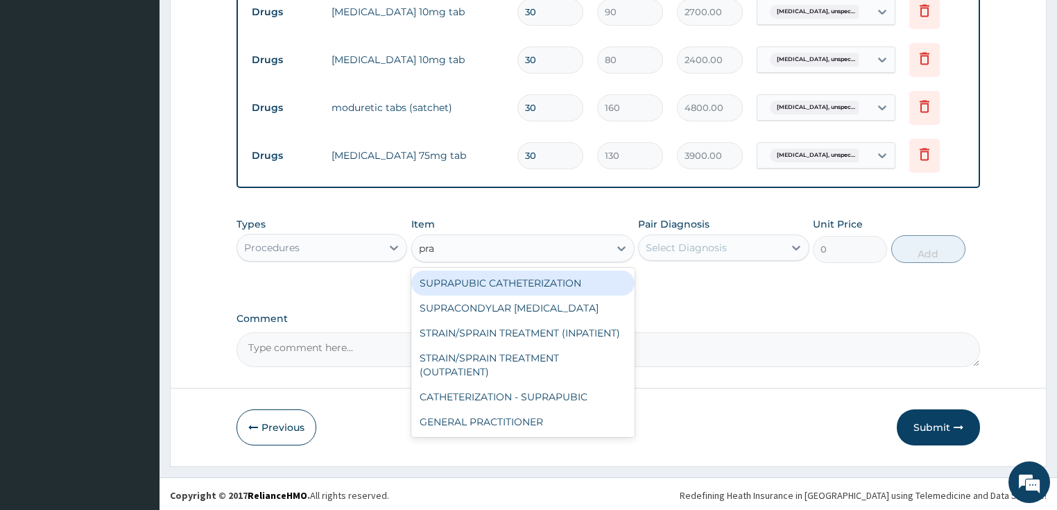
type input "prac"
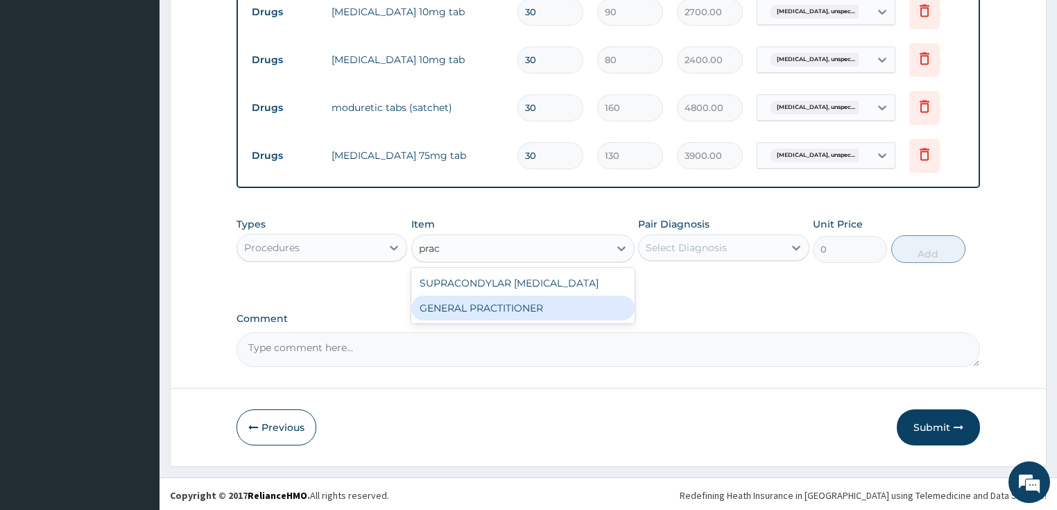
click at [516, 303] on div "GENERAL PRACTITIONER" at bounding box center [522, 307] width 223 height 25
type input "3125"
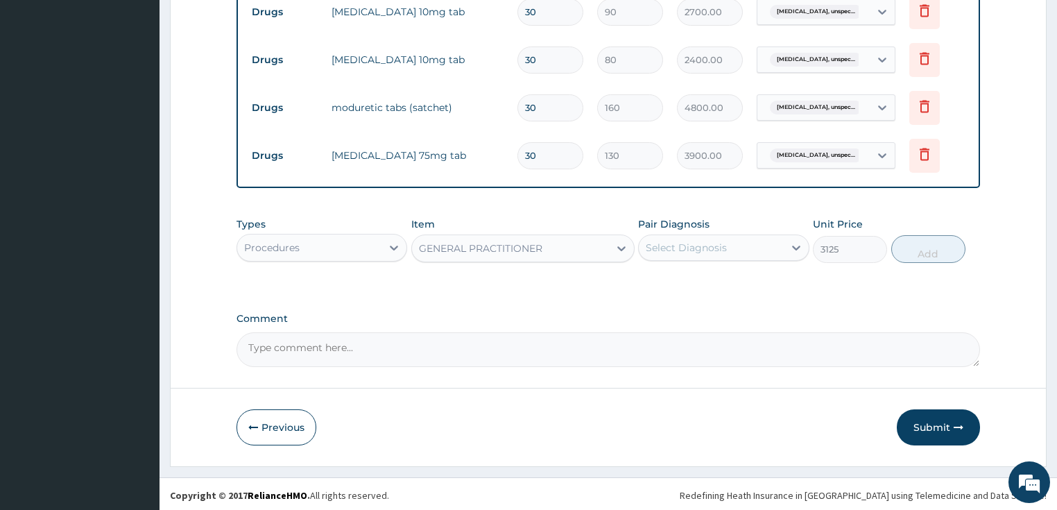
click at [707, 246] on div "Select Diagnosis" at bounding box center [685, 248] width 81 height 14
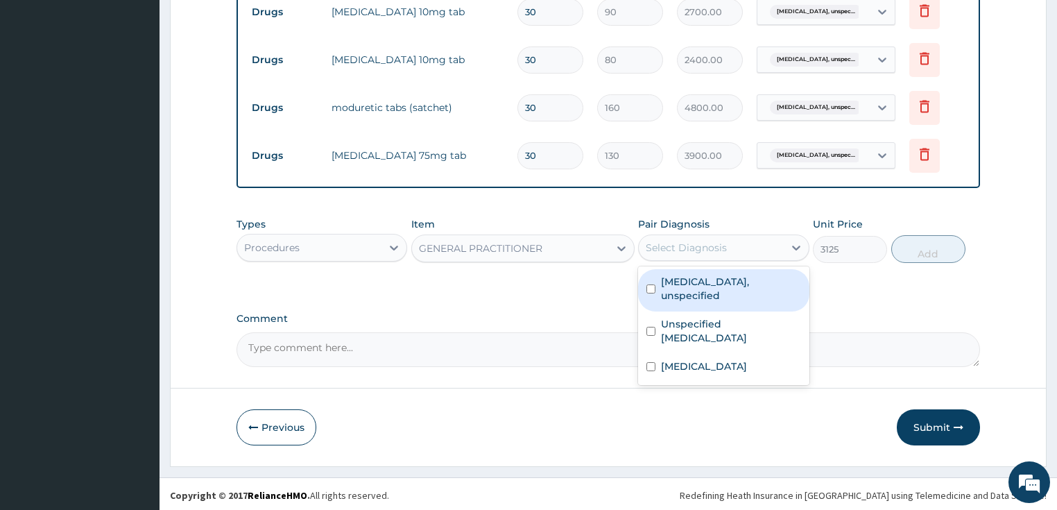
click at [721, 279] on label "[MEDICAL_DATA], unspecified" at bounding box center [731, 289] width 140 height 28
checkbox input "true"
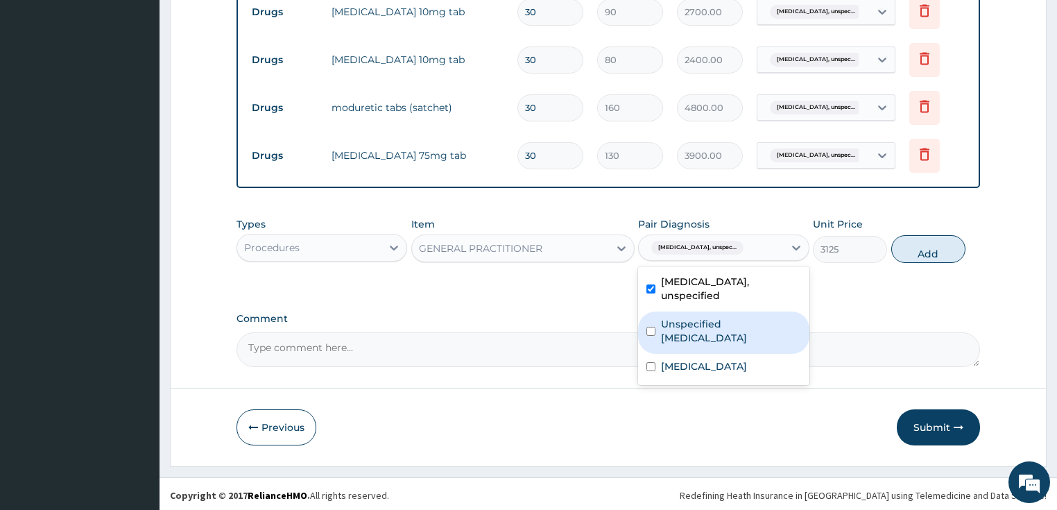
click at [721, 317] on label "Unspecified [MEDICAL_DATA]" at bounding box center [731, 331] width 140 height 28
click at [715, 354] on div "Unspecified [MEDICAL_DATA]" at bounding box center [723, 332] width 171 height 42
click at [715, 341] on label "Unspecified [MEDICAL_DATA]" at bounding box center [731, 331] width 140 height 28
checkbox input "true"
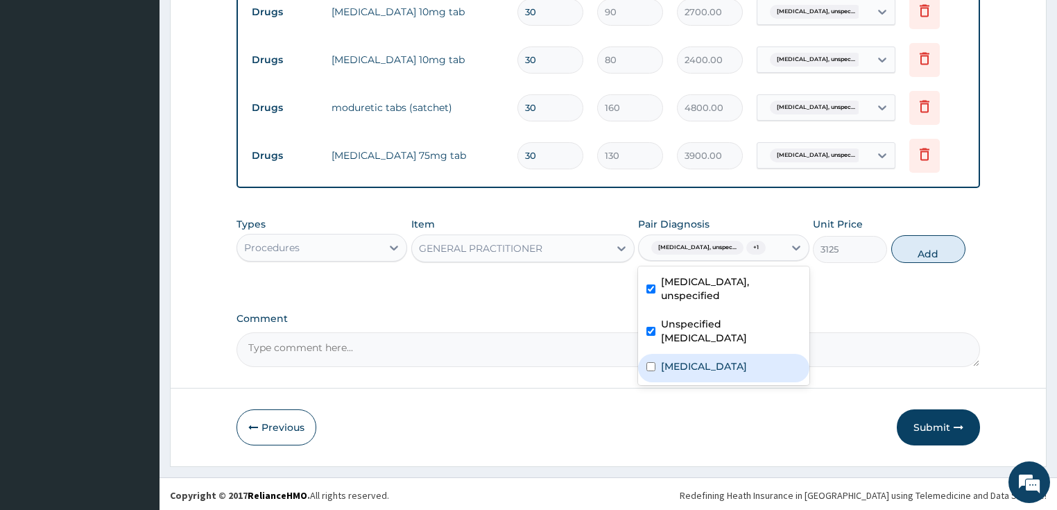
click at [707, 373] on label "[MEDICAL_DATA]" at bounding box center [704, 366] width 86 height 14
checkbox input "true"
click at [918, 259] on button "Add" at bounding box center [928, 249] width 74 height 28
type input "0"
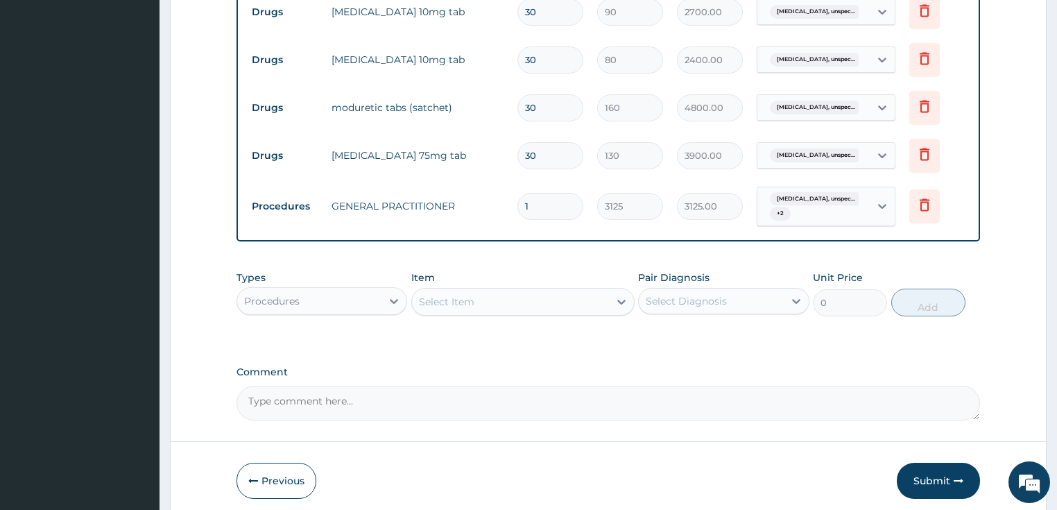
click at [356, 301] on div "Procedures" at bounding box center [309, 301] width 145 height 22
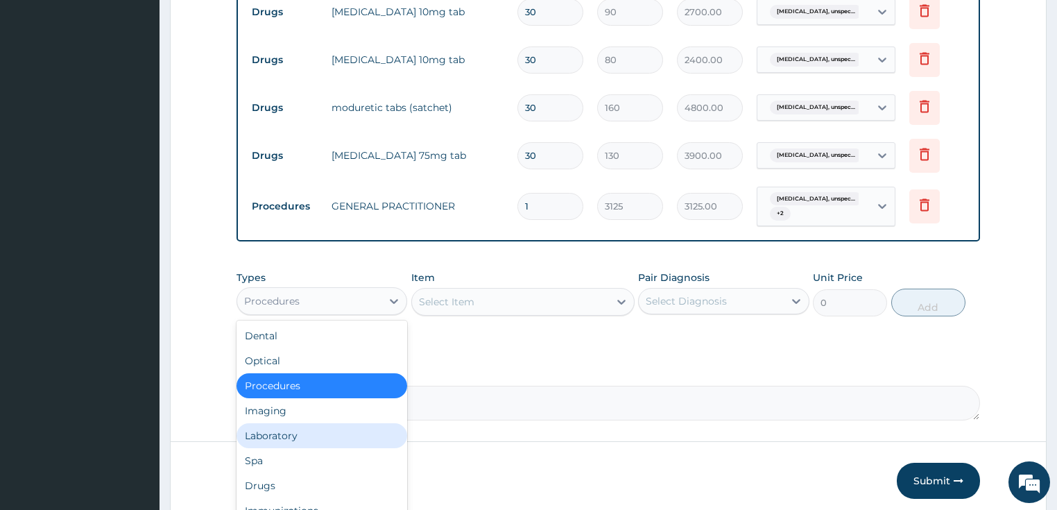
click at [300, 442] on div "Laboratory" at bounding box center [321, 435] width 171 height 25
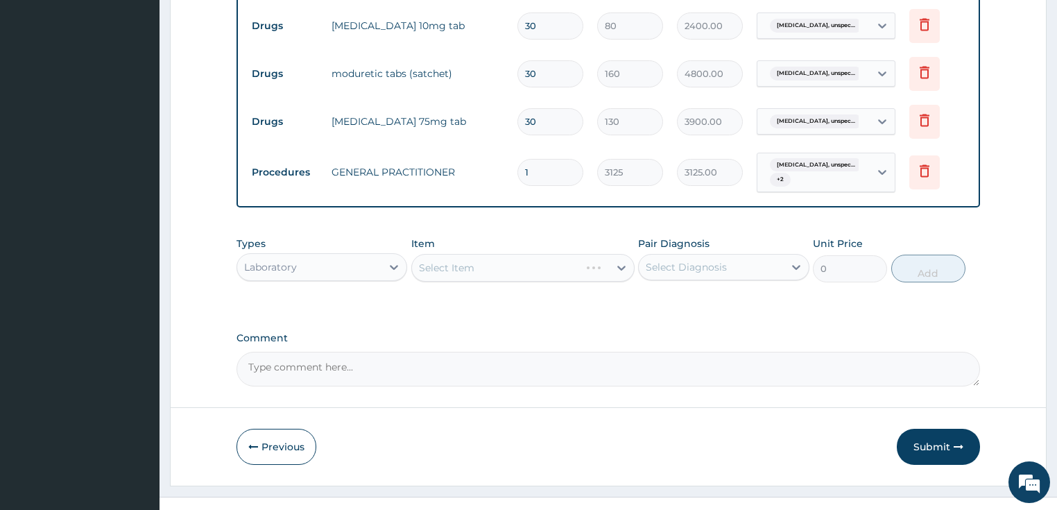
scroll to position [618, 0]
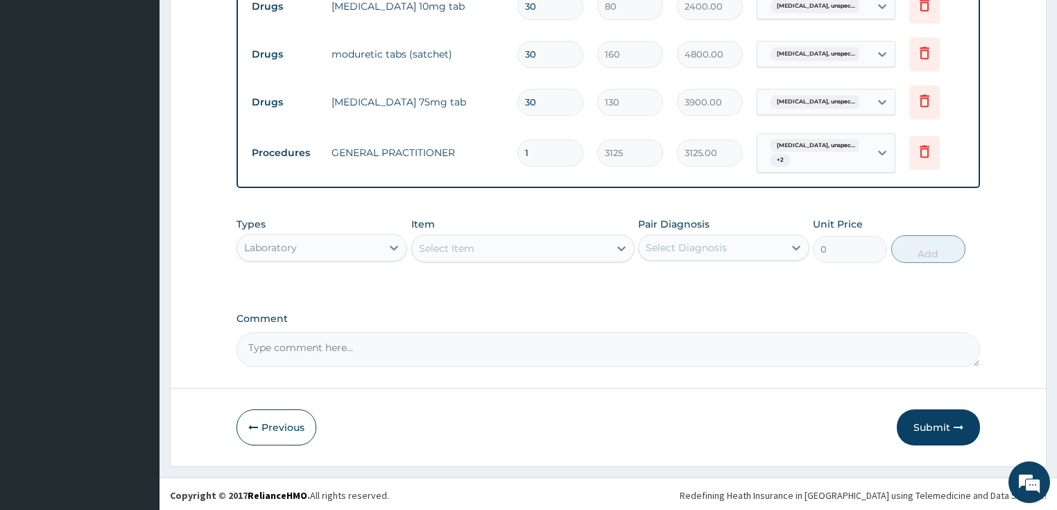
click at [507, 251] on div "Select Item" at bounding box center [510, 248] width 197 height 22
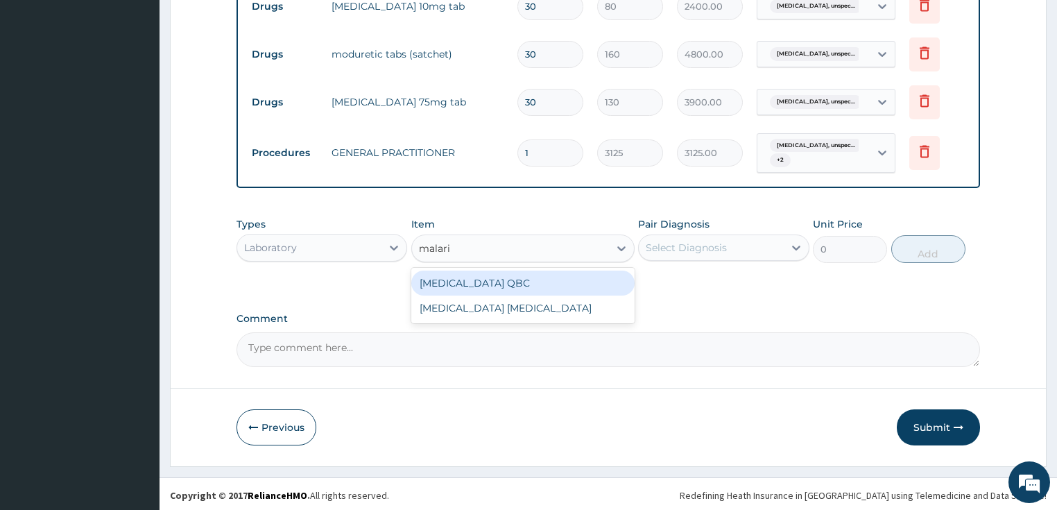
type input "[MEDICAL_DATA]"
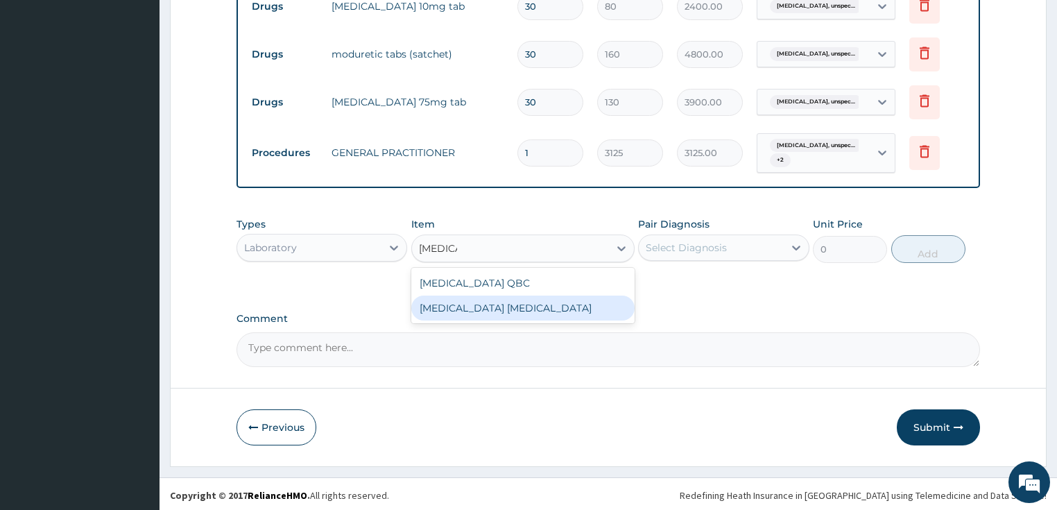
click at [476, 306] on div "[MEDICAL_DATA] [MEDICAL_DATA]" at bounding box center [522, 307] width 223 height 25
type input "2025"
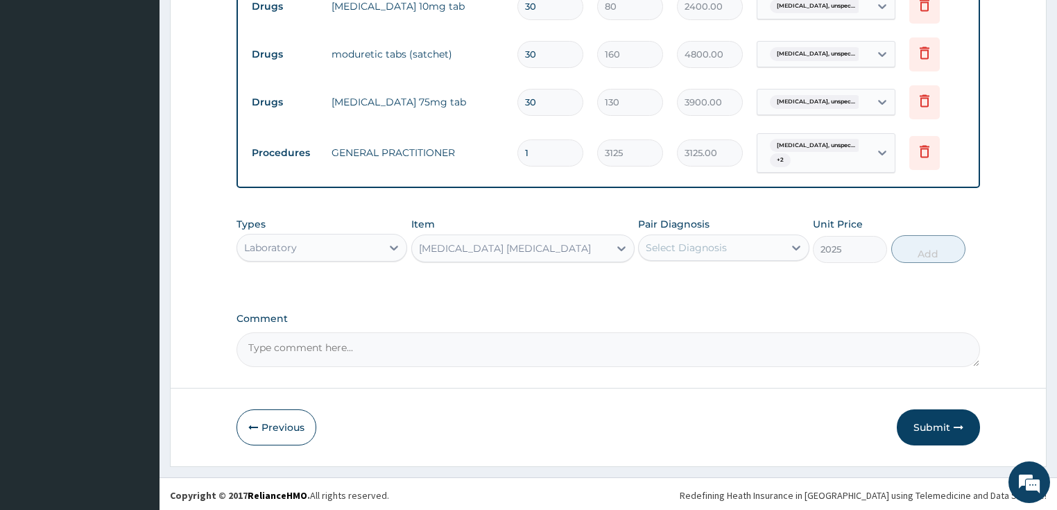
click at [732, 252] on div "Select Diagnosis" at bounding box center [710, 247] width 145 height 22
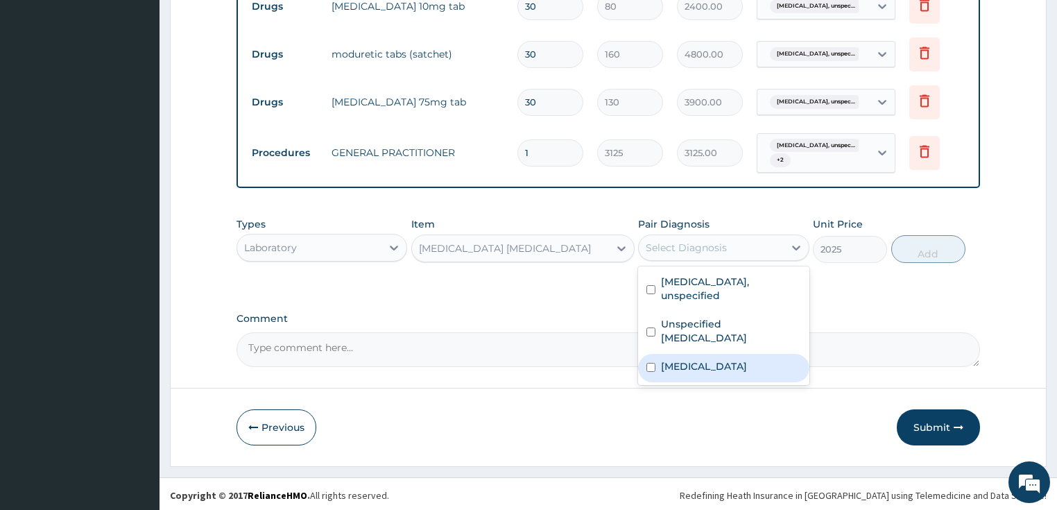
click at [710, 370] on label "[MEDICAL_DATA]" at bounding box center [704, 366] width 86 height 14
checkbox input "true"
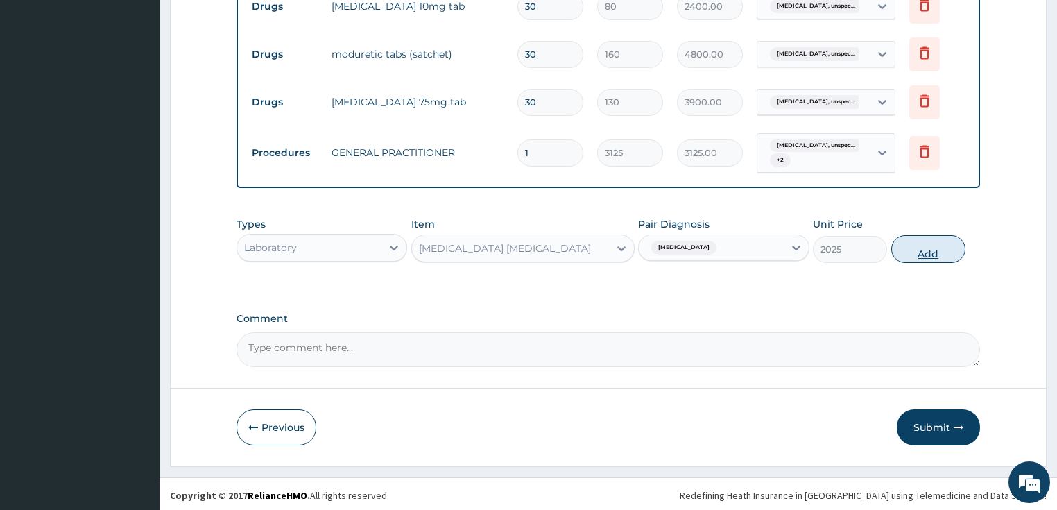
click at [919, 244] on button "Add" at bounding box center [928, 249] width 74 height 28
type input "0"
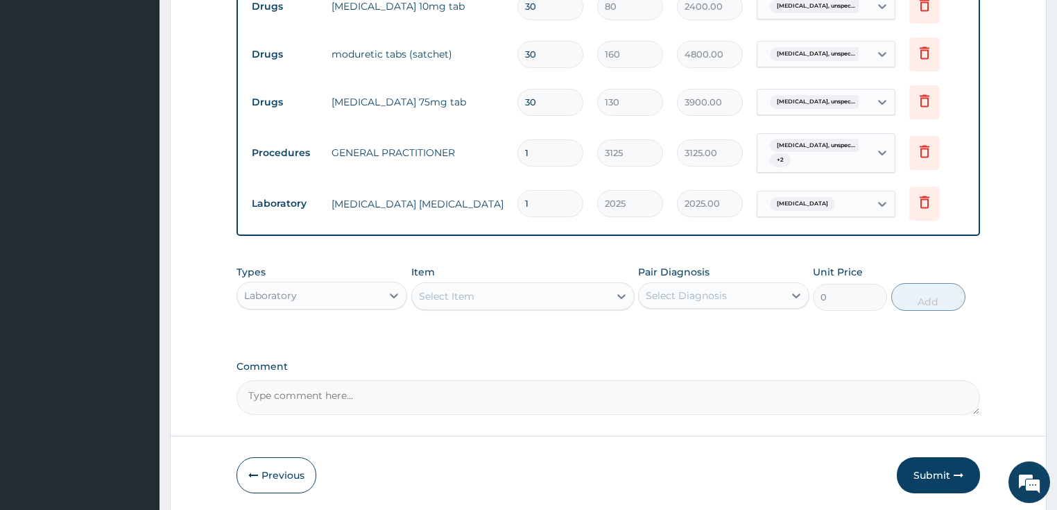
click at [455, 297] on div "Select Item" at bounding box center [446, 296] width 55 height 14
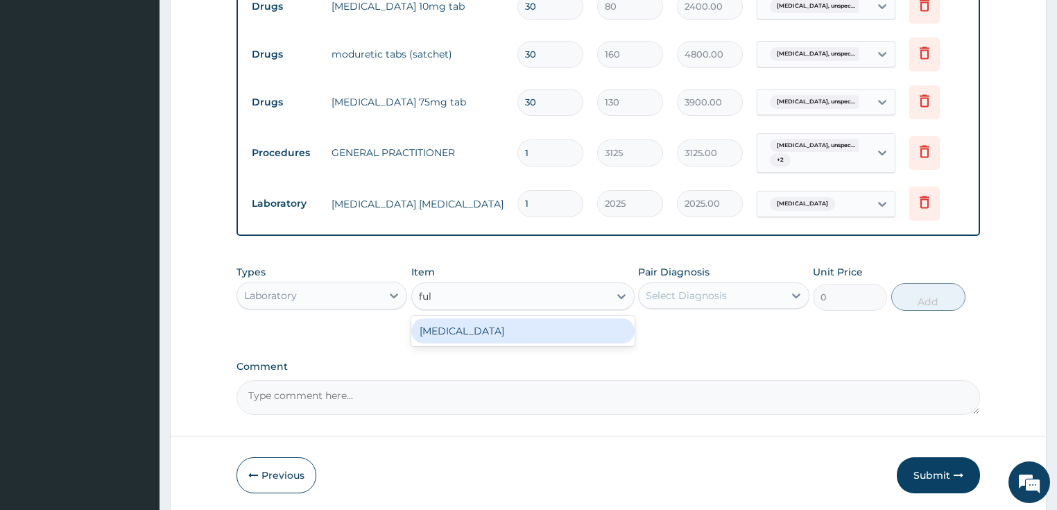
type input "full"
click at [474, 333] on div "[MEDICAL_DATA]" at bounding box center [522, 330] width 223 height 25
type input "3375"
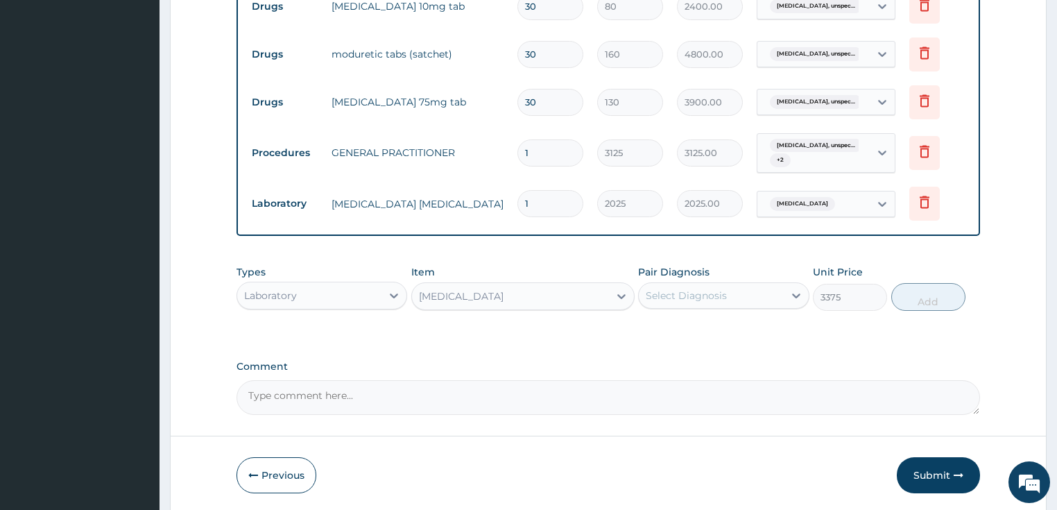
click at [711, 288] on div "Select Diagnosis" at bounding box center [685, 295] width 81 height 14
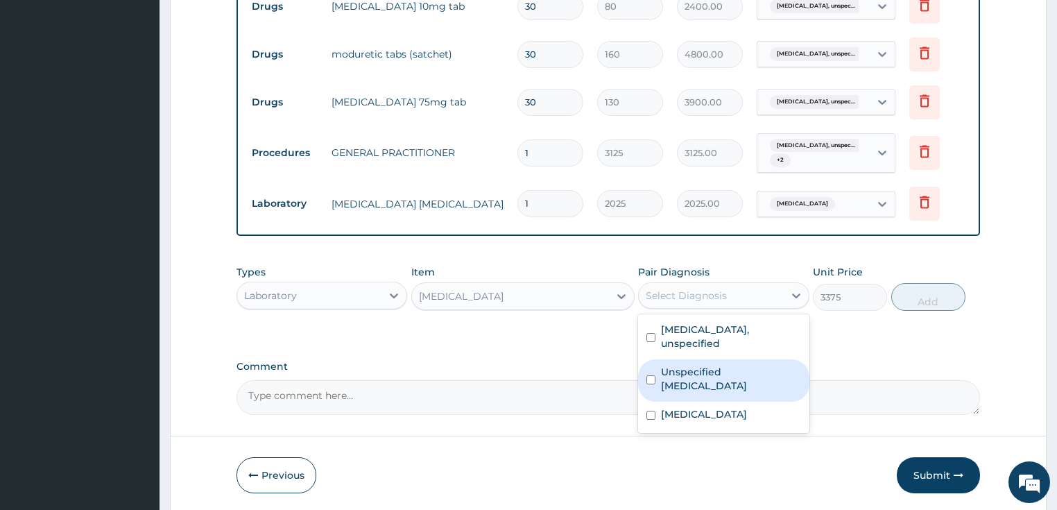
click at [750, 382] on label "Unspecified [MEDICAL_DATA]" at bounding box center [731, 379] width 140 height 28
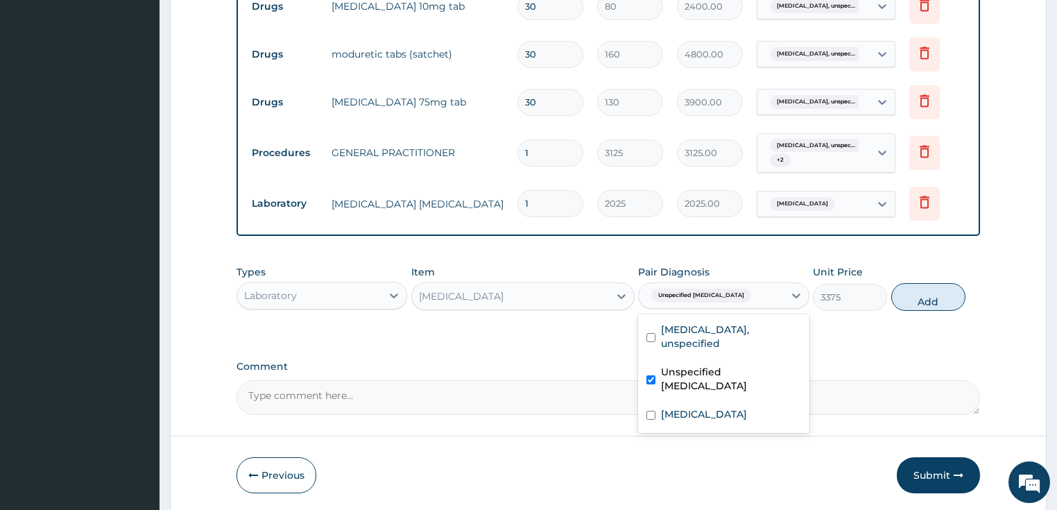
checkbox input "true"
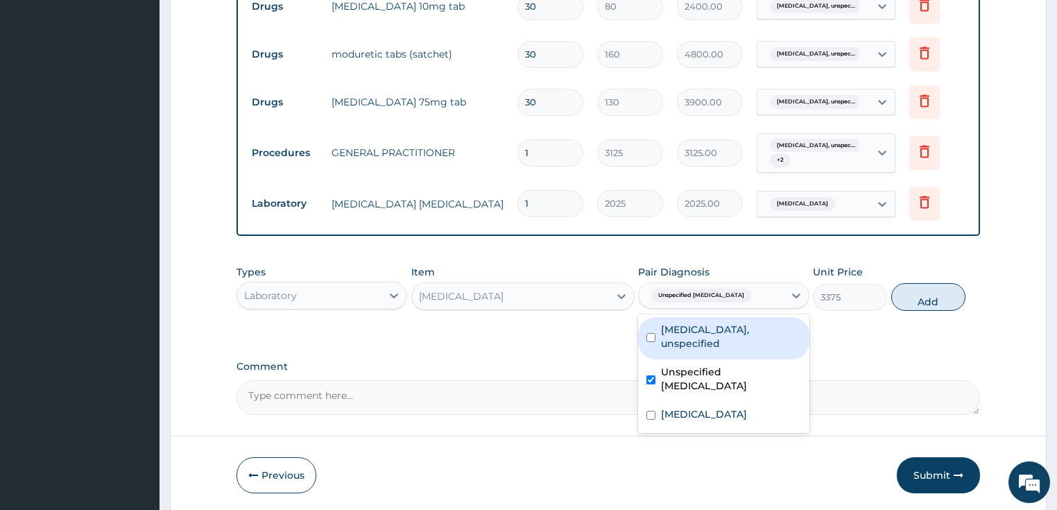
click at [921, 297] on button "Add" at bounding box center [928, 297] width 74 height 28
type input "0"
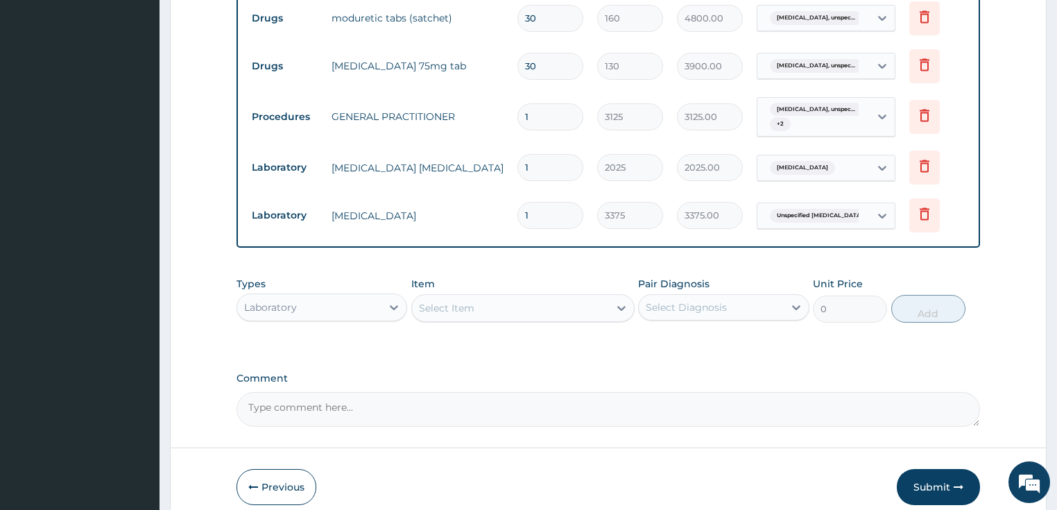
scroll to position [674, 0]
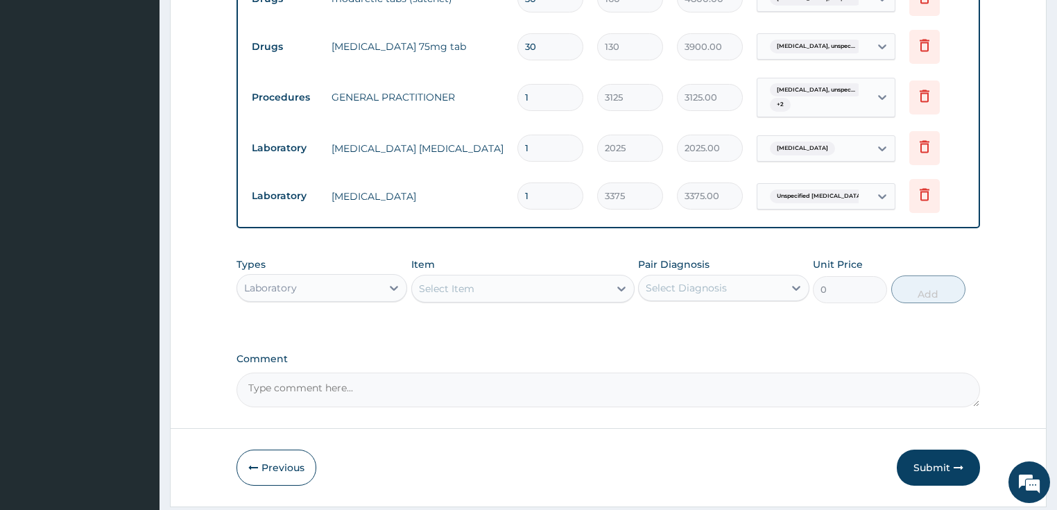
click at [297, 283] on div "Laboratory" at bounding box center [309, 288] width 145 height 22
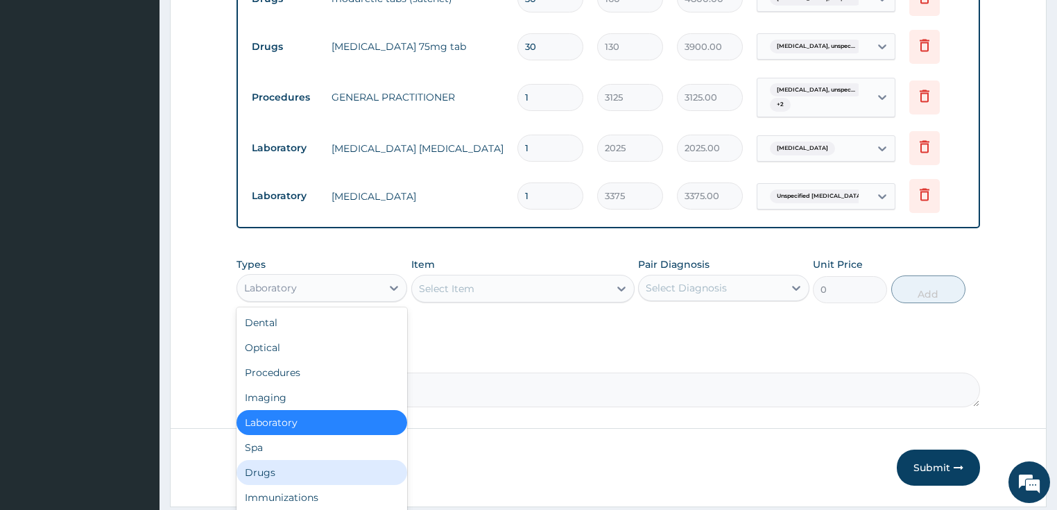
click at [302, 473] on div "Drugs" at bounding box center [321, 472] width 171 height 25
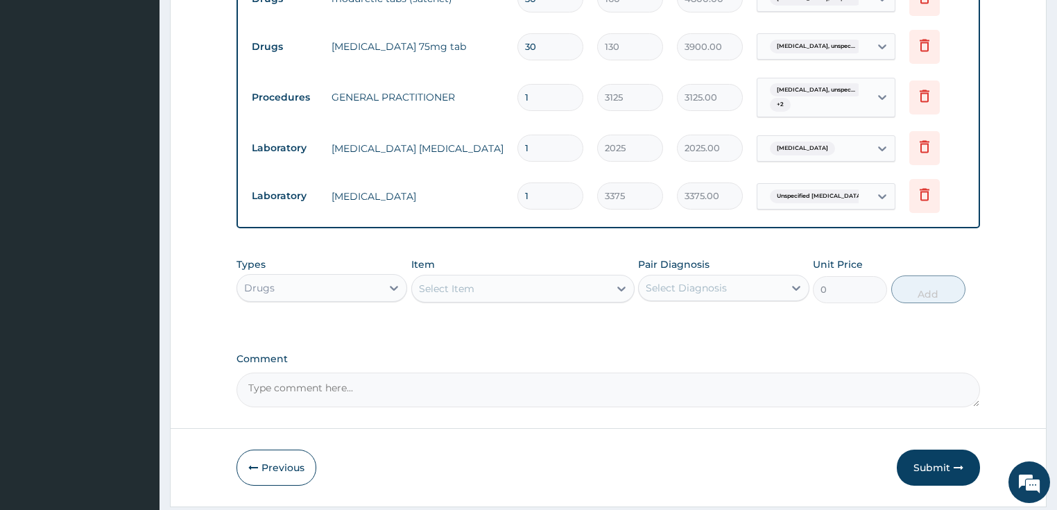
click at [445, 289] on div "Select Item" at bounding box center [446, 288] width 55 height 14
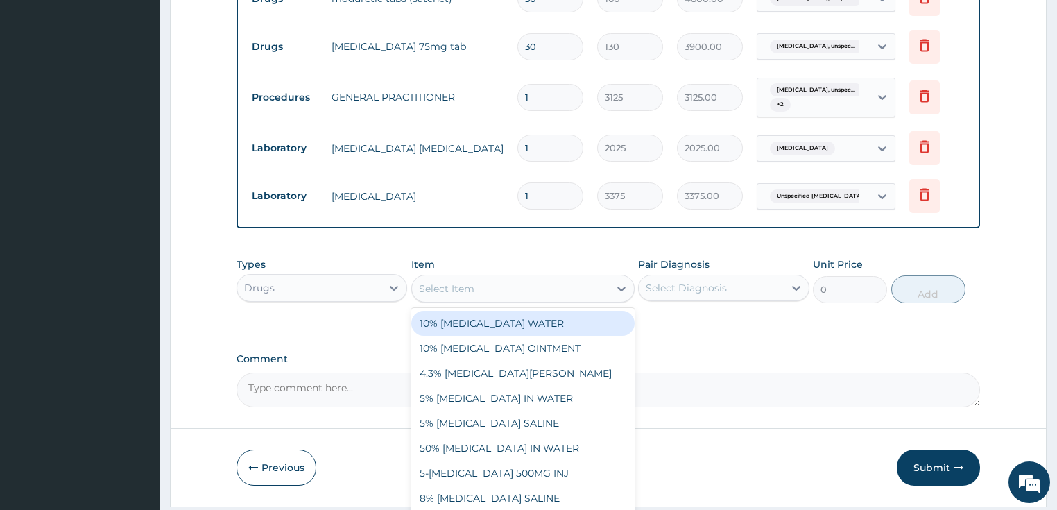
paste input "DIHYDROARTEMISININ/PIPERAQUINE TAB"
type input "DIHYDROARTEMISININ/PIPERAQUINE TAB"
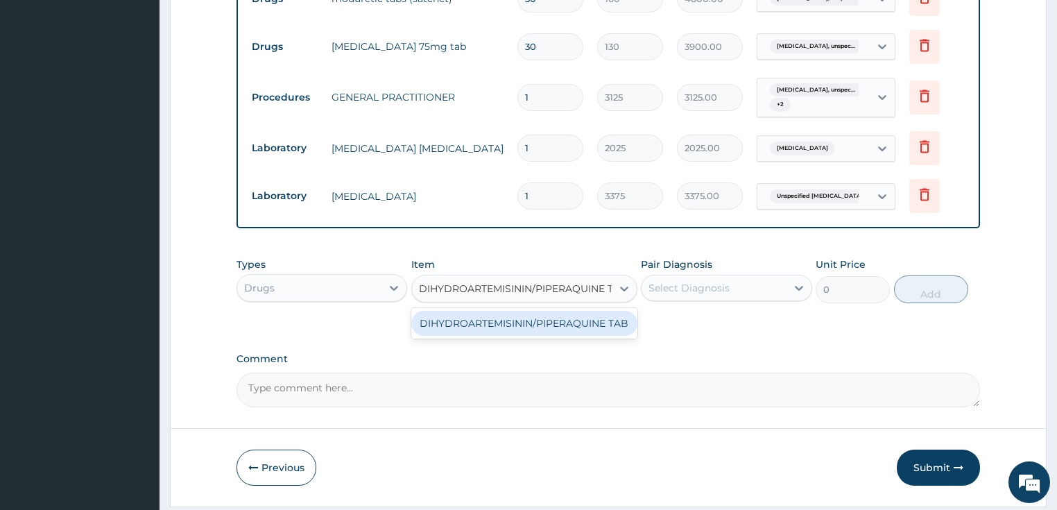
scroll to position [0, 17]
click at [487, 333] on div "DIHYDROARTEMISININ/PIPERAQUINE TAB" at bounding box center [524, 323] width 226 height 31
click at [487, 319] on div "DIHYDROARTEMISININ/PIPERAQUINE TAB" at bounding box center [524, 323] width 226 height 25
type input "320"
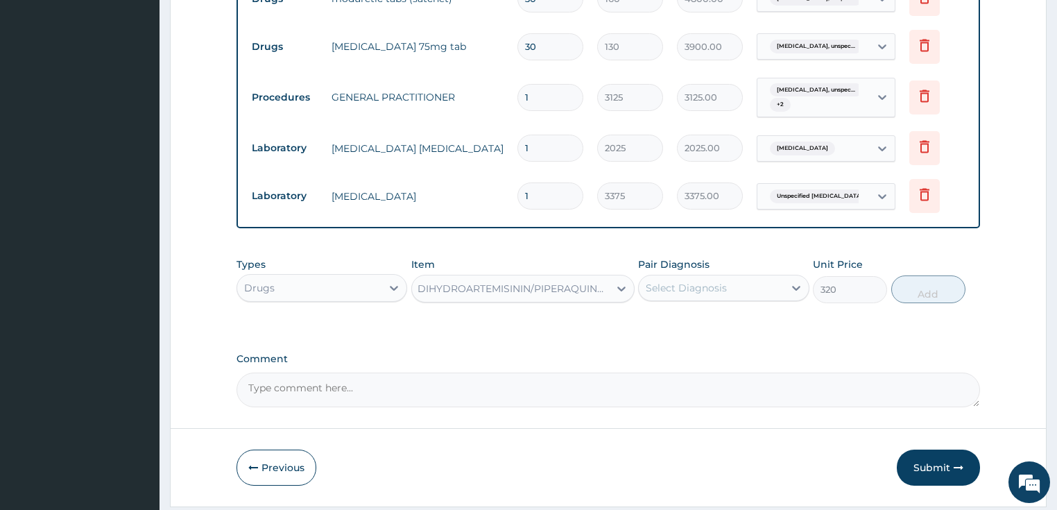
click at [727, 288] on div "Select Diagnosis" at bounding box center [710, 288] width 145 height 22
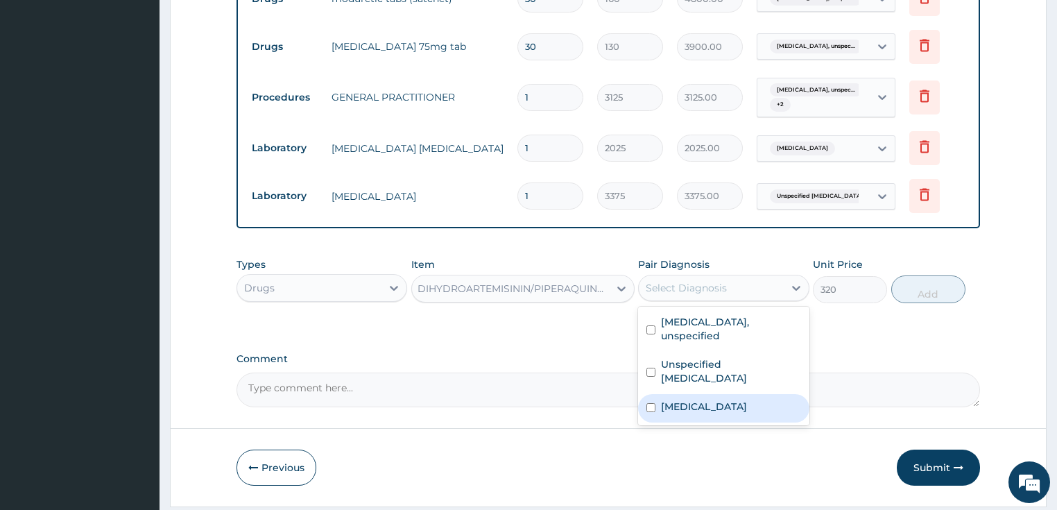
click at [709, 409] on label "Malaria, unspecified" at bounding box center [704, 406] width 86 height 14
checkbox input "true"
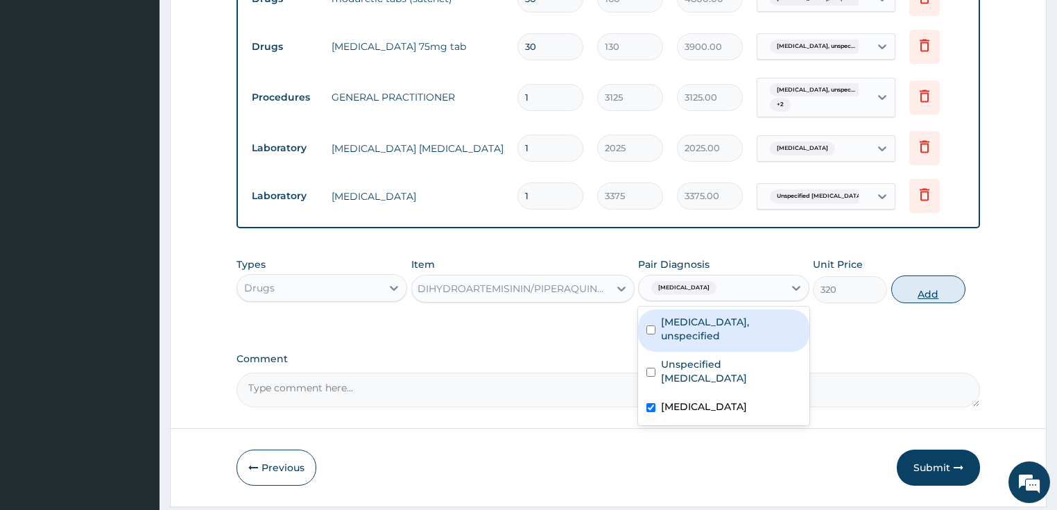
click at [921, 288] on button "Add" at bounding box center [928, 289] width 74 height 28
type input "0"
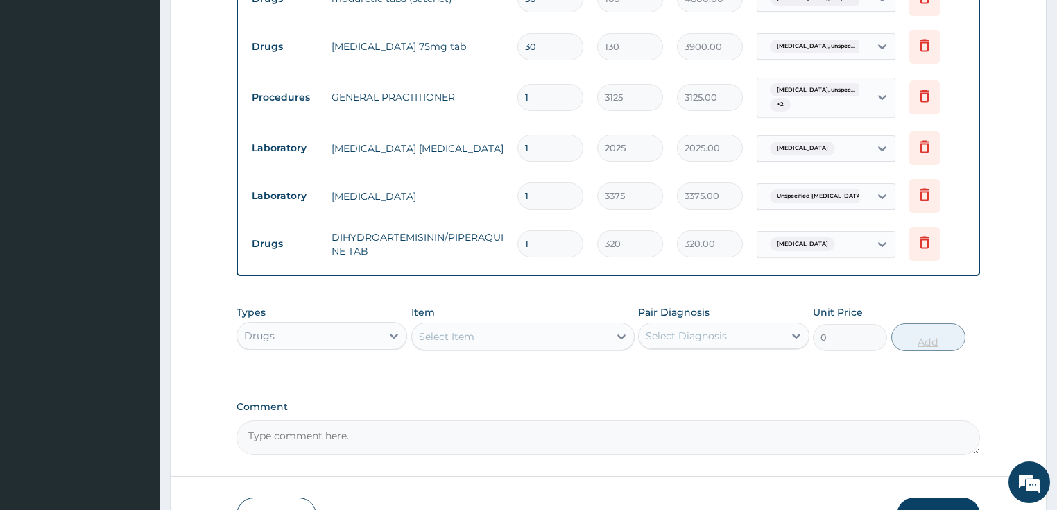
scroll to position [0, 0]
type input "12"
type input "3840.00"
type input "12"
click at [513, 313] on div "Item Select Item" at bounding box center [522, 328] width 223 height 46
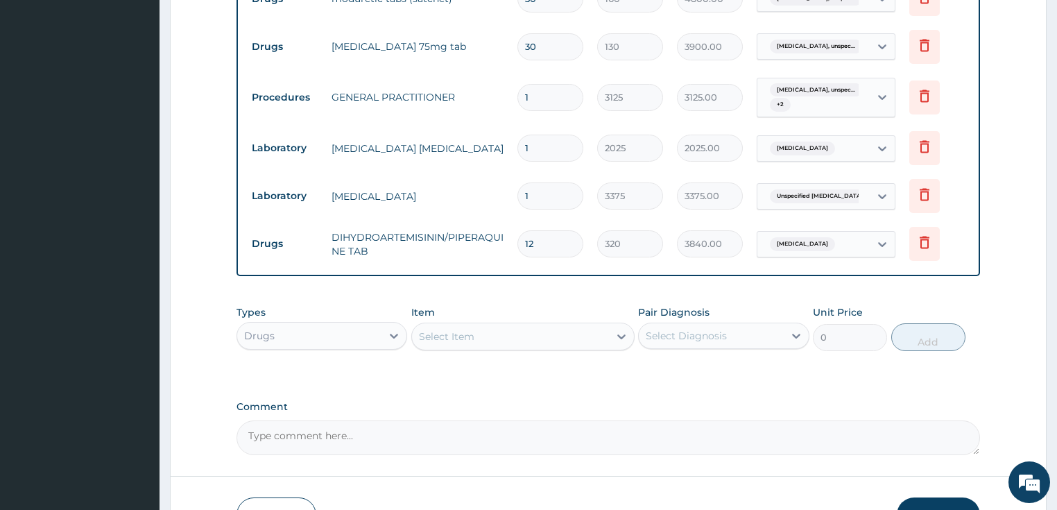
click at [446, 340] on div "Select Item" at bounding box center [446, 336] width 55 height 14
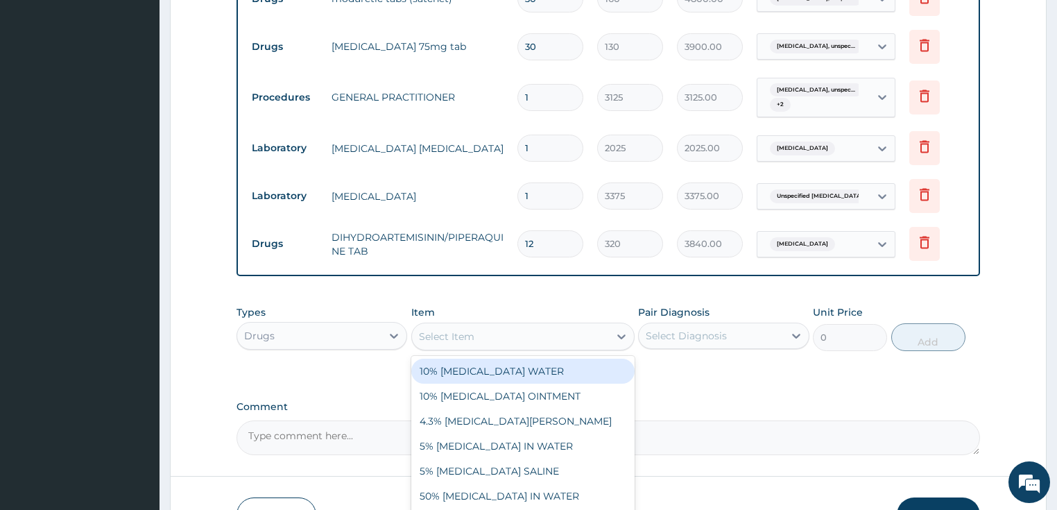
paste input "PARACETAMOL 500MG TAB"
type input "PARACETAMOL 500MG TAB"
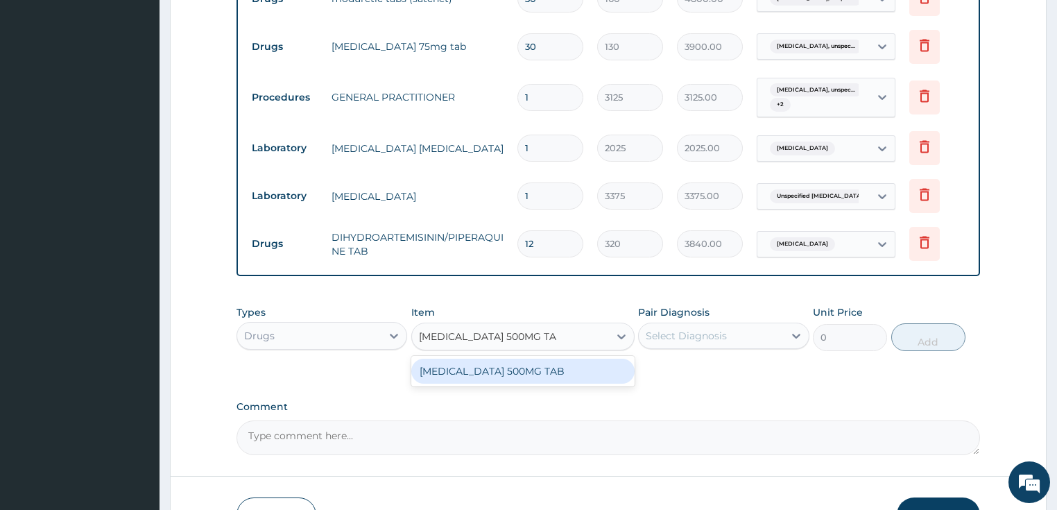
click at [480, 377] on div "PARACETAMOL 500MG TAB" at bounding box center [522, 370] width 223 height 25
type input "20"
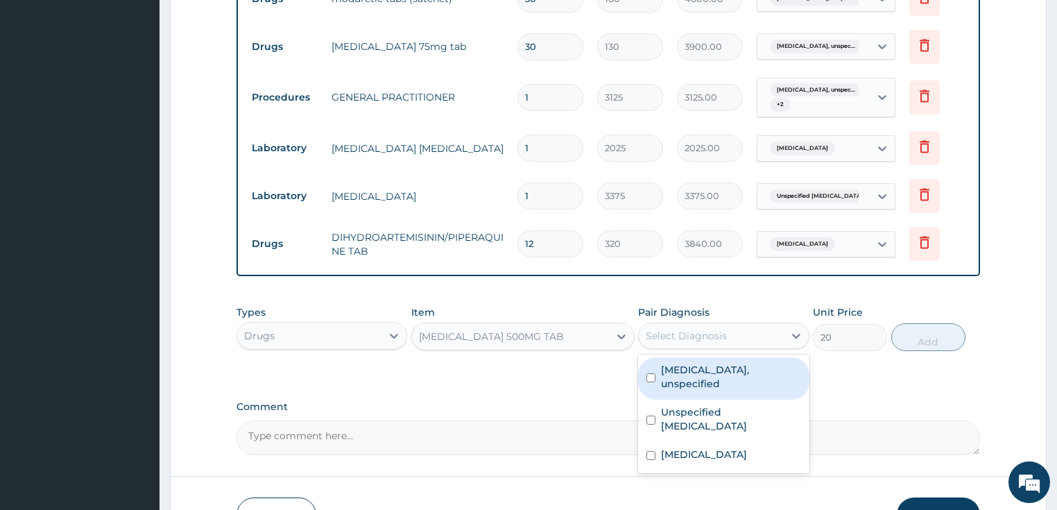
click at [688, 329] on div "Select Diagnosis" at bounding box center [685, 336] width 81 height 14
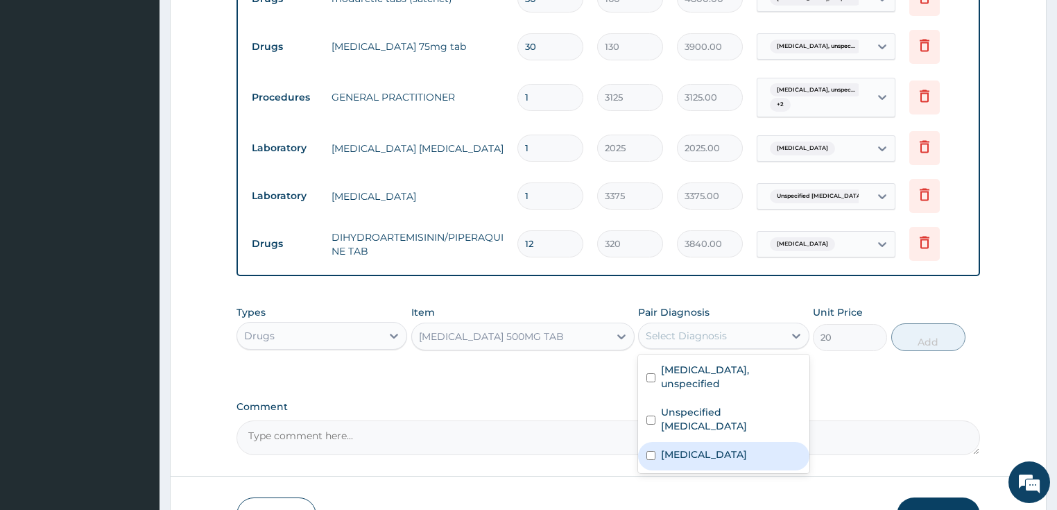
click at [715, 463] on div "Malaria, unspecified" at bounding box center [723, 456] width 171 height 28
checkbox input "true"
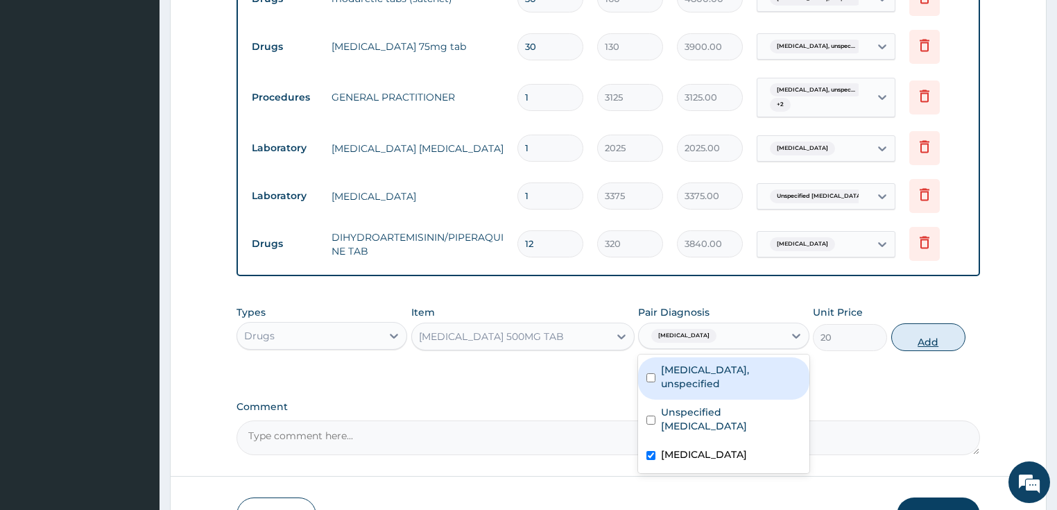
click at [925, 334] on button "Add" at bounding box center [928, 337] width 74 height 28
type input "0"
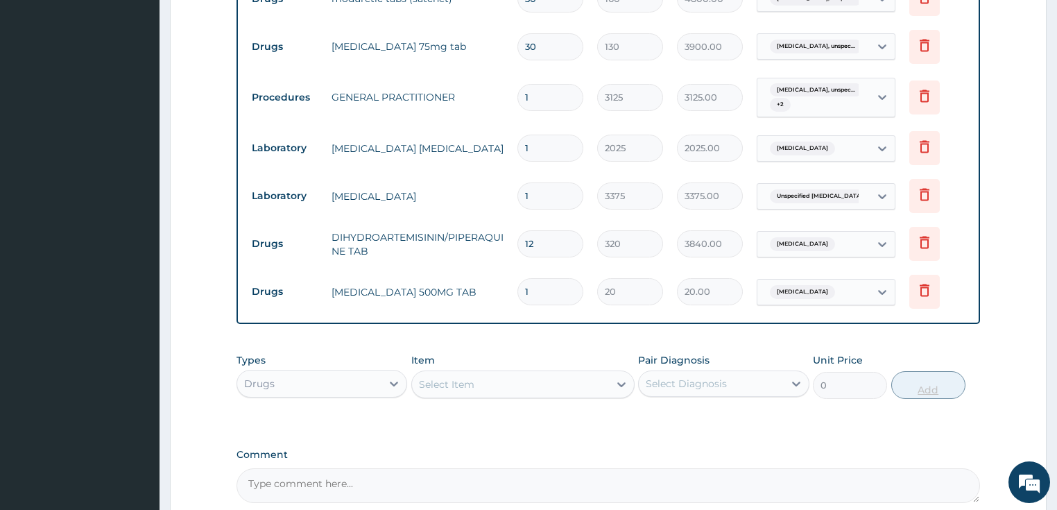
type input "0.00"
type input "3"
type input "60.00"
type input "30"
type input "600.00"
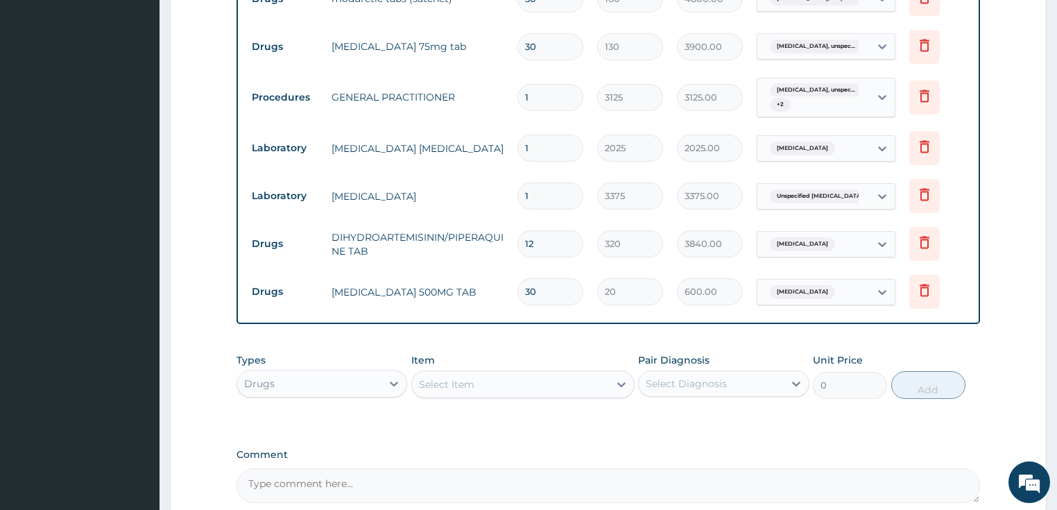
type input "30"
click at [436, 161] on tr "Laboratory MALARIA PARASITE 1 2025 2025.00 Malaria, unspecified Delete" at bounding box center [608, 148] width 727 height 48
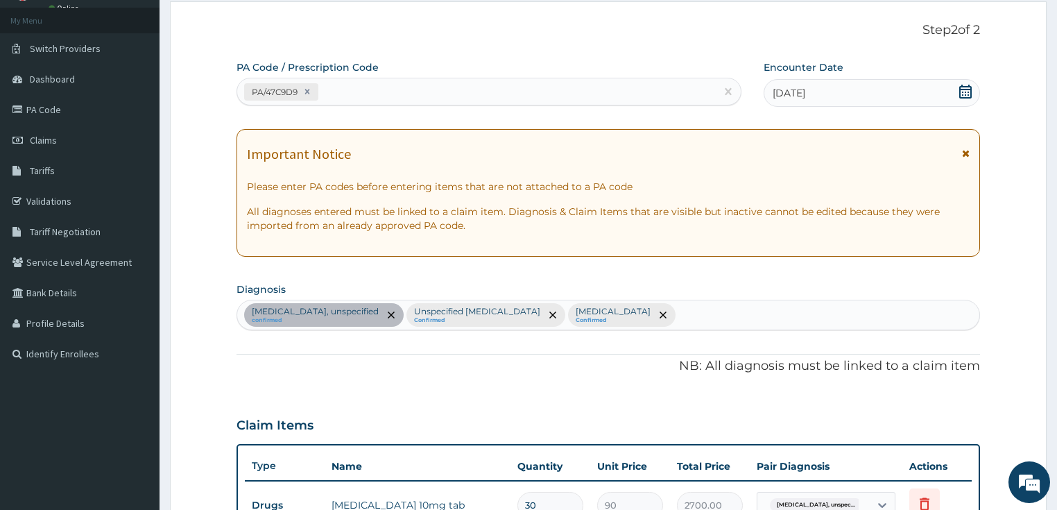
scroll to position [64, 0]
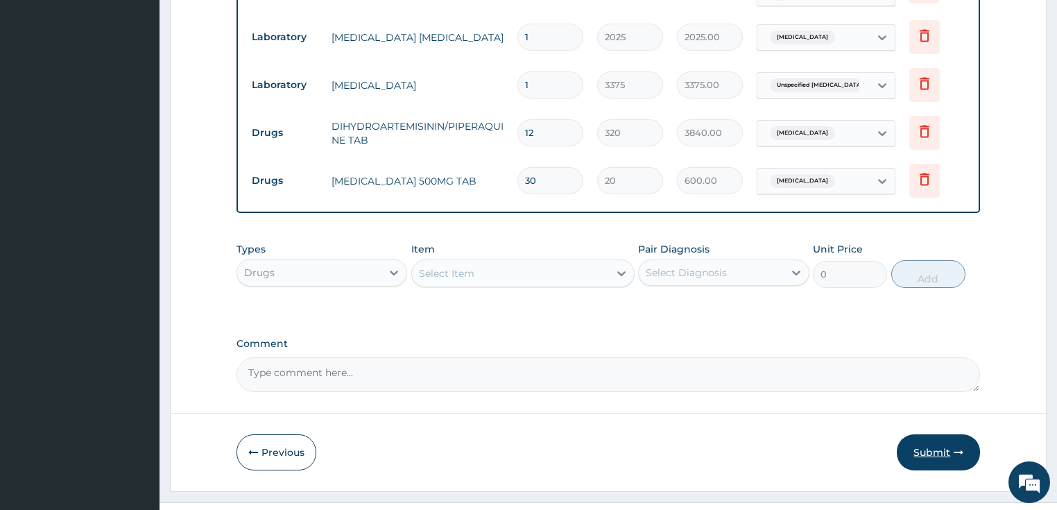
click at [929, 453] on button "Submit" at bounding box center [937, 452] width 83 height 36
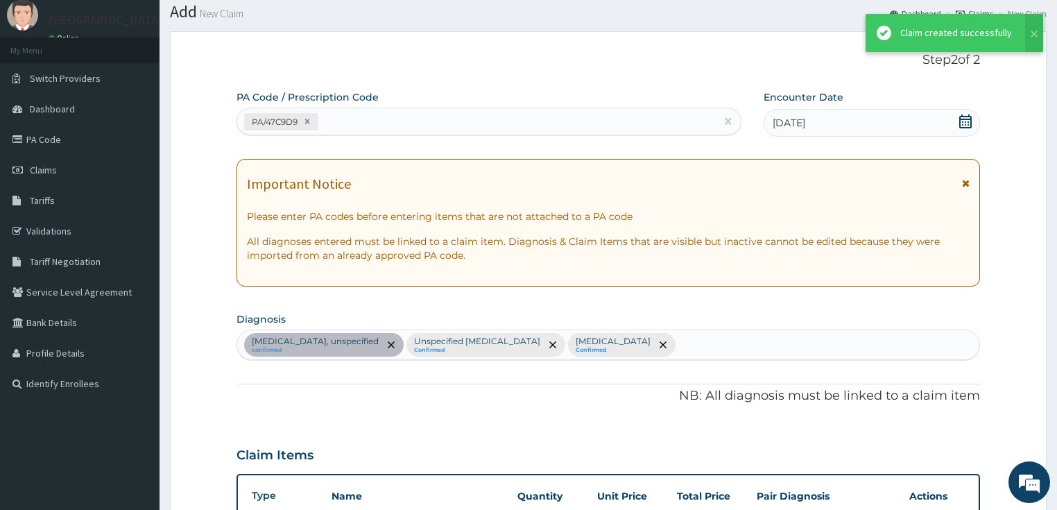
scroll to position [785, 0]
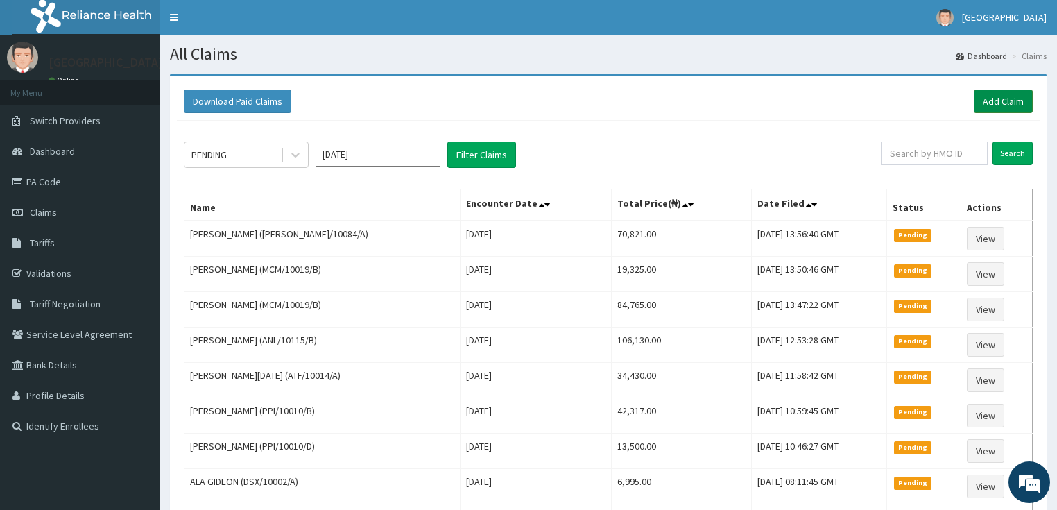
click at [1010, 101] on link "Add Claim" at bounding box center [1002, 101] width 59 height 24
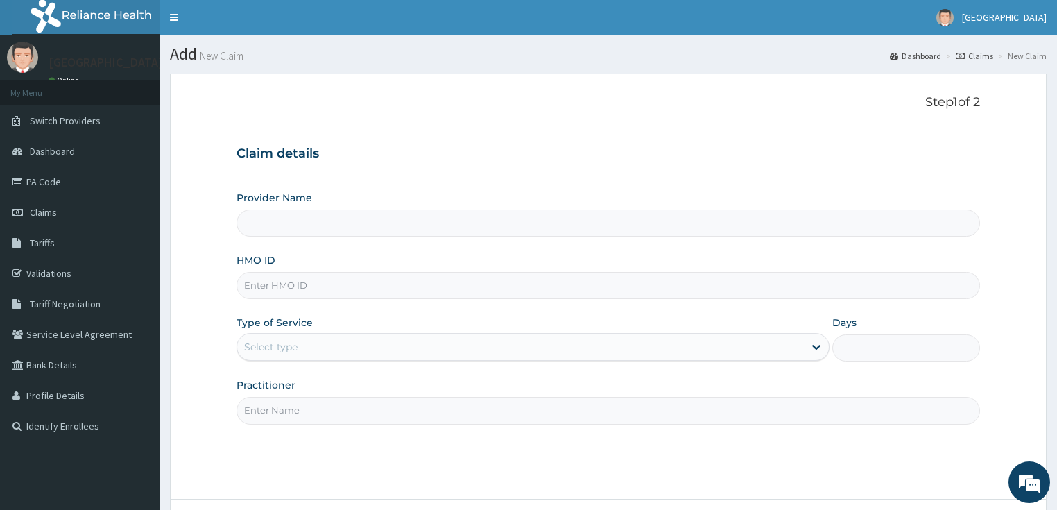
click at [277, 284] on input "HMO ID" at bounding box center [608, 285] width 744 height 27
paste input "[PERSON_NAME]/10013/A"
type input "[PERSON_NAME]/10013/A"
click at [267, 334] on div "Select type" at bounding box center [532, 347] width 593 height 28
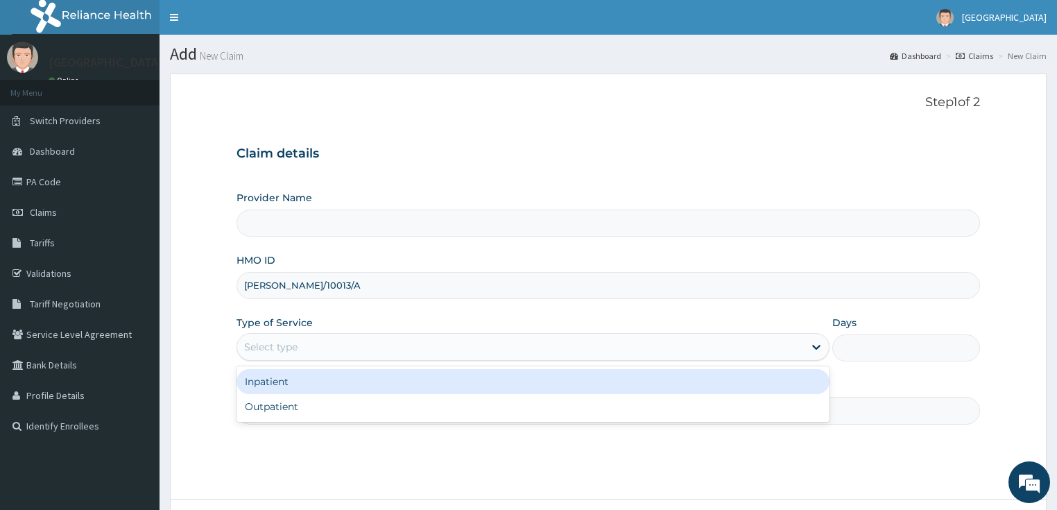
type input "LILY HOSPITAL-WARRI"
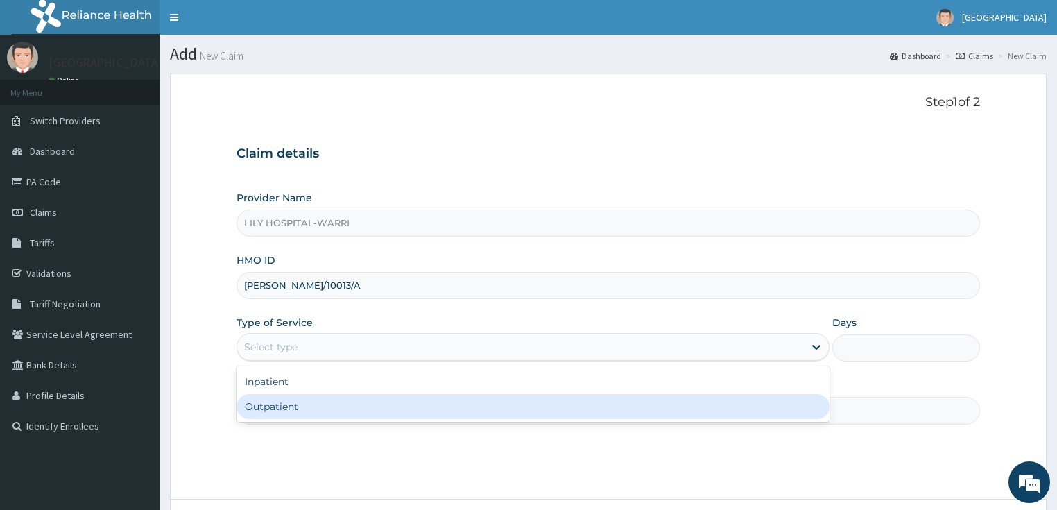
click at [266, 403] on div "Outpatient" at bounding box center [532, 406] width 593 height 25
type input "1"
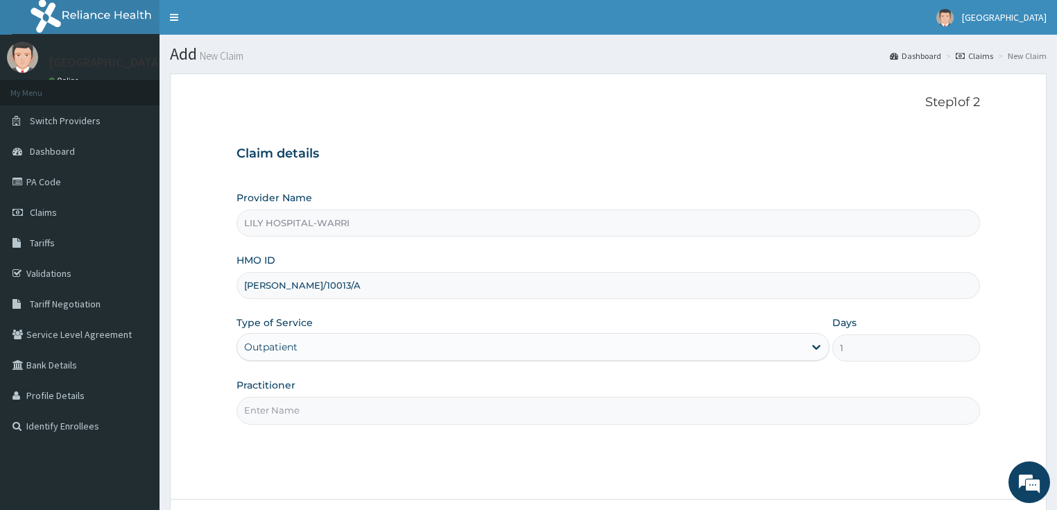
click at [257, 410] on input "Practitioner" at bounding box center [608, 410] width 744 height 27
type input "General practitioner"
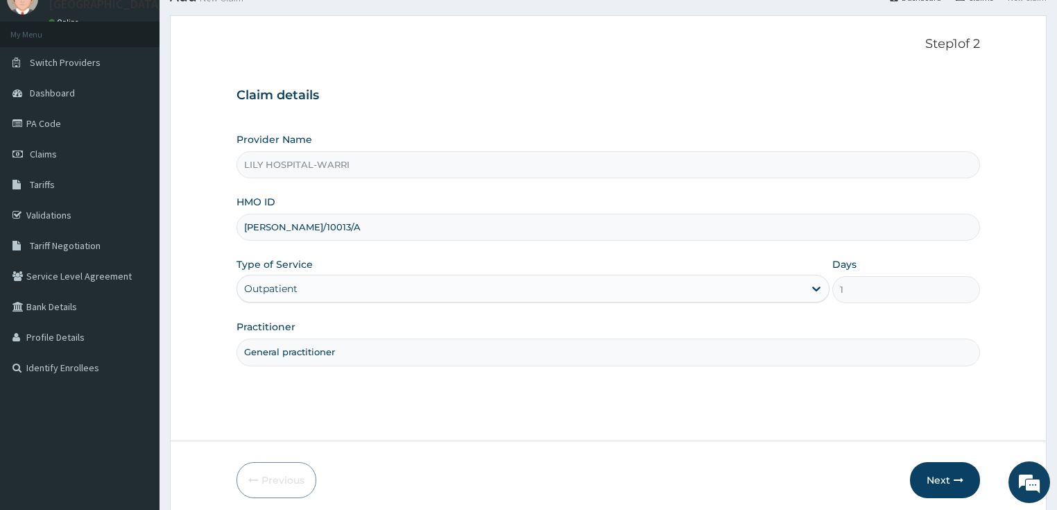
scroll to position [113, 0]
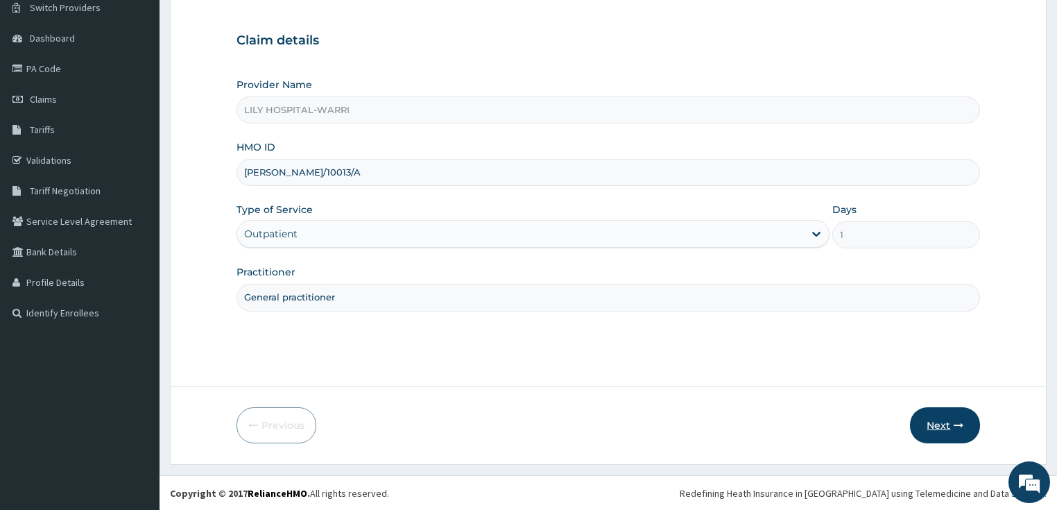
click at [932, 430] on button "Next" at bounding box center [945, 425] width 70 height 36
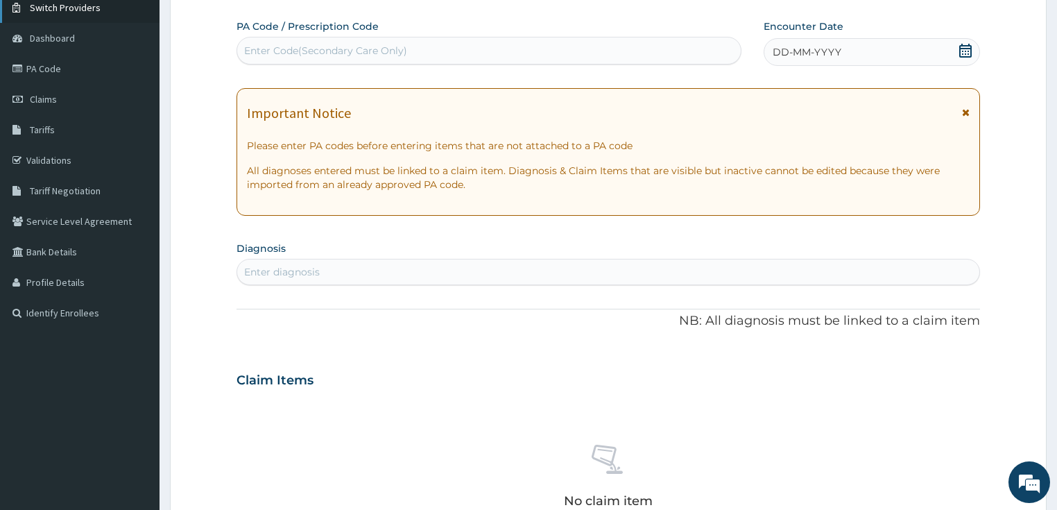
scroll to position [0, 0]
click at [283, 51] on div "Enter Code(Secondary Care Only)" at bounding box center [325, 51] width 163 height 14
paste input "PA/167E22"
type input "PA/167E22"
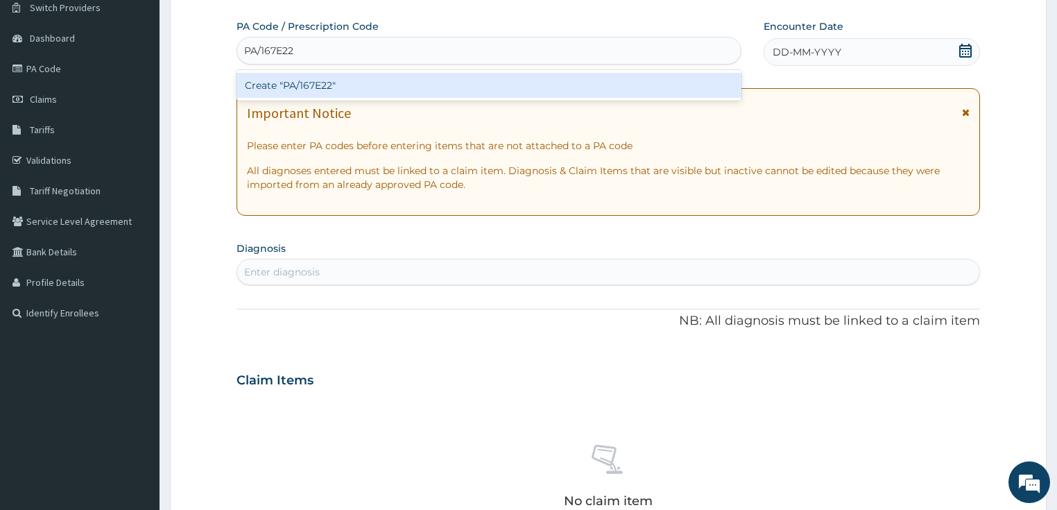
click at [270, 87] on div "Create "PA/167E22"" at bounding box center [488, 85] width 505 height 25
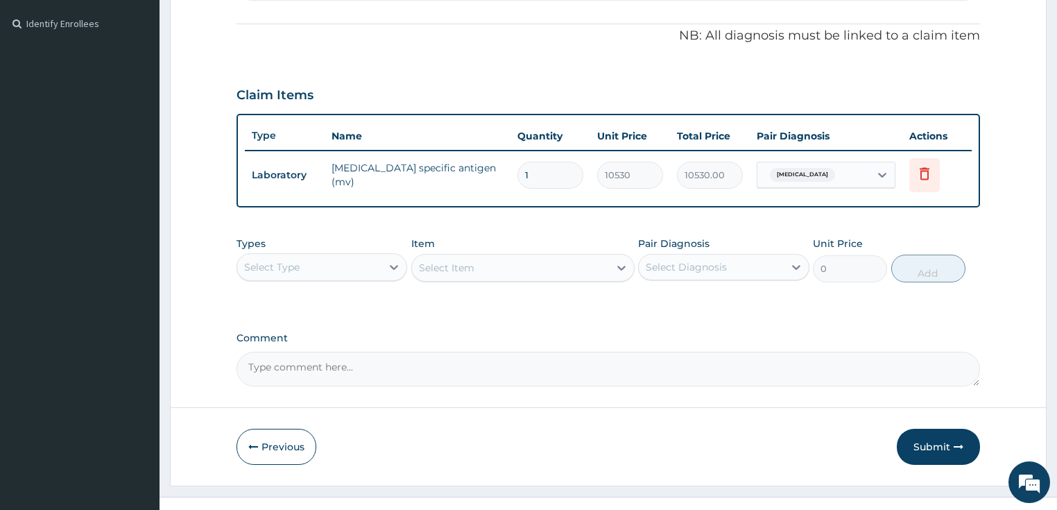
scroll to position [421, 0]
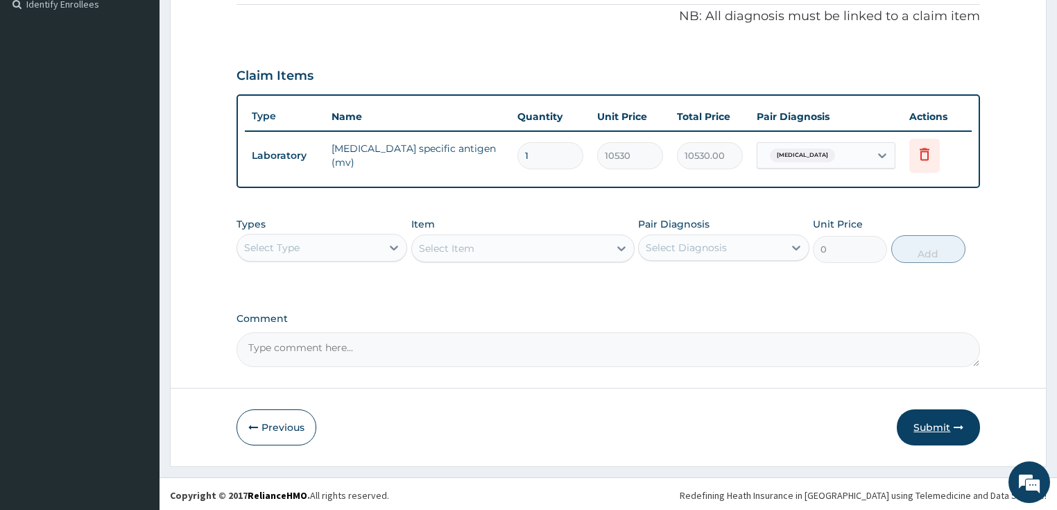
click at [943, 433] on button "Submit" at bounding box center [937, 427] width 83 height 36
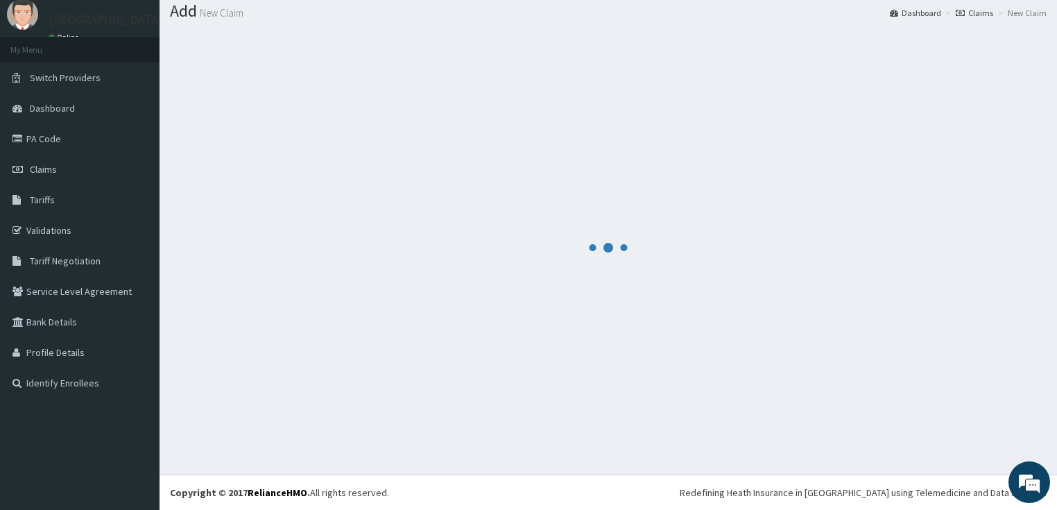
scroll to position [42, 0]
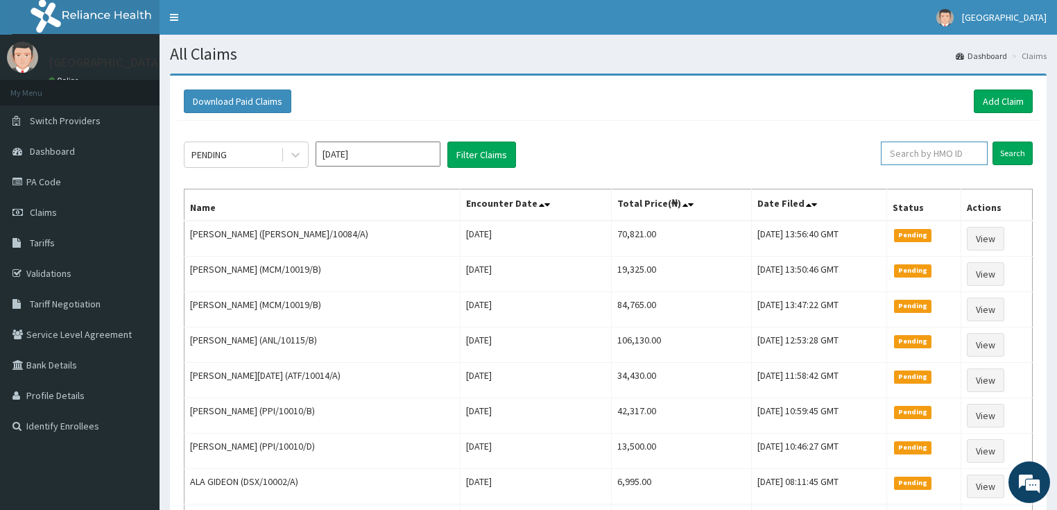
click at [926, 156] on input "text" at bounding box center [933, 153] width 107 height 24
paste input "ELI/10013/A"
type input "ELI/10013/A"
click at [1018, 158] on input "Search" at bounding box center [1012, 153] width 40 height 24
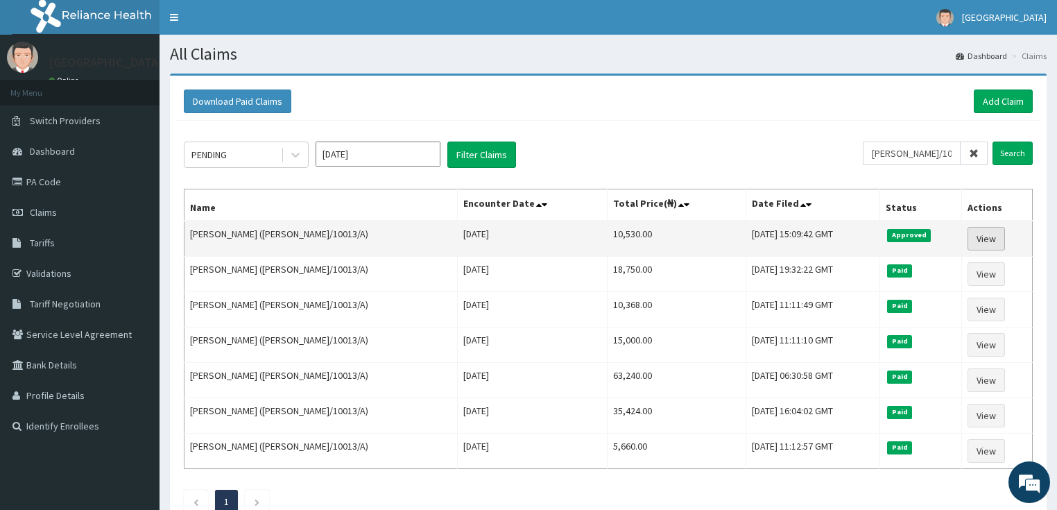
click at [997, 238] on link "View" at bounding box center [985, 239] width 37 height 24
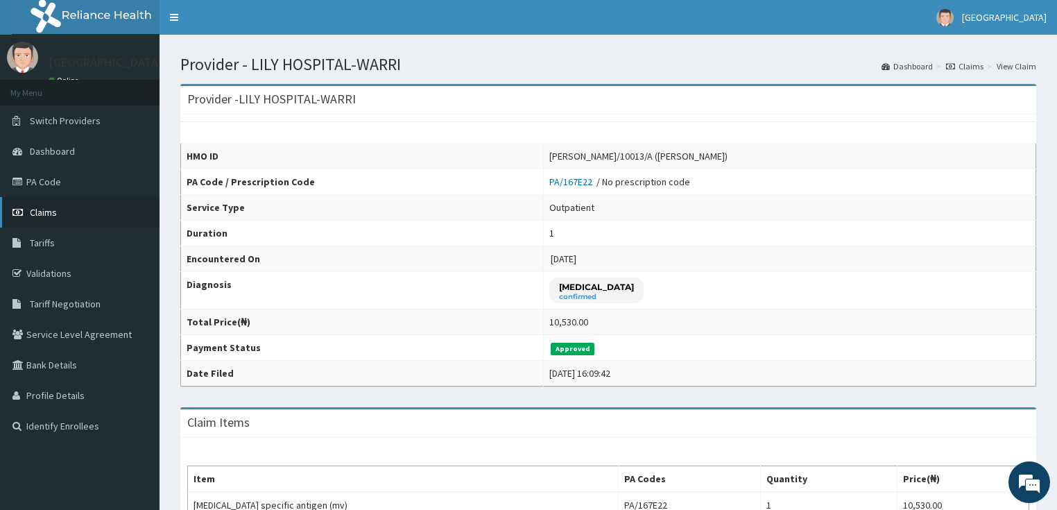
click at [70, 211] on link "Claims" at bounding box center [79, 212] width 159 height 31
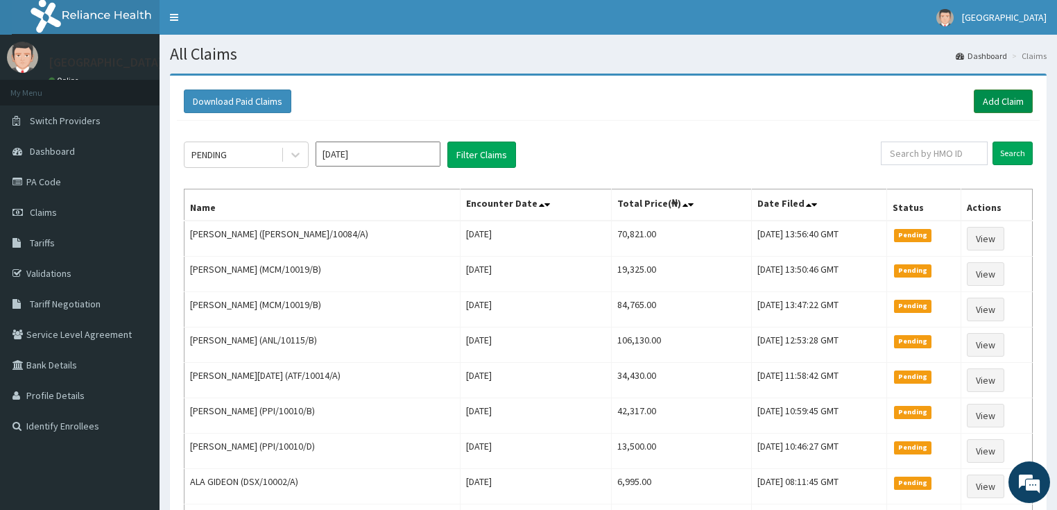
click at [1007, 97] on link "Add Claim" at bounding box center [1002, 101] width 59 height 24
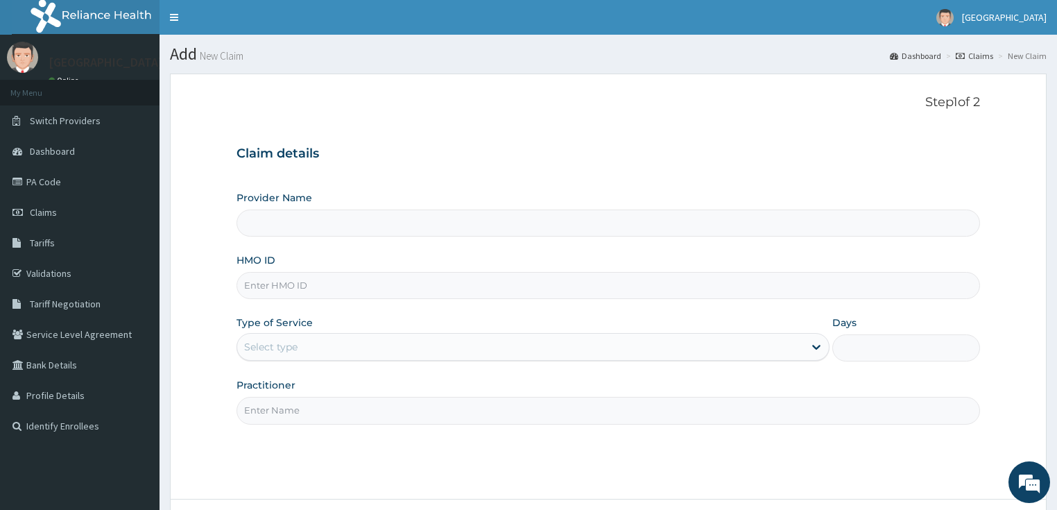
type input "LILY HOSPITAL-WARRI"
click at [268, 280] on input "HMO ID" at bounding box center [608, 285] width 744 height 27
paste input "[PERSON_NAME]/10044/E"
type input "[PERSON_NAME]/10044/E"
click at [272, 351] on div "Select type" at bounding box center [270, 347] width 53 height 14
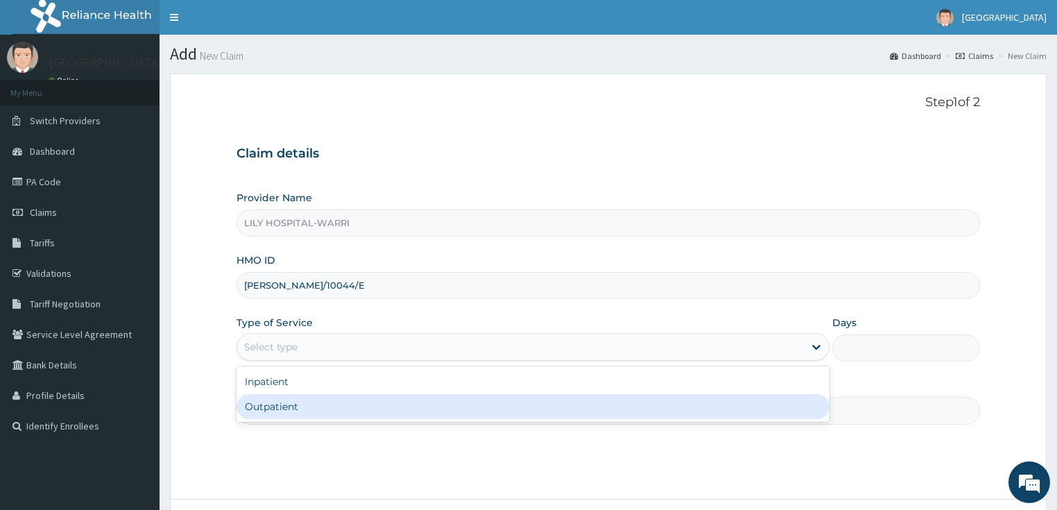
click at [261, 403] on div "Outpatient" at bounding box center [532, 406] width 593 height 25
type input "1"
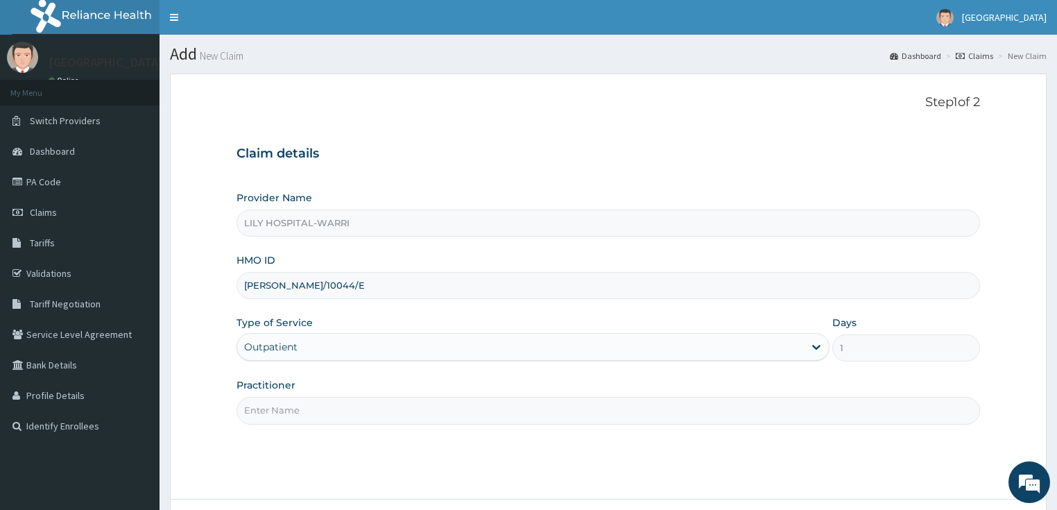
click at [276, 409] on input "Practitioner" at bounding box center [608, 410] width 744 height 27
type input "General practitioner"
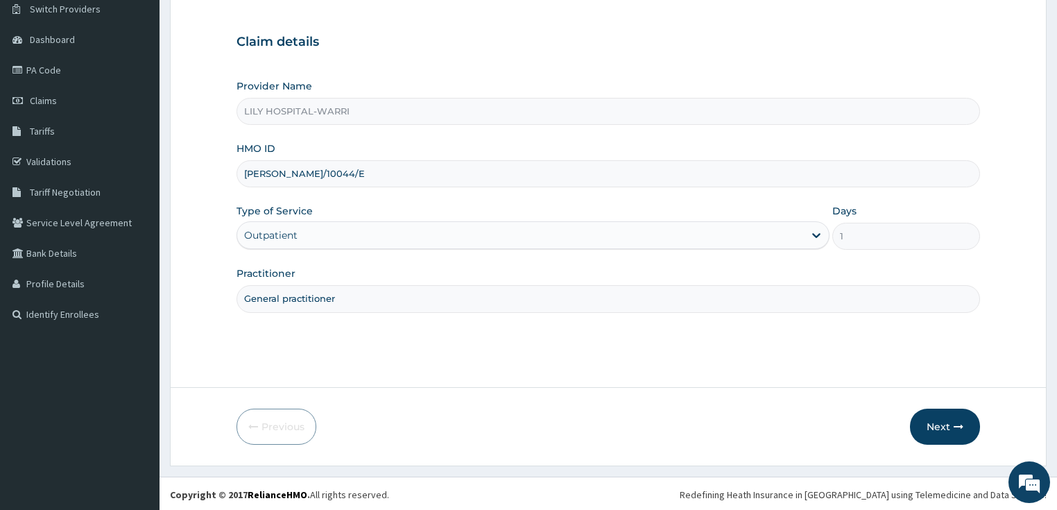
scroll to position [113, 0]
click at [940, 426] on button "Next" at bounding box center [945, 425] width 70 height 36
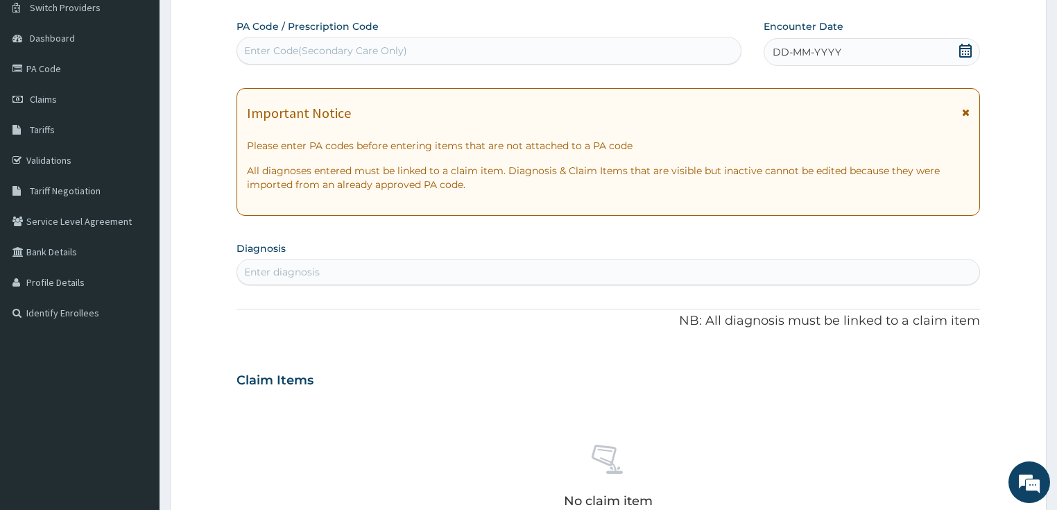
click at [279, 50] on div "Enter Code(Secondary Care Only)" at bounding box center [325, 51] width 163 height 14
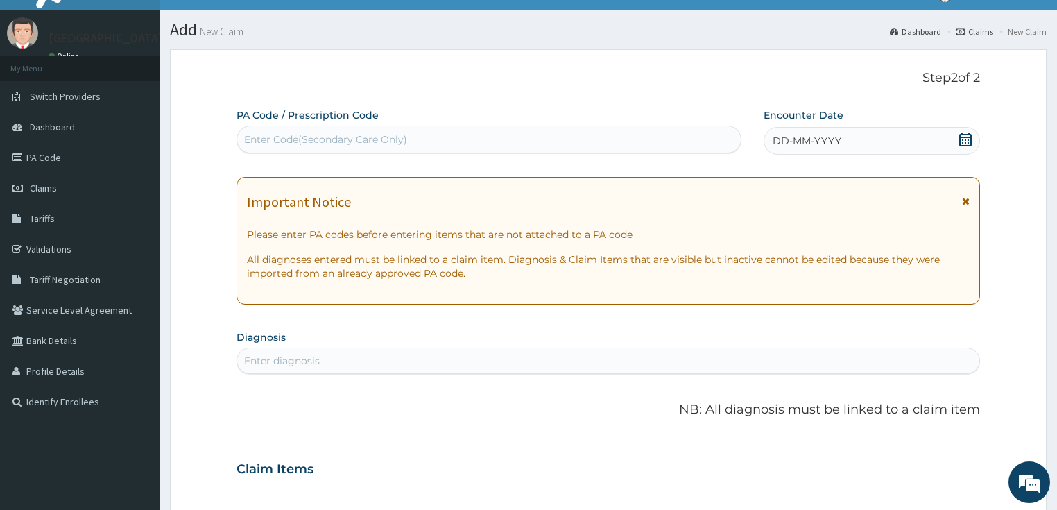
click at [846, 119] on div "Encounter Date DD-MM-YYYY" at bounding box center [871, 131] width 216 height 46
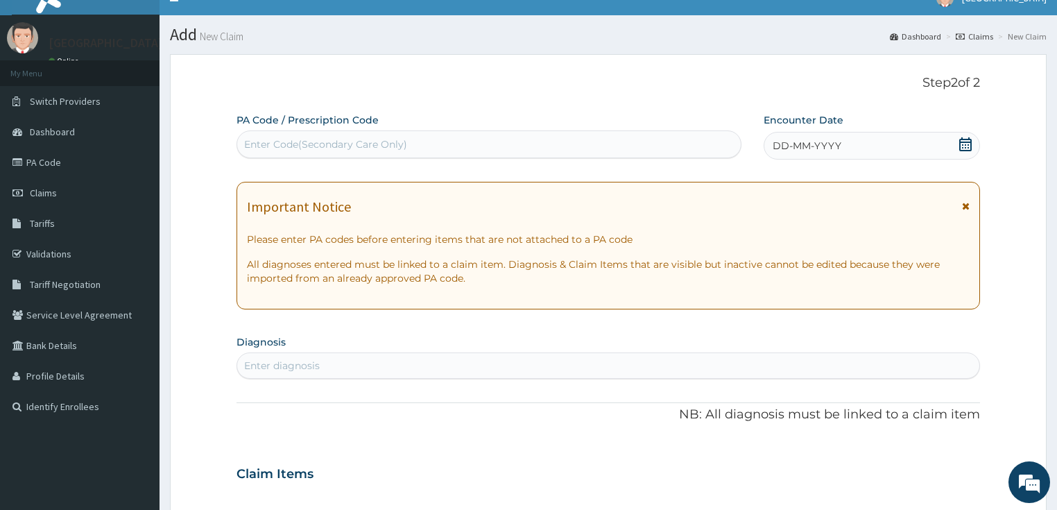
scroll to position [2, 0]
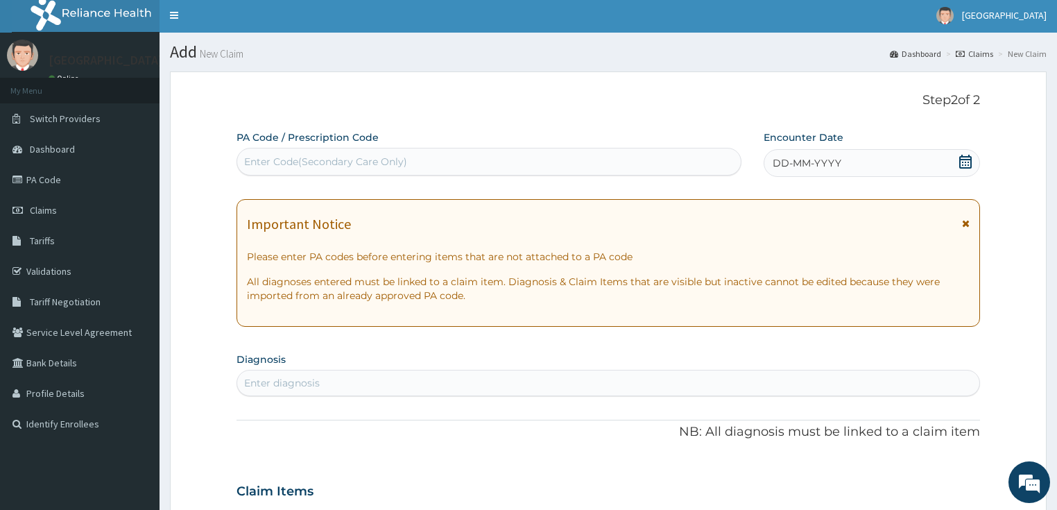
click at [817, 161] on span "DD-MM-YYYY" at bounding box center [806, 163] width 69 height 14
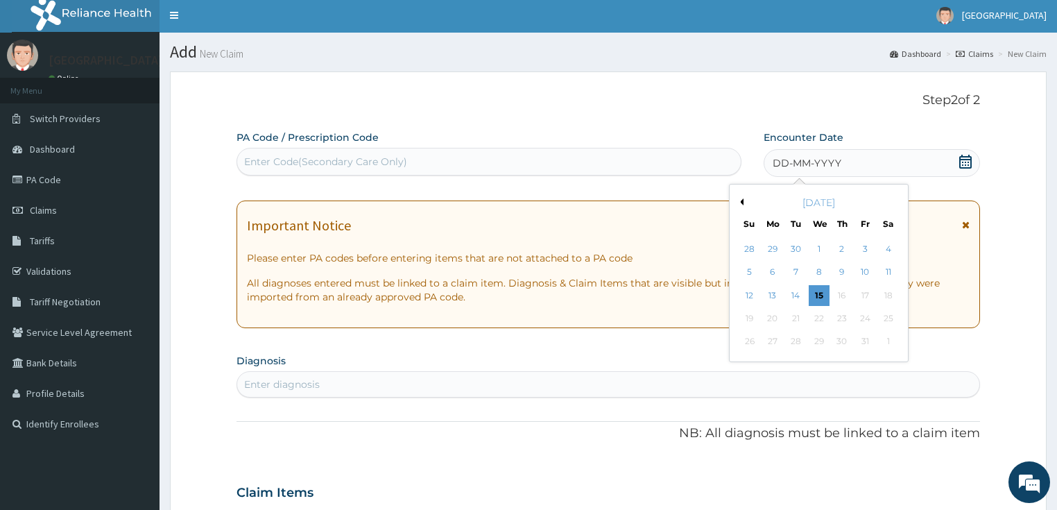
click at [790, 297] on div "14" at bounding box center [795, 295] width 21 height 21
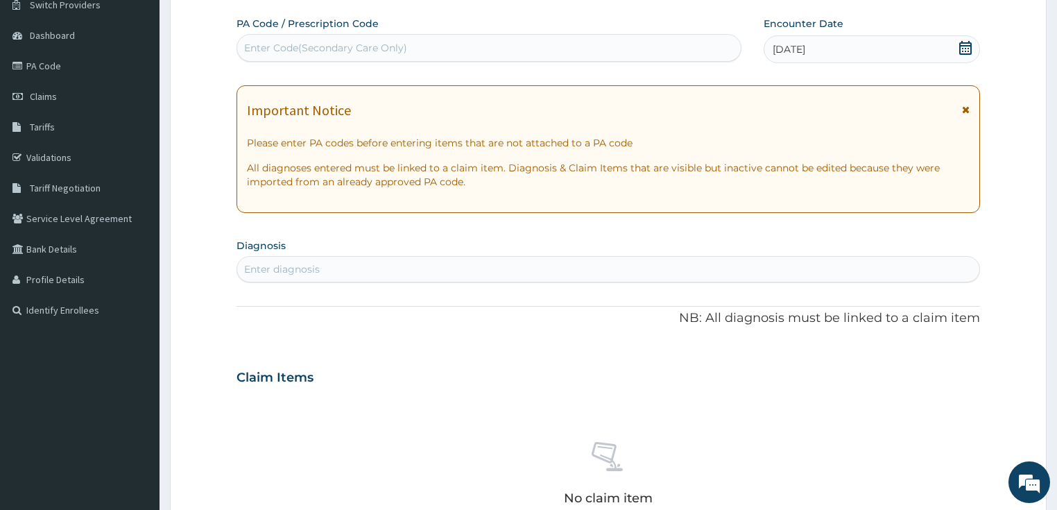
scroll to position [166, 0]
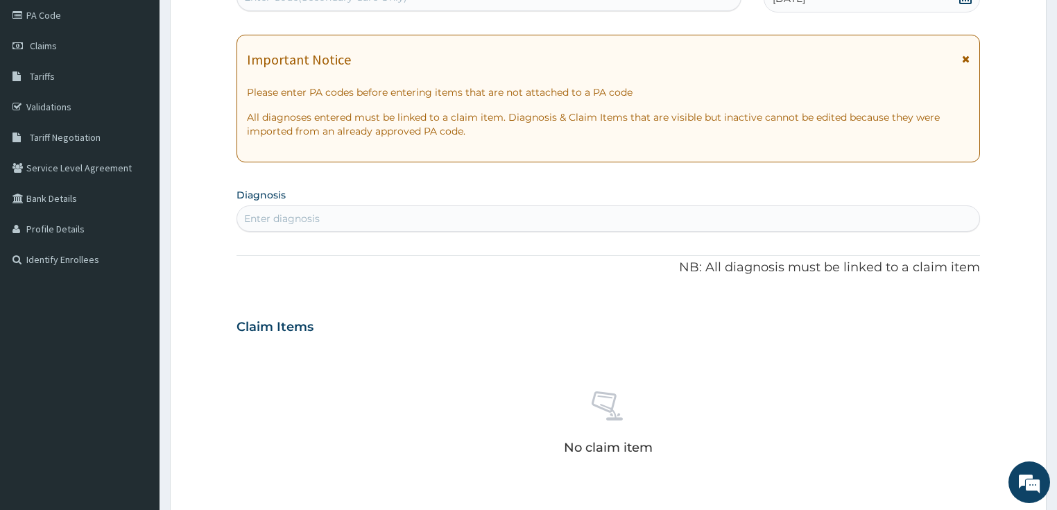
click at [304, 217] on div "Enter diagnosis" at bounding box center [282, 218] width 76 height 14
type input "bacterial"
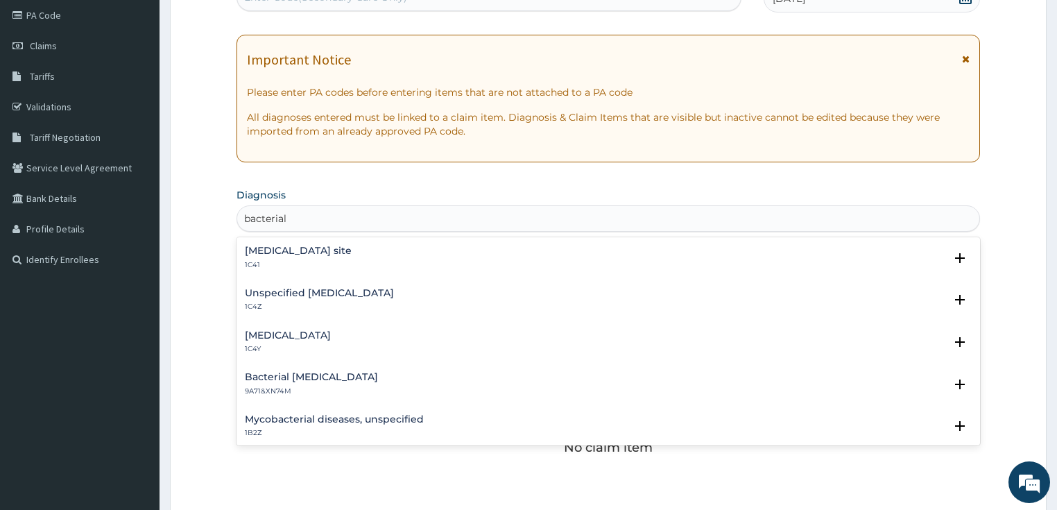
click at [296, 298] on div "Unspecified bacterial disease 1C4Z" at bounding box center [319, 300] width 149 height 24
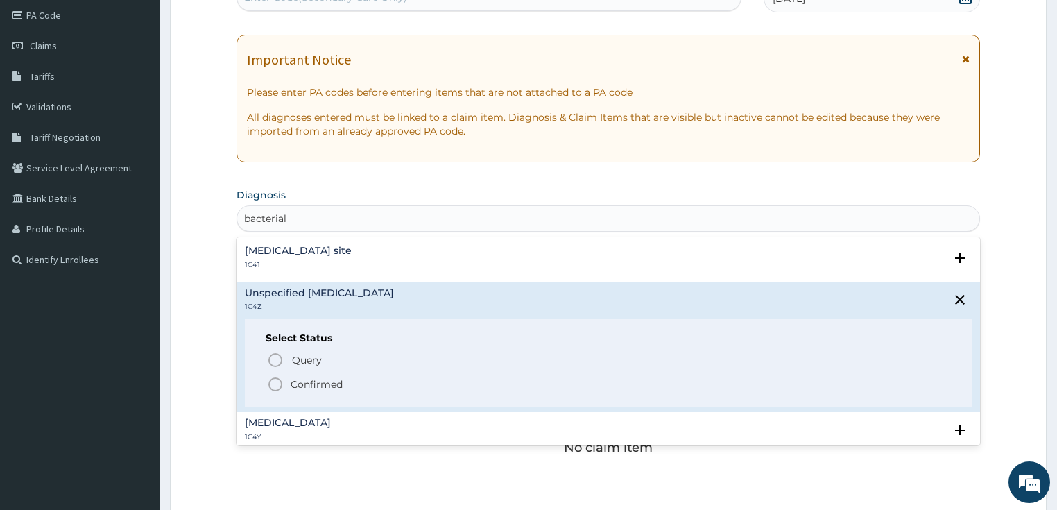
click at [293, 383] on p "Confirmed" at bounding box center [316, 384] width 52 height 14
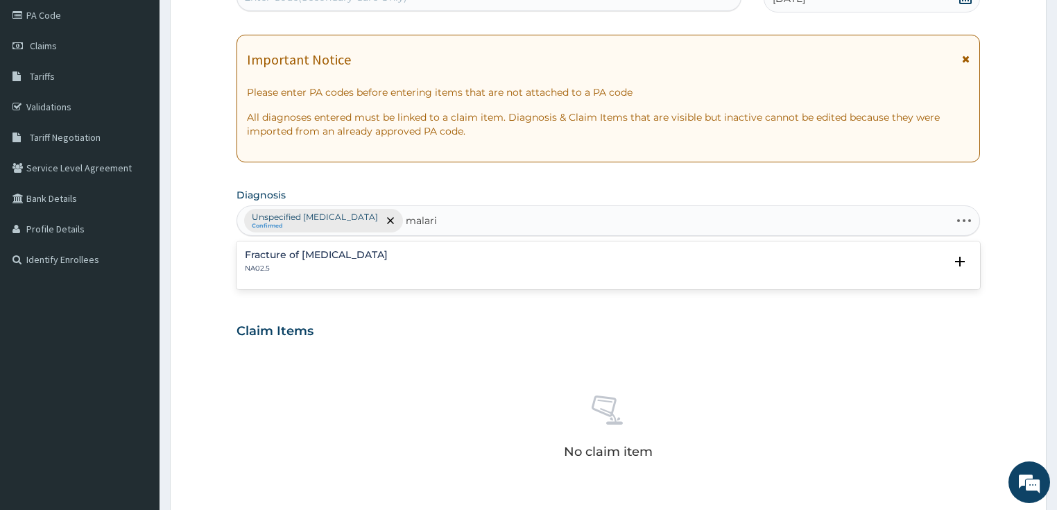
type input "malaria"
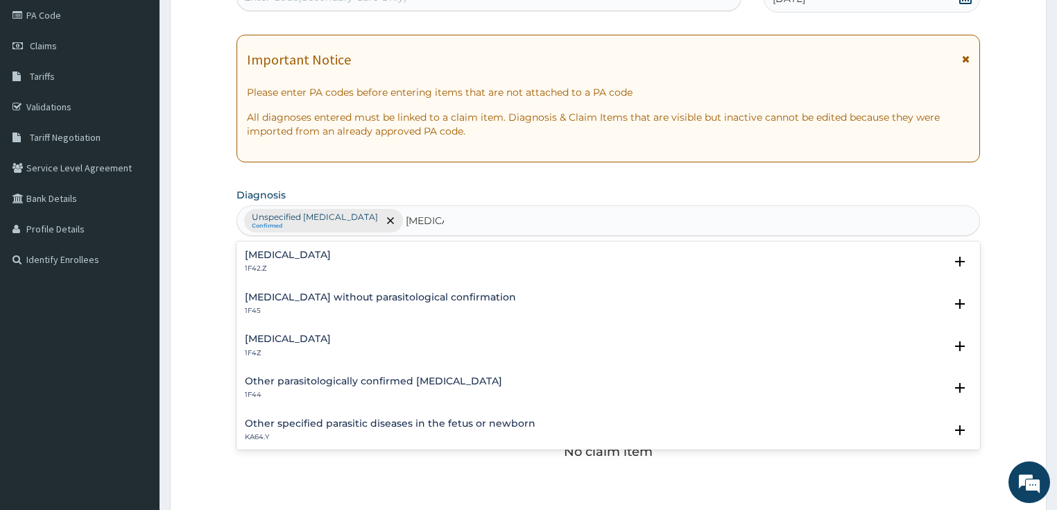
click at [305, 343] on h4 "Malaria, unspecified" at bounding box center [288, 338] width 86 height 10
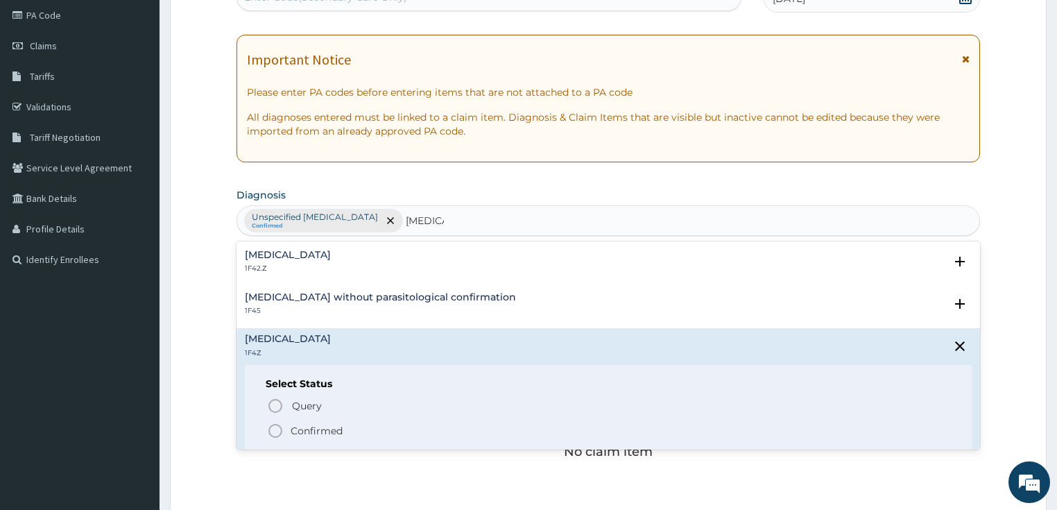
click at [323, 431] on p "Confirmed" at bounding box center [316, 431] width 52 height 14
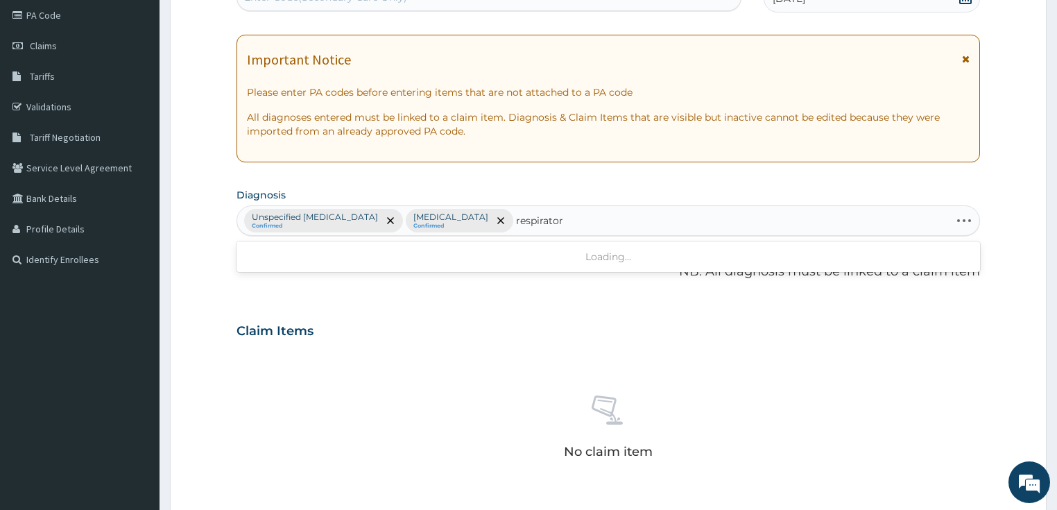
type input "respiratory"
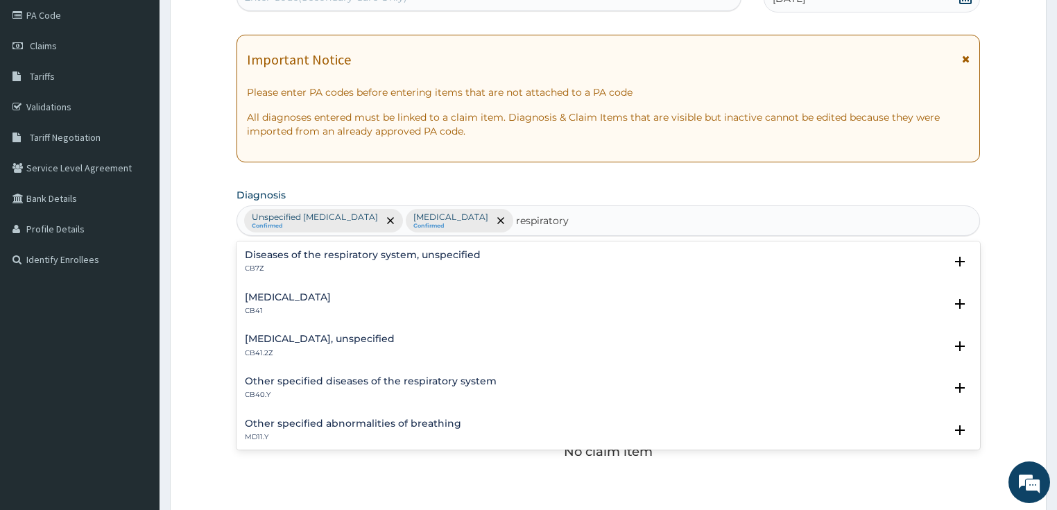
click at [355, 253] on h4 "Diseases of the respiratory system, unspecified" at bounding box center [363, 255] width 236 height 10
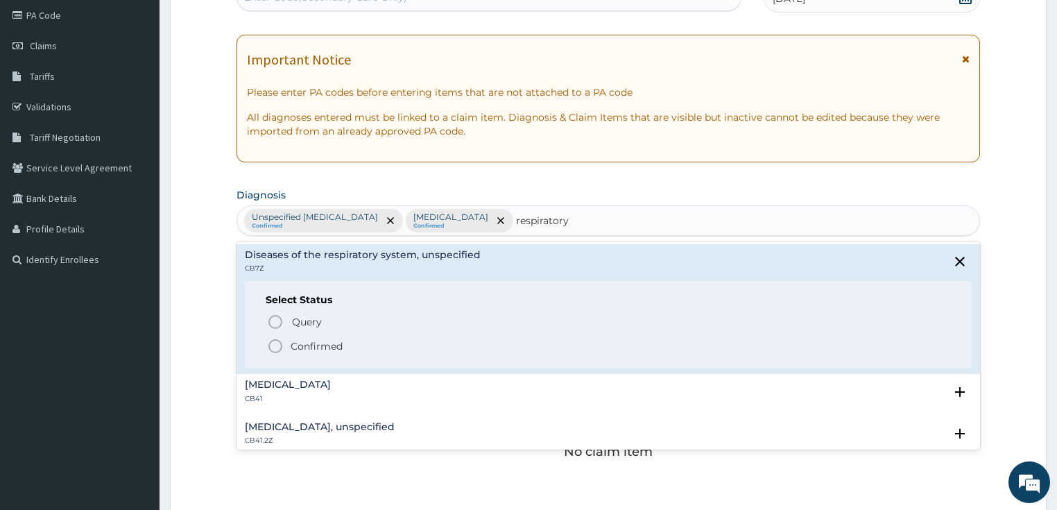
click at [319, 346] on p "Confirmed" at bounding box center [316, 346] width 52 height 14
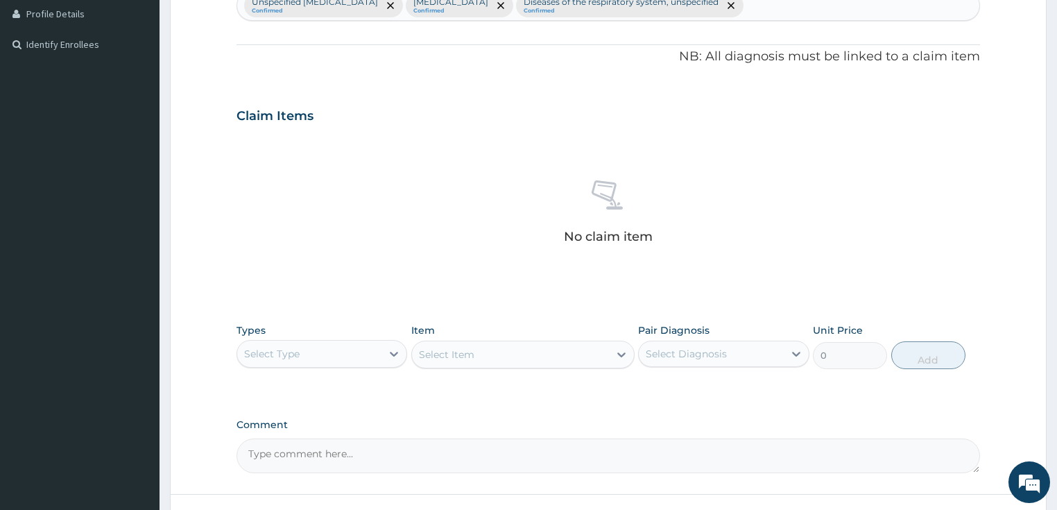
scroll to position [388, 0]
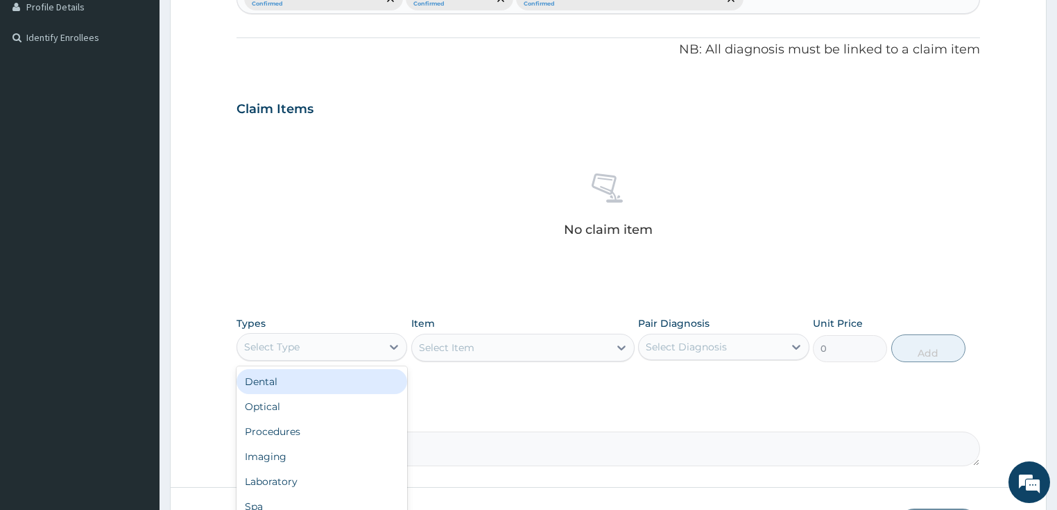
click at [280, 340] on div "Select Type" at bounding box center [271, 347] width 55 height 14
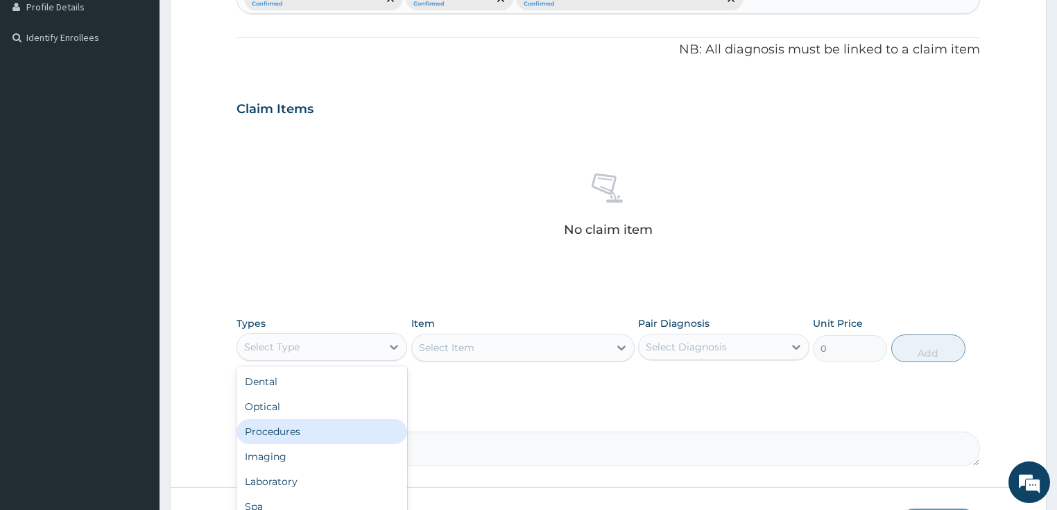
click at [299, 433] on div "Procedures" at bounding box center [321, 431] width 171 height 25
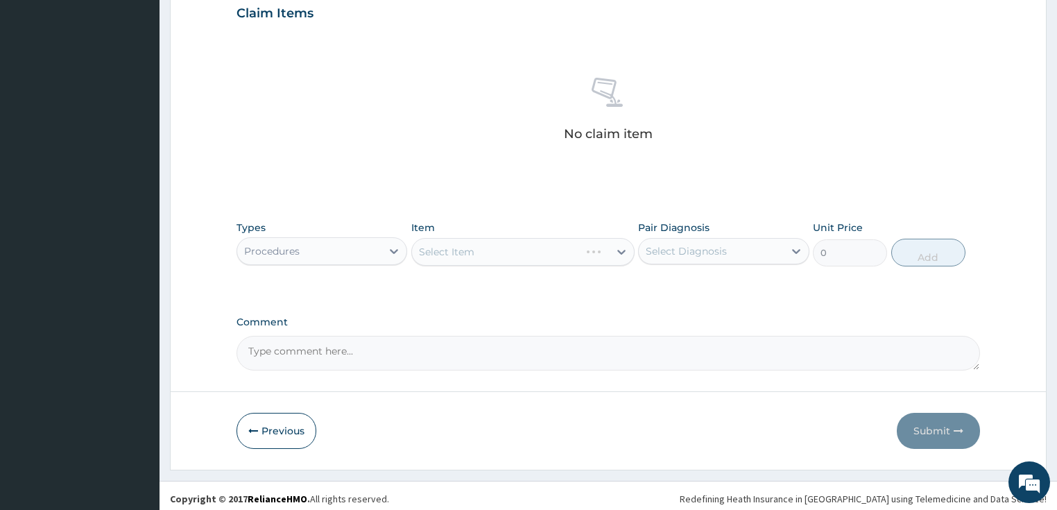
scroll to position [488, 0]
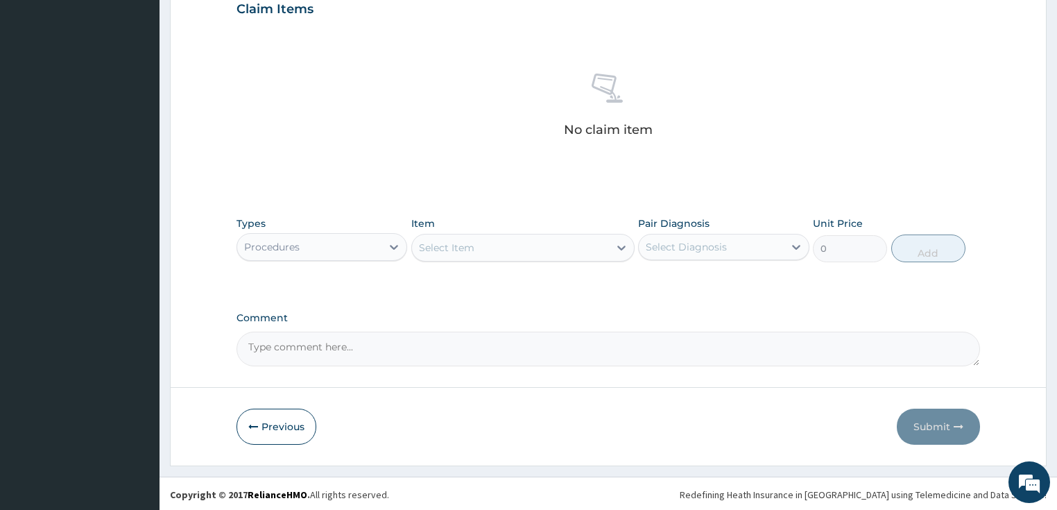
click at [541, 256] on div "Select Item" at bounding box center [510, 247] width 197 height 22
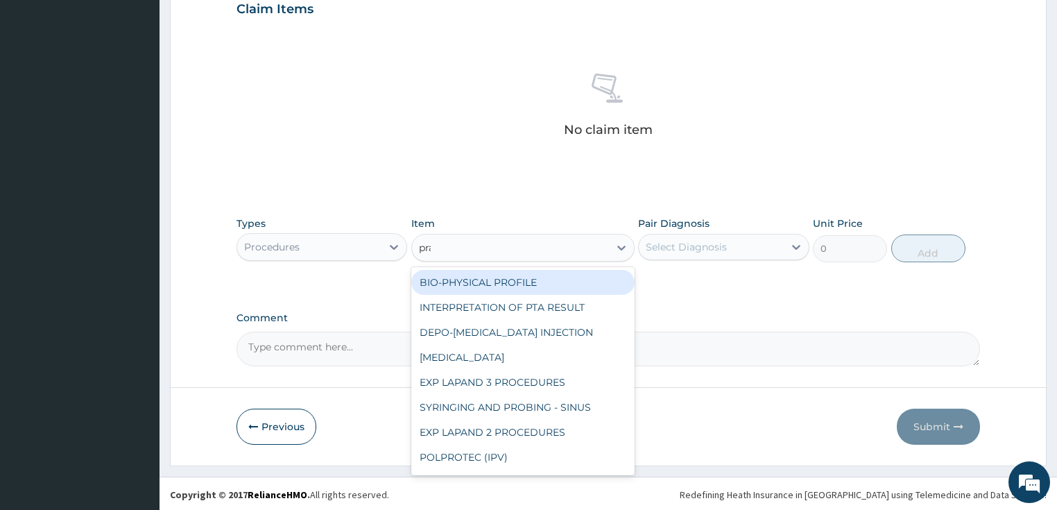
type input "prac"
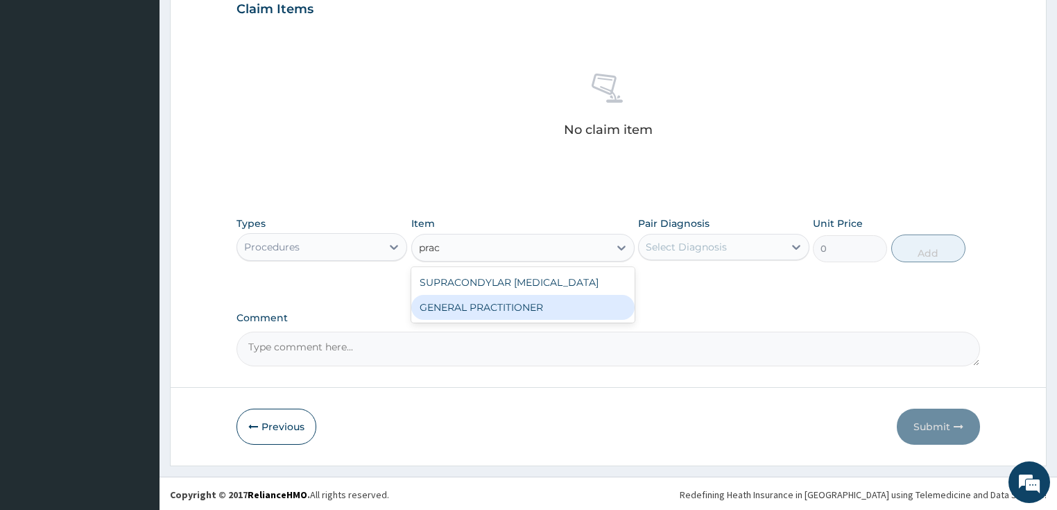
click at [546, 305] on div "GENERAL PRACTITIONER" at bounding box center [522, 307] width 223 height 25
type input "3125"
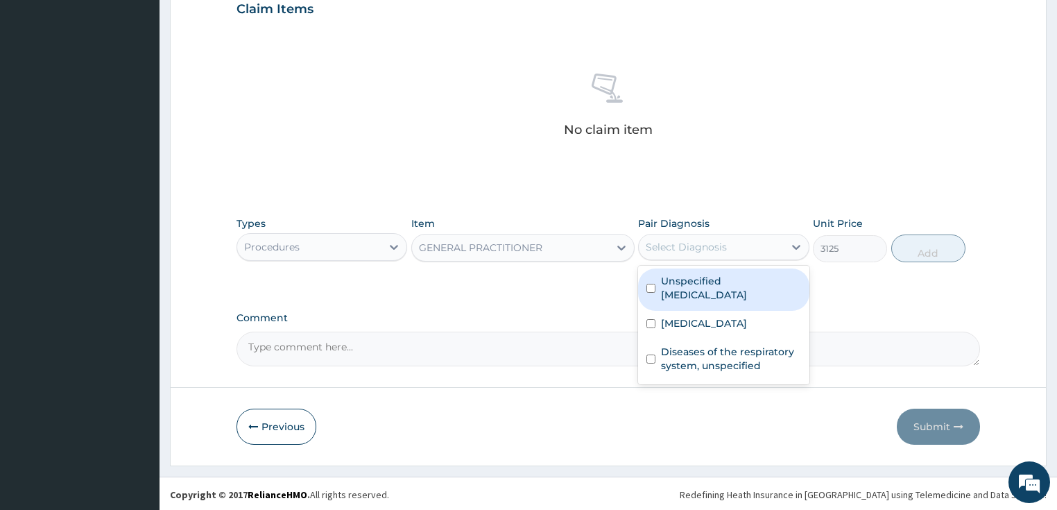
click at [699, 247] on div "Select Diagnosis" at bounding box center [685, 247] width 81 height 14
click at [706, 293] on label "Unspecified bacterial disease" at bounding box center [731, 288] width 140 height 28
checkbox input "true"
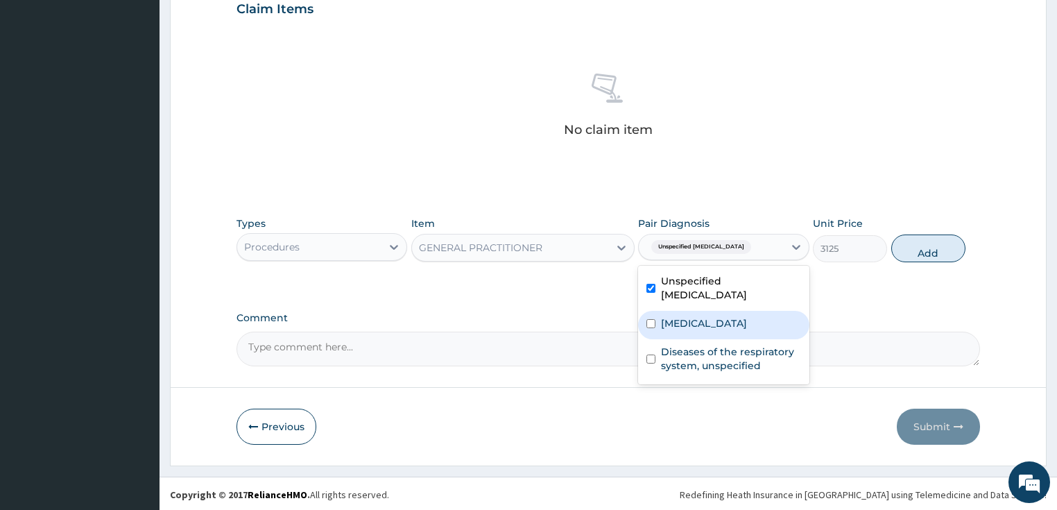
click at [696, 322] on label "Malaria, unspecified" at bounding box center [704, 323] width 86 height 14
checkbox input "true"
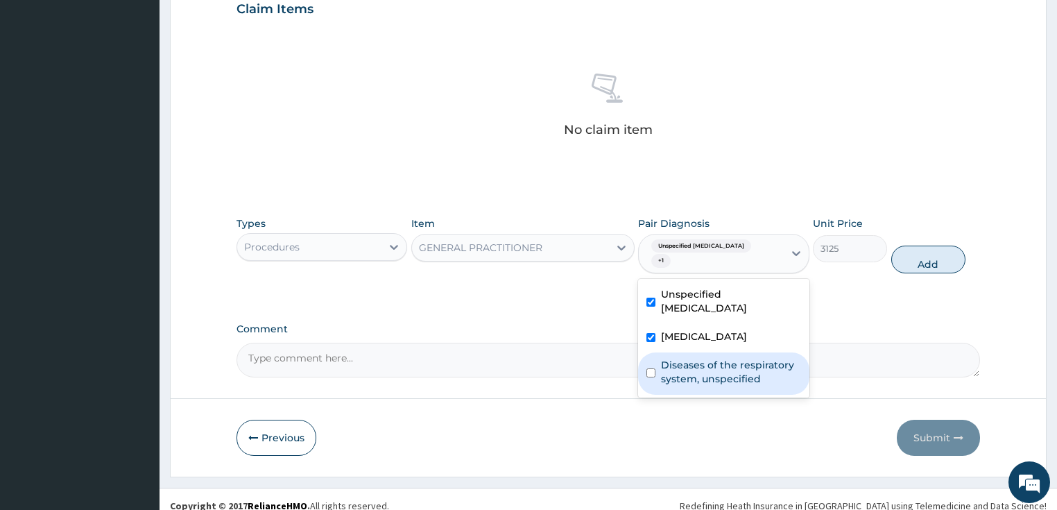
click at [690, 371] on div "Diseases of the respiratory system, unspecified" at bounding box center [723, 373] width 171 height 42
checkbox input "true"
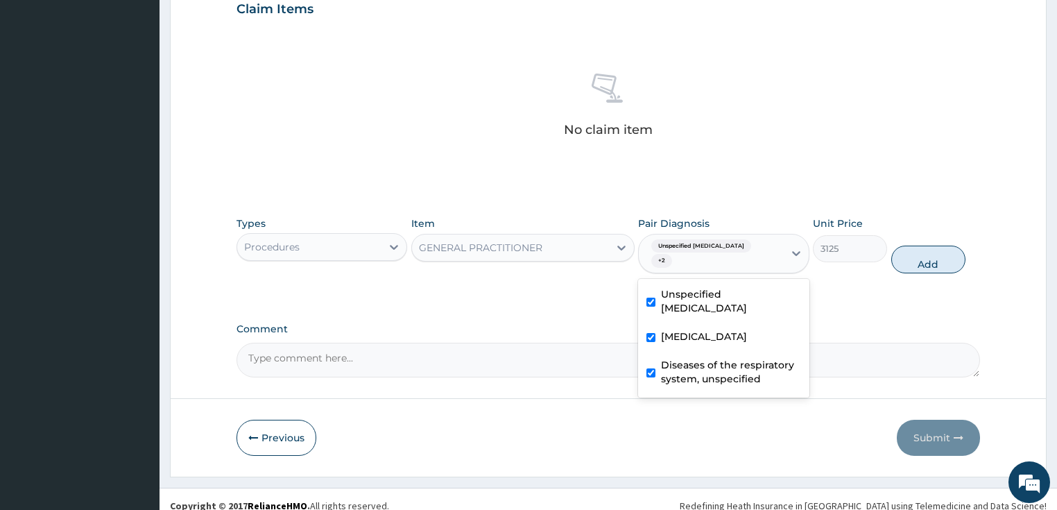
click at [929, 266] on button "Add" at bounding box center [928, 259] width 74 height 28
type input "0"
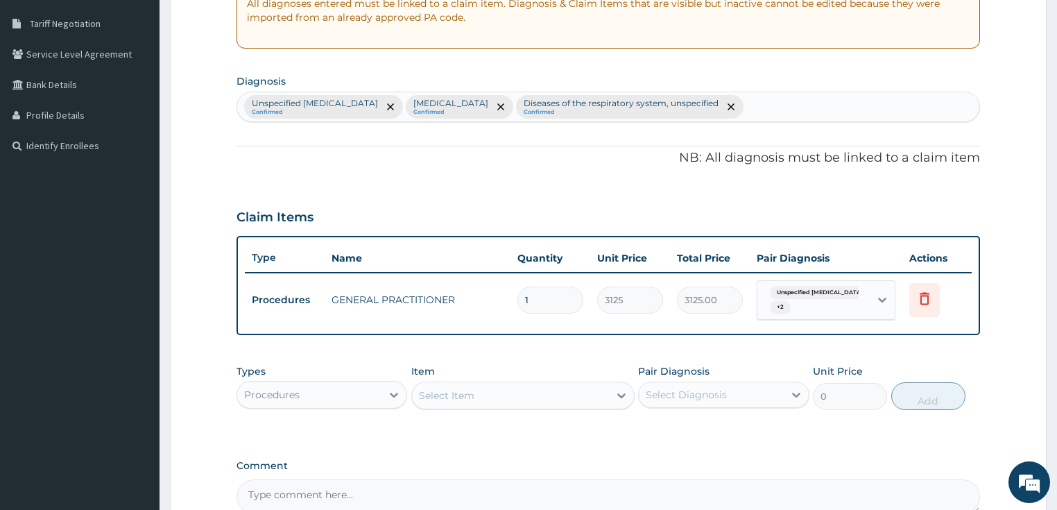
click at [289, 297] on div "PA Code / Prescription Code Enter Code(Secondary Care Only) Encounter Date 14-1…" at bounding box center [608, 182] width 744 height 661
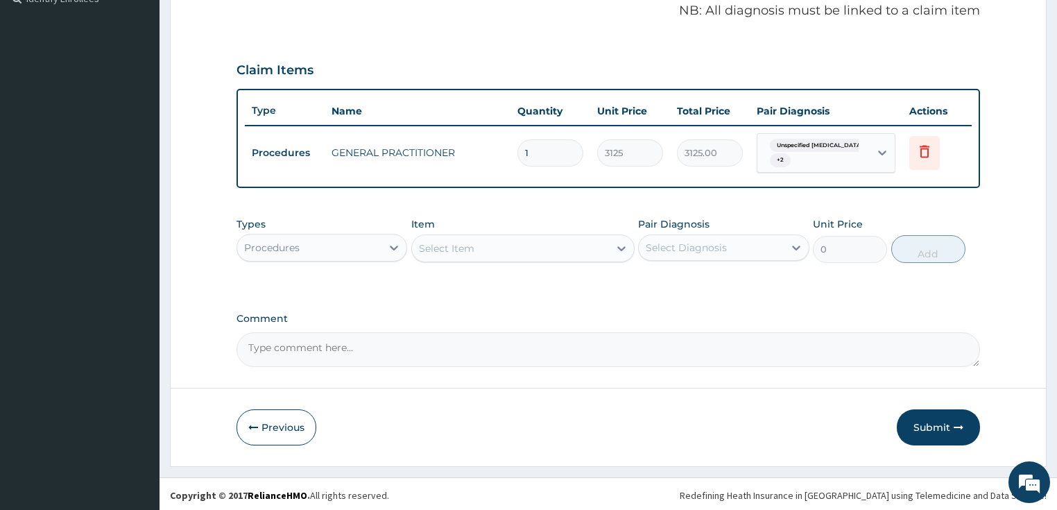
scroll to position [427, 0]
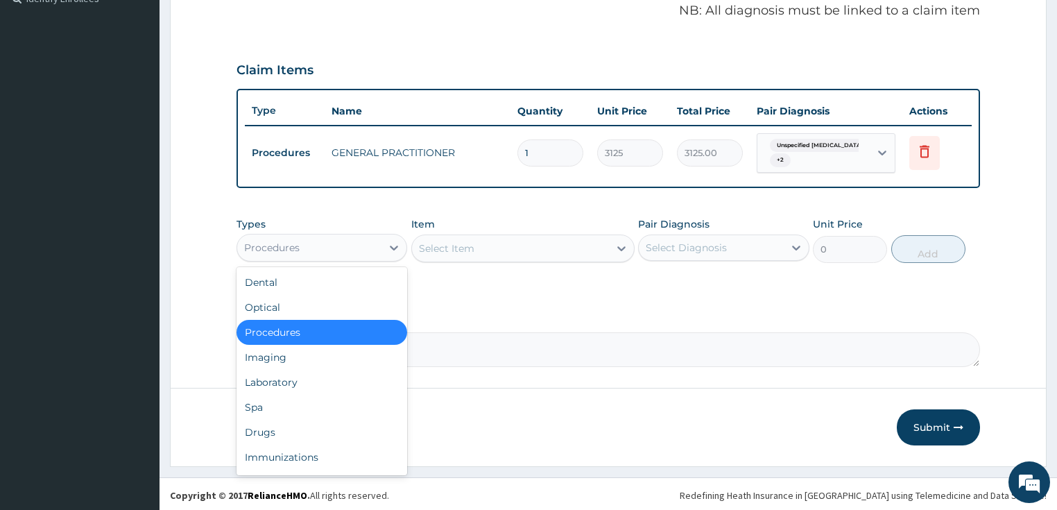
click at [298, 248] on div "Procedures" at bounding box center [271, 248] width 55 height 14
click at [296, 385] on div "Laboratory" at bounding box center [321, 382] width 171 height 25
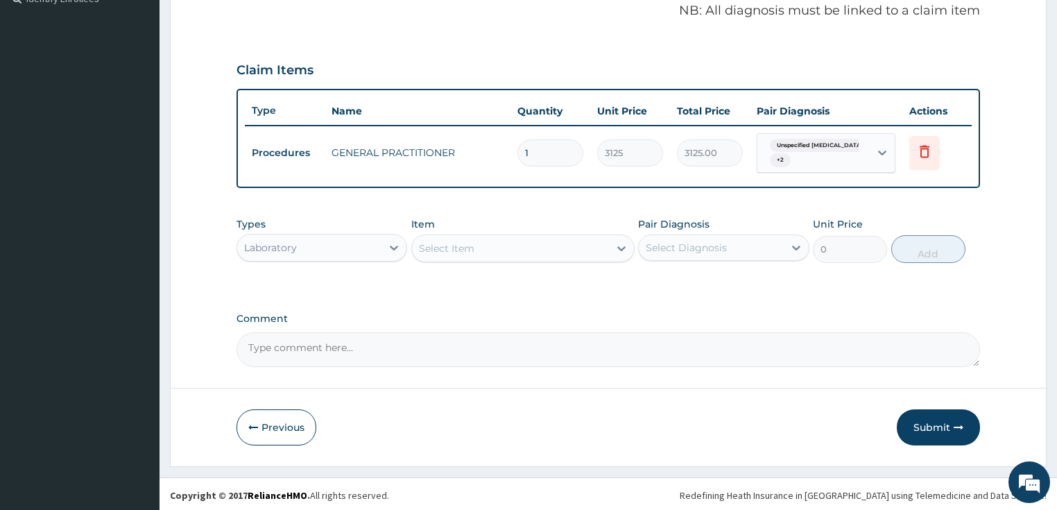
click at [490, 248] on div "Select Item" at bounding box center [510, 248] width 197 height 22
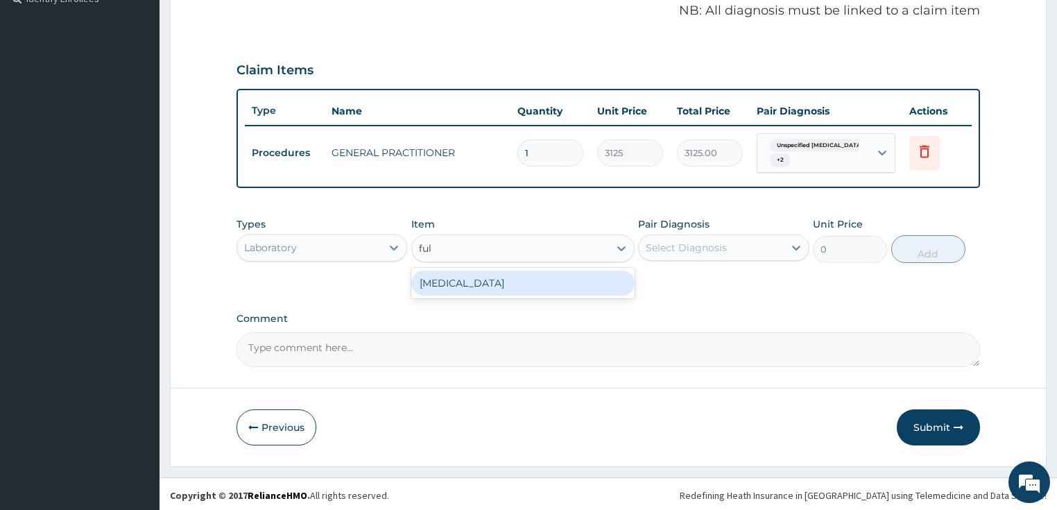
type input "full"
click at [524, 275] on div "FULL BLOOD COUNT" at bounding box center [522, 282] width 223 height 25
type input "3375"
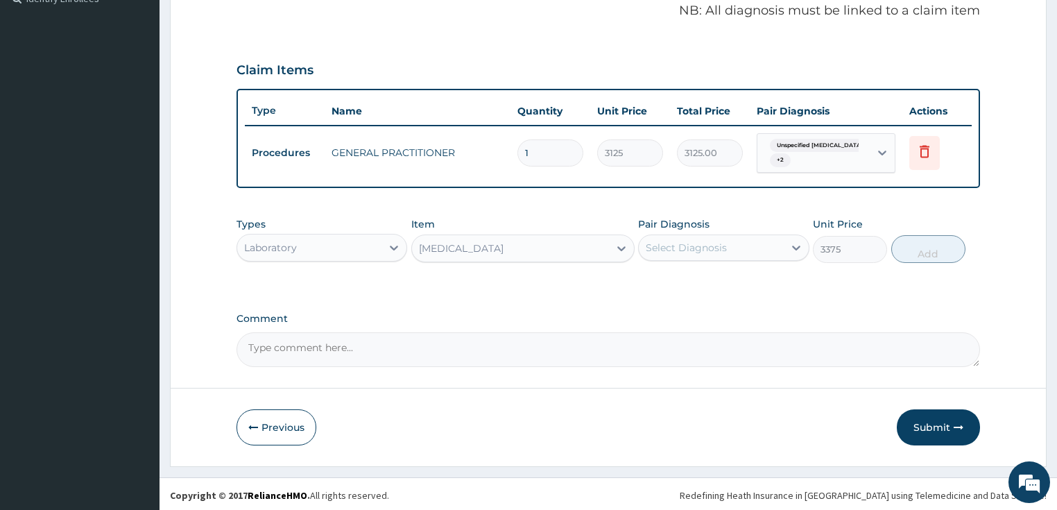
click at [707, 234] on div "Select Diagnosis" at bounding box center [723, 247] width 171 height 26
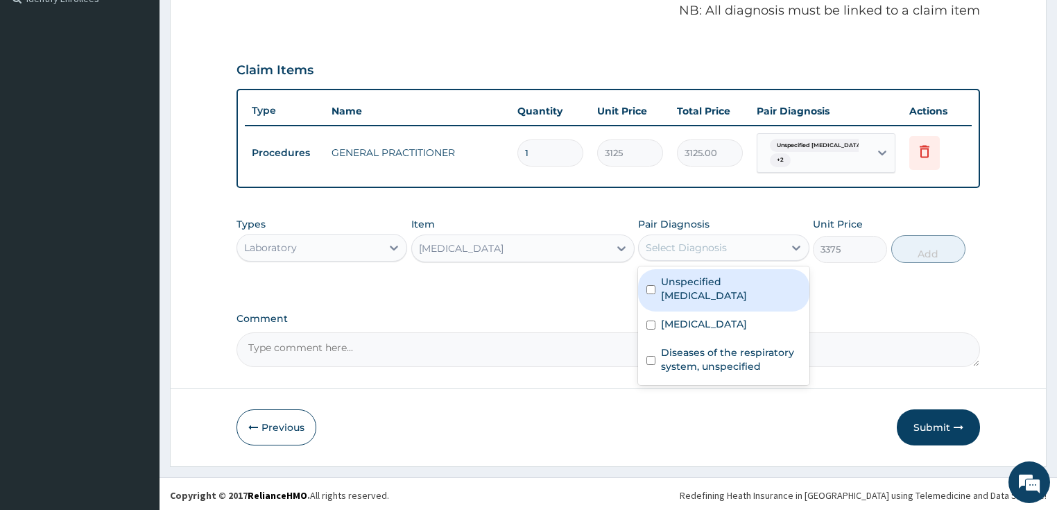
click at [713, 298] on label "Unspecified bacterial disease" at bounding box center [731, 289] width 140 height 28
checkbox input "true"
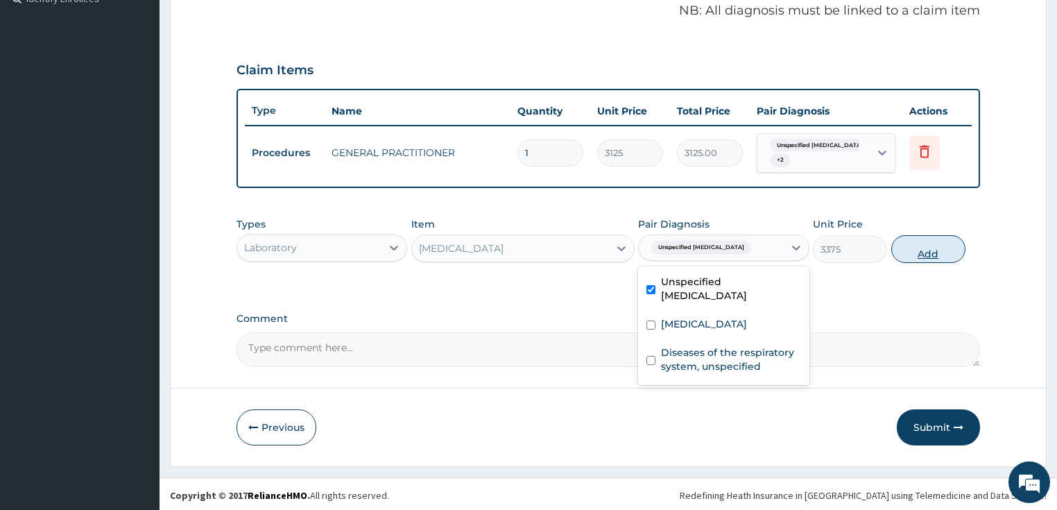
click at [918, 247] on button "Add" at bounding box center [928, 249] width 74 height 28
type input "0"
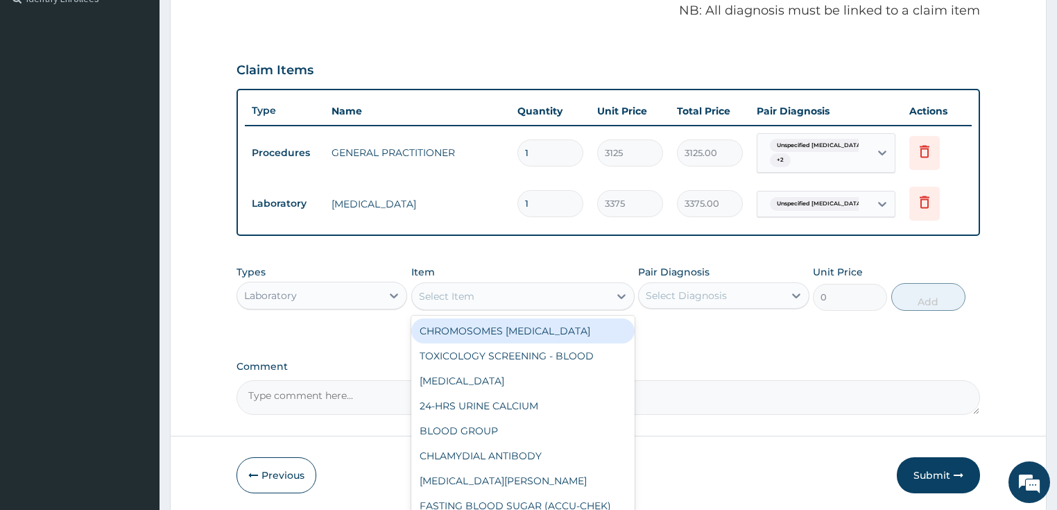
click at [449, 297] on div "Select Item" at bounding box center [446, 296] width 55 height 14
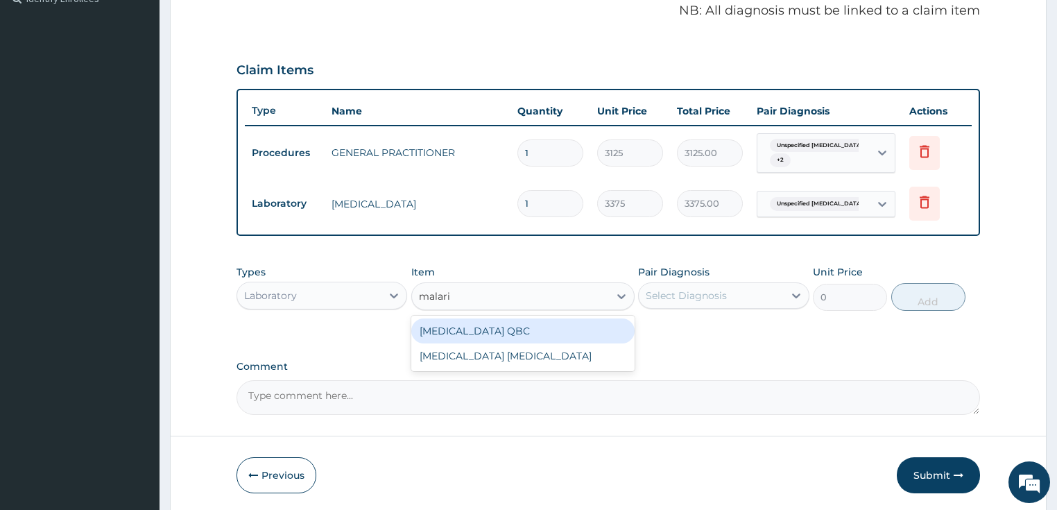
type input "malaria"
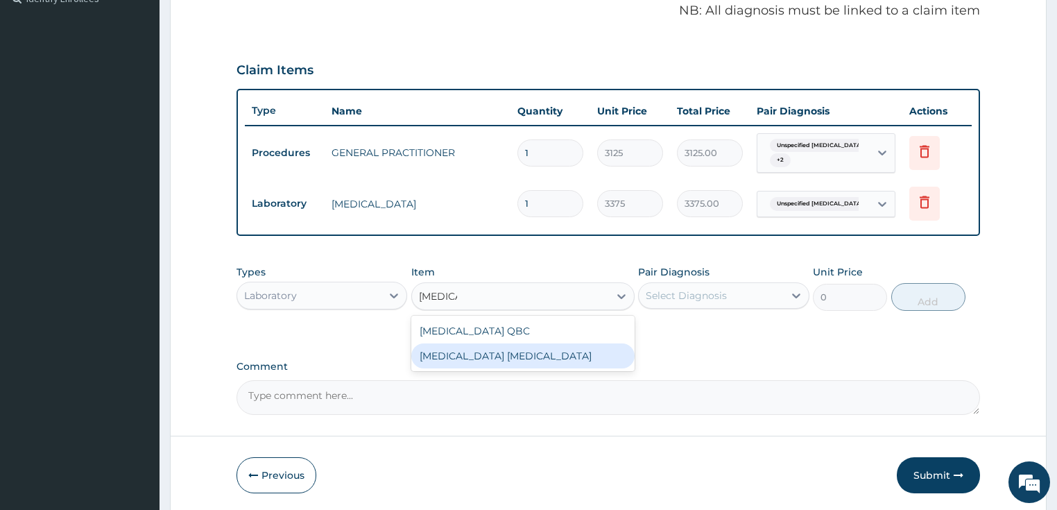
click at [495, 354] on div "MALARIA PARASITE" at bounding box center [522, 355] width 223 height 25
type input "2025"
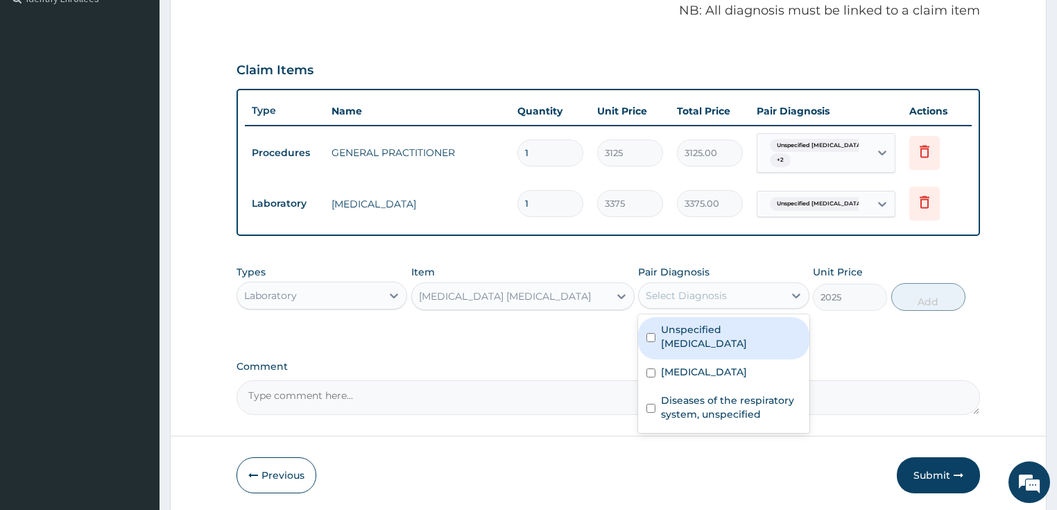
click at [731, 290] on div "Select Diagnosis" at bounding box center [710, 295] width 145 height 22
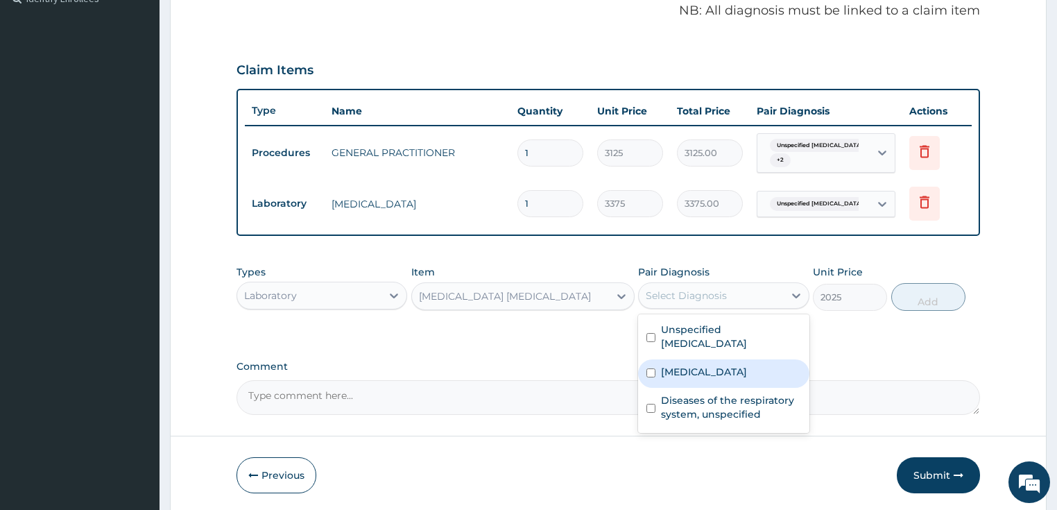
click at [730, 369] on label "Malaria, unspecified" at bounding box center [704, 372] width 86 height 14
checkbox input "true"
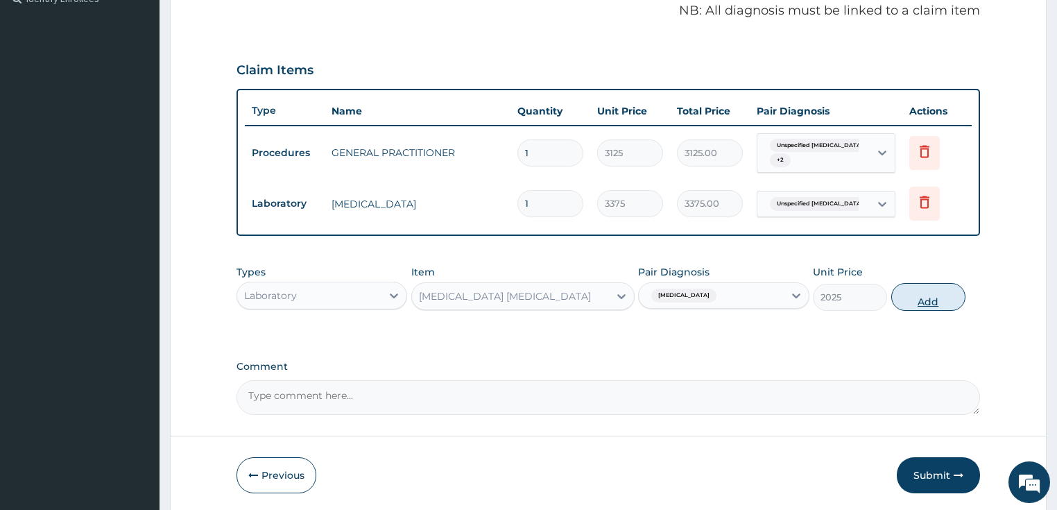
click at [899, 288] on button "Add" at bounding box center [928, 297] width 74 height 28
type input "0"
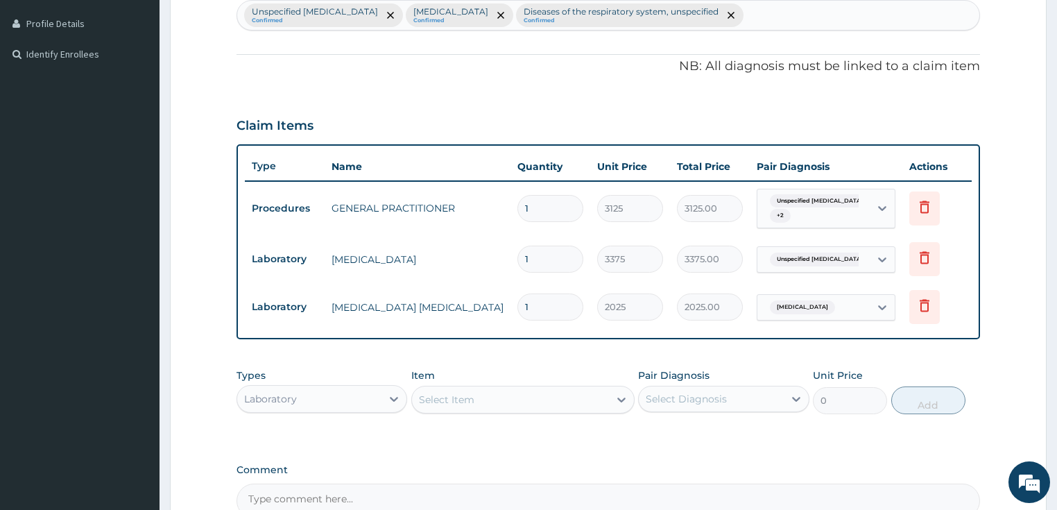
click at [315, 341] on div "PA Code / Prescription Code Enter Code(Secondary Care Only) Encounter Date 14-1…" at bounding box center [608, 139] width 744 height 757
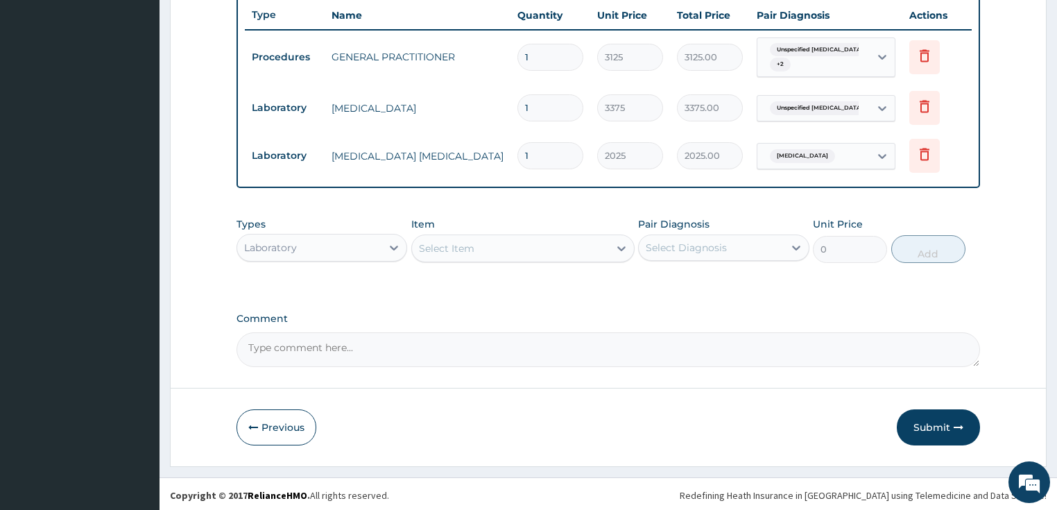
click at [279, 247] on div "Laboratory" at bounding box center [270, 248] width 53 height 14
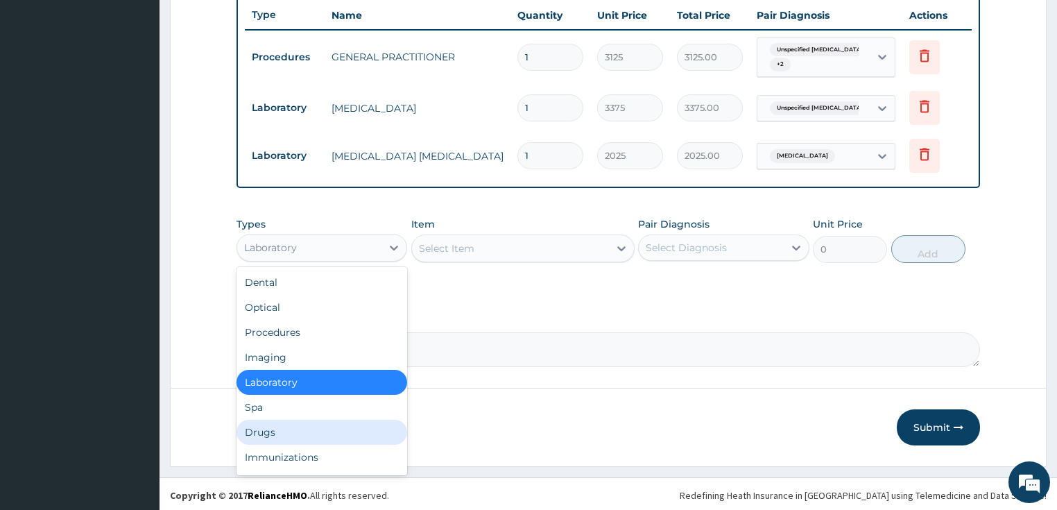
click at [279, 433] on div "Drugs" at bounding box center [321, 431] width 171 height 25
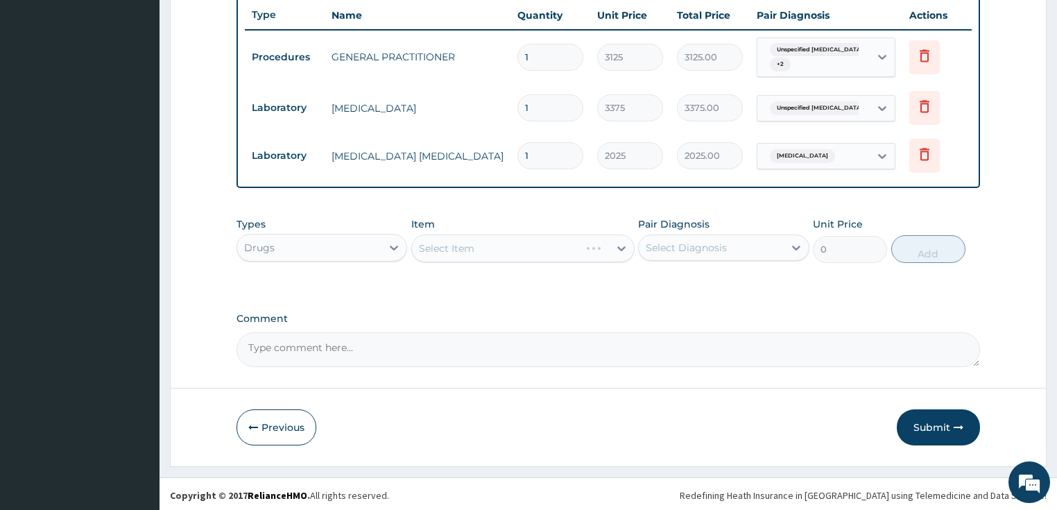
click at [503, 236] on div "Select Item" at bounding box center [522, 248] width 223 height 28
click at [600, 252] on div "Select Item" at bounding box center [510, 248] width 197 height 22
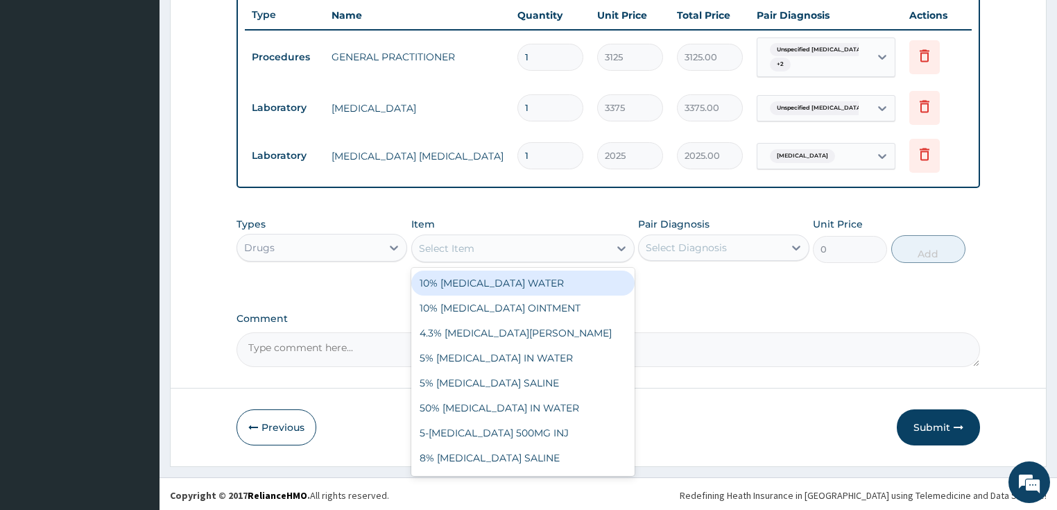
paste input "[MEDICAL_DATA] 125MG/5ML SYR"
type input "[MEDICAL_DATA] 125MG/5ML SYR"
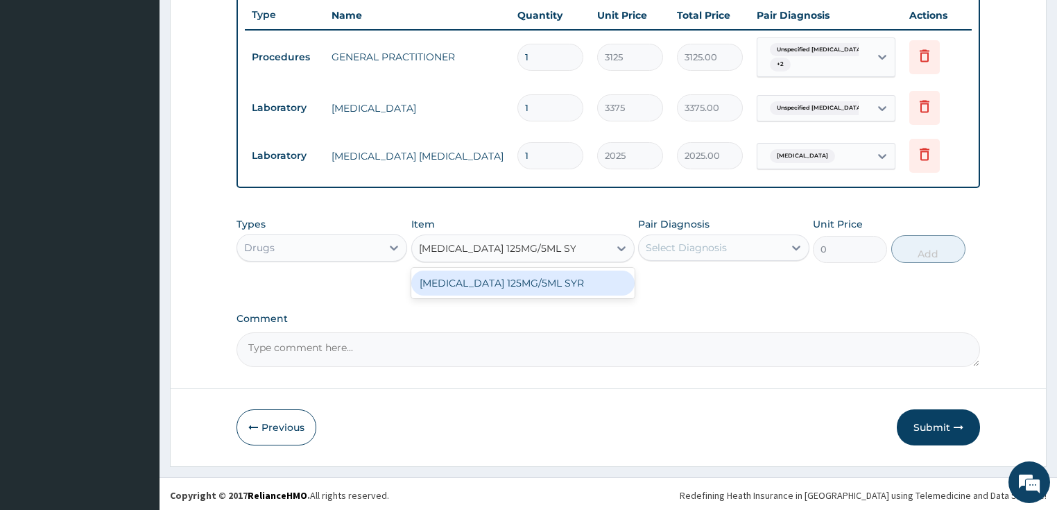
click at [526, 289] on div "[MEDICAL_DATA] 125MG/5ML SYR" at bounding box center [522, 282] width 223 height 25
type input "720"
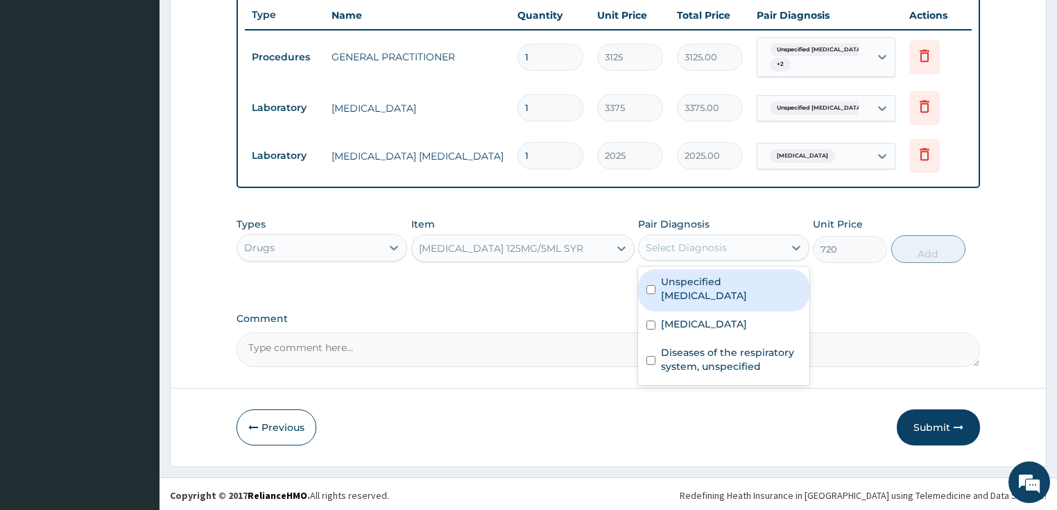
click at [677, 250] on div "Select Diagnosis" at bounding box center [685, 248] width 81 height 14
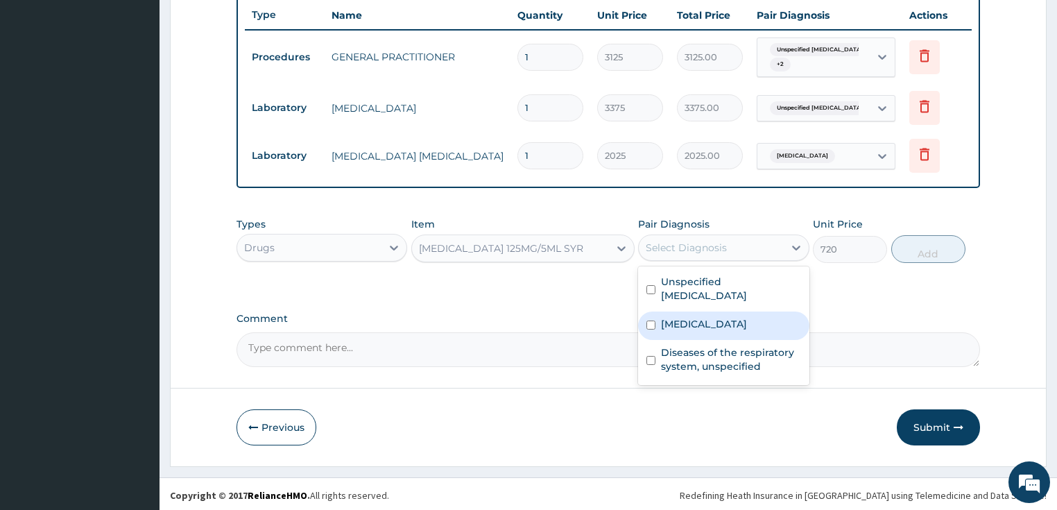
click at [706, 333] on div "Malaria, unspecified" at bounding box center [723, 325] width 171 height 28
checkbox input "true"
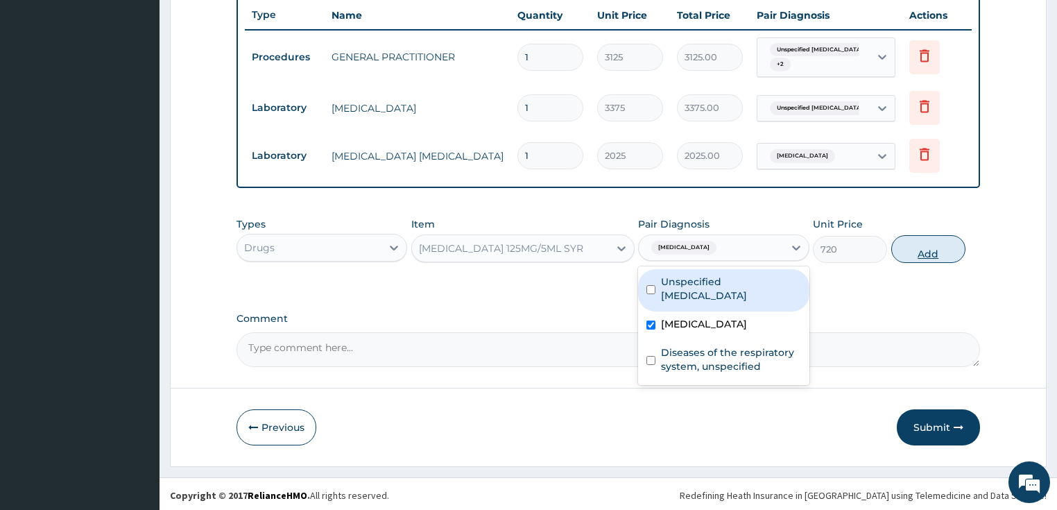
click at [918, 245] on button "Add" at bounding box center [928, 249] width 74 height 28
type input "0"
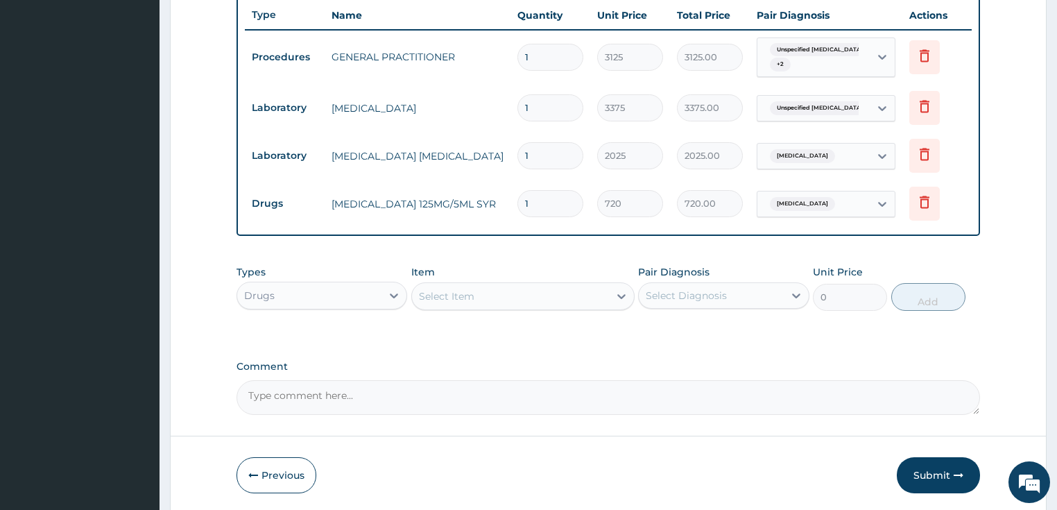
click at [510, 298] on div "Select Item" at bounding box center [510, 296] width 197 height 22
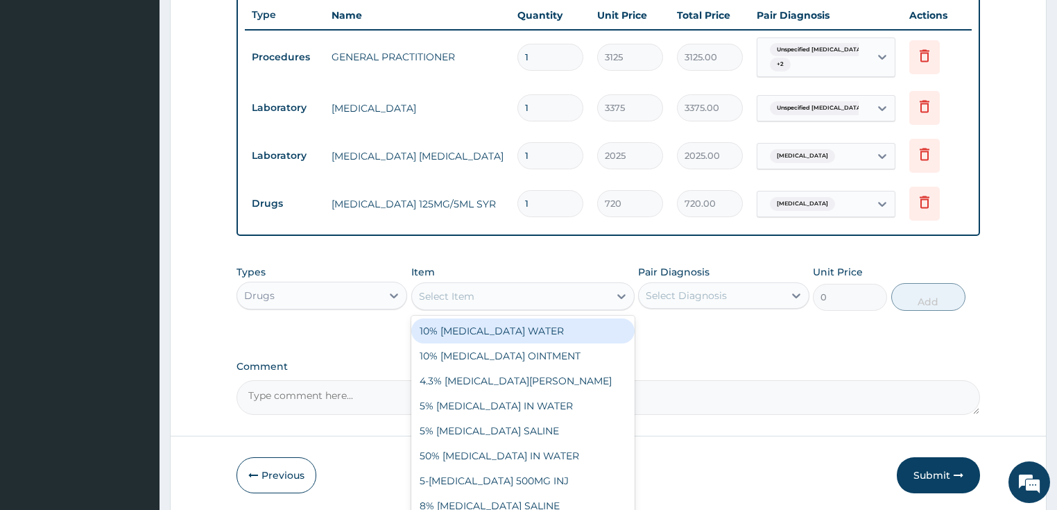
paste input "[MEDICAL_DATA] SYRUP FOR CHILDREN"
type input "[MEDICAL_DATA] SYRUP FOR CHILDREN"
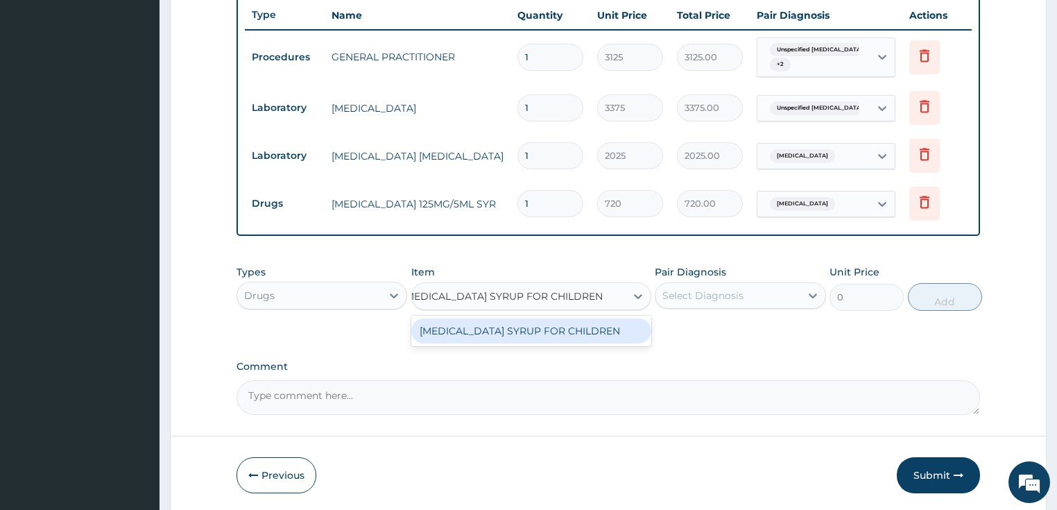
click at [529, 331] on div "[MEDICAL_DATA] SYRUP FOR CHILDREN" at bounding box center [531, 330] width 240 height 25
type input "530"
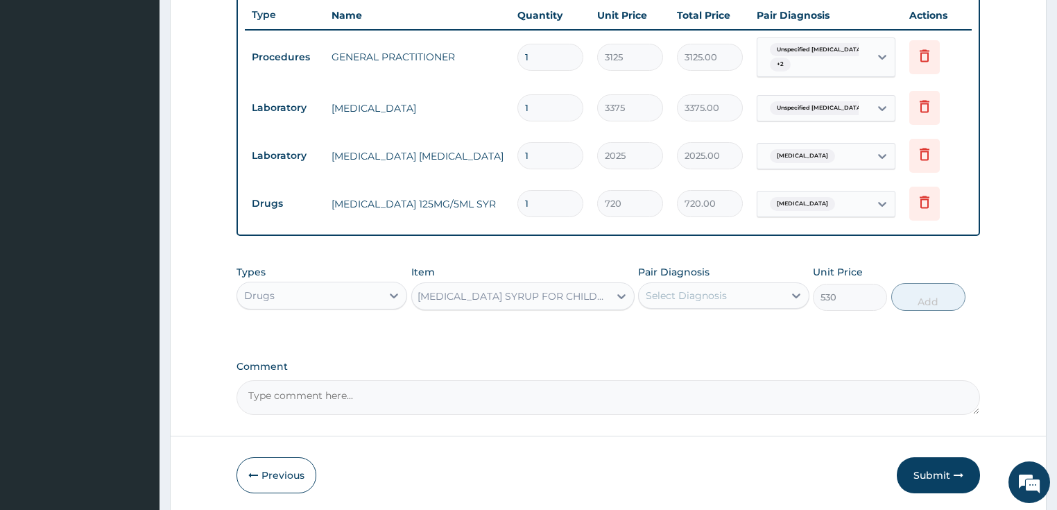
click at [688, 291] on div "Select Diagnosis" at bounding box center [685, 295] width 81 height 14
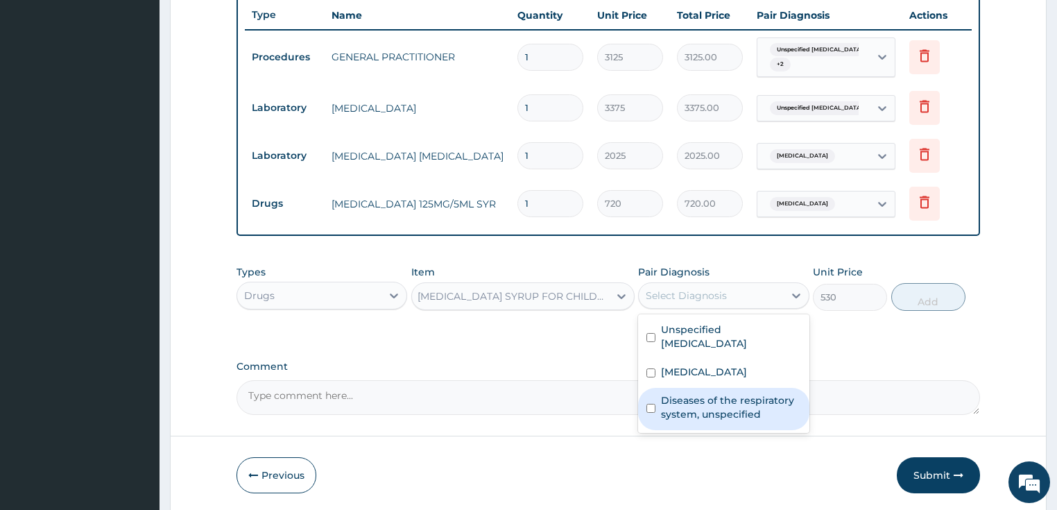
click at [711, 419] on div "Diseases of the respiratory system, unspecified" at bounding box center [723, 409] width 171 height 42
checkbox input "true"
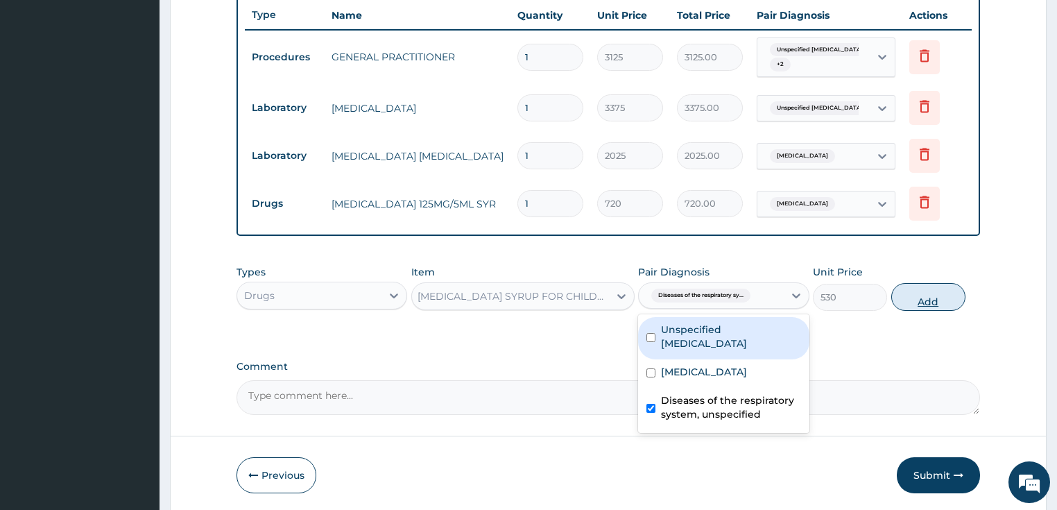
click at [922, 288] on button "Add" at bounding box center [928, 297] width 74 height 28
type input "0"
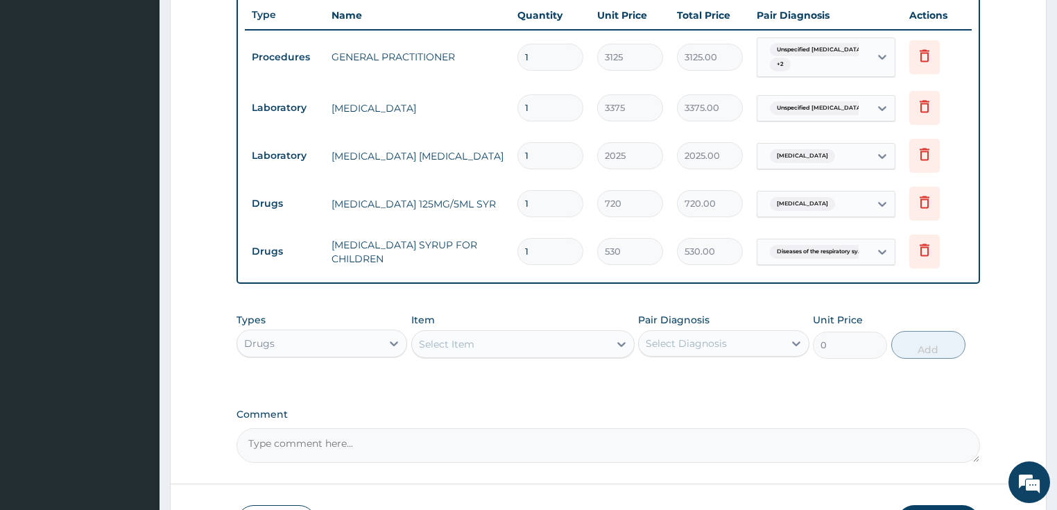
scroll to position [0, 0]
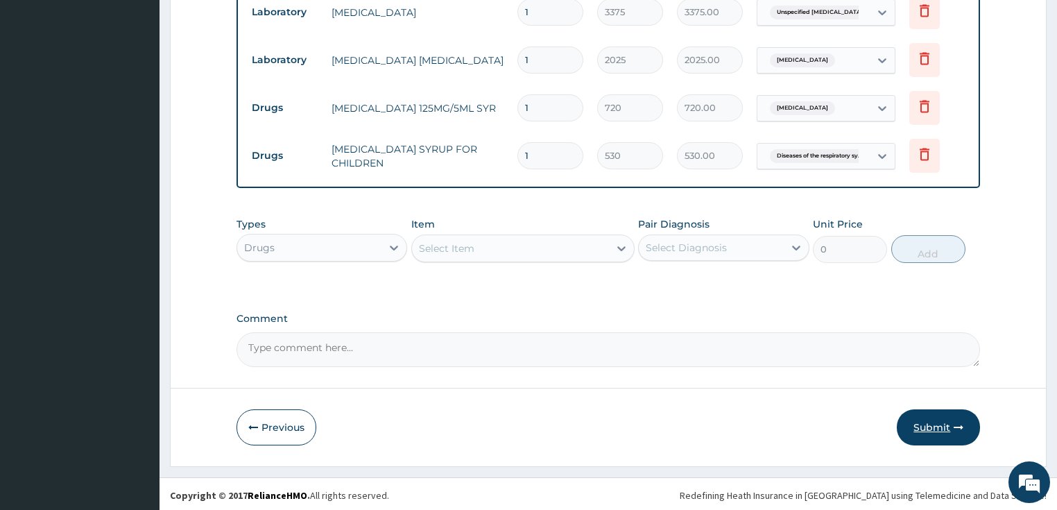
click at [934, 425] on button "Submit" at bounding box center [937, 427] width 83 height 36
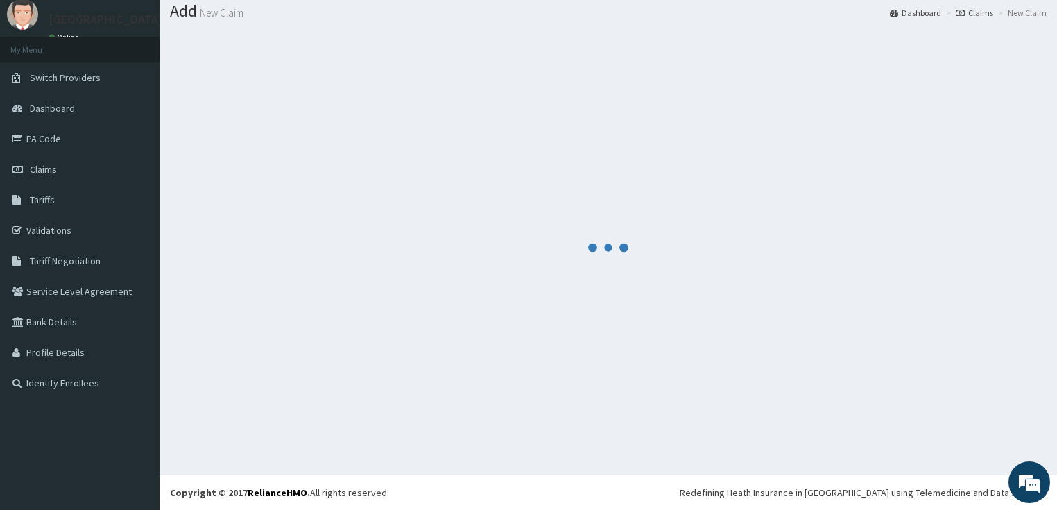
scroll to position [42, 0]
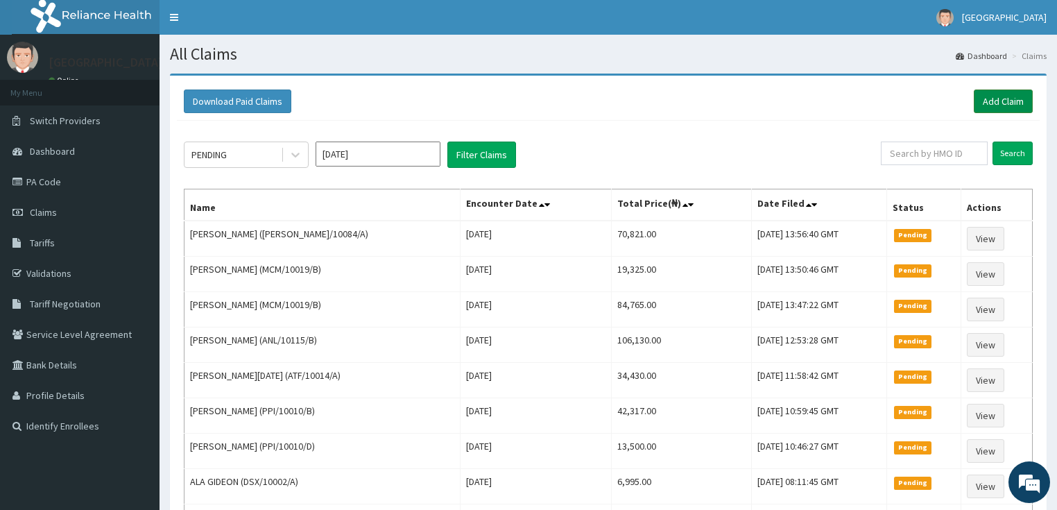
click at [994, 109] on link "Add Claim" at bounding box center [1002, 101] width 59 height 24
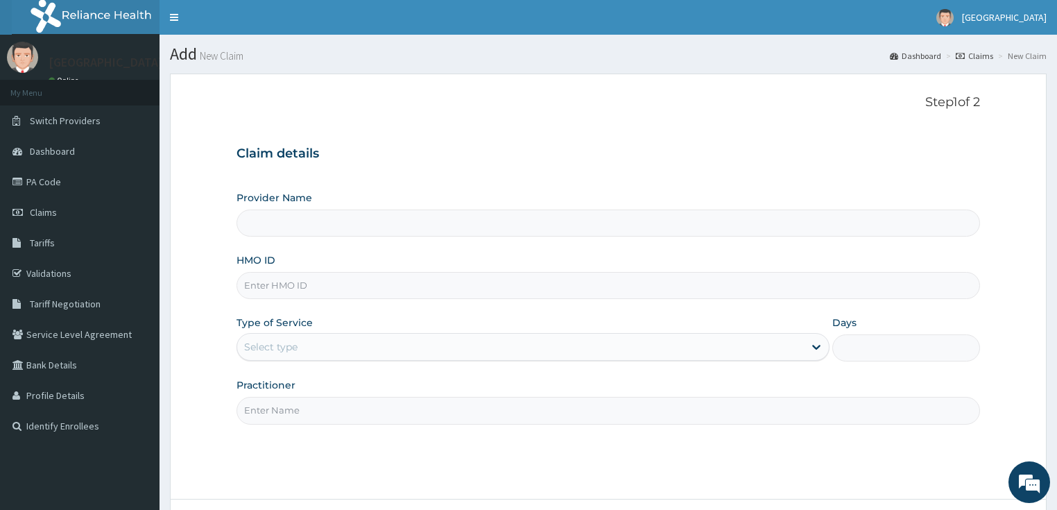
type input "LILY HOSPITAL-WARRI"
click at [257, 289] on input "HMO ID" at bounding box center [608, 285] width 744 height 27
paste input "MCM/10019/D"
type input "MCM/10019/D"
click at [261, 346] on div "Select type" at bounding box center [270, 347] width 53 height 14
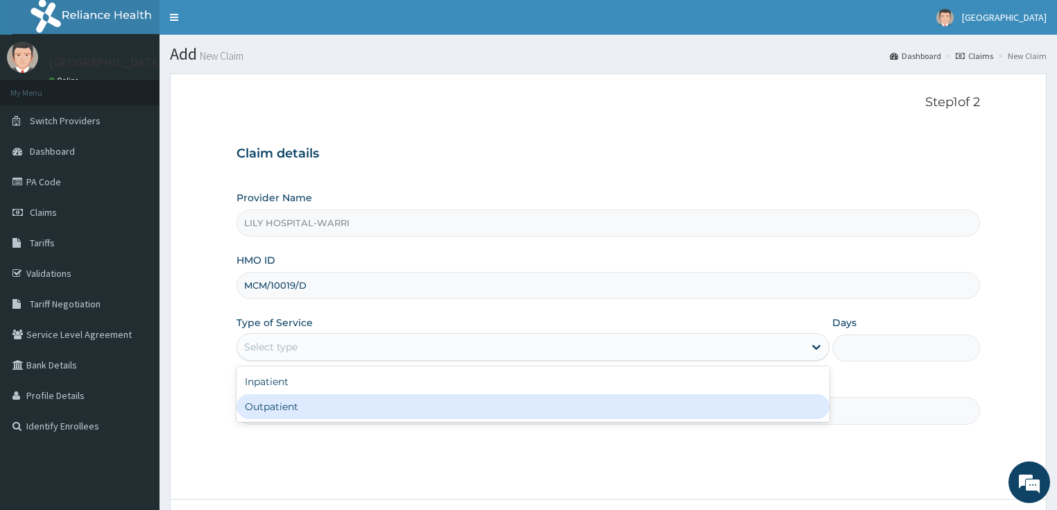
click at [271, 406] on div "Outpatient" at bounding box center [532, 406] width 593 height 25
type input "1"
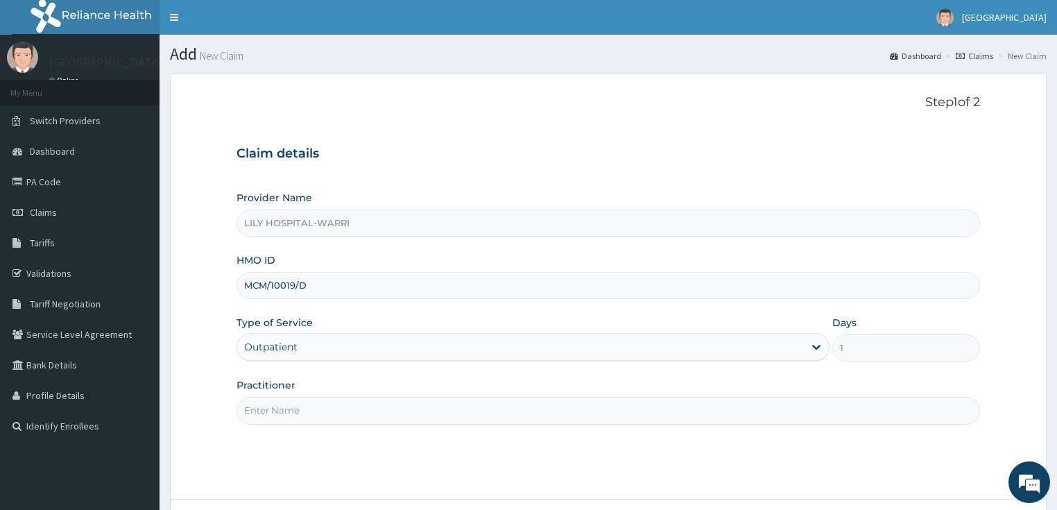
click at [260, 415] on input "Practitioner" at bounding box center [608, 410] width 744 height 27
type input "General practitioner"
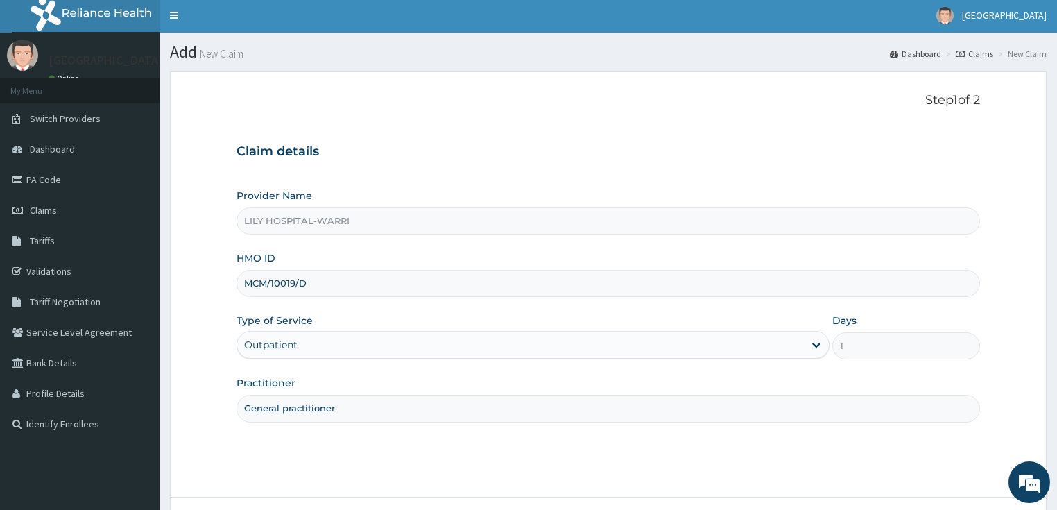
click at [937, 424] on div "Step 1 of 2 Claim details Provider Name LILY HOSPITAL-WARRI HMO ID MCM/10019/D …" at bounding box center [608, 284] width 744 height 382
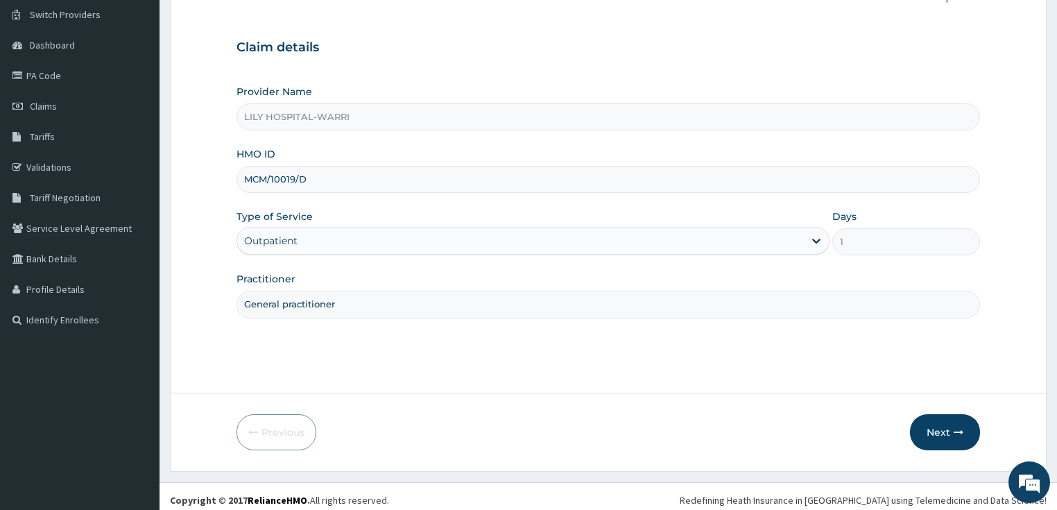
scroll to position [113, 0]
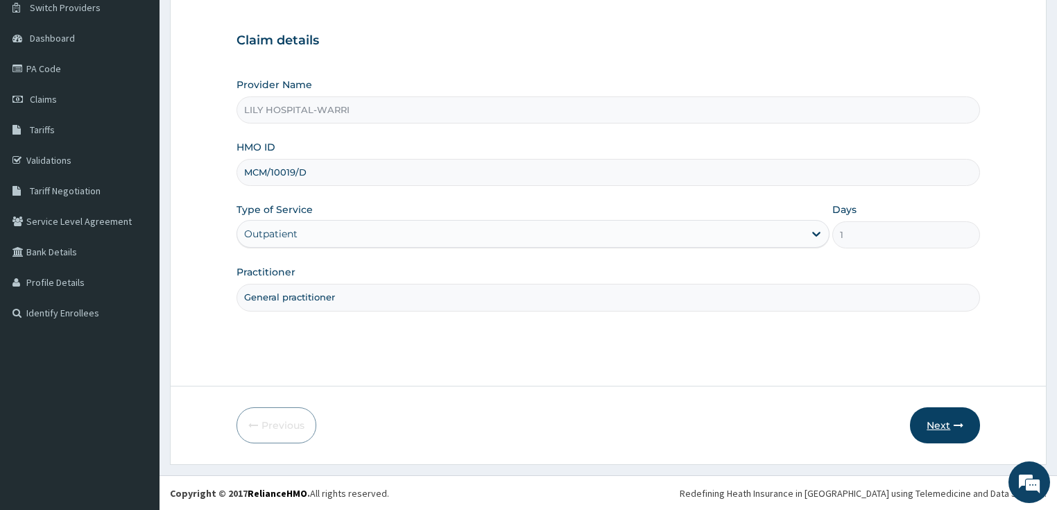
click at [932, 424] on button "Next" at bounding box center [945, 425] width 70 height 36
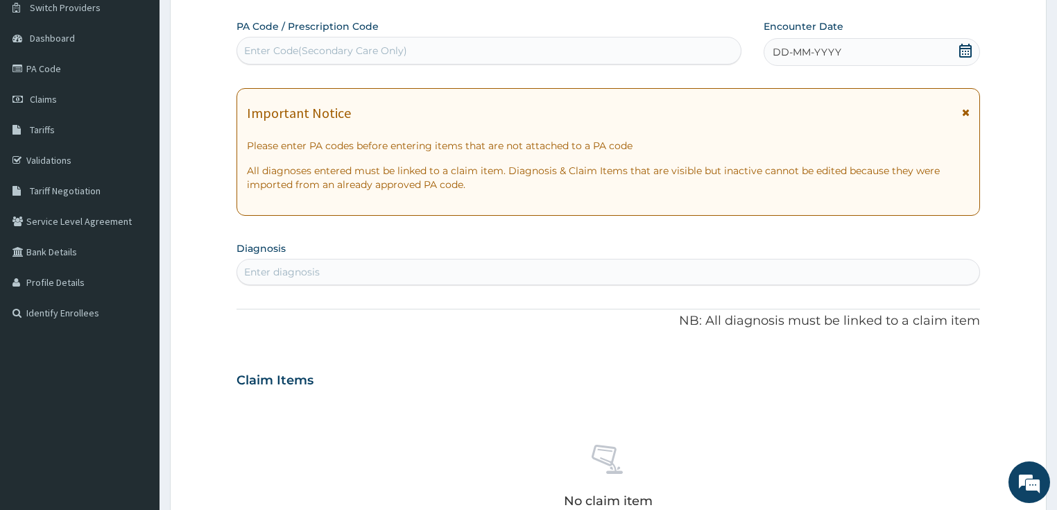
click at [785, 53] on span "DD-MM-YYYY" at bounding box center [806, 52] width 69 height 14
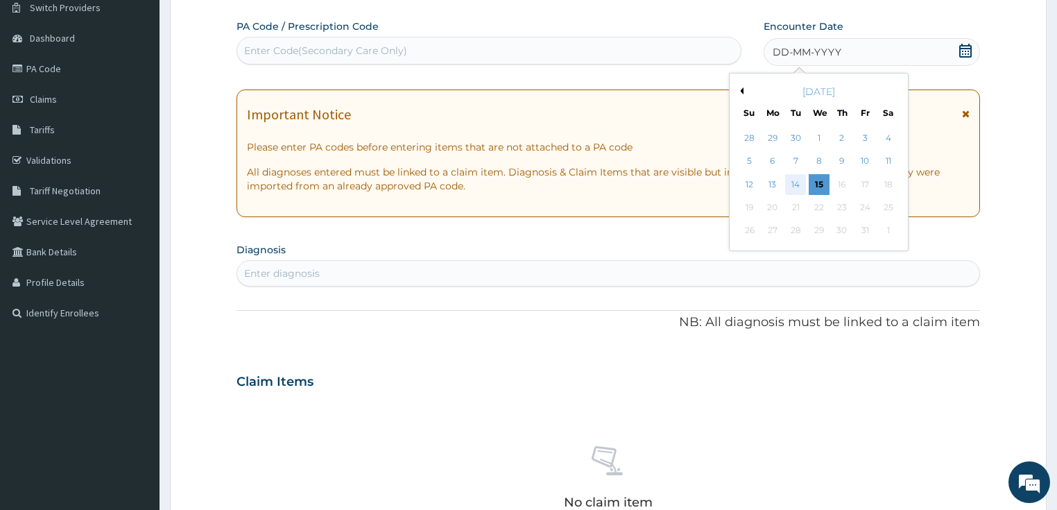
click at [799, 183] on div "14" at bounding box center [795, 184] width 21 height 21
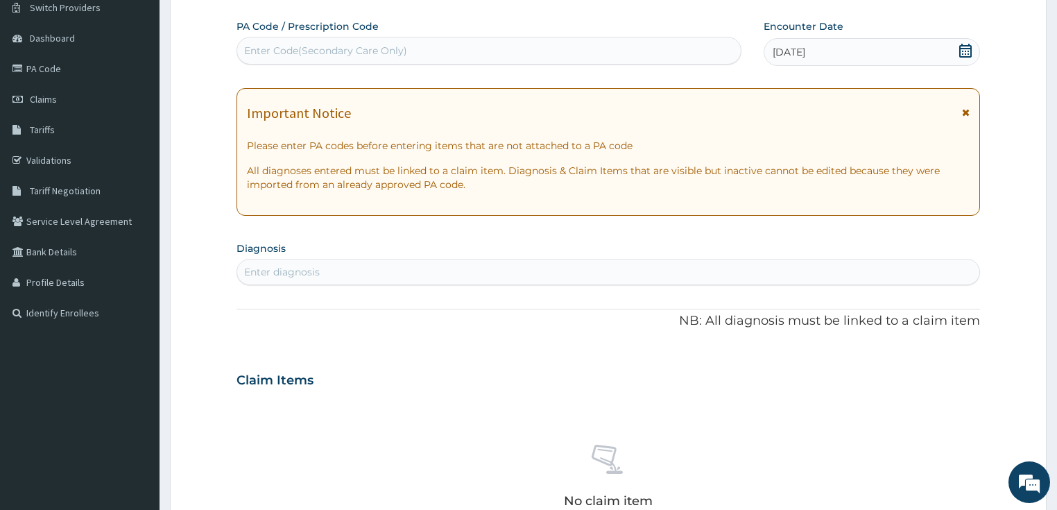
click at [333, 268] on div "Enter diagnosis" at bounding box center [608, 272] width 742 height 22
type input "allergy"
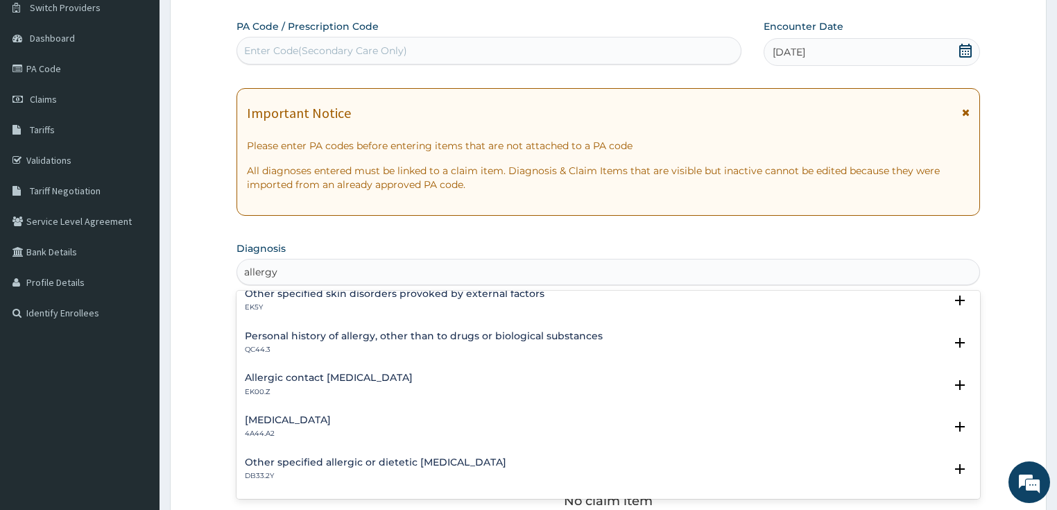
scroll to position [721, 0]
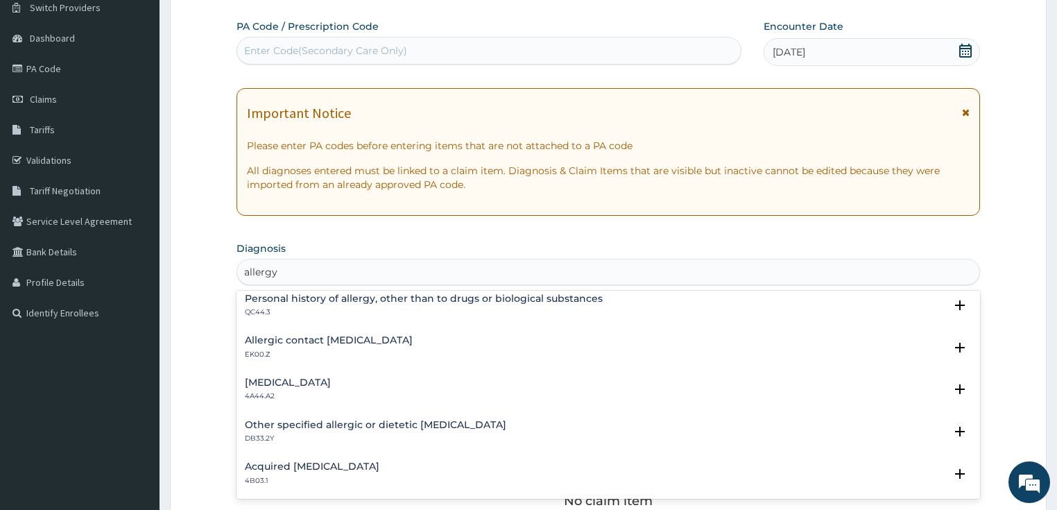
click at [366, 349] on p "EK00.Z" at bounding box center [329, 354] width 168 height 10
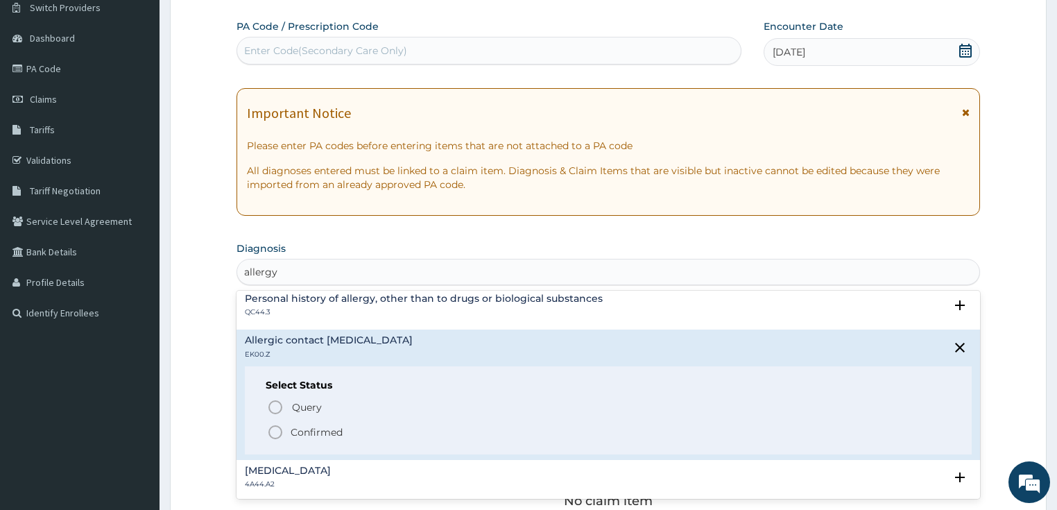
click at [299, 432] on p "Confirmed" at bounding box center [316, 432] width 52 height 14
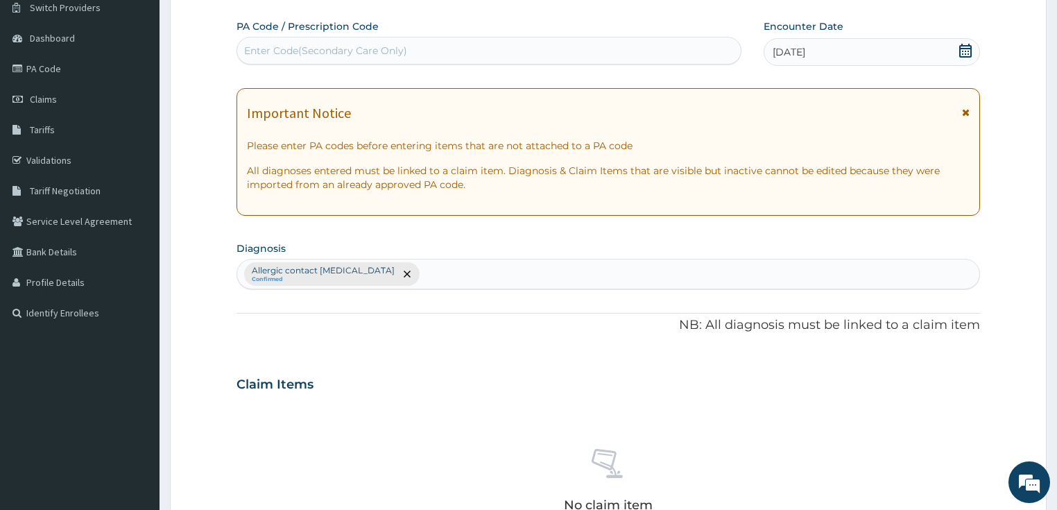
click at [577, 363] on div "Claim Items" at bounding box center [608, 381] width 744 height 36
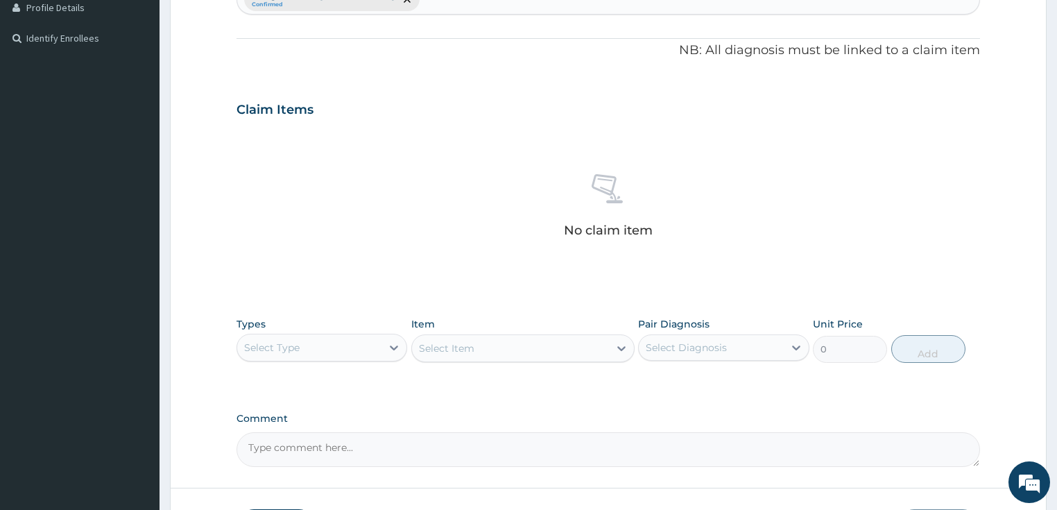
scroll to position [390, 0]
click at [306, 351] on div "Select Type" at bounding box center [309, 344] width 145 height 22
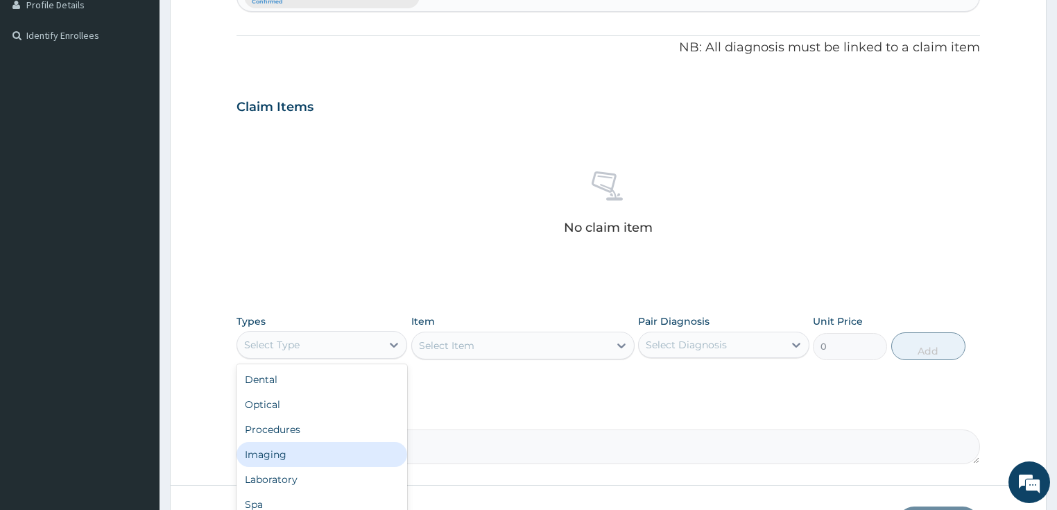
scroll to position [47, 0]
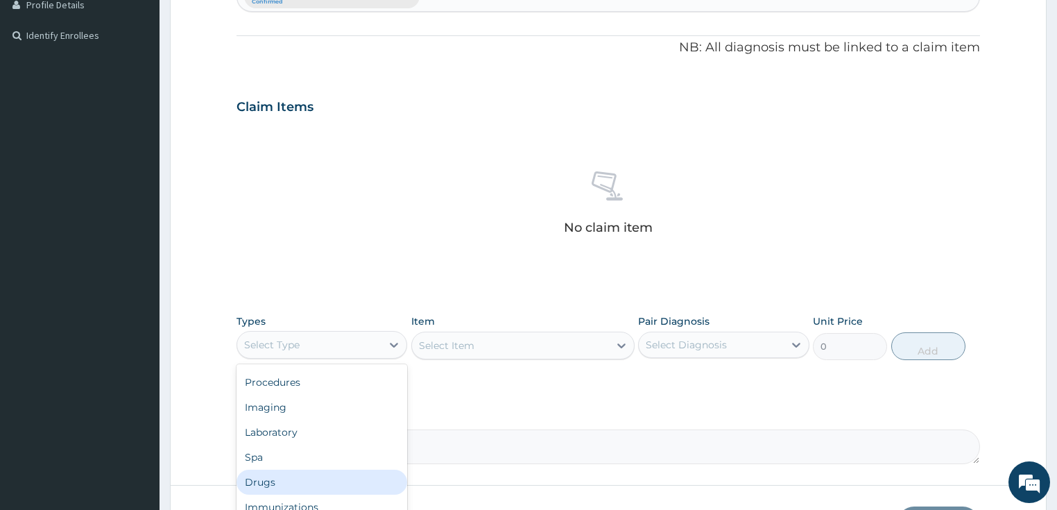
click at [315, 487] on div "Drugs" at bounding box center [321, 481] width 171 height 25
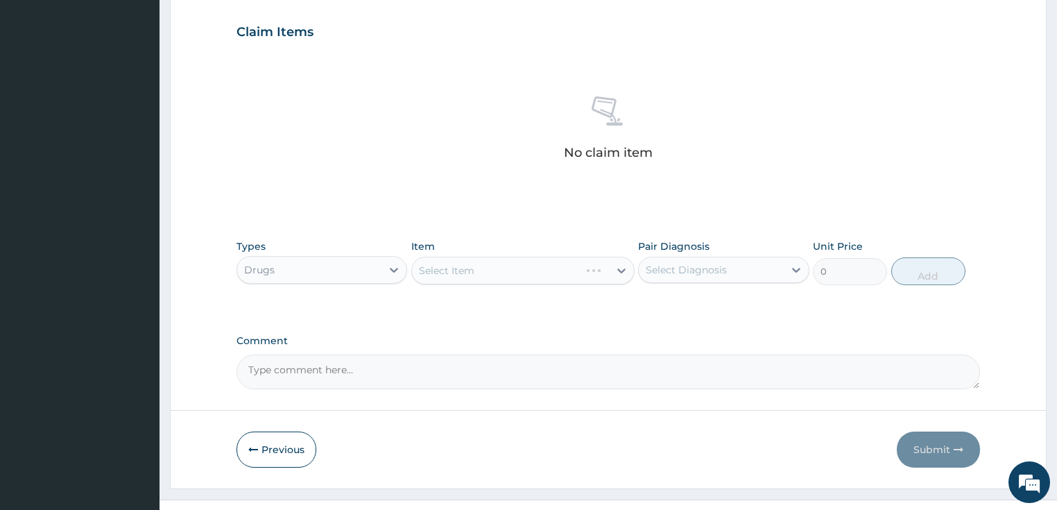
scroll to position [488, 0]
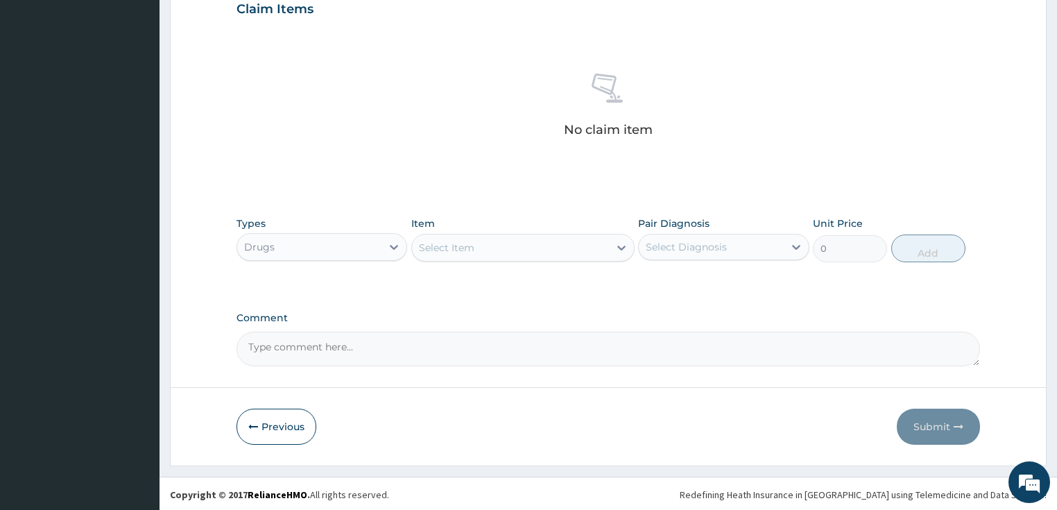
click at [582, 245] on div "Select Item" at bounding box center [510, 247] width 197 height 22
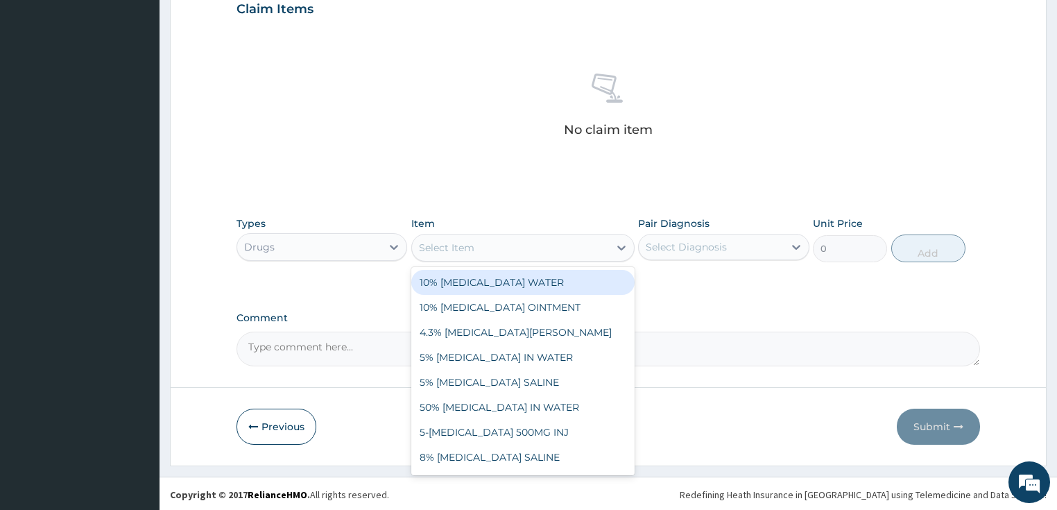
paste input "FREE NEEDLE (23G)"
type input "FREE NEEDLE (23G)"
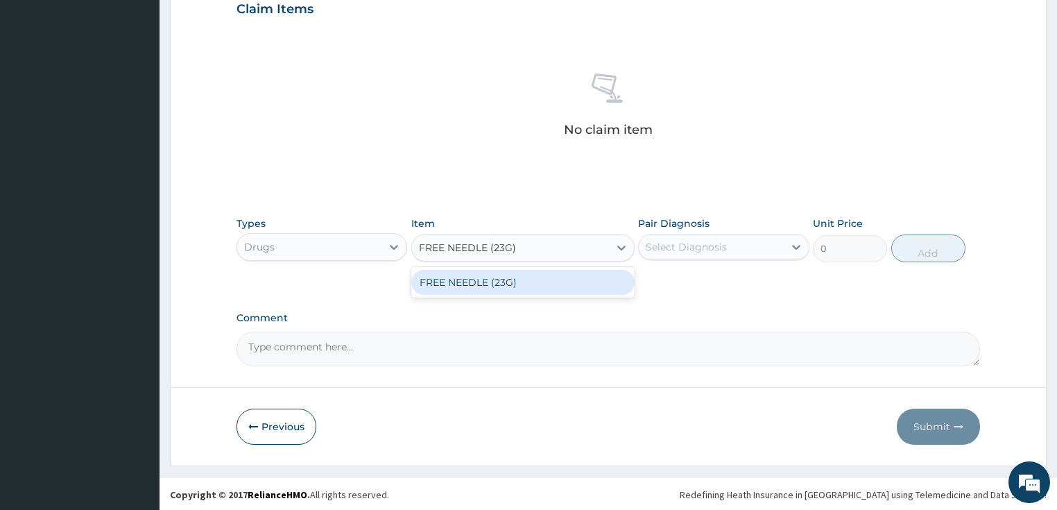
click at [575, 277] on div "FREE NEEDLE (23G)" at bounding box center [522, 282] width 223 height 25
type input "30"
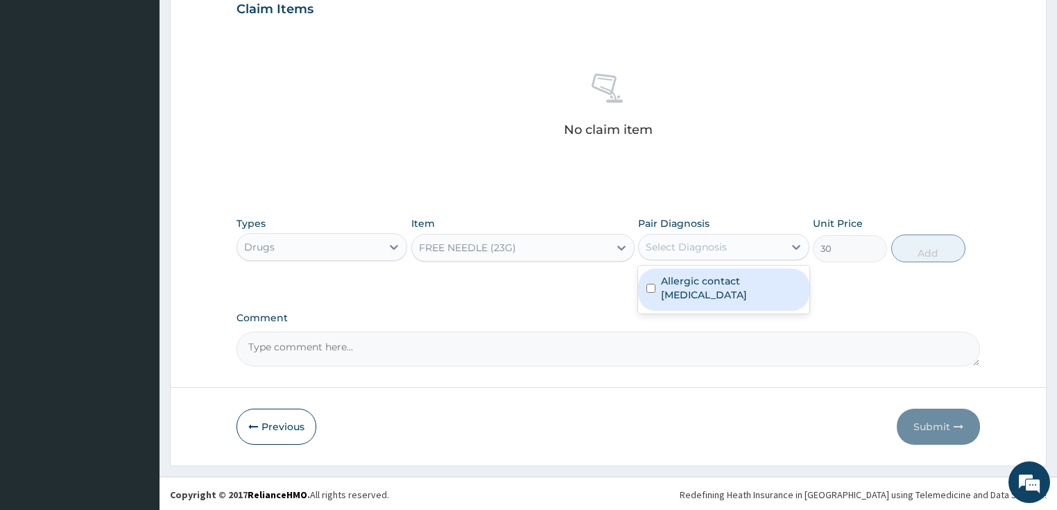
click at [679, 250] on div "Select Diagnosis" at bounding box center [685, 247] width 81 height 14
click at [725, 284] on label "Allergic contact [MEDICAL_DATA]" at bounding box center [731, 288] width 140 height 28
checkbox input "true"
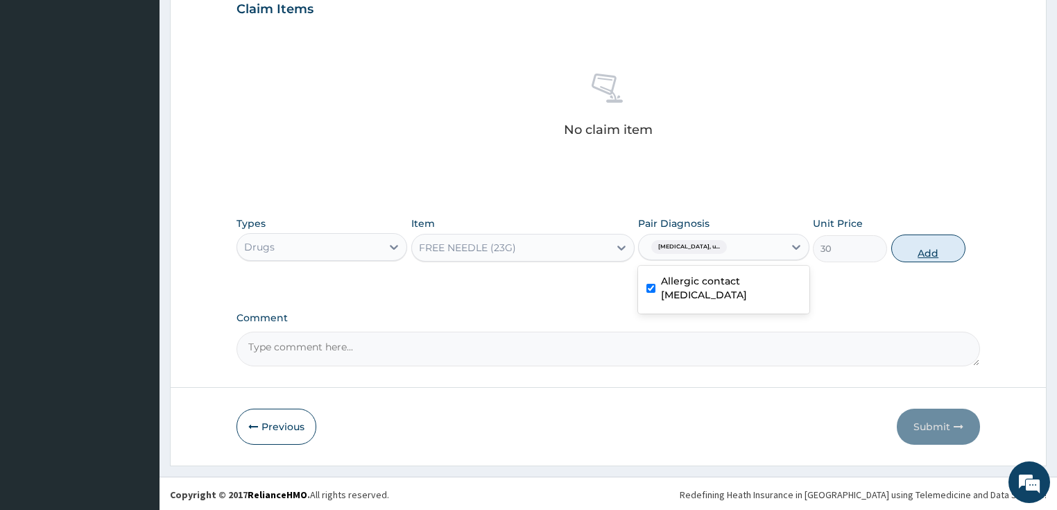
click at [937, 249] on button "Add" at bounding box center [928, 248] width 74 height 28
type input "0"
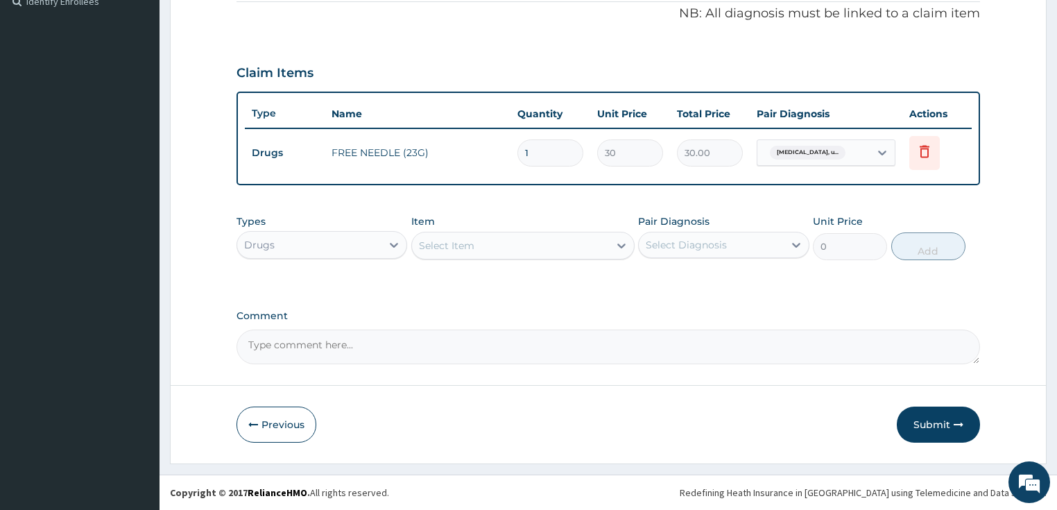
scroll to position [421, 0]
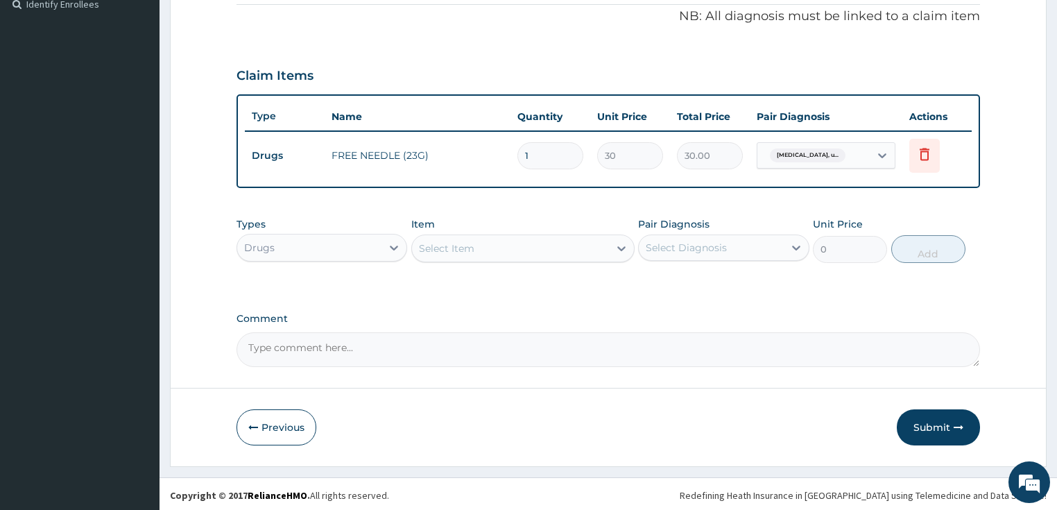
click at [462, 241] on div "Select Item" at bounding box center [446, 248] width 55 height 14
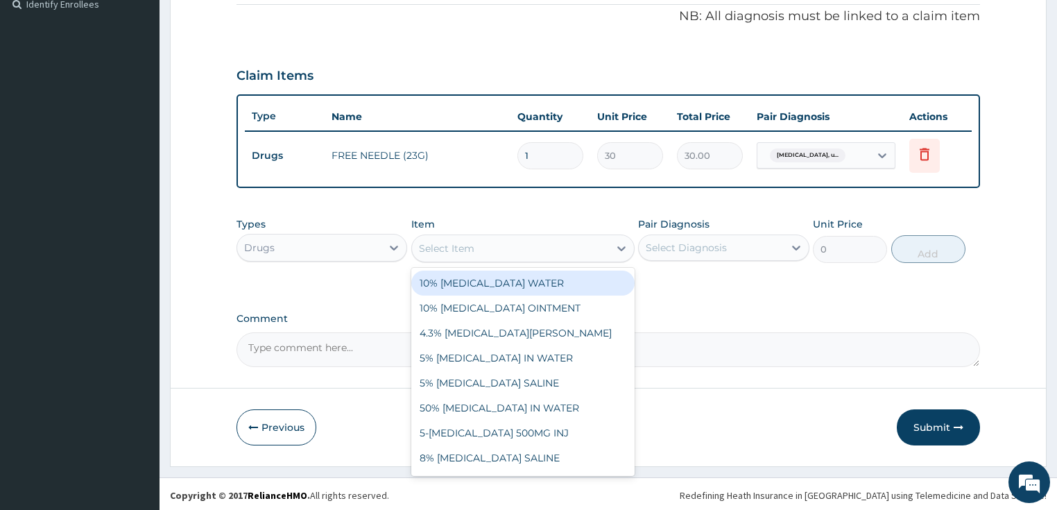
paste input "[MEDICAL_DATA] 100MG INJ"
type input "[MEDICAL_DATA] 100MG INJ"
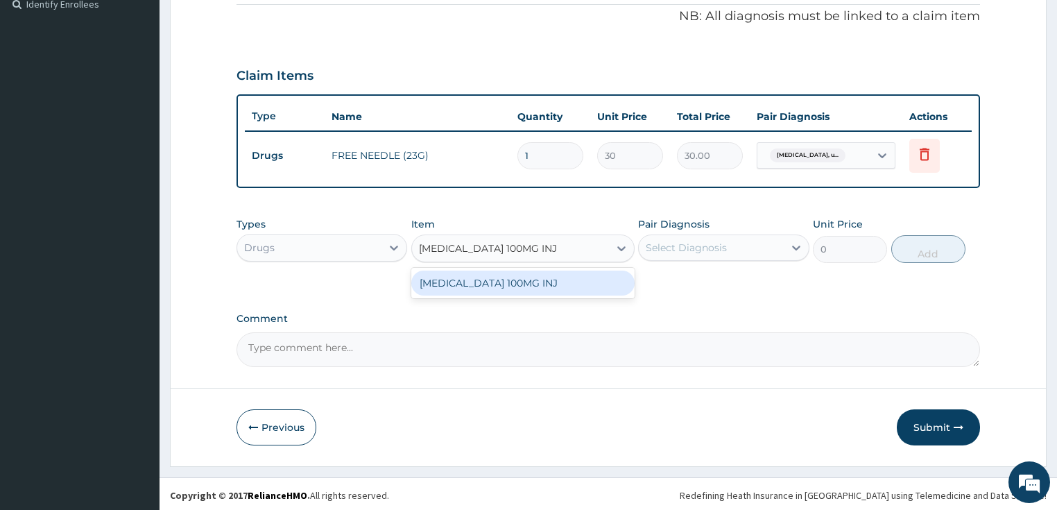
click at [484, 288] on div "[MEDICAL_DATA] 100MG INJ" at bounding box center [522, 282] width 223 height 25
type input "997.5"
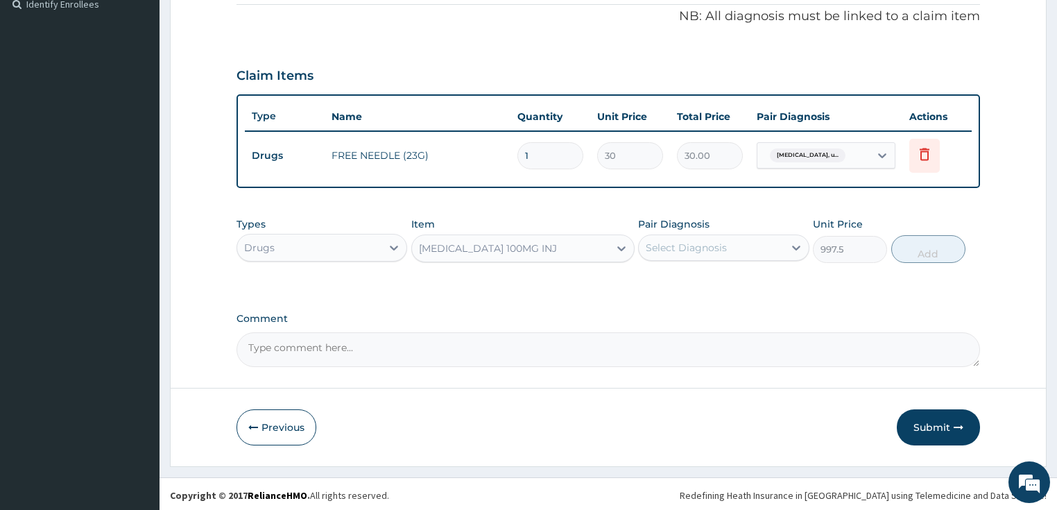
click at [679, 257] on div "Select Diagnosis" at bounding box center [723, 247] width 171 height 26
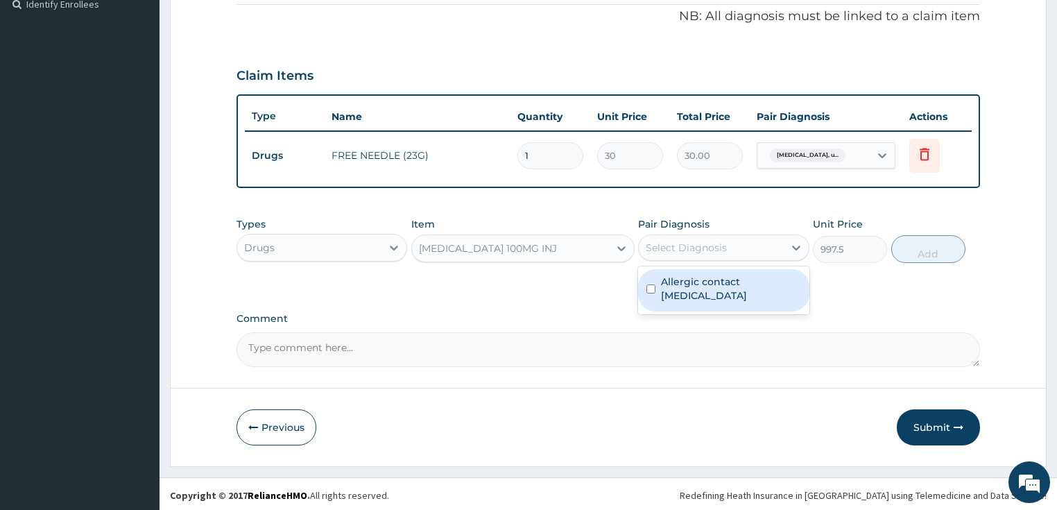
click at [677, 286] on label "Allergic contact [MEDICAL_DATA]" at bounding box center [731, 289] width 140 height 28
checkbox input "true"
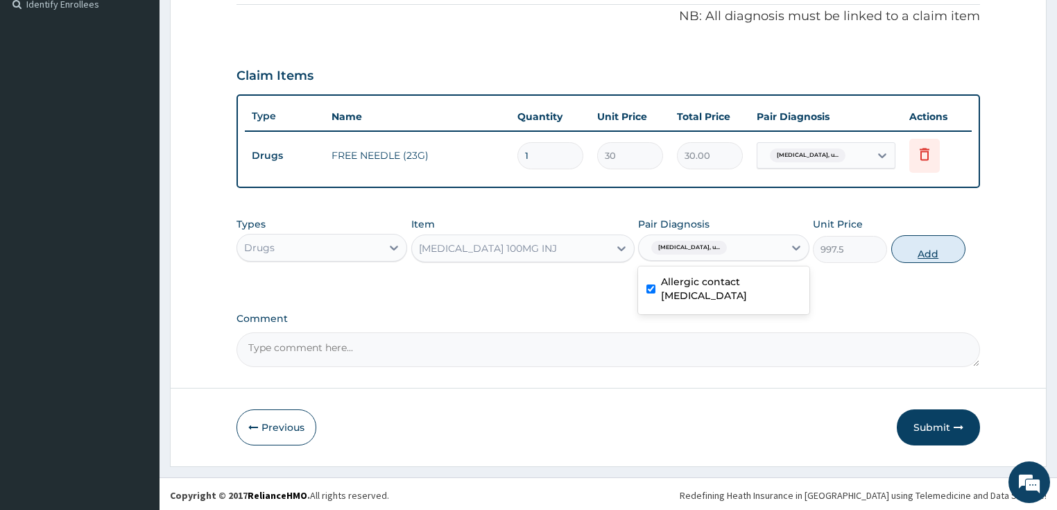
click at [942, 245] on button "Add" at bounding box center [928, 249] width 74 height 28
type input "0"
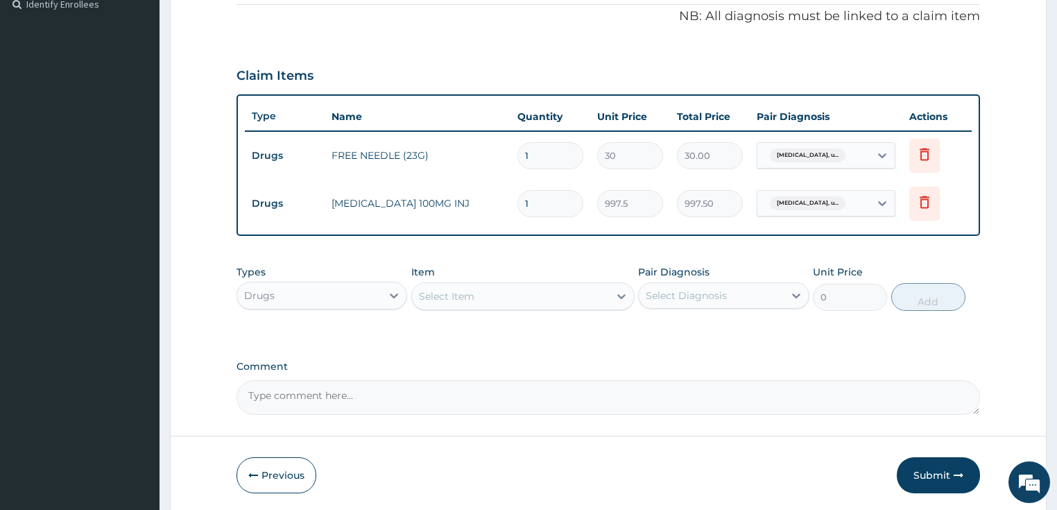
click at [448, 302] on div "Select Item" at bounding box center [510, 296] width 197 height 22
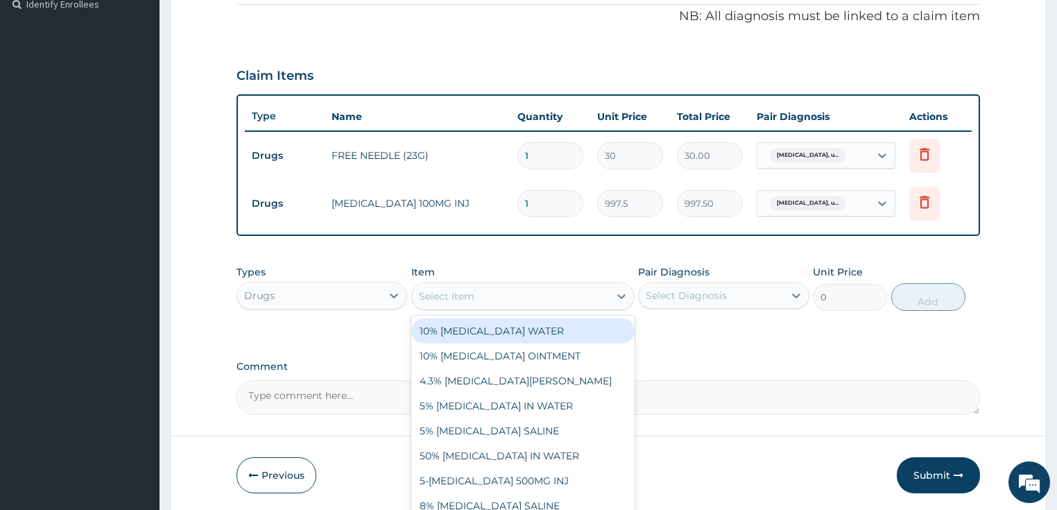
paste input "NEEDLE AND SYRINGE 5ML"
type input "NEEDLE AND SYRINGE 5ML"
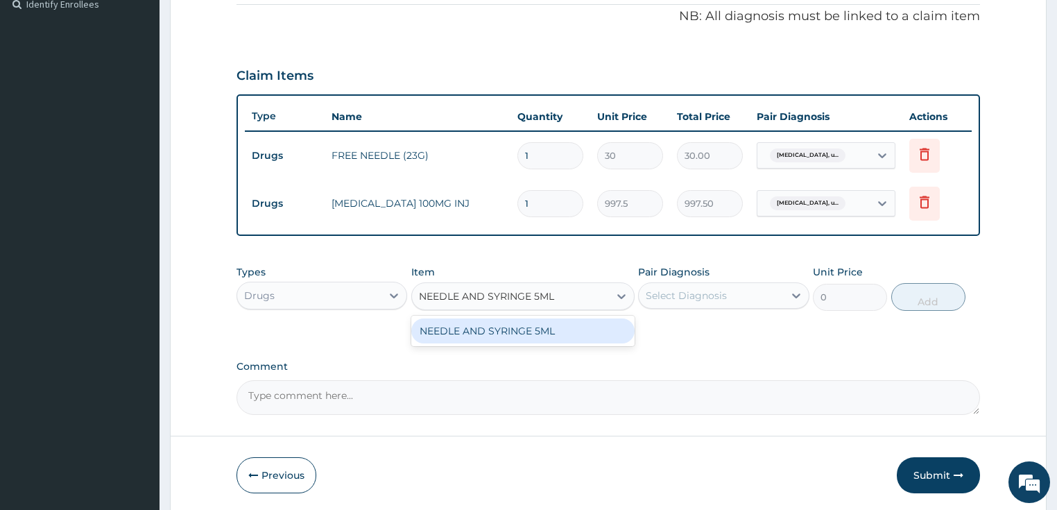
click at [486, 324] on div "NEEDLE AND SYRINGE 5ML" at bounding box center [522, 330] width 223 height 25
type input "100"
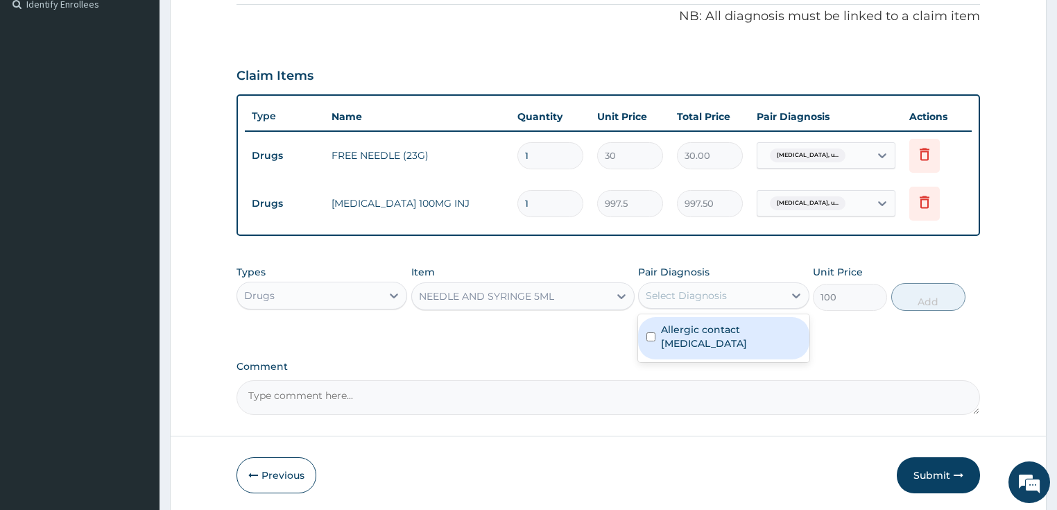
click at [704, 288] on div "Select Diagnosis" at bounding box center [685, 295] width 81 height 14
click at [699, 322] on label "Allergic contact [MEDICAL_DATA]" at bounding box center [731, 336] width 140 height 28
checkbox input "true"
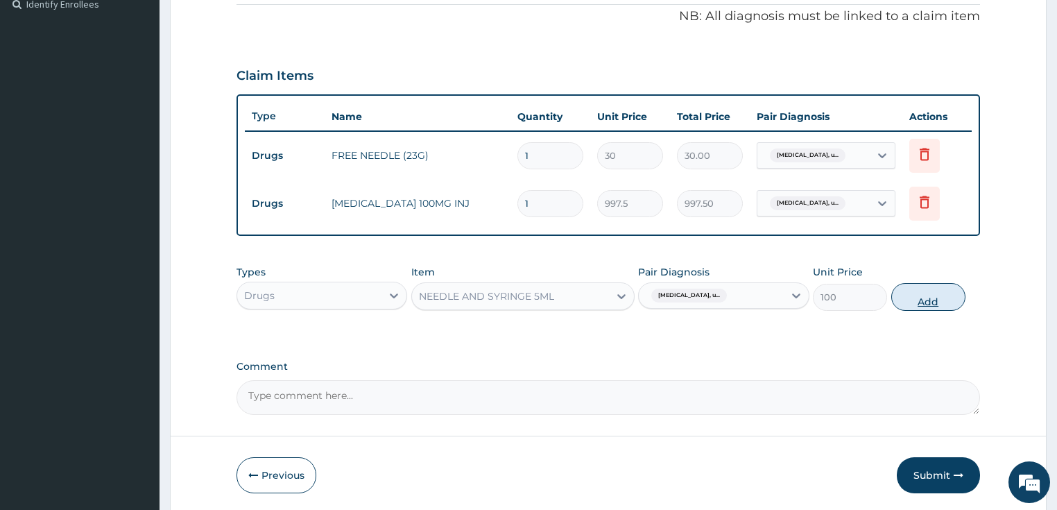
click at [928, 297] on button "Add" at bounding box center [928, 297] width 74 height 28
type input "0"
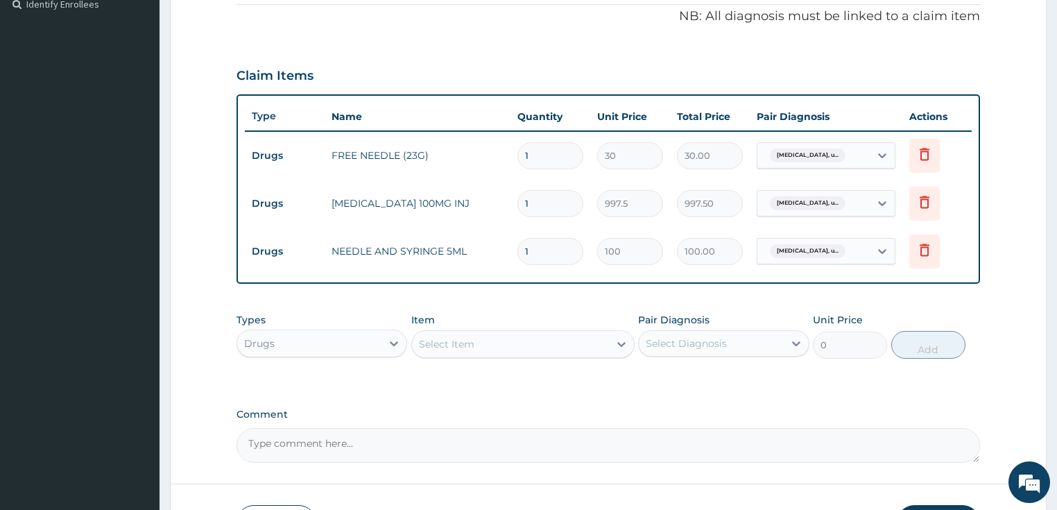
scroll to position [517, 0]
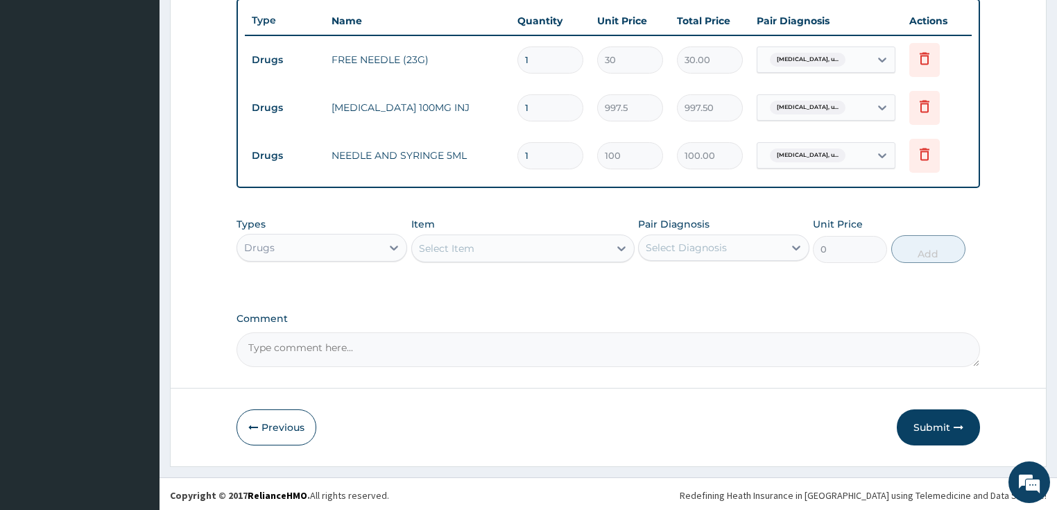
click at [459, 250] on div "Select Item" at bounding box center [446, 248] width 55 height 14
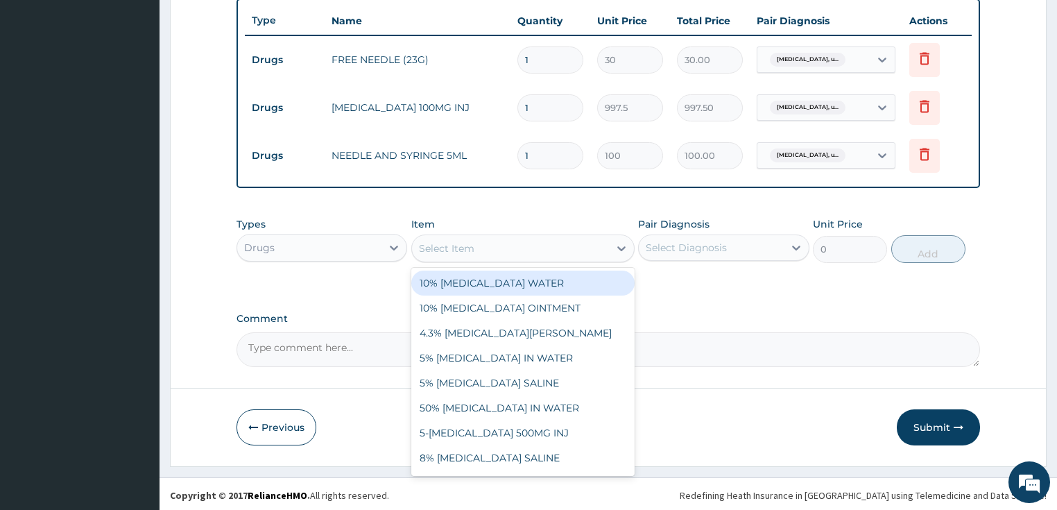
paste input "H2O FOR INJECTION"
type input "H2O FOR INJECTION"
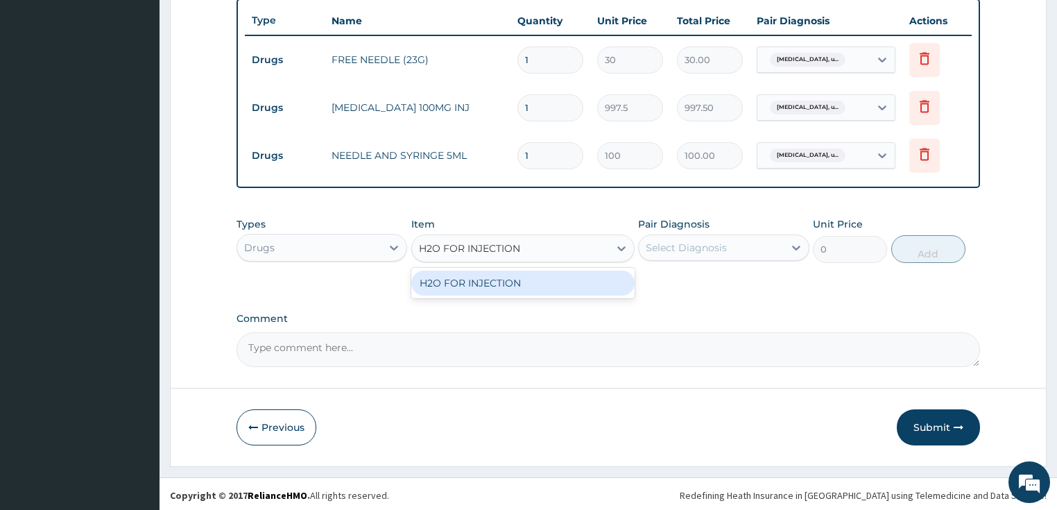
click at [498, 278] on div "H2O FOR INJECTION" at bounding box center [522, 282] width 223 height 25
type input "240"
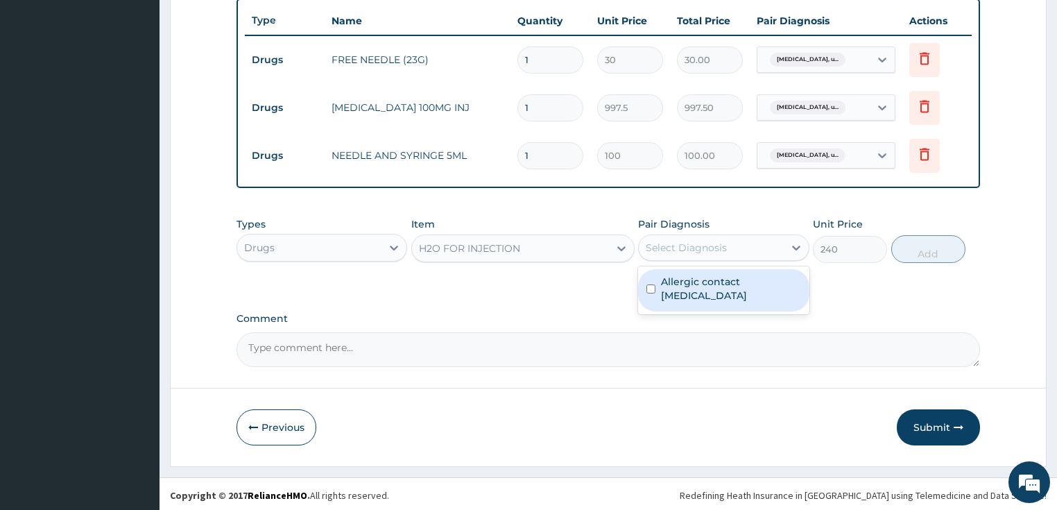
scroll to position [462, 0]
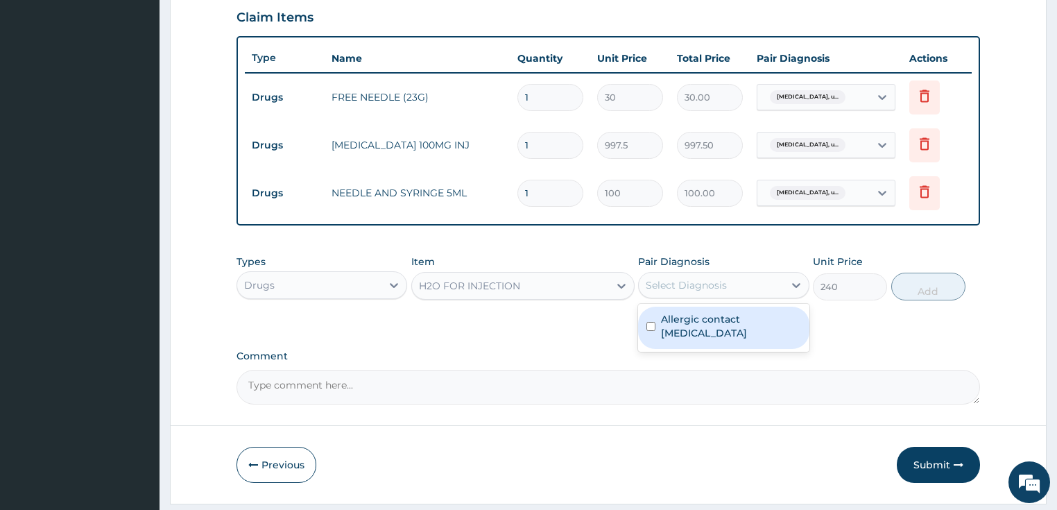
click at [736, 252] on div "Types Drugs Item H2O FOR INJECTION Pair Diagnosis option Allergic contact [MEDI…" at bounding box center [608, 277] width 744 height 60
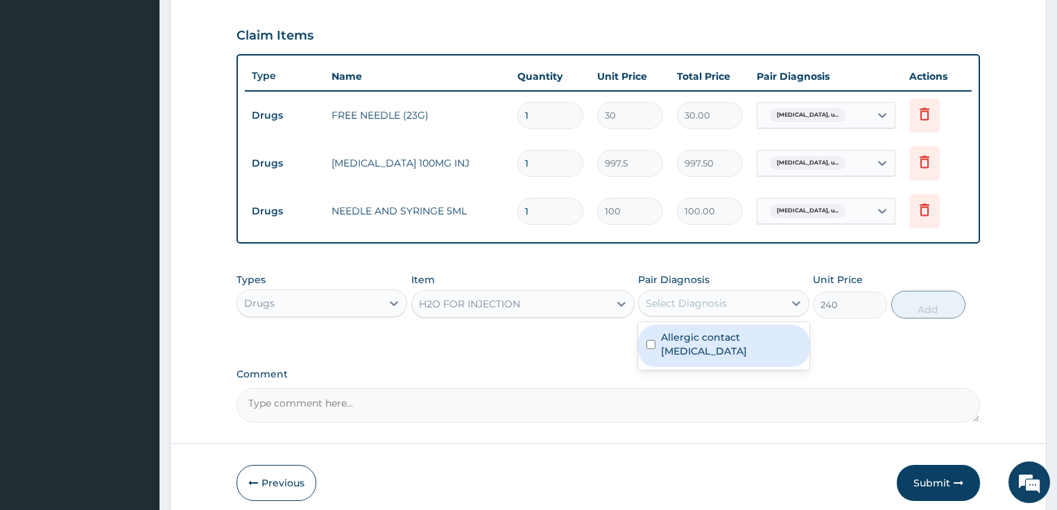
click at [708, 342] on label "Allergic contact [MEDICAL_DATA]" at bounding box center [731, 344] width 140 height 28
checkbox input "true"
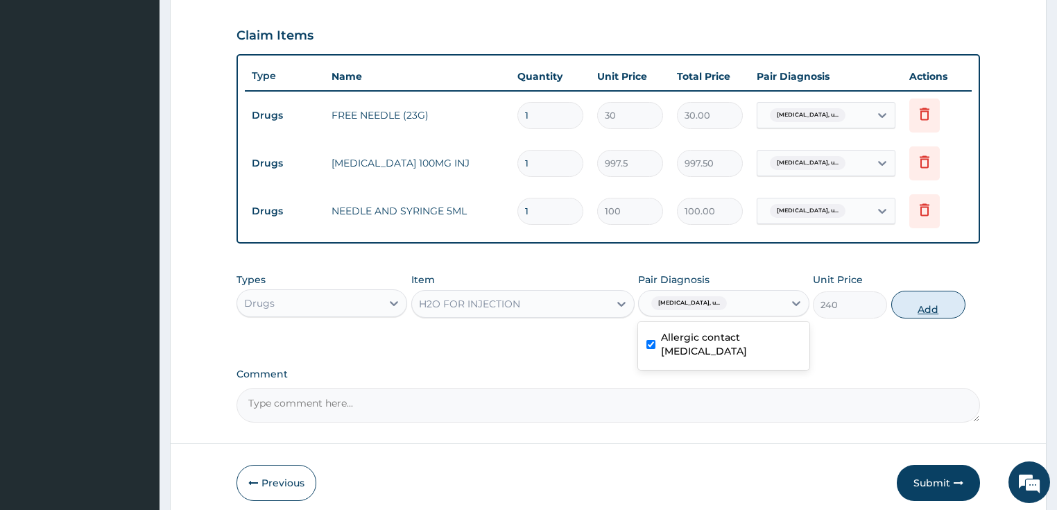
click at [921, 302] on button "Add" at bounding box center [928, 304] width 74 height 28
type input "0"
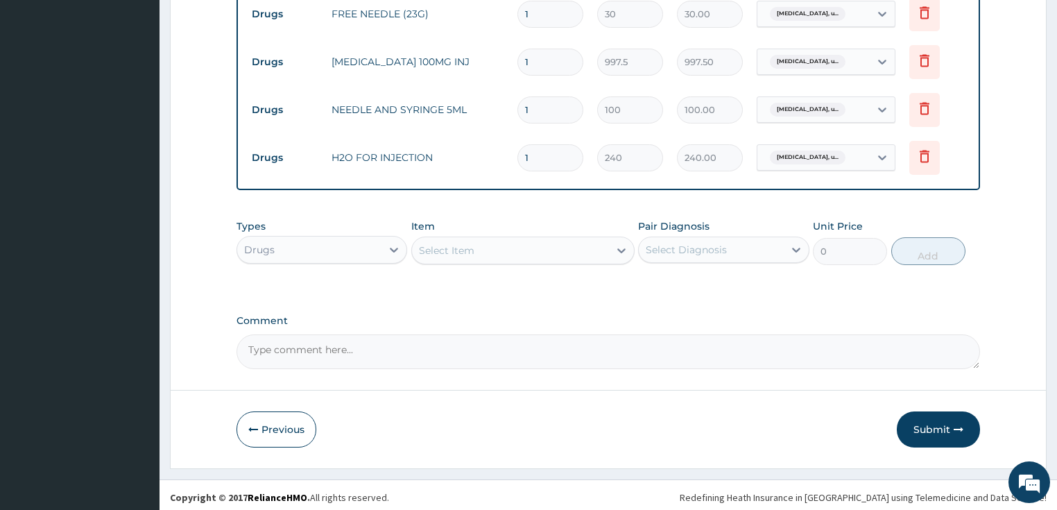
scroll to position [565, 0]
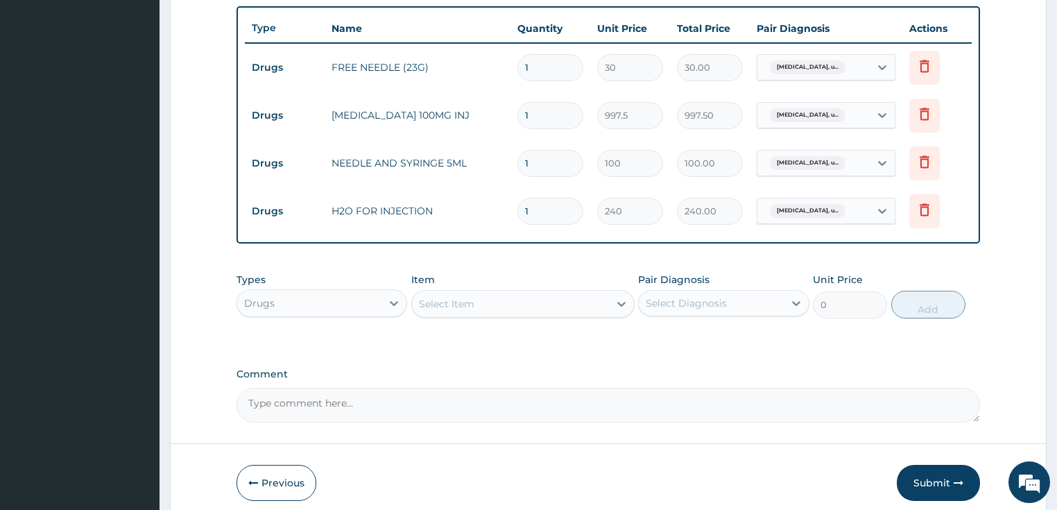
click at [932, 423] on form "Step 2 of 2 PA Code / Prescription Code Enter Code(Secondary Care Only) Encount…" at bounding box center [608, 42] width 876 height 957
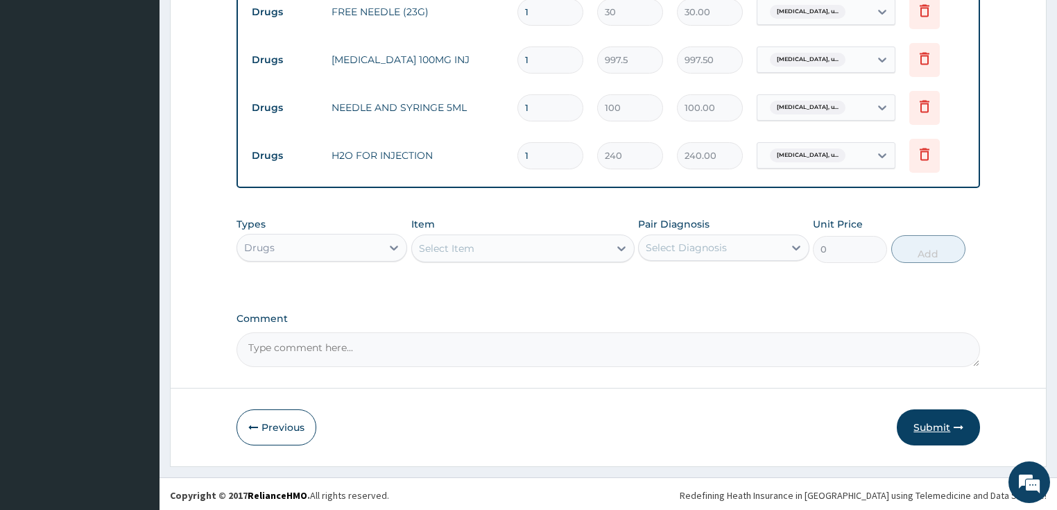
click at [934, 421] on button "Submit" at bounding box center [937, 427] width 83 height 36
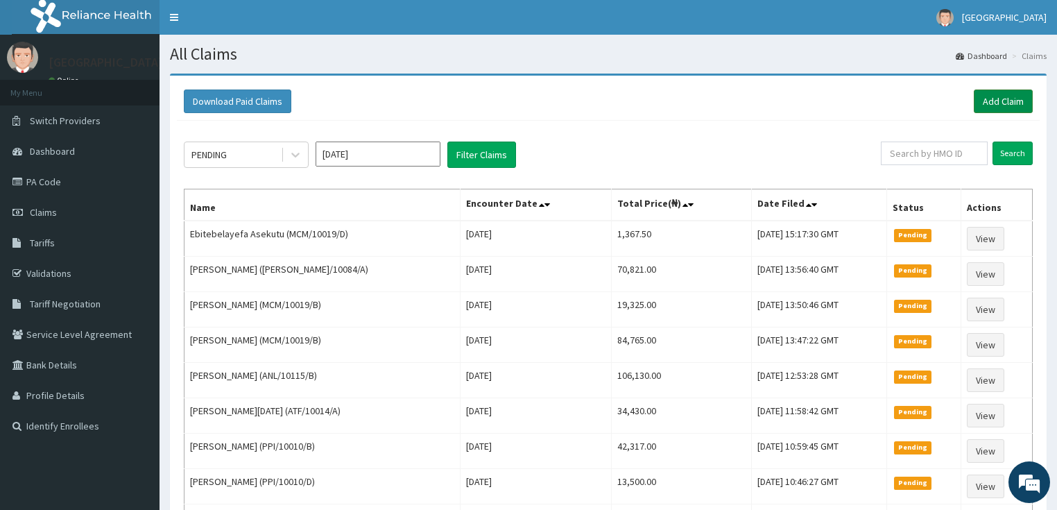
click at [993, 102] on link "Add Claim" at bounding box center [1002, 101] width 59 height 24
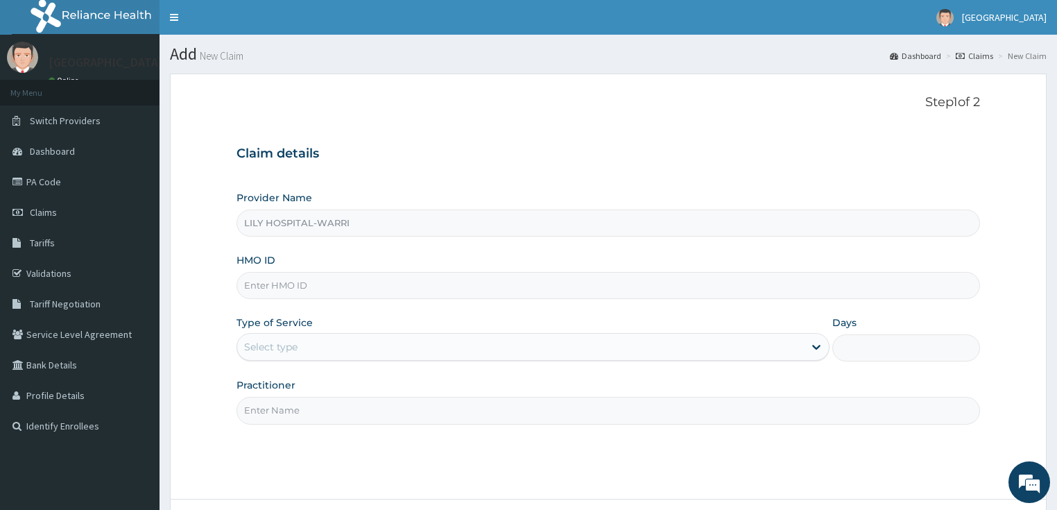
type input "LILY HOSPITAL-WARRI"
click at [287, 96] on p "Step 1 of 2" at bounding box center [608, 102] width 744 height 15
click at [290, 277] on input "HMO ID" at bounding box center [608, 285] width 744 height 27
paste input "BNM/10034/B"
type input "BNM/10034/B"
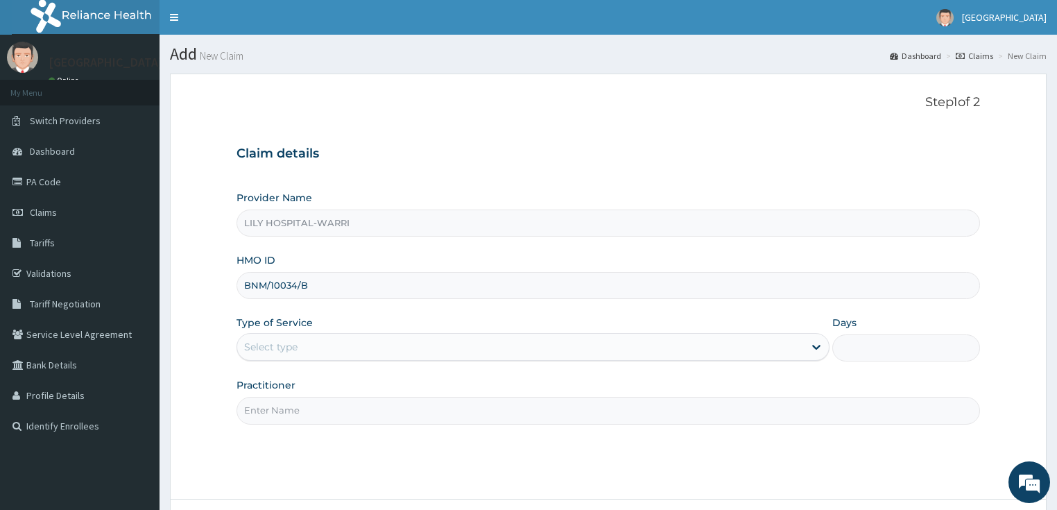
click at [277, 354] on div "Select type" at bounding box center [520, 347] width 566 height 22
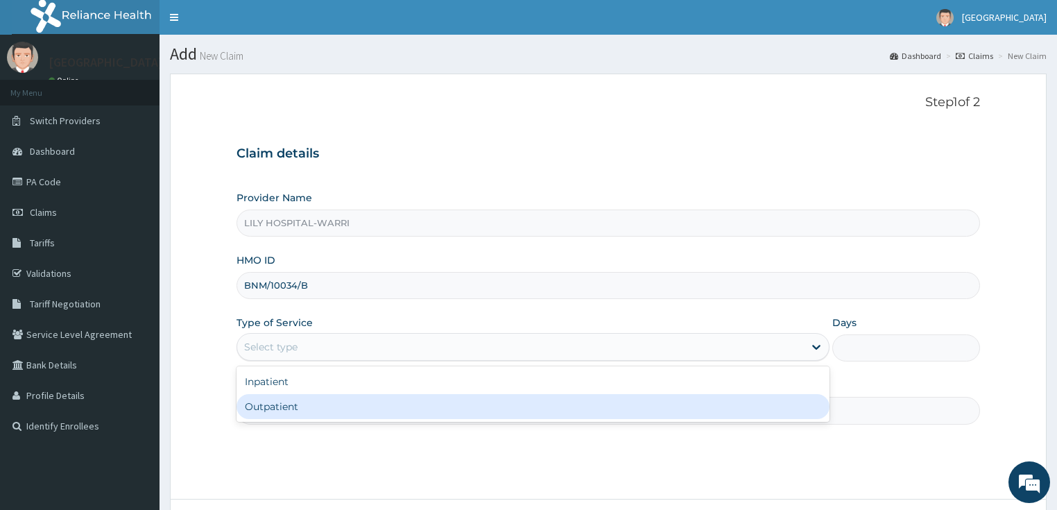
click at [277, 399] on div "Outpatient" at bounding box center [532, 406] width 593 height 25
type input "1"
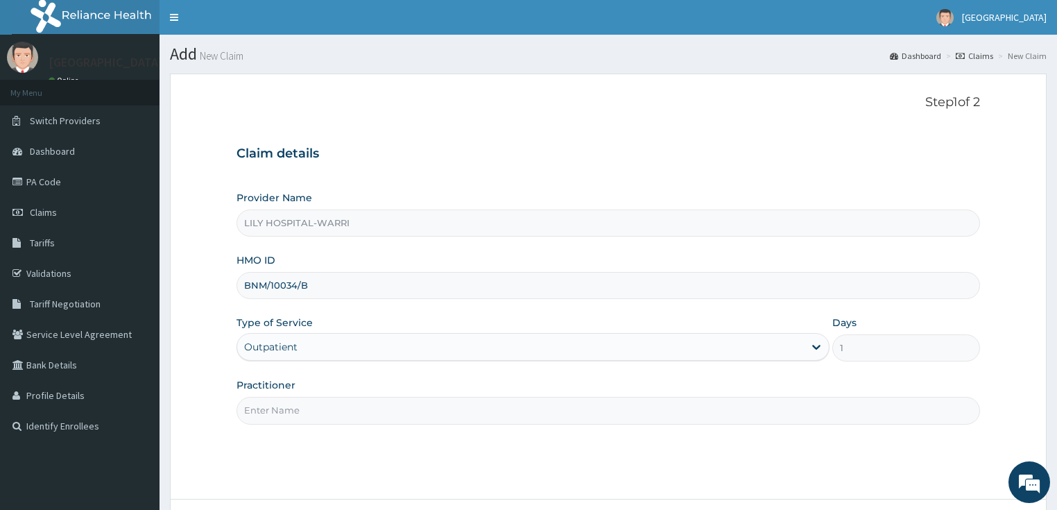
click at [273, 412] on input "Practitioner" at bounding box center [608, 410] width 744 height 27
type input "General practitioner"
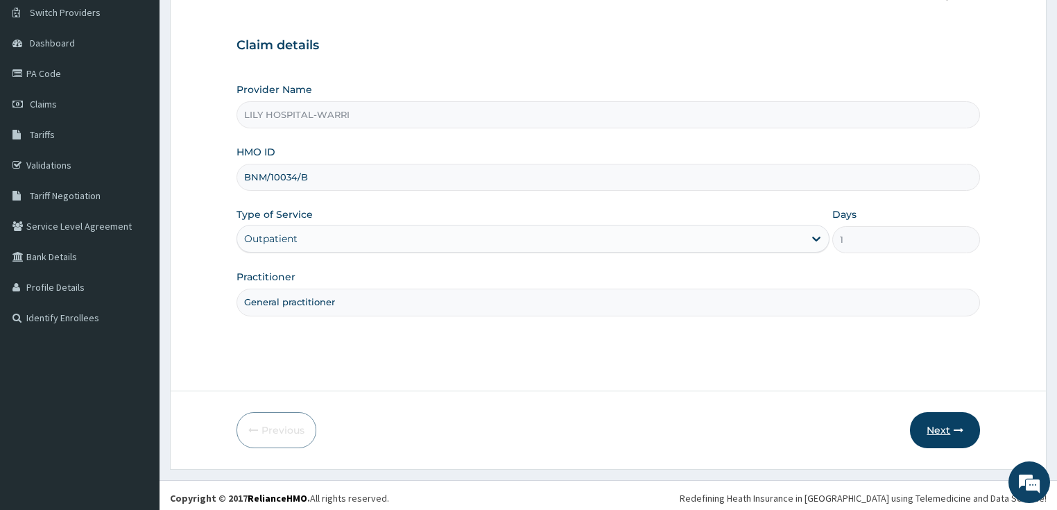
scroll to position [113, 0]
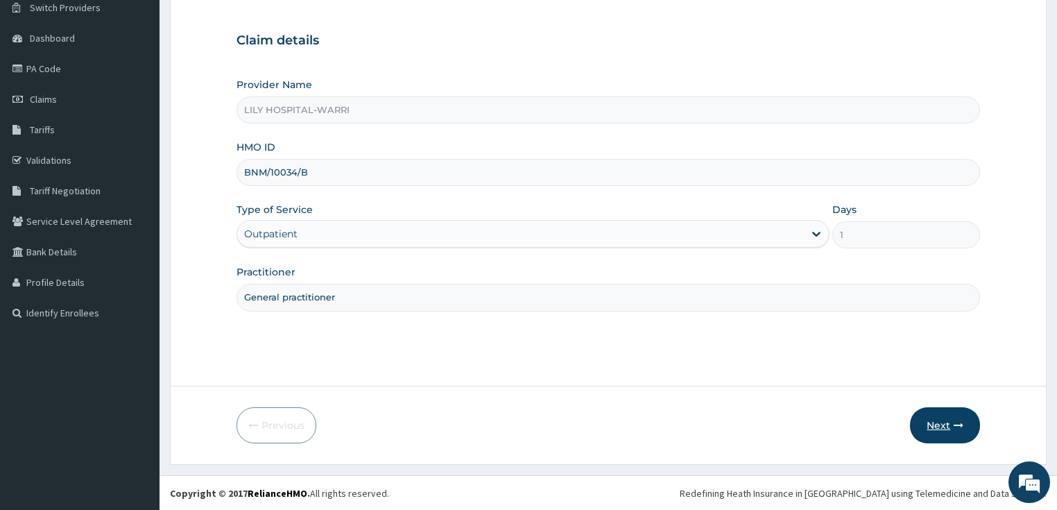
click at [932, 422] on button "Next" at bounding box center [945, 425] width 70 height 36
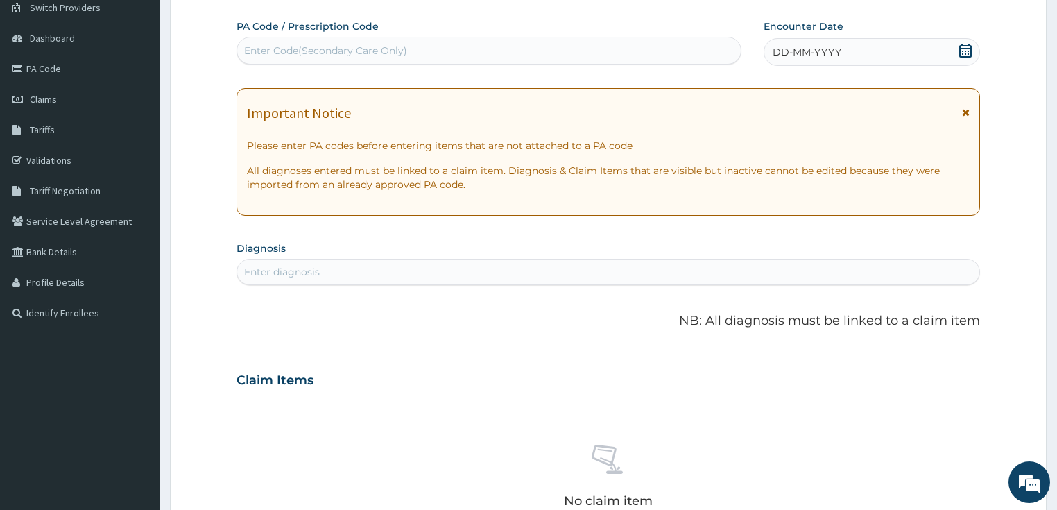
click at [261, 53] on div "Enter Code(Secondary Care Only)" at bounding box center [325, 51] width 163 height 14
paste input "PA/BAA6B5"
type input "PA/BAA6B5"
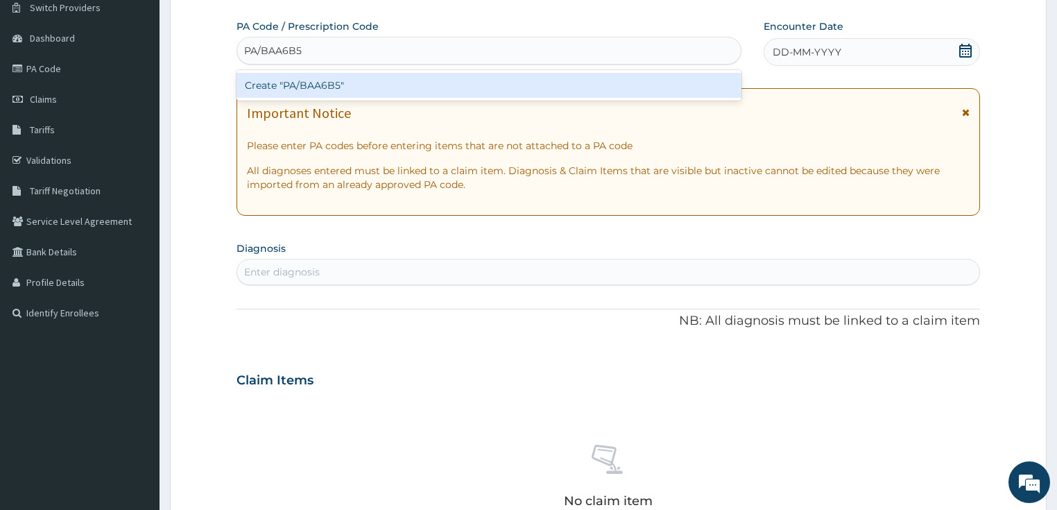
click at [287, 86] on div "Create "PA/BAA6B5"" at bounding box center [488, 85] width 505 height 25
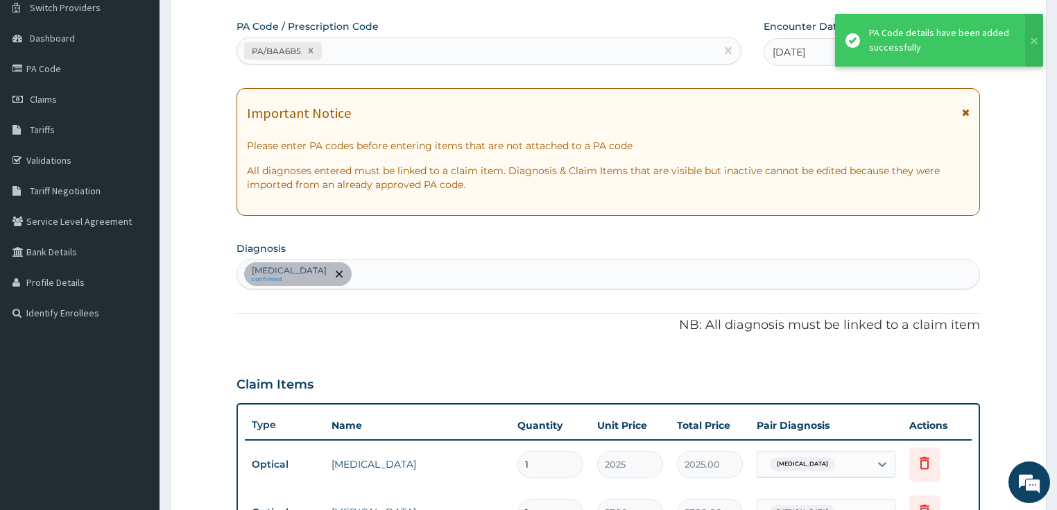
scroll to position [416, 0]
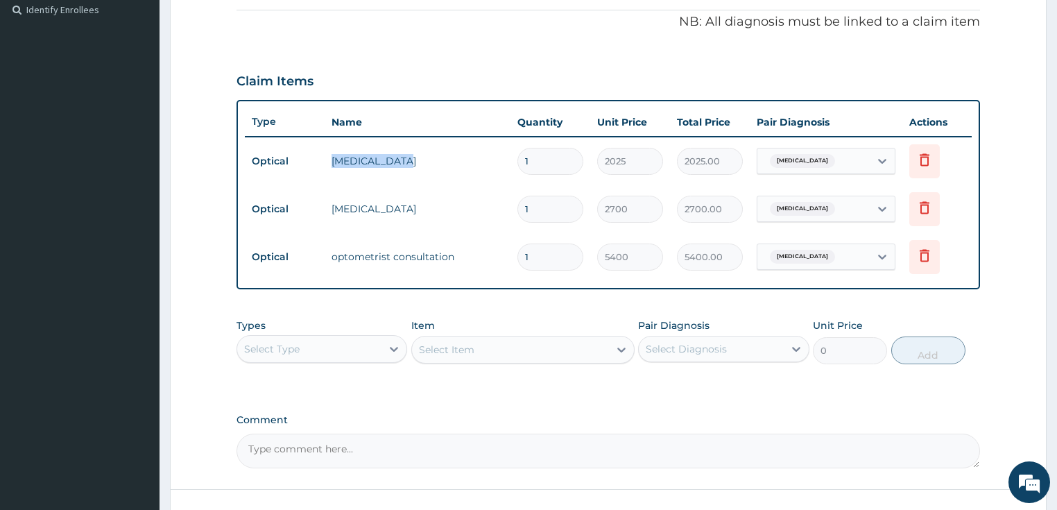
drag, startPoint x: 327, startPoint y: 163, endPoint x: 406, endPoint y: 167, distance: 78.4
click at [406, 167] on td "visual acuity" at bounding box center [417, 161] width 186 height 28
copy td "visual acuity"
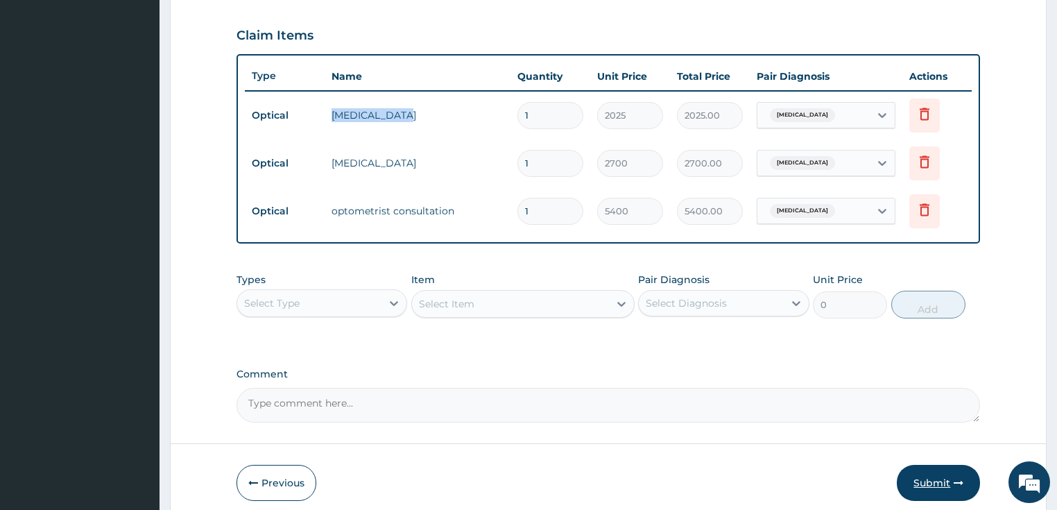
click at [918, 485] on button "Submit" at bounding box center [937, 482] width 83 height 36
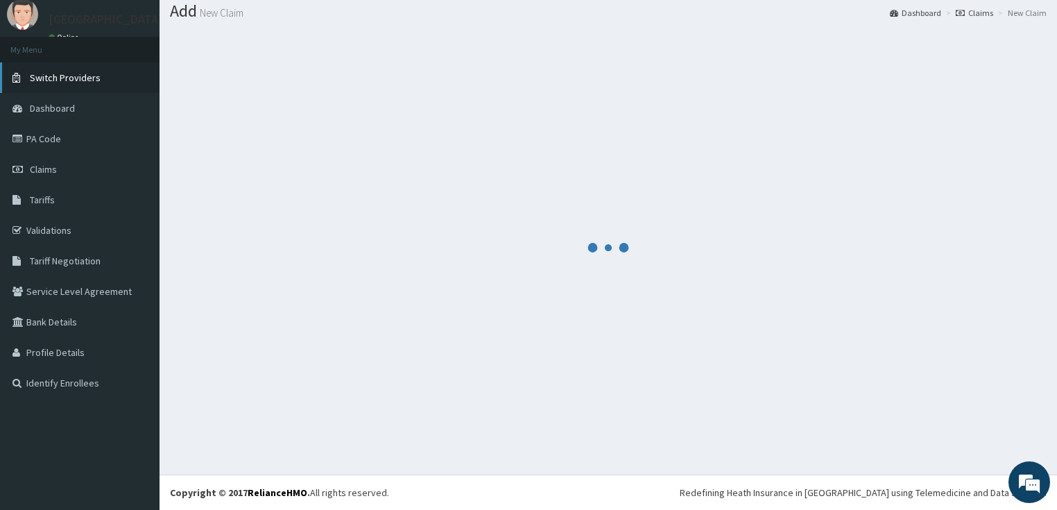
scroll to position [42, 0]
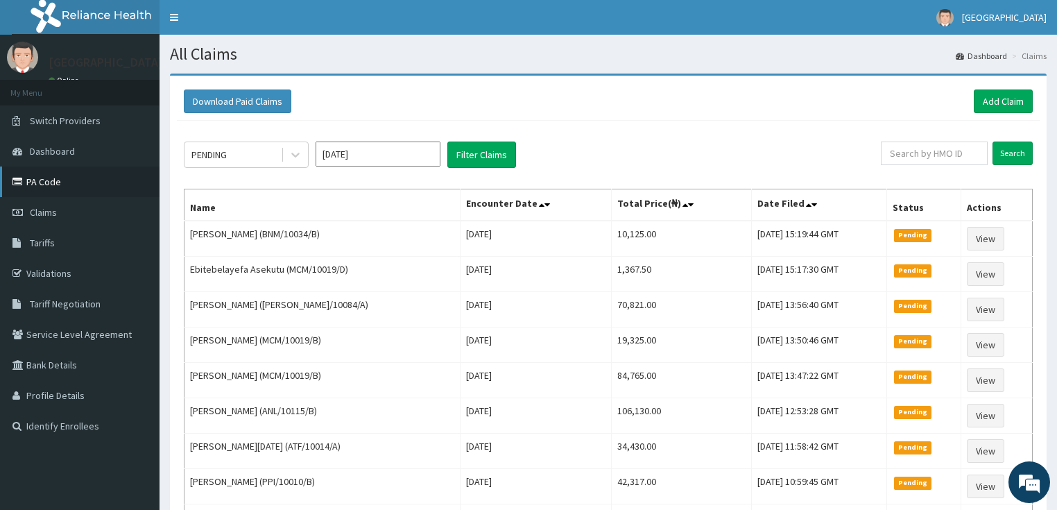
click at [75, 180] on link "PA Code" at bounding box center [79, 181] width 159 height 31
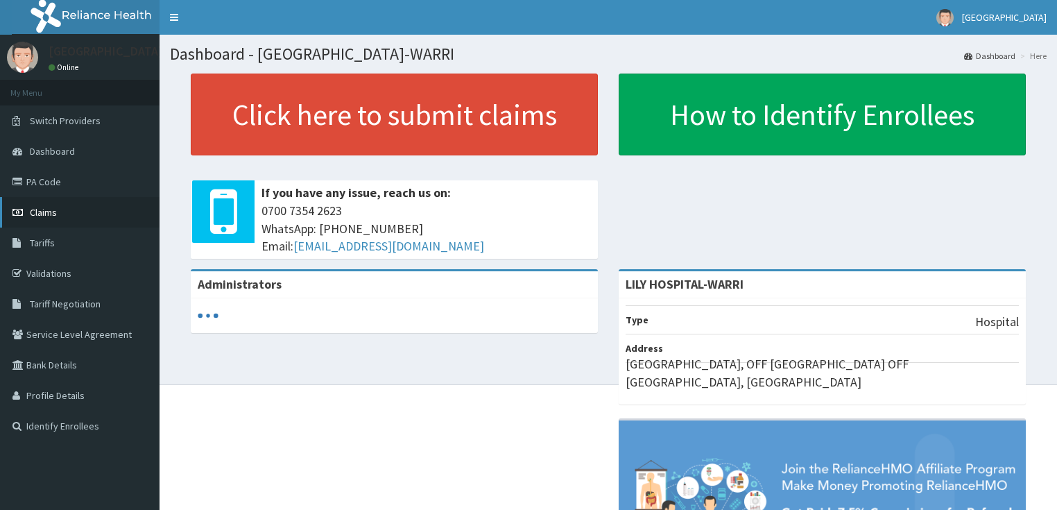
click at [51, 215] on span "Claims" at bounding box center [43, 212] width 27 height 12
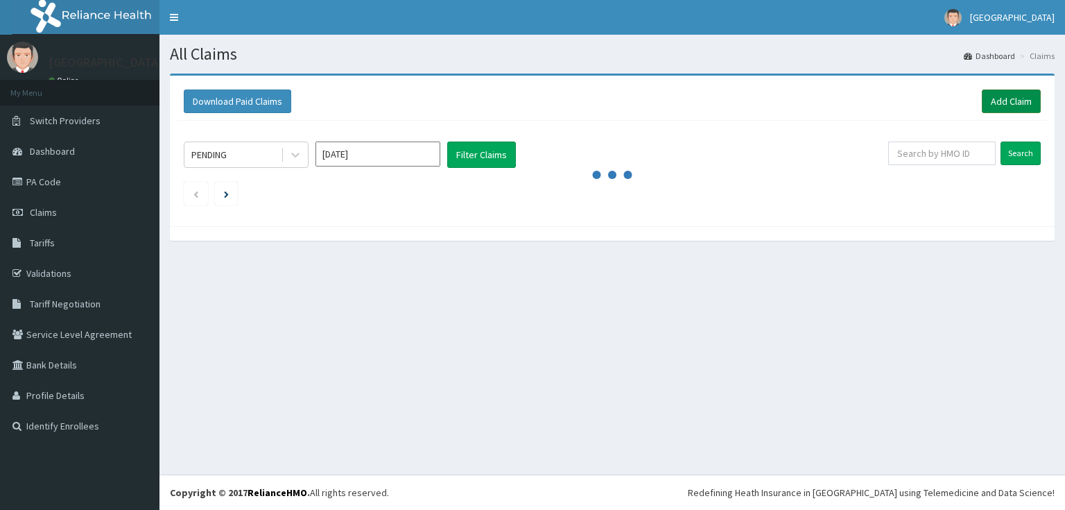
click at [1005, 94] on link "Add Claim" at bounding box center [1011, 101] width 59 height 24
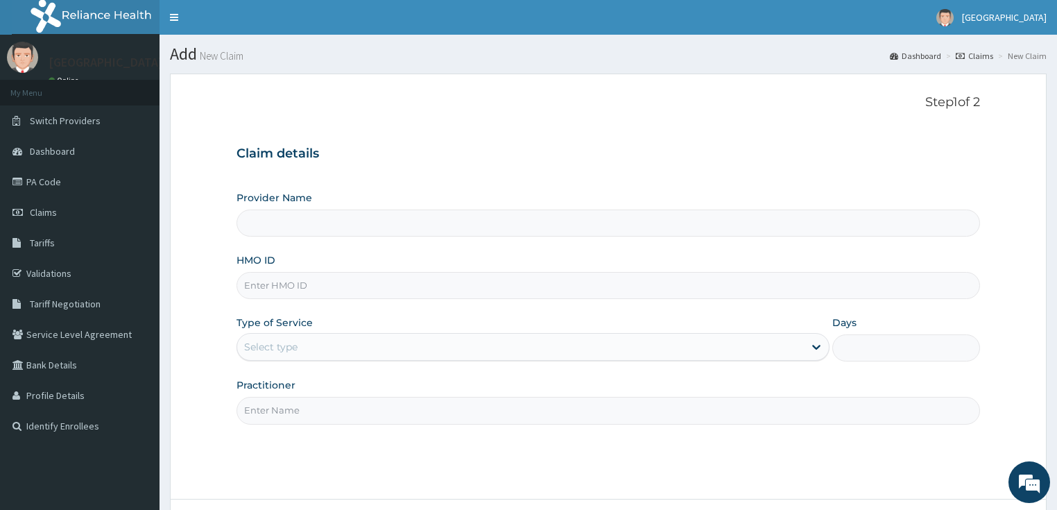
click at [272, 288] on input "HMO ID" at bounding box center [608, 285] width 744 height 27
paste input "BNM/10034/A"
type input "BNM/10034/A"
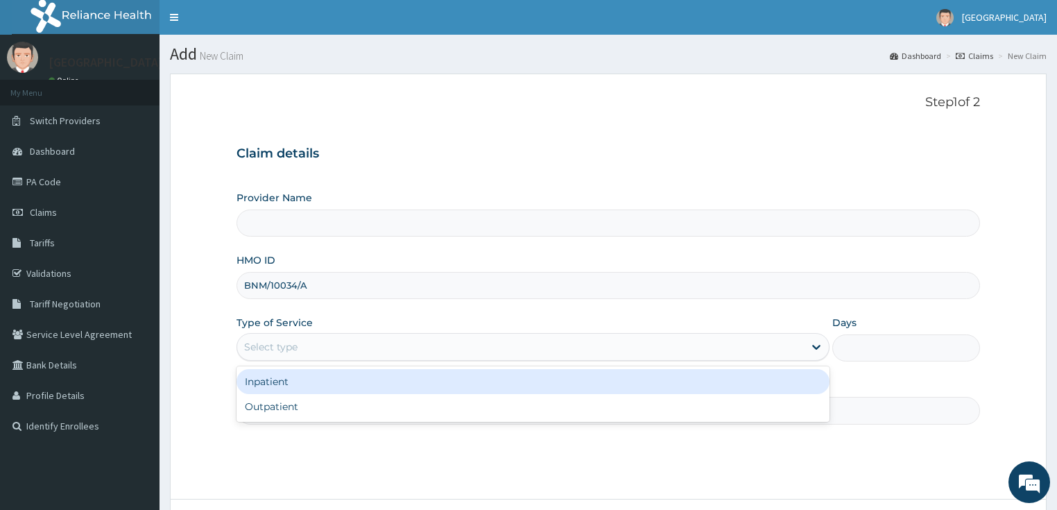
click at [291, 338] on div "Select type" at bounding box center [520, 347] width 566 height 22
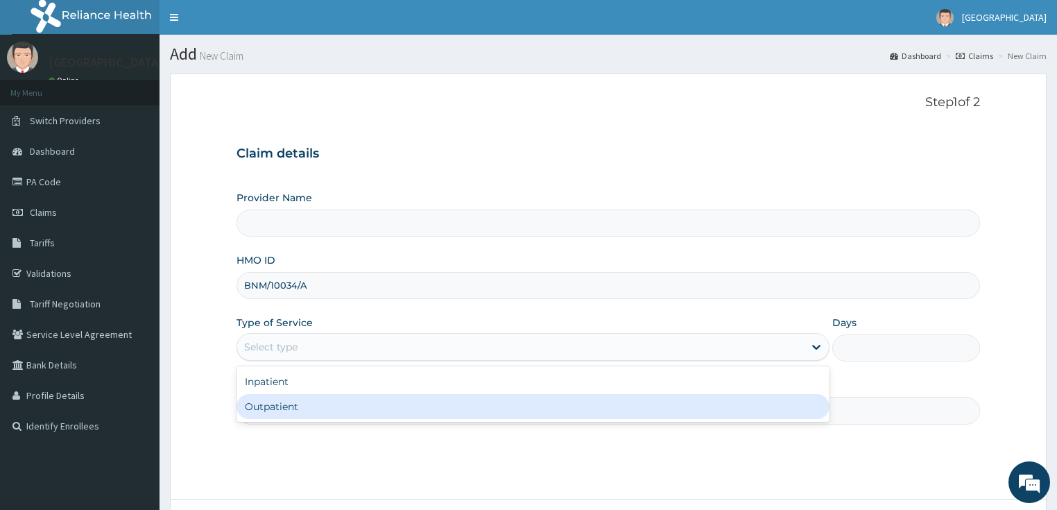
click at [276, 413] on div "Outpatient" at bounding box center [532, 406] width 593 height 25
type input "1"
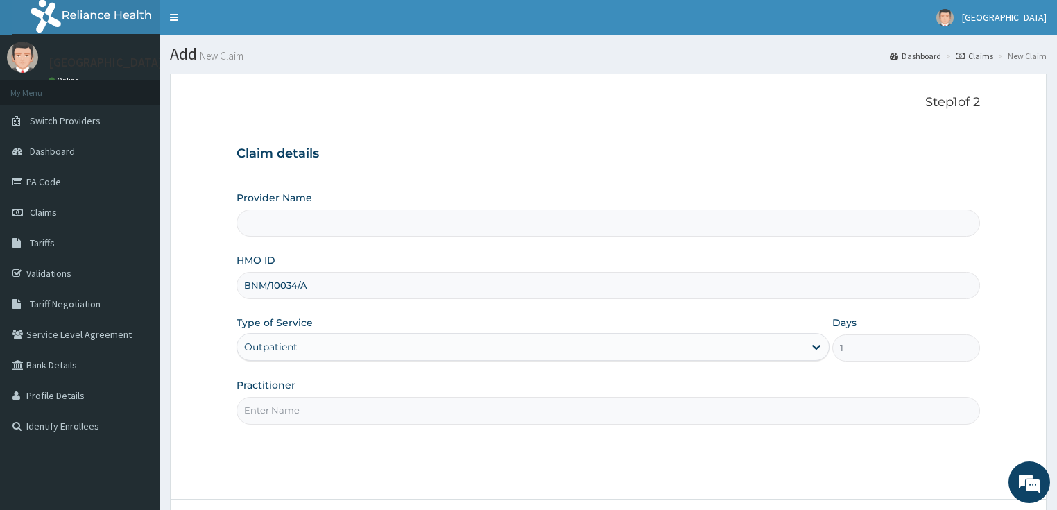
type input "LILY HOSPITAL-WARRI"
click at [276, 413] on input "Practitioner" at bounding box center [608, 410] width 744 height 27
type input "General practitioner"
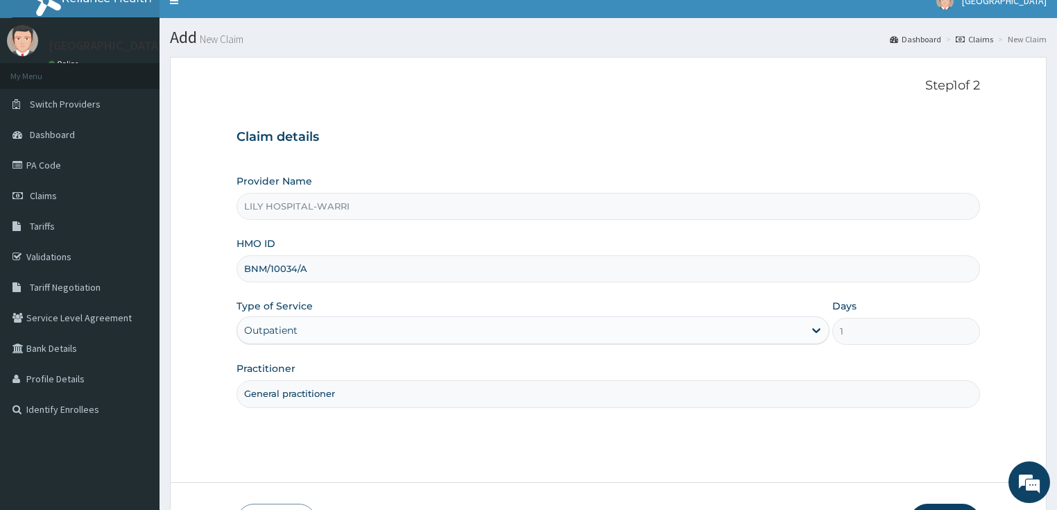
scroll to position [113, 0]
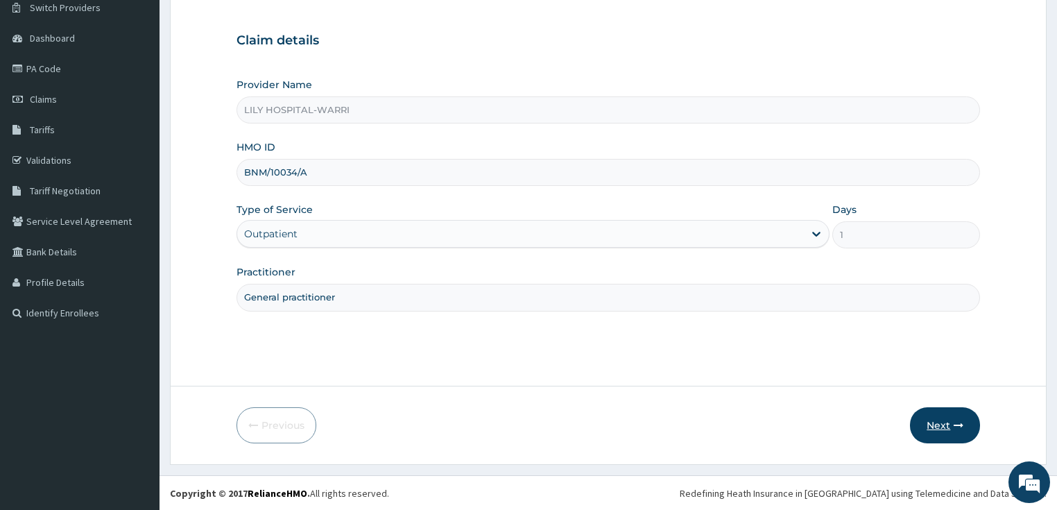
click at [957, 423] on icon "button" at bounding box center [958, 425] width 10 height 10
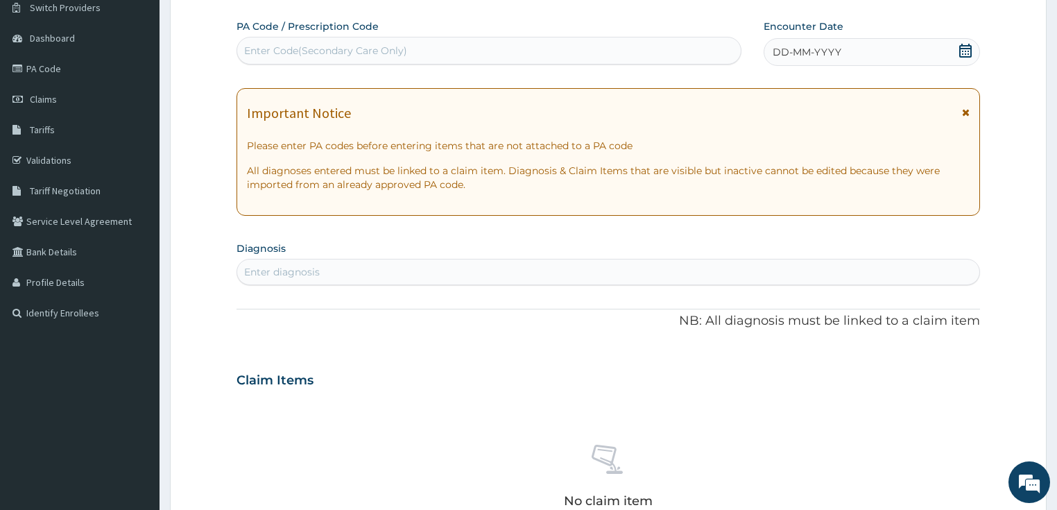
scroll to position [0, 0]
click at [295, 49] on div "Enter Code(Secondary Care Only)" at bounding box center [325, 51] width 163 height 14
paste input "PA/9F3E7A"
type input "PA/9F3E7A"
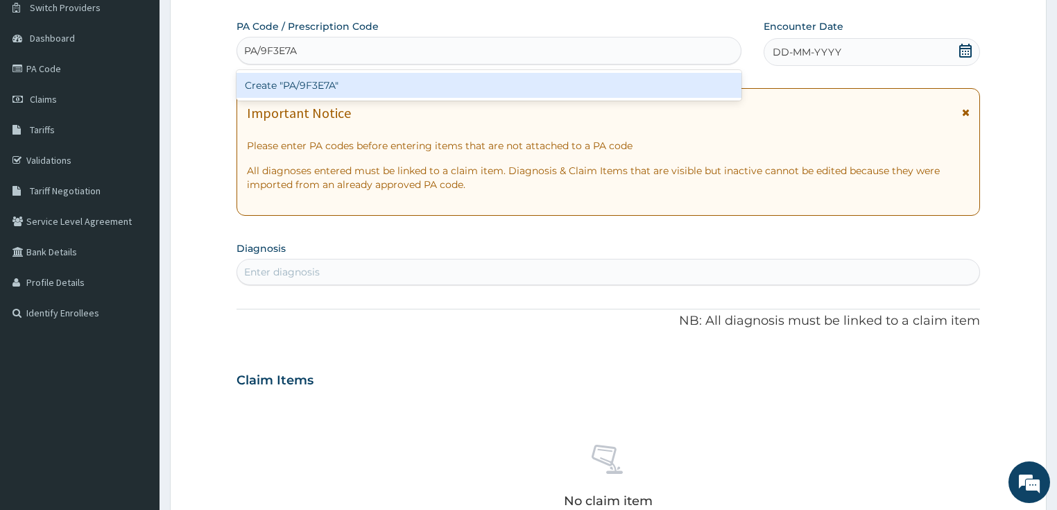
click at [309, 89] on div "Create "PA/9F3E7A"" at bounding box center [488, 85] width 505 height 25
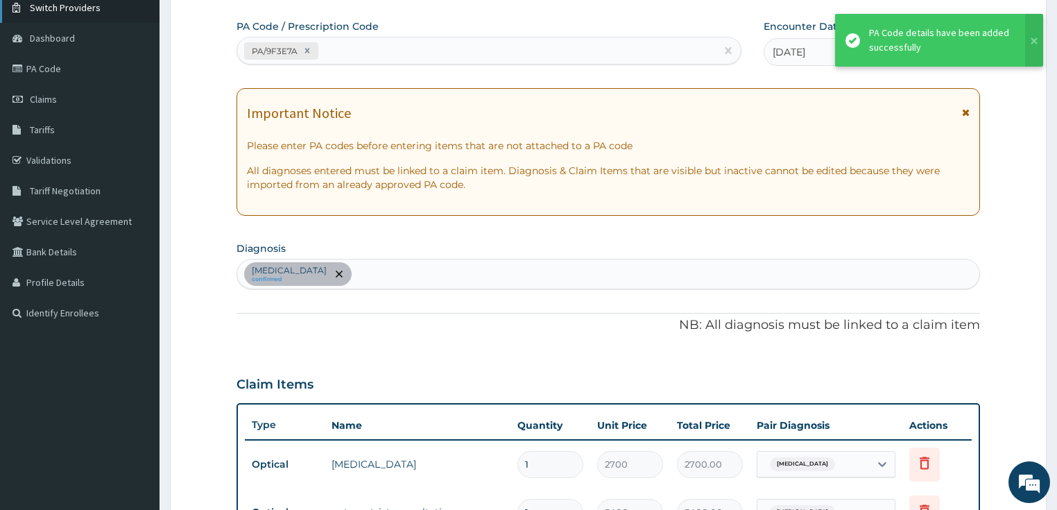
scroll to position [416, 0]
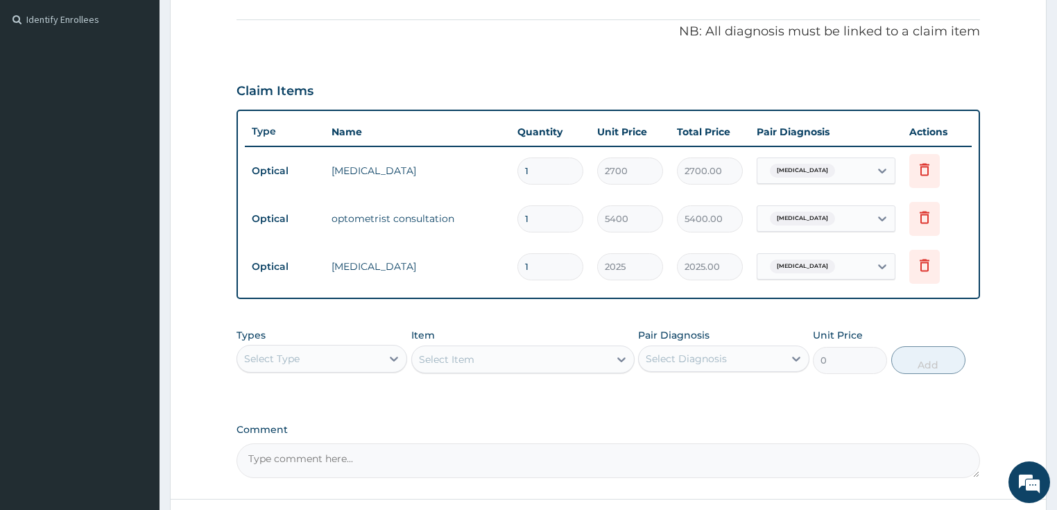
click at [921, 428] on div "Comment" at bounding box center [608, 451] width 744 height 54
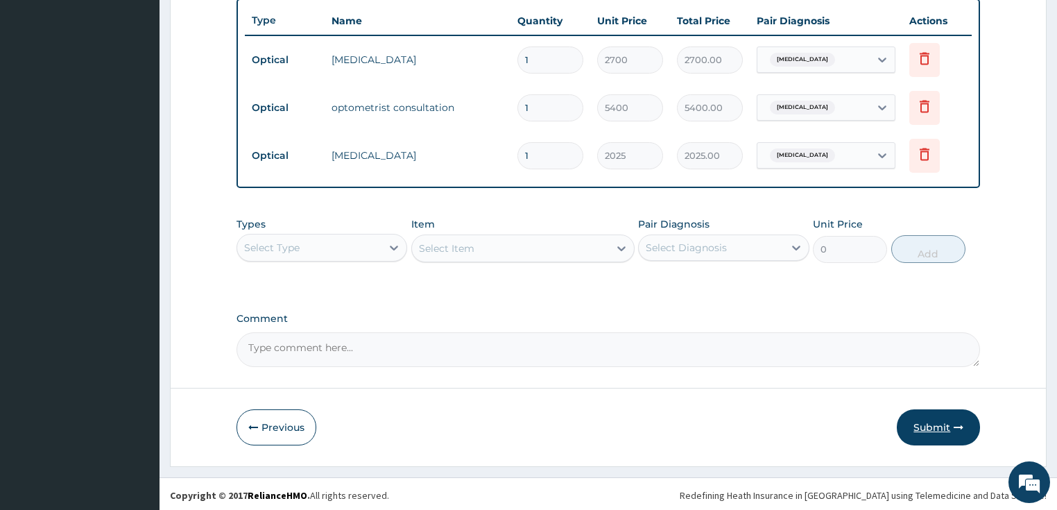
click at [932, 436] on button "Submit" at bounding box center [937, 427] width 83 height 36
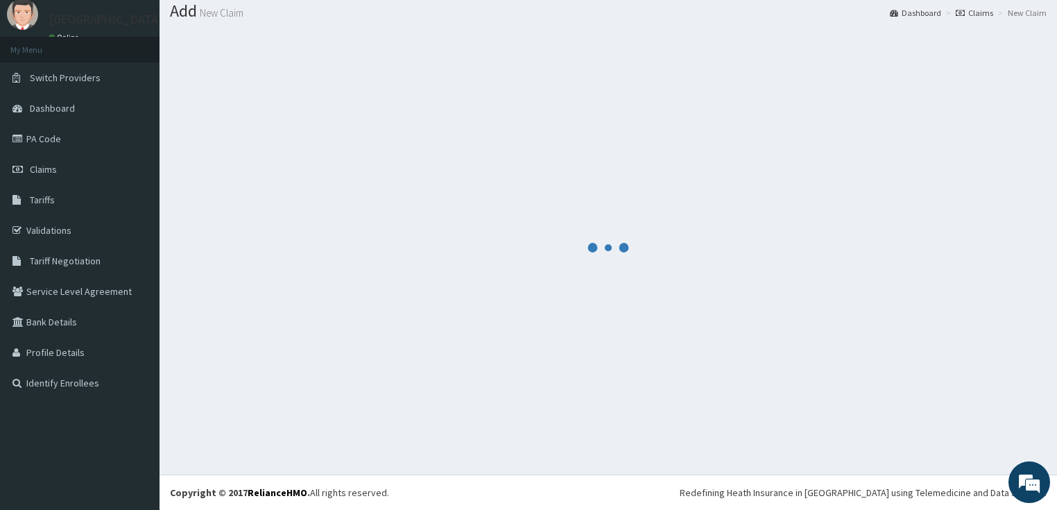
scroll to position [42, 0]
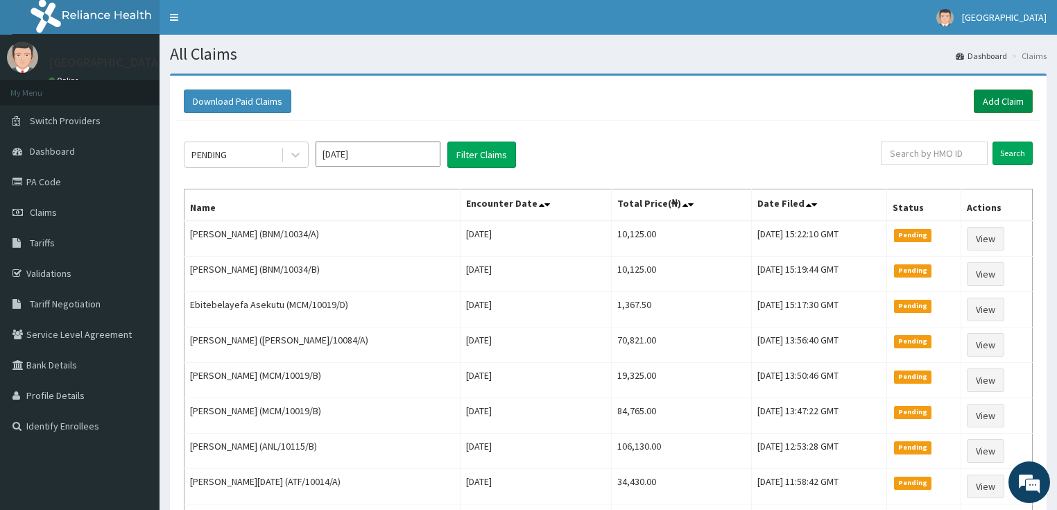
click at [981, 100] on link "Add Claim" at bounding box center [1002, 101] width 59 height 24
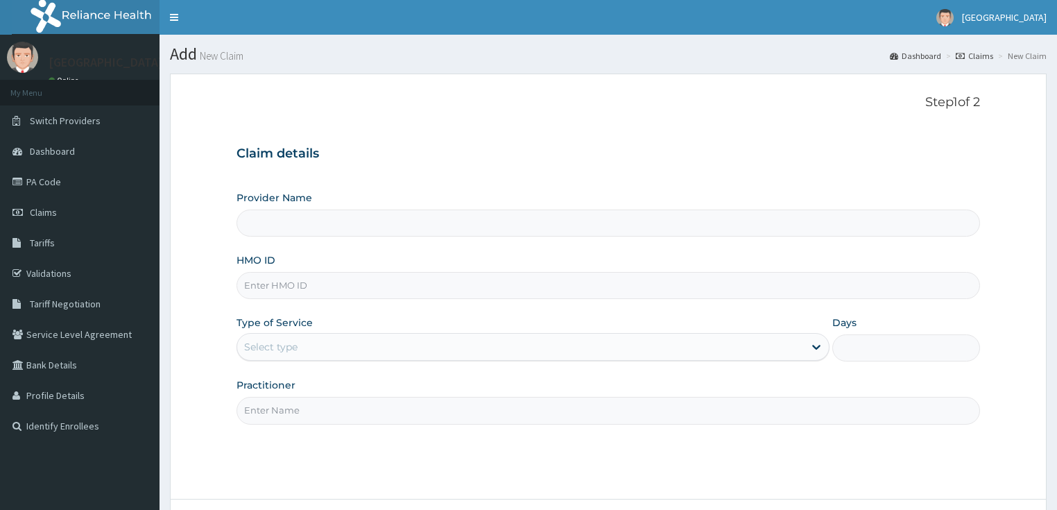
type input "LILY HOSPITAL-WARRI"
click at [271, 280] on input "HMO ID" at bounding box center [608, 285] width 744 height 27
paste input "CAO/10013/B"
type input "CAO/10013/B"
click at [276, 342] on div "Select type" at bounding box center [270, 347] width 53 height 14
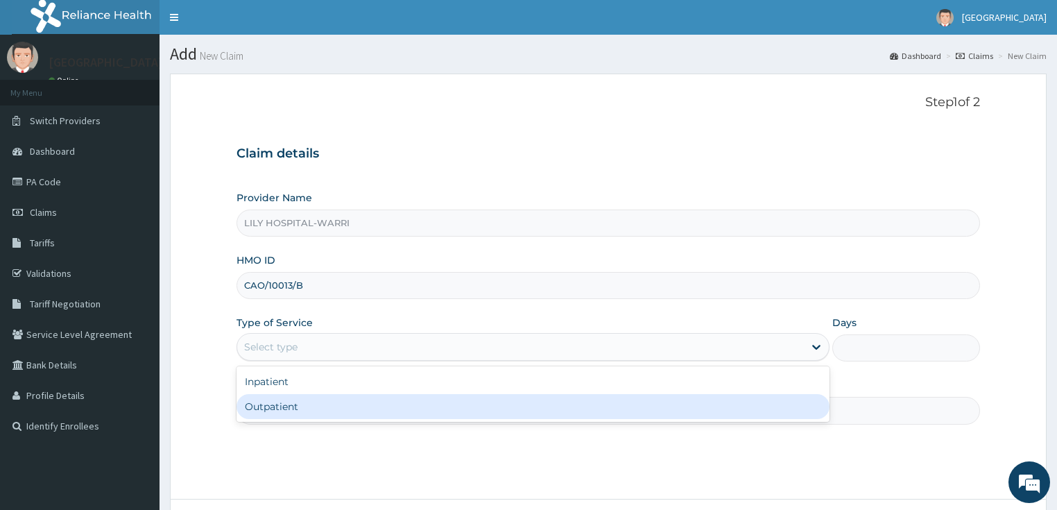
click at [266, 409] on div "Outpatient" at bounding box center [532, 406] width 593 height 25
type input "1"
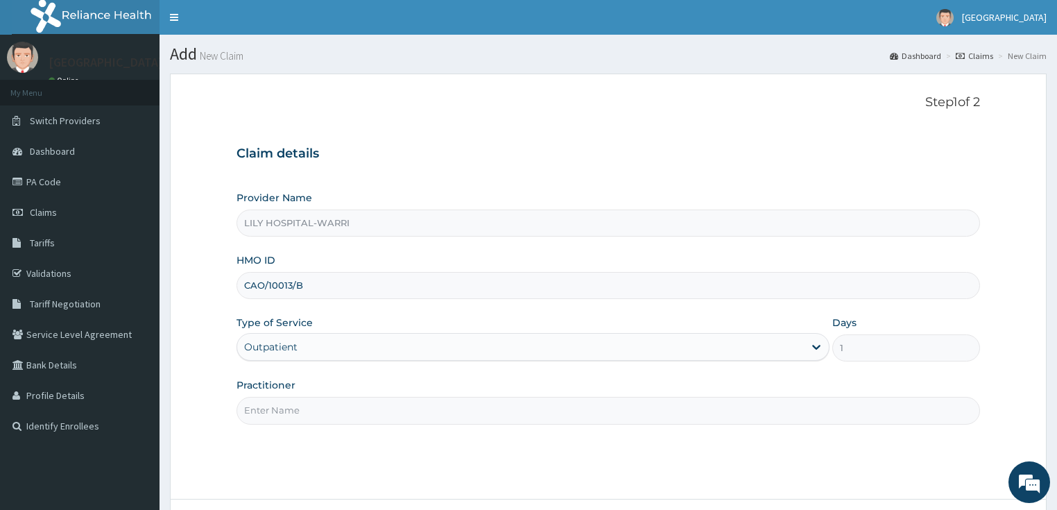
click at [266, 409] on input "Practitioner" at bounding box center [608, 410] width 744 height 27
type input "General practitioner"
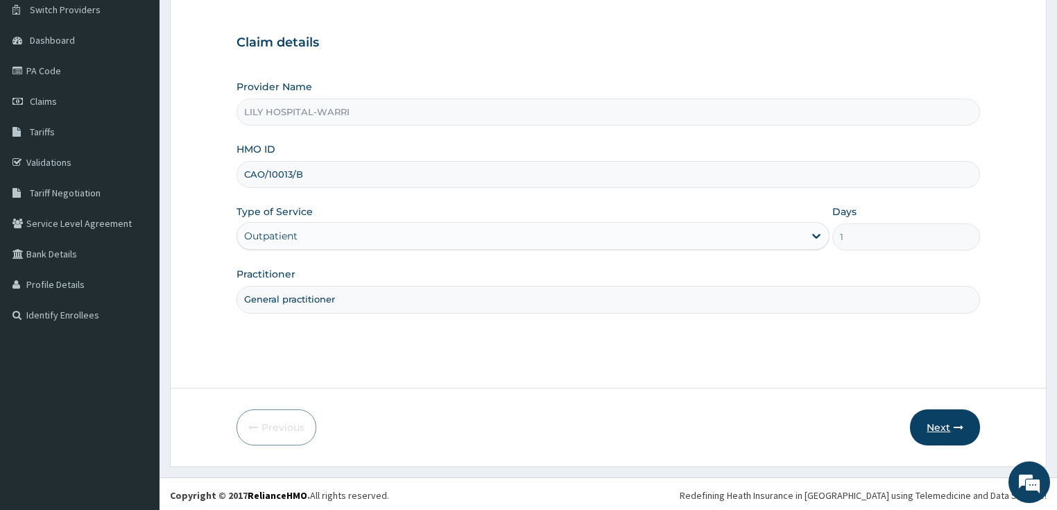
click at [932, 435] on button "Next" at bounding box center [945, 427] width 70 height 36
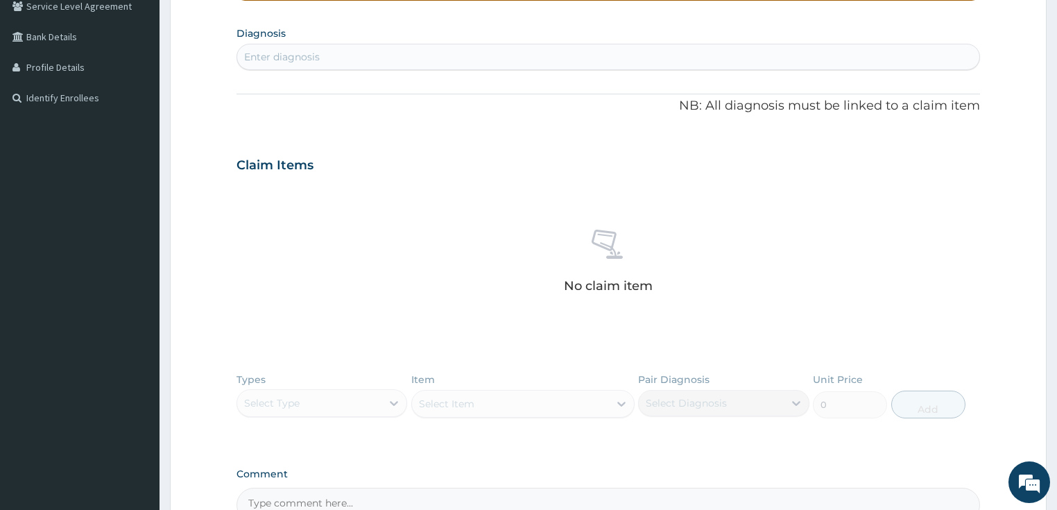
scroll to position [333, 0]
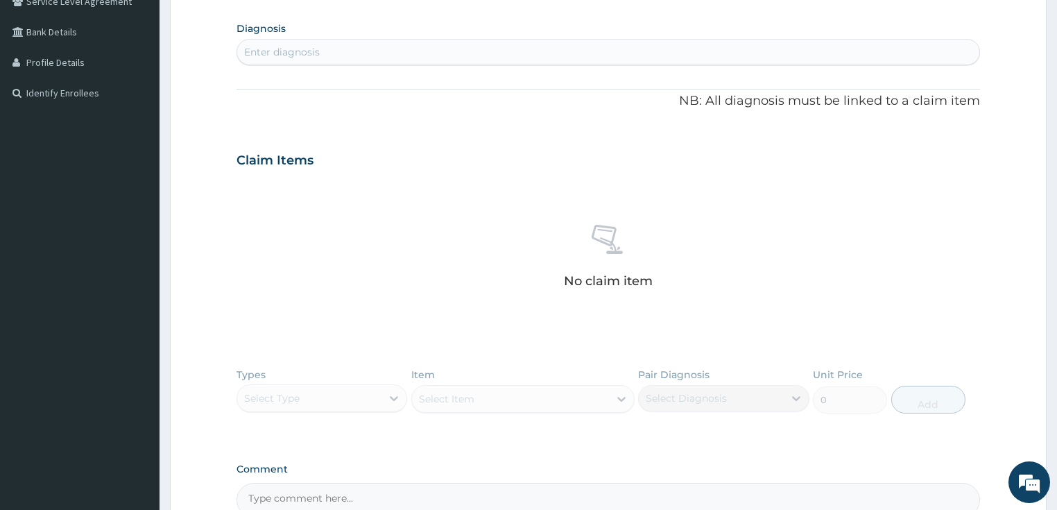
click at [291, 401] on div "Types Select Type Item Select Item Pair Diagnosis Select Diagnosis Unit Price 0…" at bounding box center [608, 400] width 744 height 80
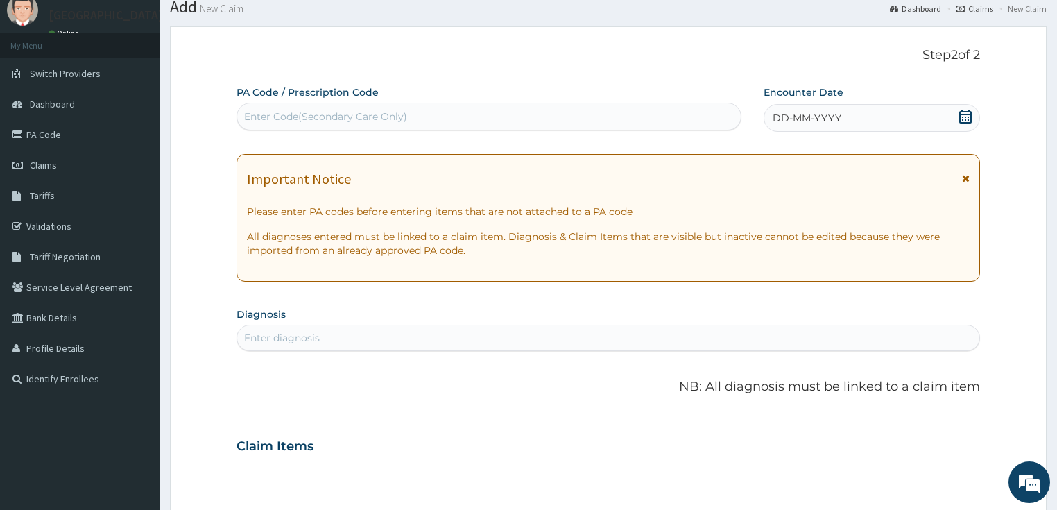
scroll to position [0, 0]
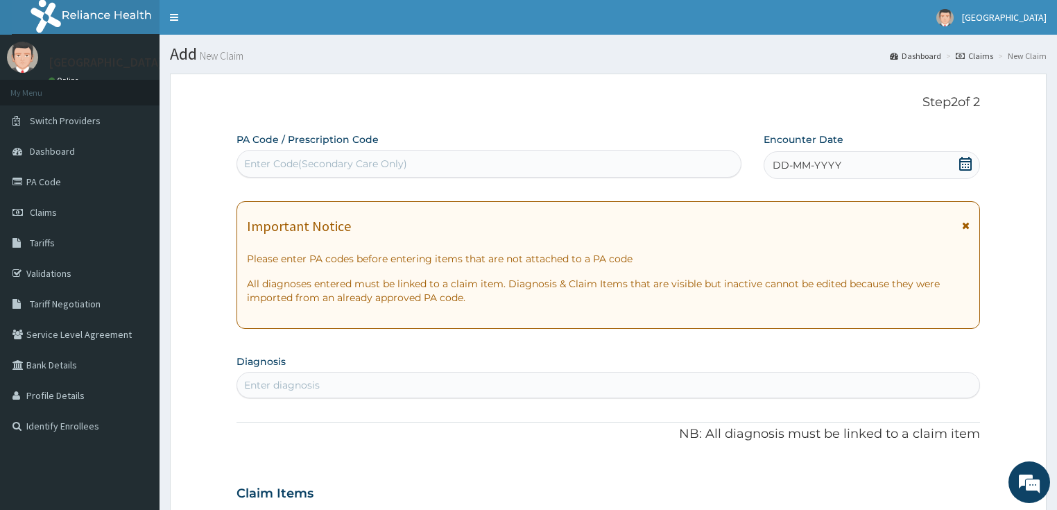
click at [276, 162] on div "Enter Code(Secondary Care Only)" at bounding box center [325, 164] width 163 height 14
paste input "PA/6FE2D7"
type input "PA/6FE2D7"
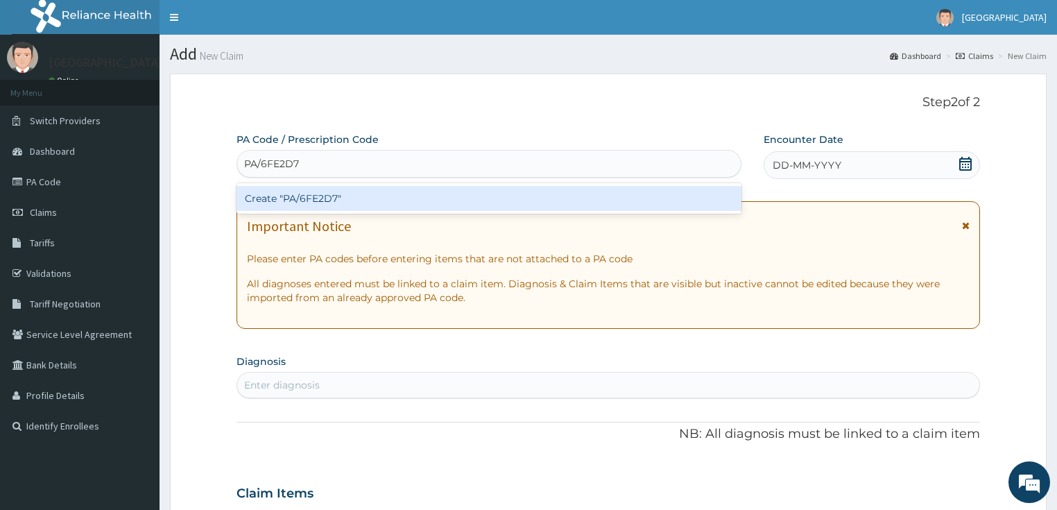
click at [279, 206] on div "Create "PA/6FE2D7"" at bounding box center [488, 198] width 505 height 25
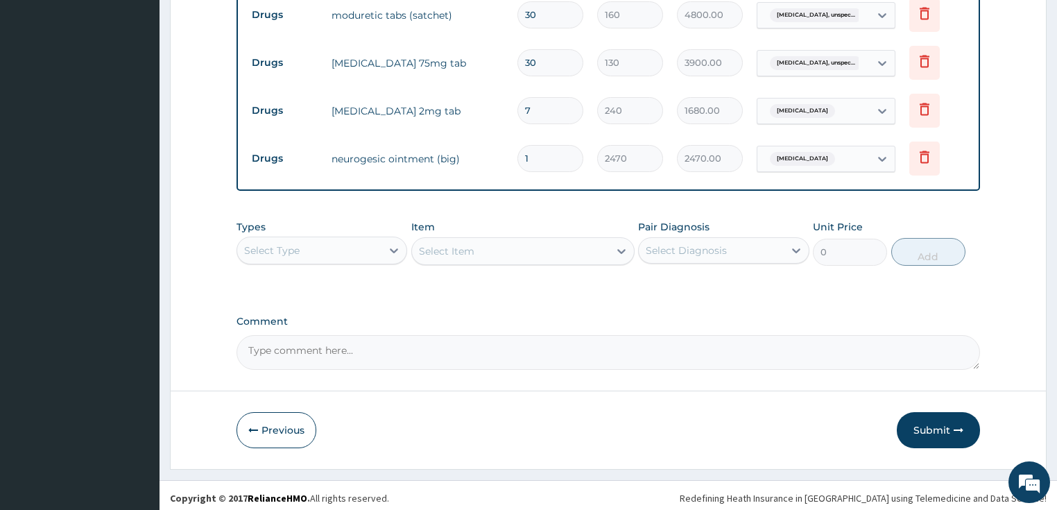
scroll to position [713, 0]
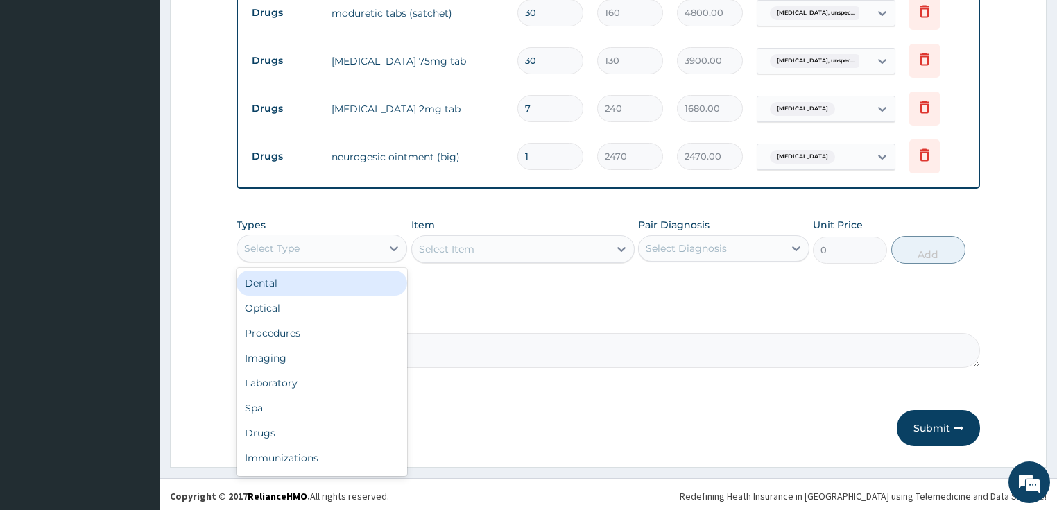
click at [315, 255] on div "Select Type" at bounding box center [309, 248] width 145 height 22
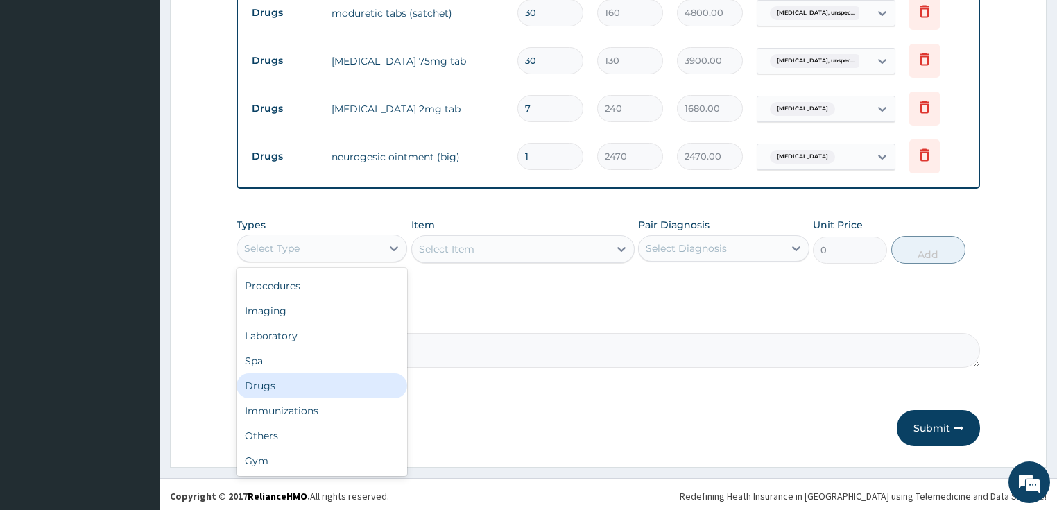
scroll to position [0, 0]
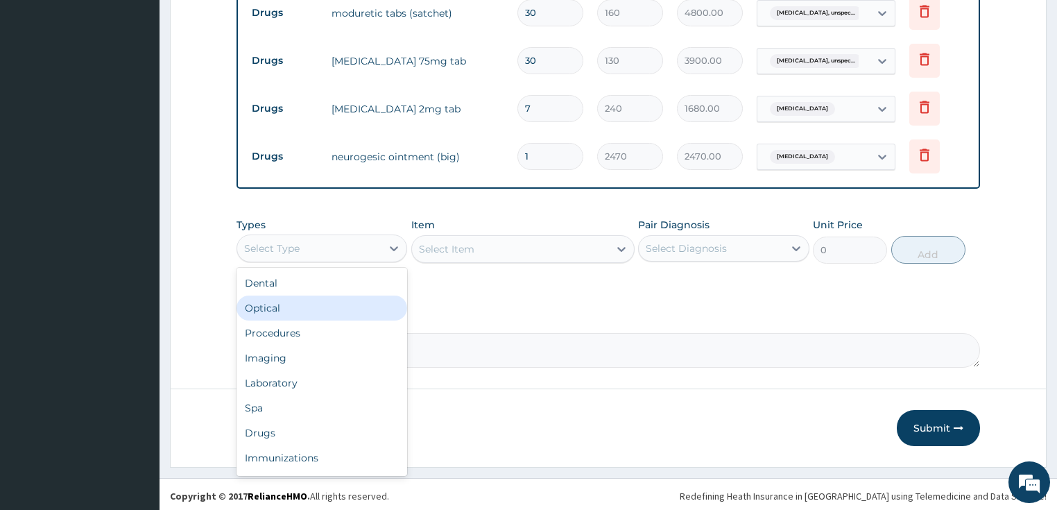
click at [272, 309] on div "Optical" at bounding box center [321, 307] width 171 height 25
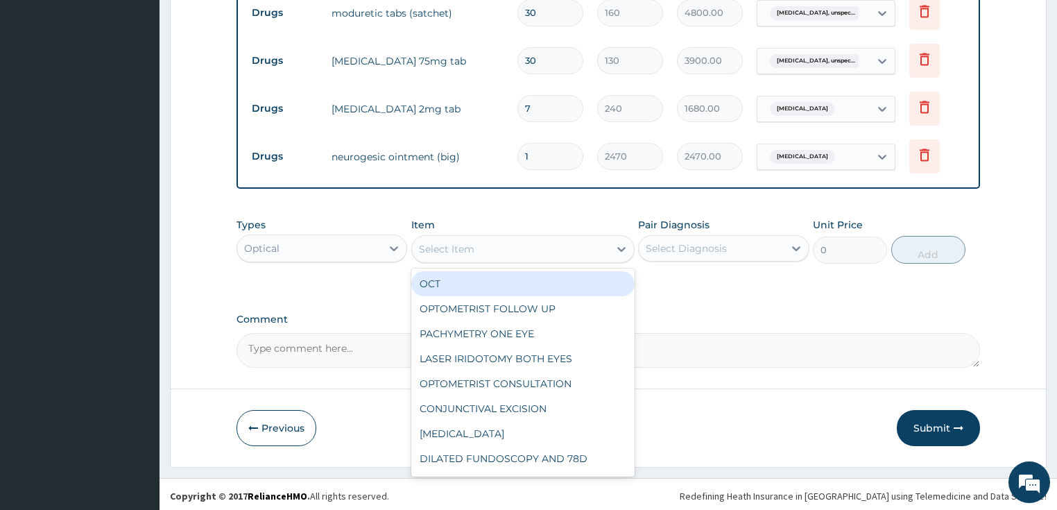
click at [554, 239] on div "Select Item" at bounding box center [510, 249] width 197 height 22
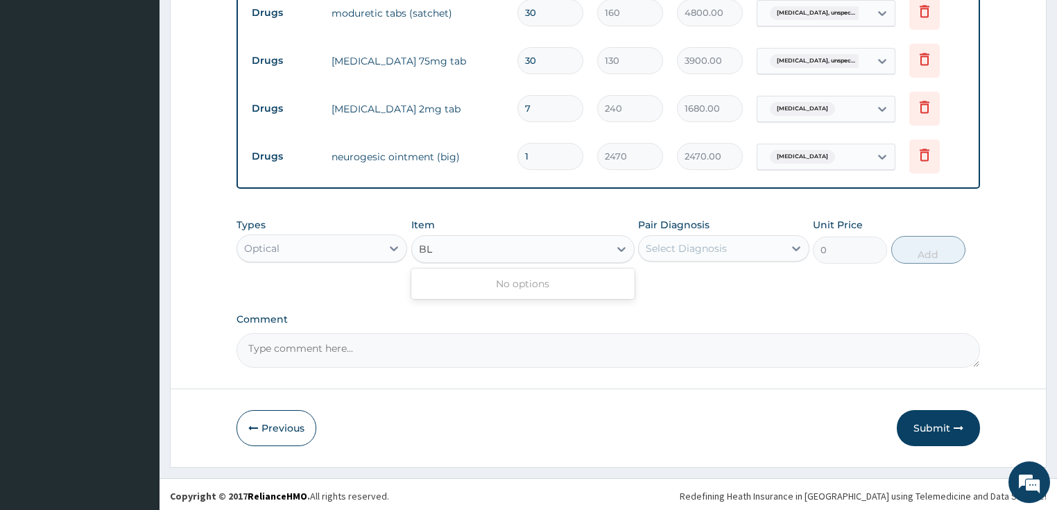
type input "B"
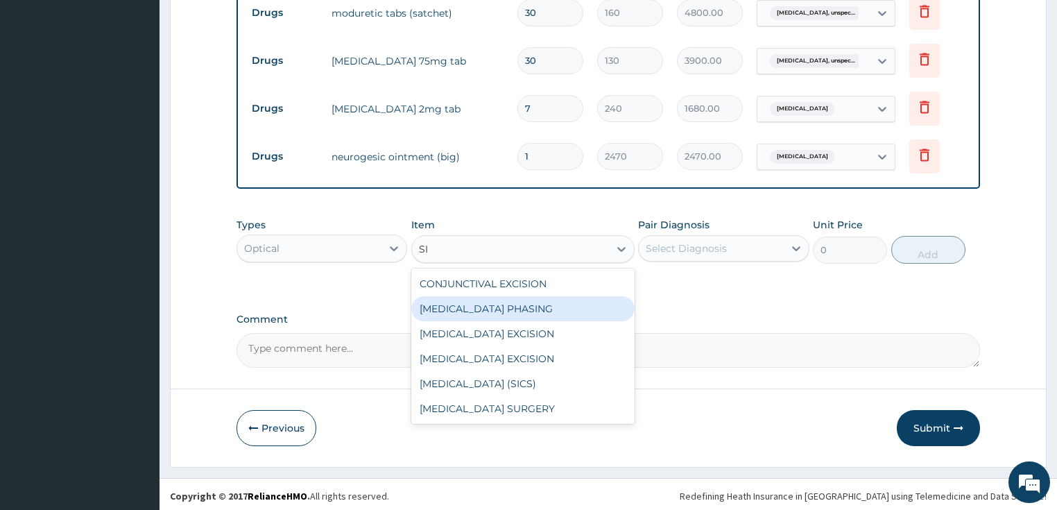
type input "S"
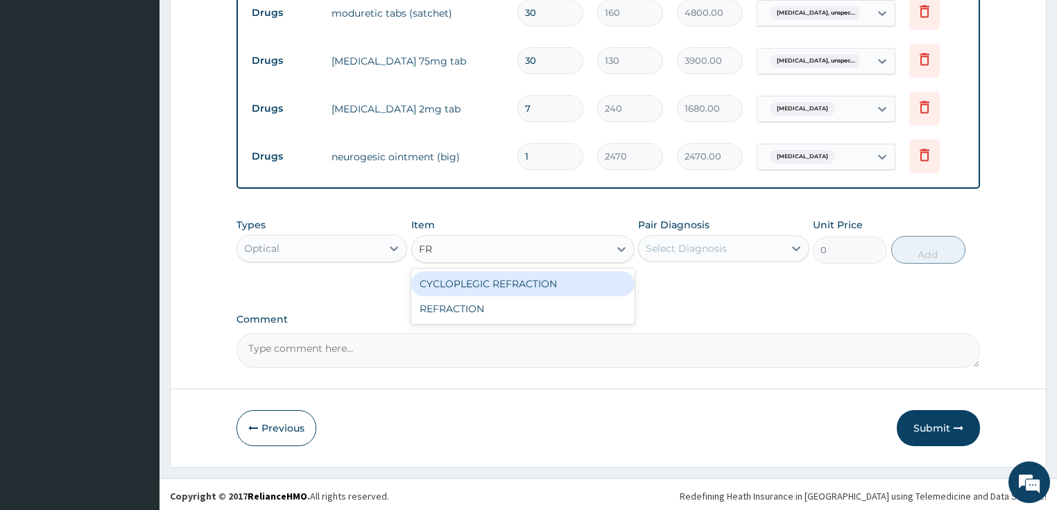
type input "F"
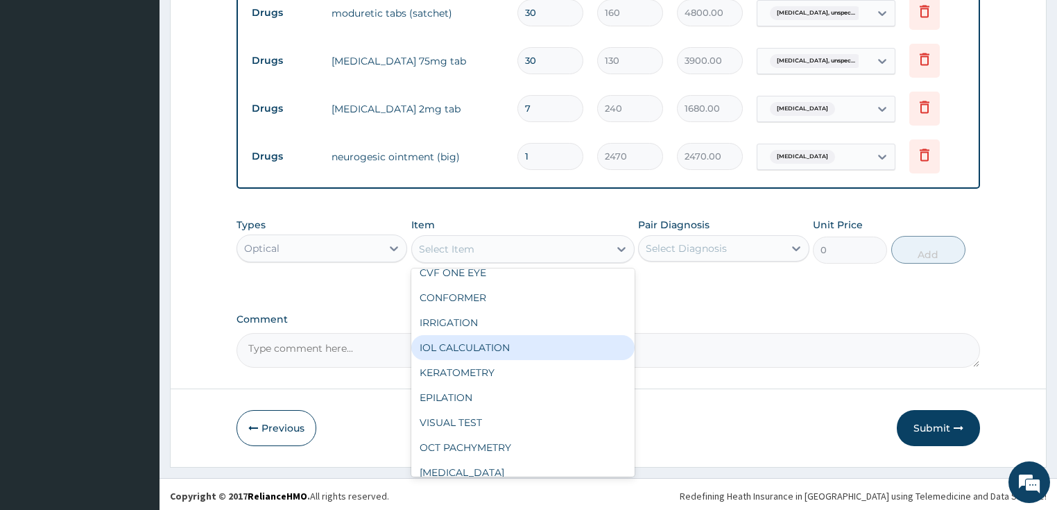
scroll to position [1137, 0]
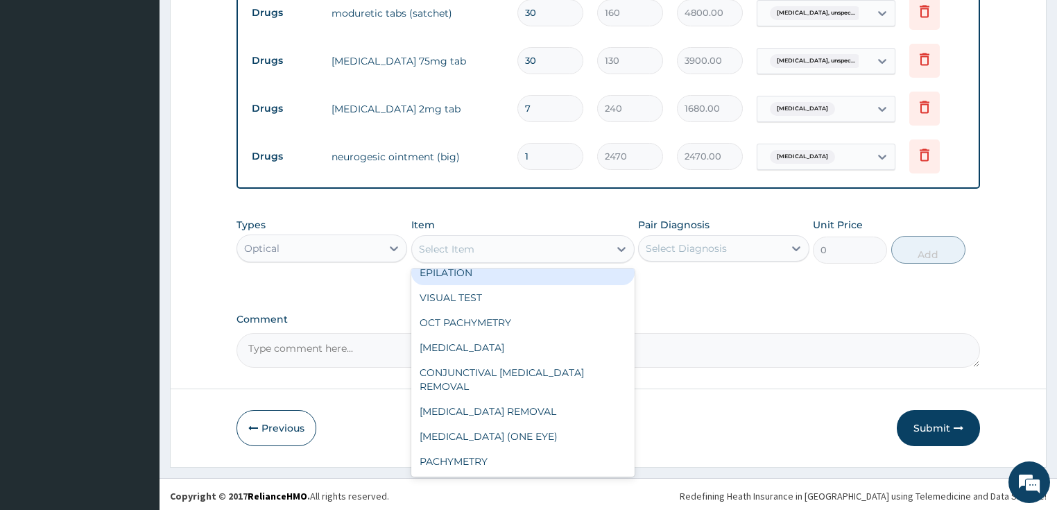
click at [319, 245] on div "Optical" at bounding box center [309, 248] width 145 height 22
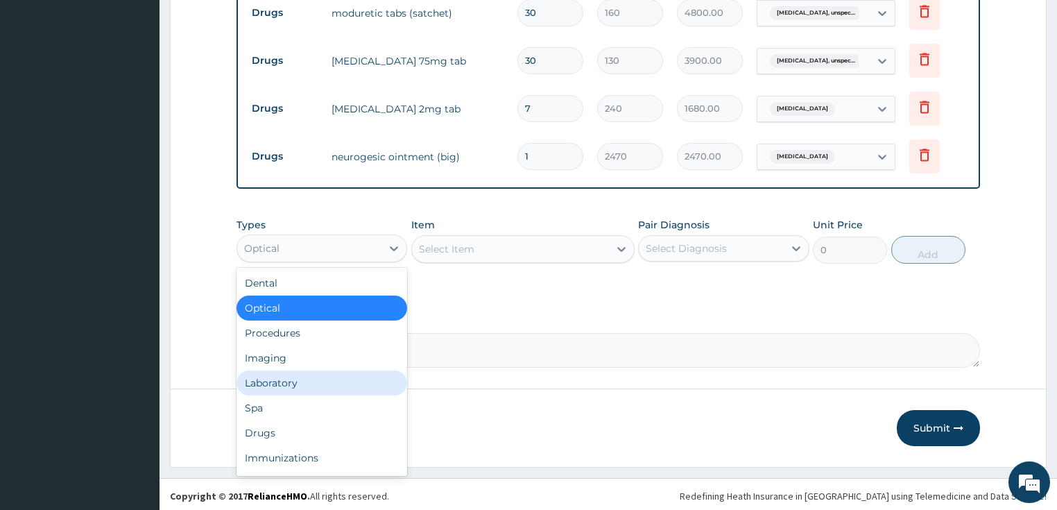
scroll to position [47, 0]
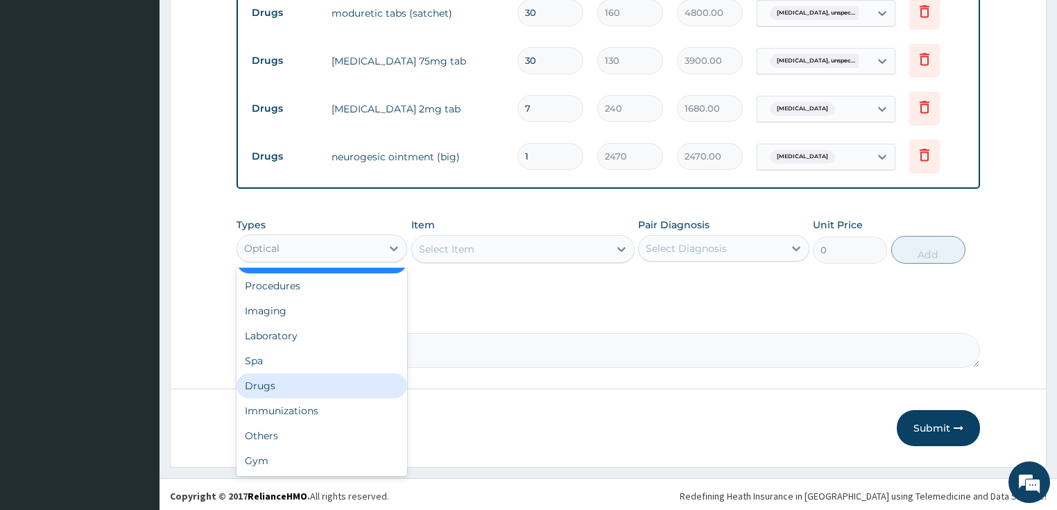
click at [275, 390] on div "Drugs" at bounding box center [321, 385] width 171 height 25
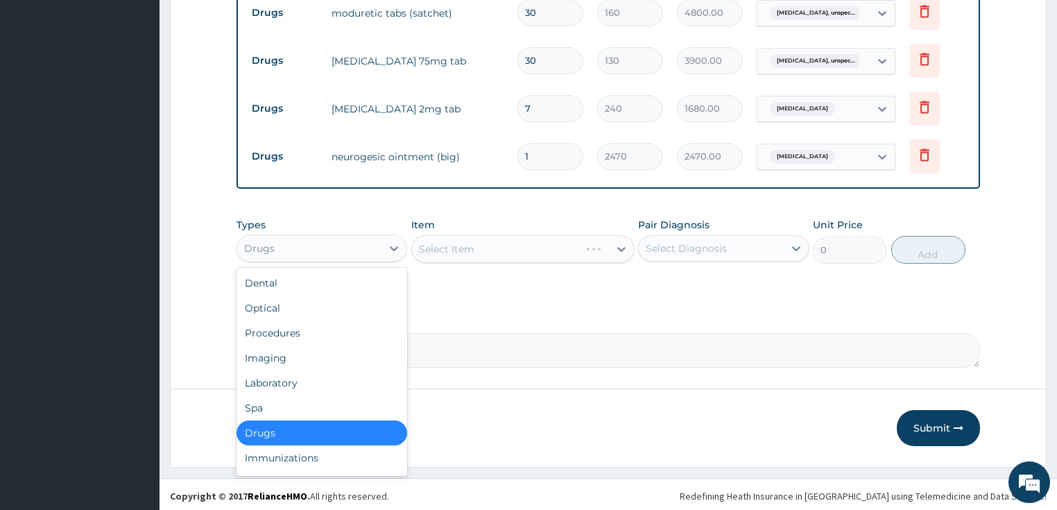
click at [306, 245] on div "Drugs" at bounding box center [309, 248] width 145 height 22
click at [514, 238] on div "Select Item" at bounding box center [510, 249] width 197 height 22
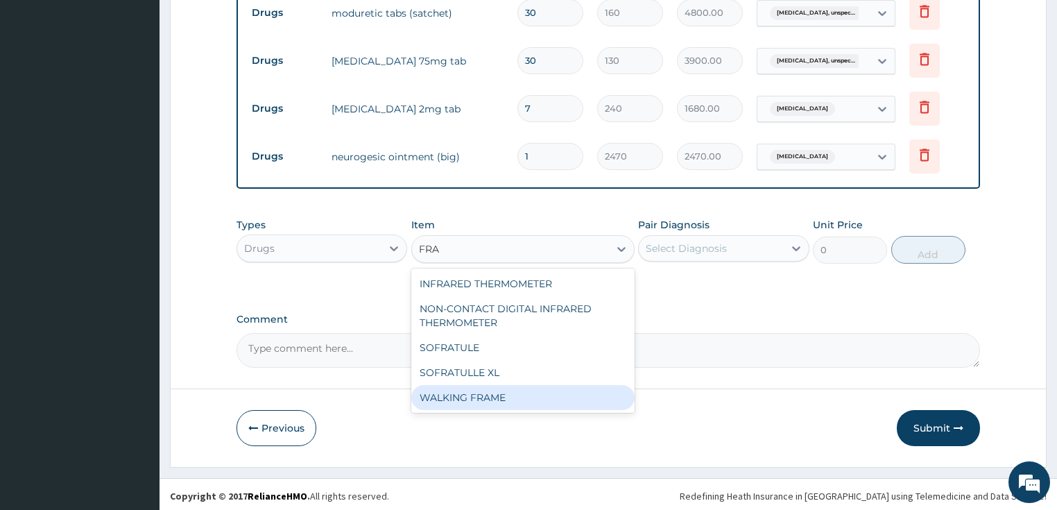
type input "FRA"
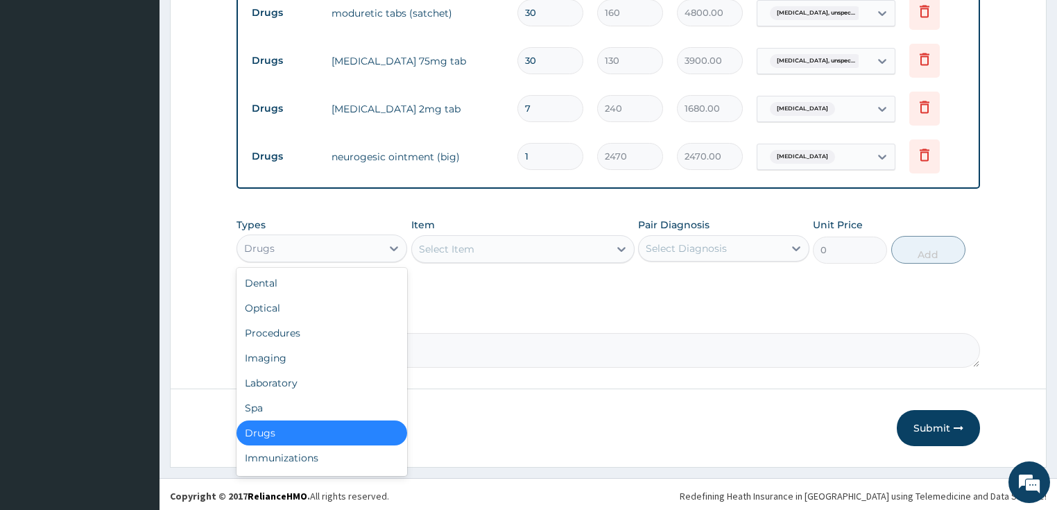
click at [255, 256] on div "Drugs" at bounding box center [321, 248] width 171 height 28
click at [277, 333] on div "Procedures" at bounding box center [321, 332] width 171 height 25
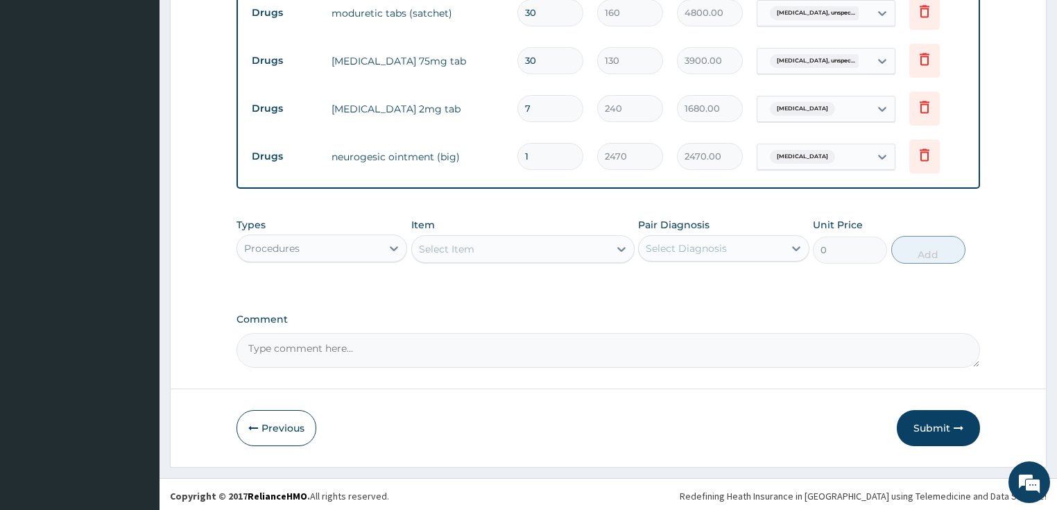
click at [478, 251] on div "Select Item" at bounding box center [510, 249] width 197 height 22
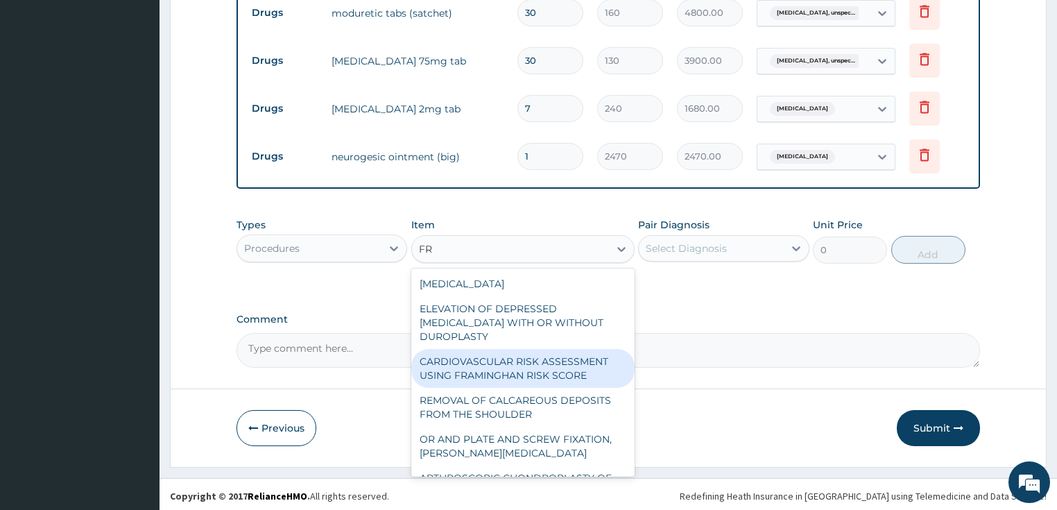
type input "F"
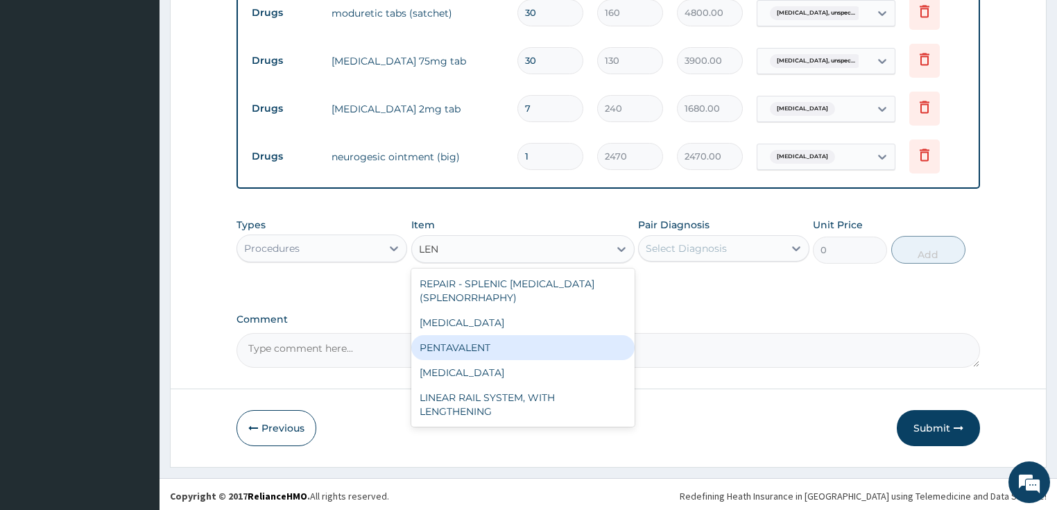
type input "LEN"
click at [299, 281] on div "Types Procedures Item option PENTAVALENT focused, 331 of 1059. 5 results availa…" at bounding box center [608, 251] width 744 height 80
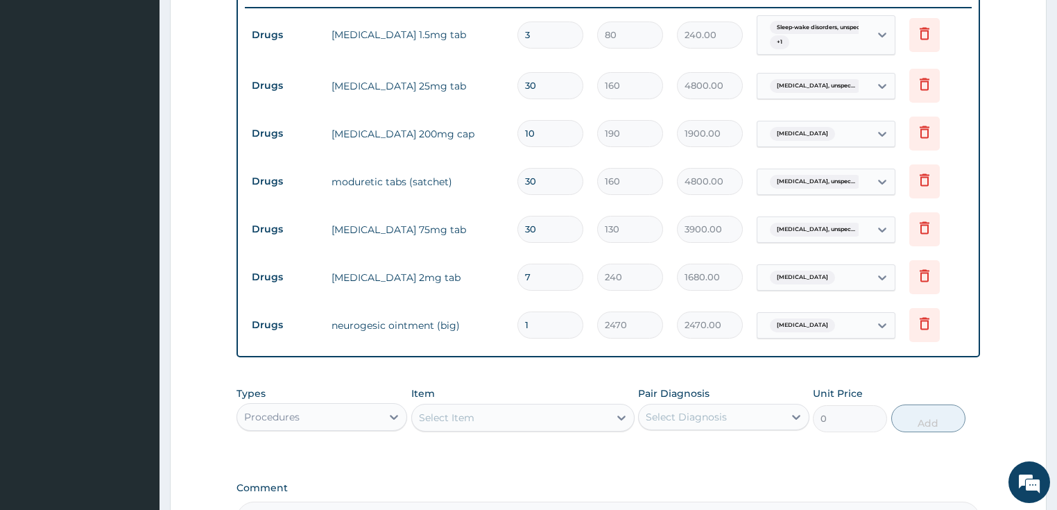
scroll to position [547, 0]
click at [667, 460] on div "PA Code / Prescription Code PA/6FE2D7 Encounter Date 15-10-2025 Important Notic…" at bounding box center [608, 59] width 744 height 948
click at [453, 417] on div "Select Item" at bounding box center [446, 415] width 55 height 14
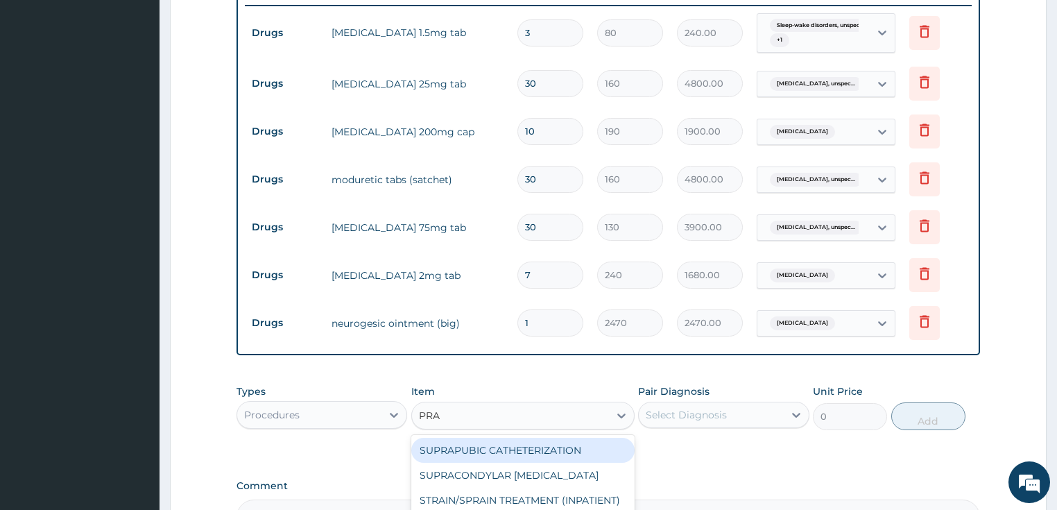
type input "PRAC"
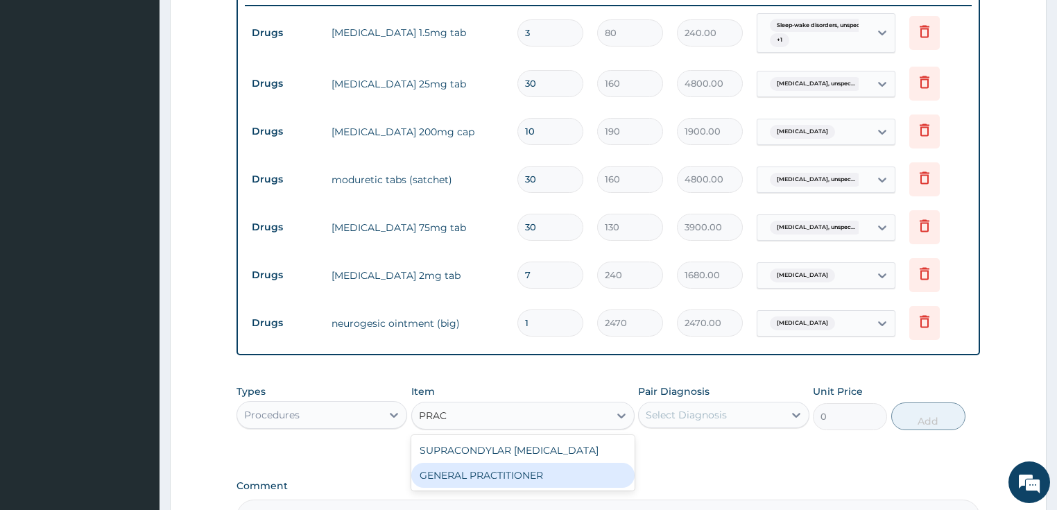
click at [521, 480] on div "GENERAL PRACTITIONER" at bounding box center [522, 474] width 223 height 25
type input "3125"
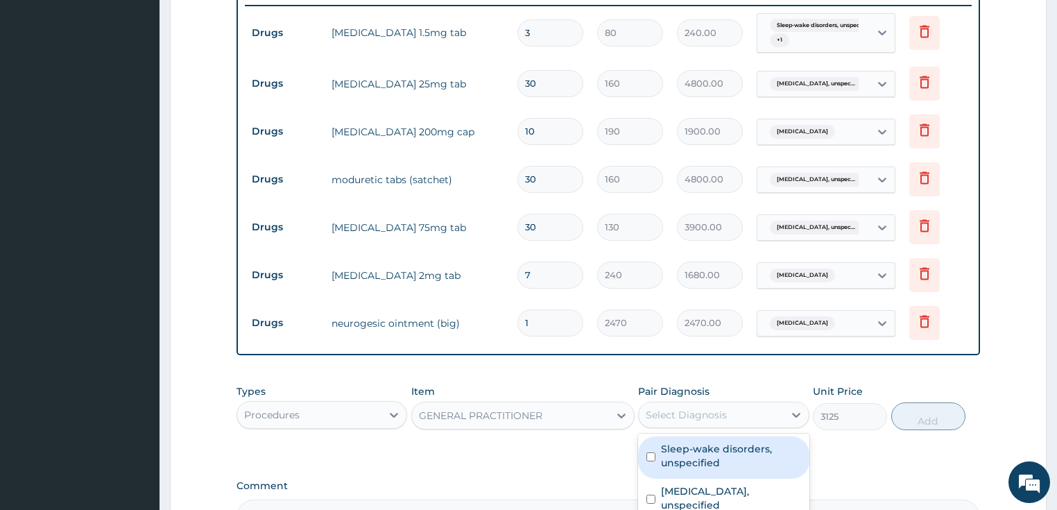
click at [688, 418] on div "Select Diagnosis" at bounding box center [685, 415] width 81 height 14
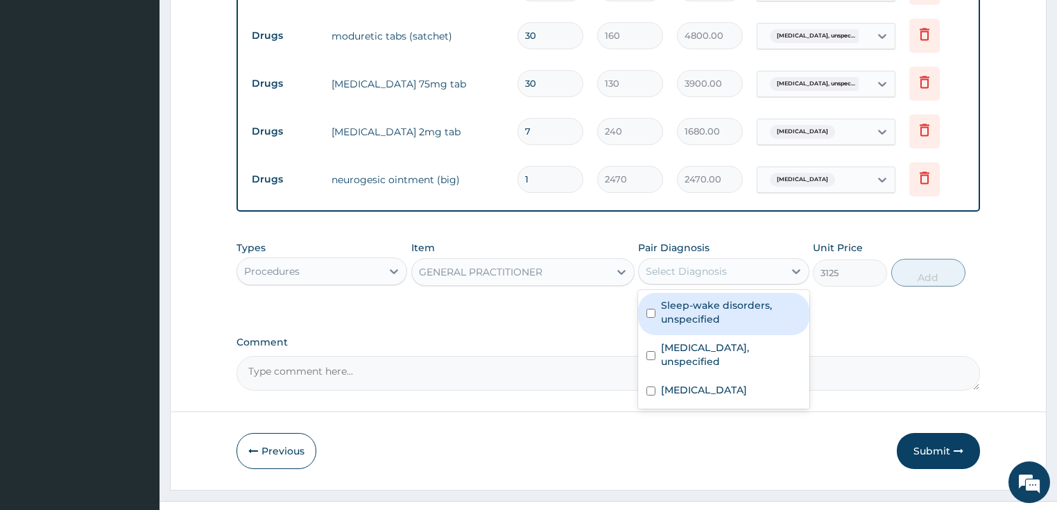
scroll to position [713, 0]
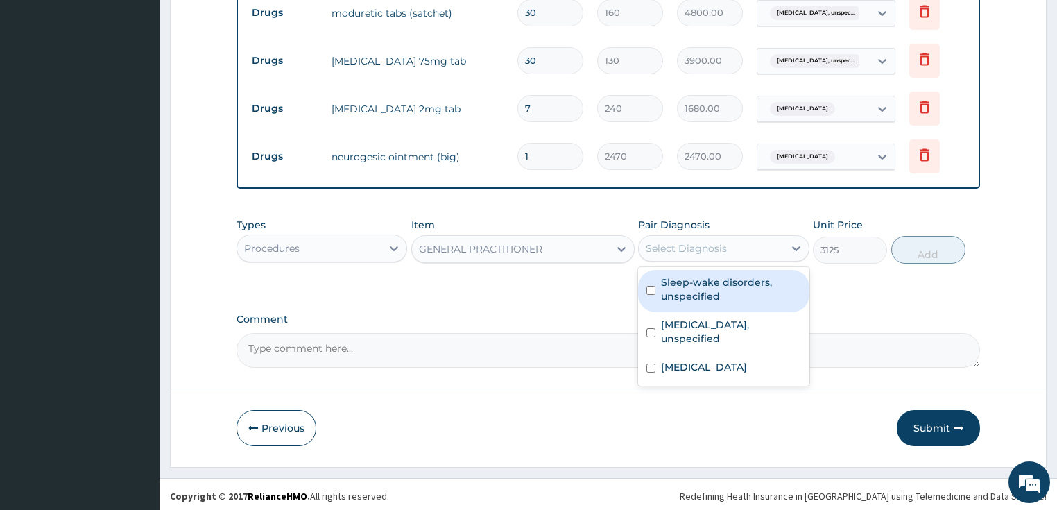
click at [745, 280] on label "Sleep-wake disorders, unspecified" at bounding box center [731, 289] width 140 height 28
checkbox input "true"
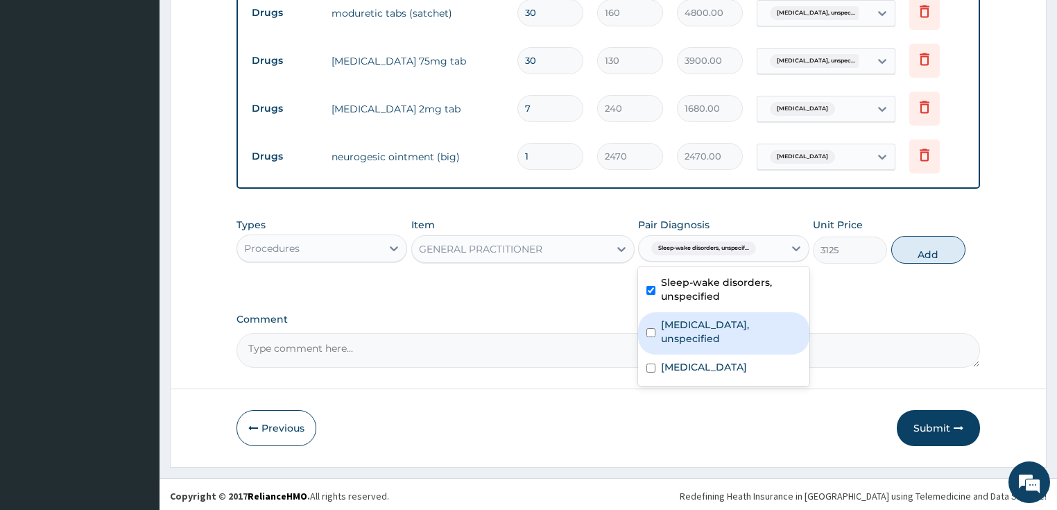
click at [731, 318] on label "Essential hypertension, unspecified" at bounding box center [731, 332] width 140 height 28
checkbox input "true"
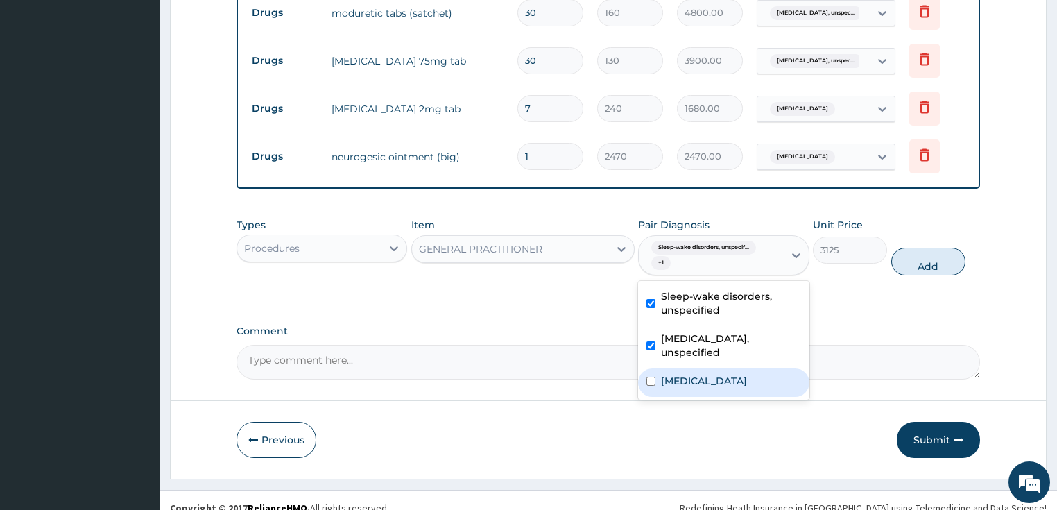
click at [717, 368] on div "Pain, unspecified" at bounding box center [723, 382] width 171 height 28
checkbox input "true"
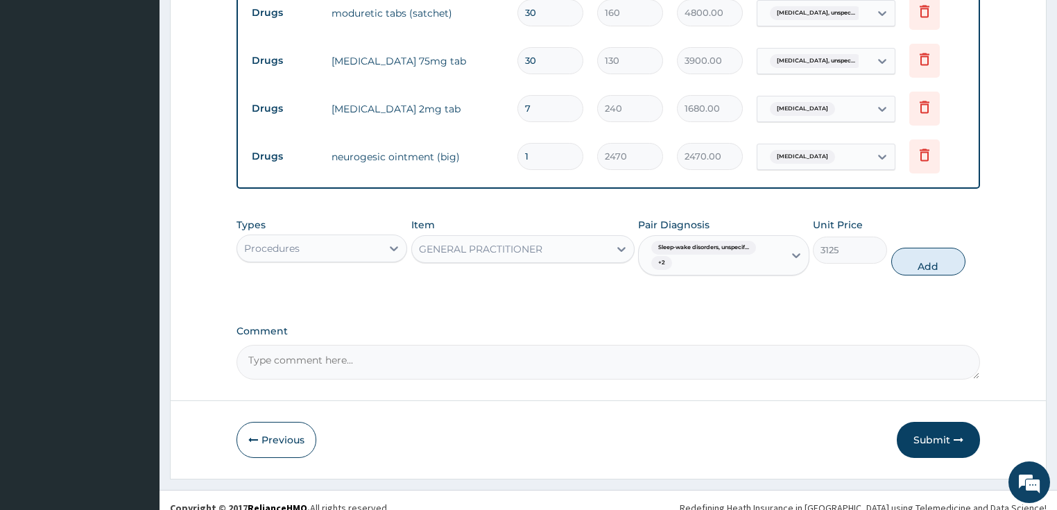
click at [922, 258] on button "Add" at bounding box center [928, 261] width 74 height 28
type input "0"
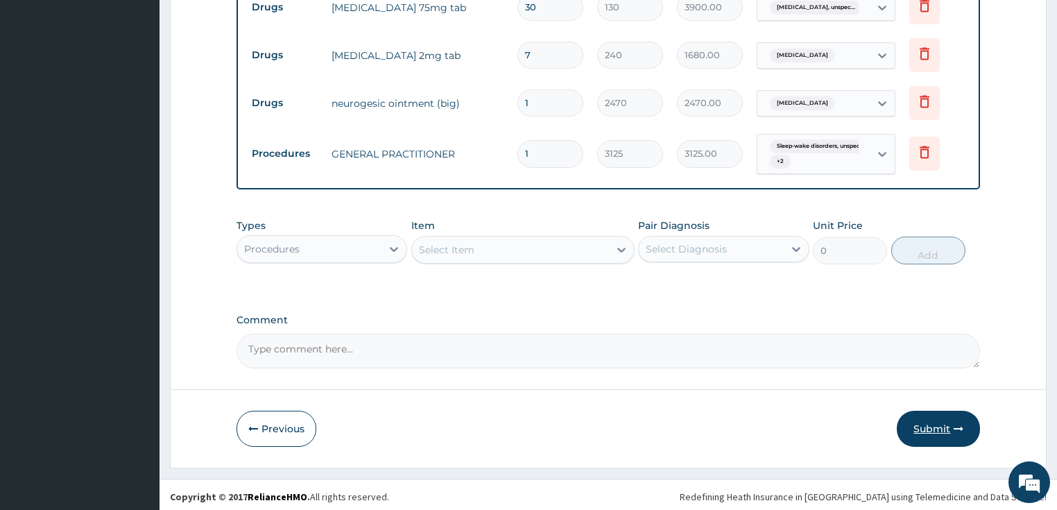
click at [946, 432] on button "Submit" at bounding box center [937, 428] width 83 height 36
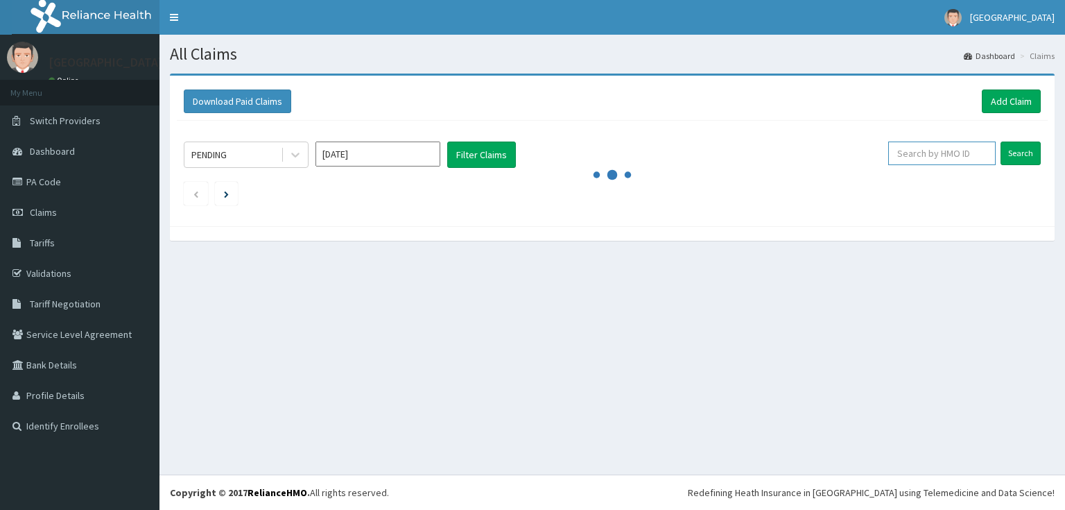
click at [938, 155] on input "text" at bounding box center [941, 153] width 107 height 24
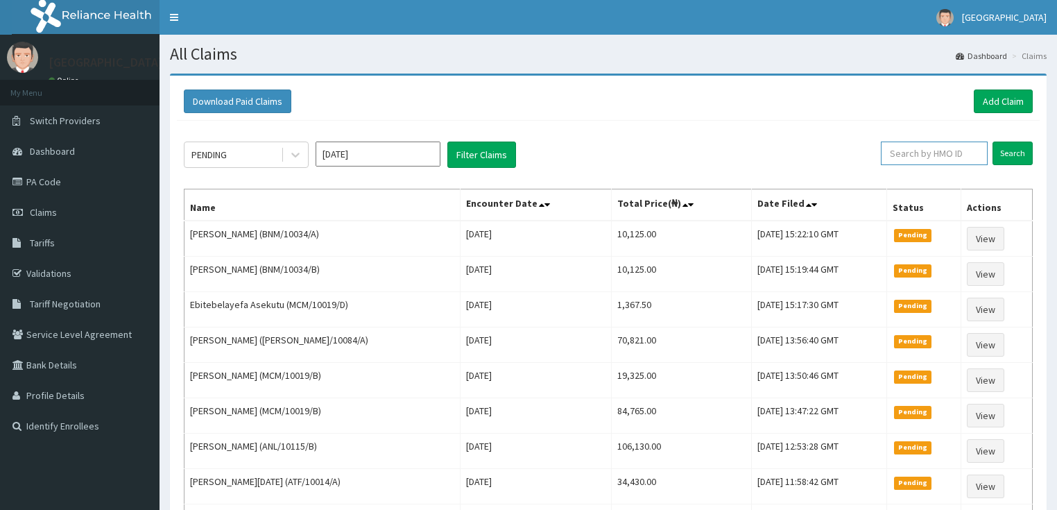
paste input "ATF/10004/A"
type input "ATF/10004/A"
click at [1018, 148] on input "Search" at bounding box center [1012, 153] width 40 height 24
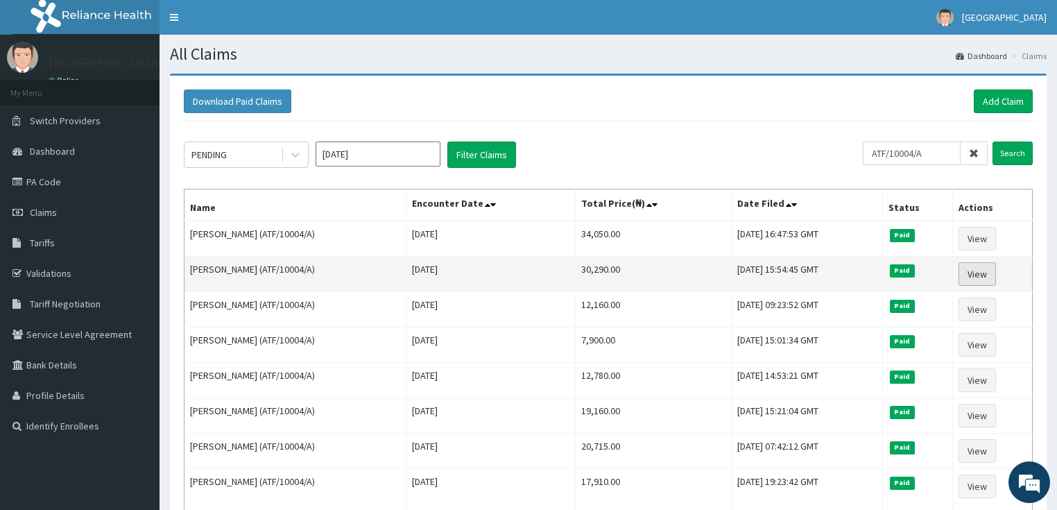
click at [994, 267] on link "View" at bounding box center [976, 274] width 37 height 24
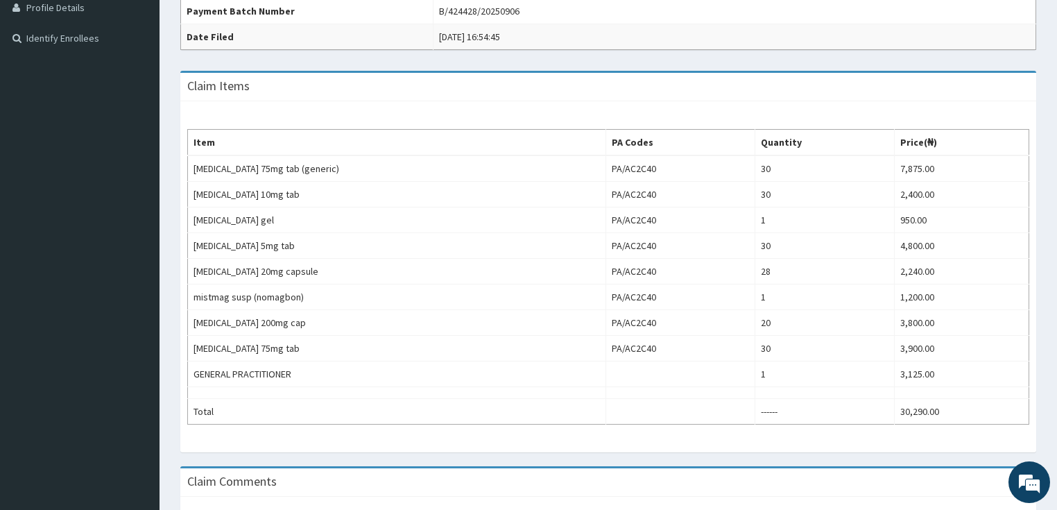
scroll to position [388, 0]
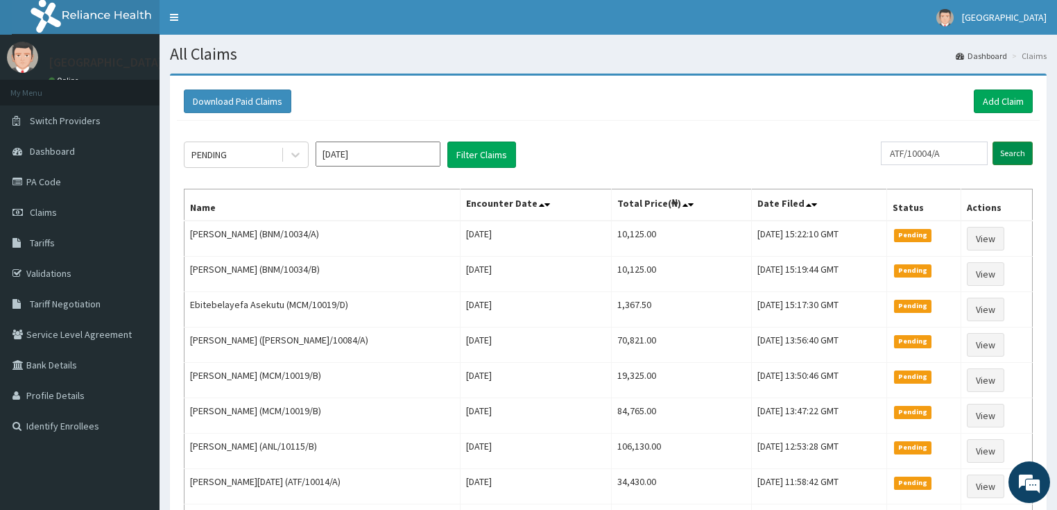
click at [1010, 155] on input "Search" at bounding box center [1012, 153] width 40 height 24
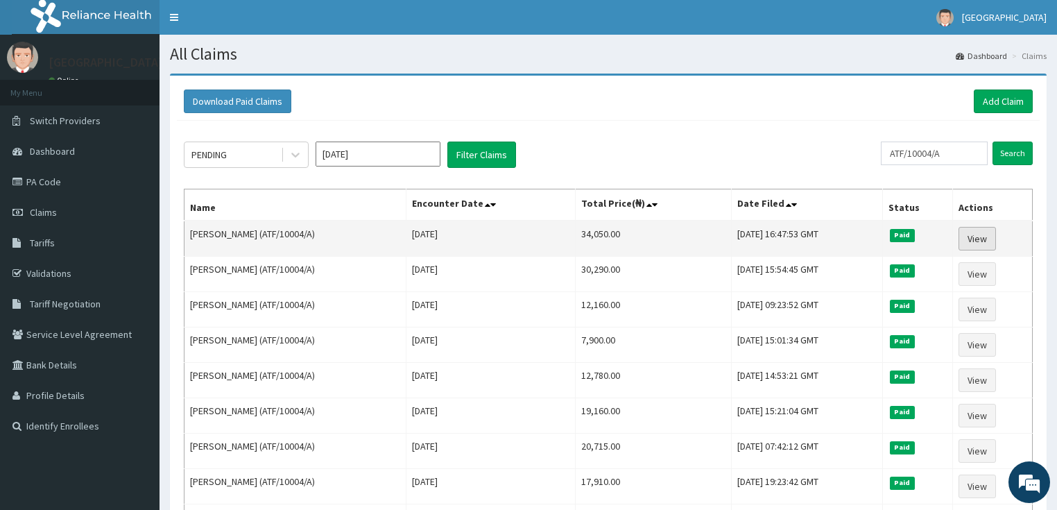
click at [982, 240] on link "View" at bounding box center [976, 239] width 37 height 24
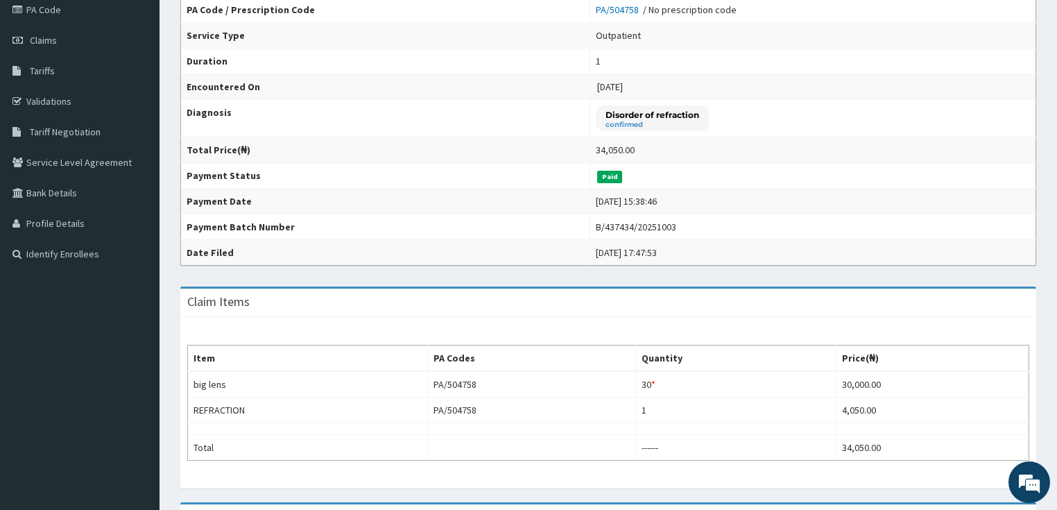
scroll to position [162, 0]
